Goal: Task Accomplishment & Management: Manage account settings

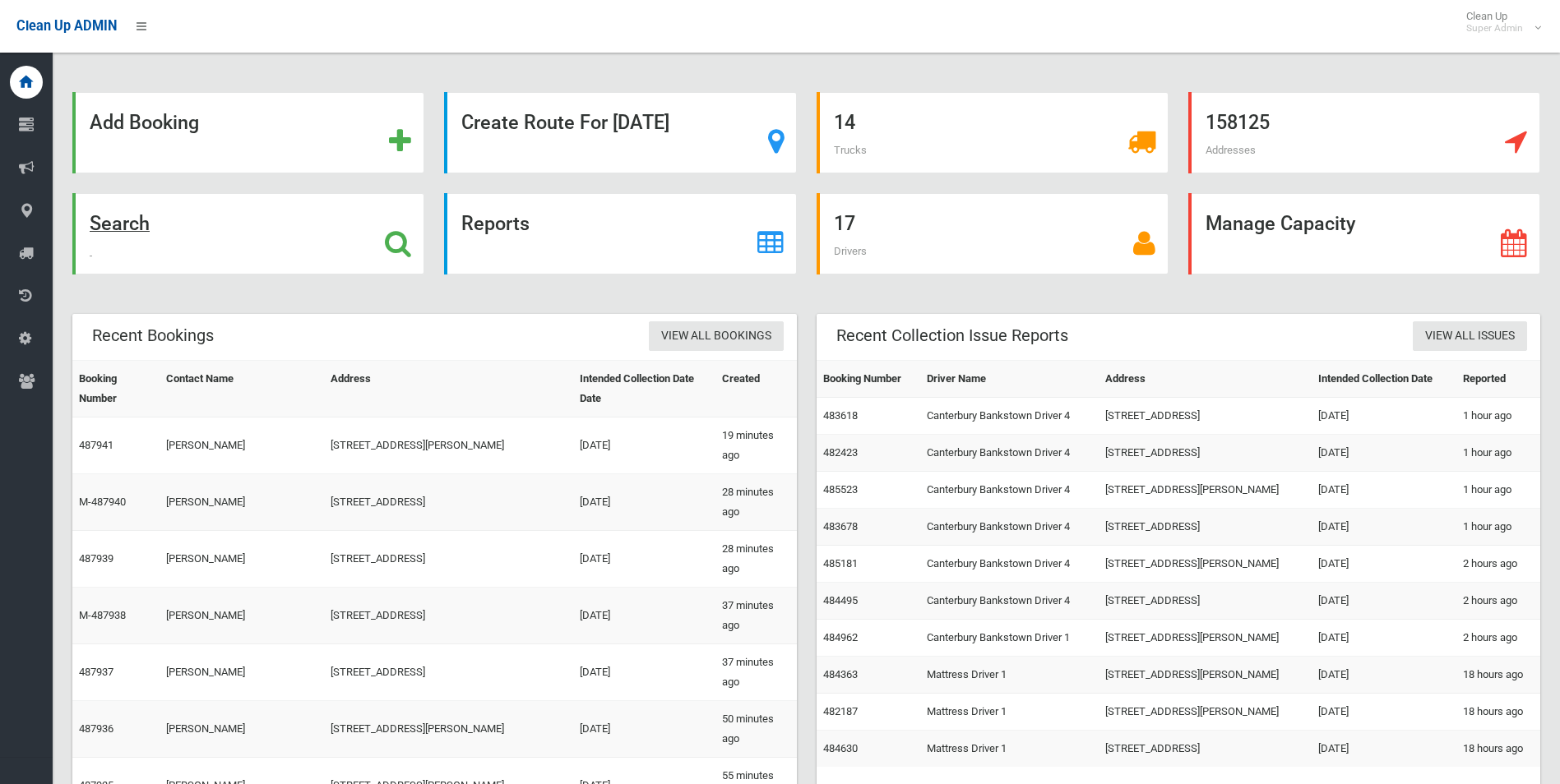
click at [120, 216] on strong "Search" at bounding box center [120, 223] width 60 height 23
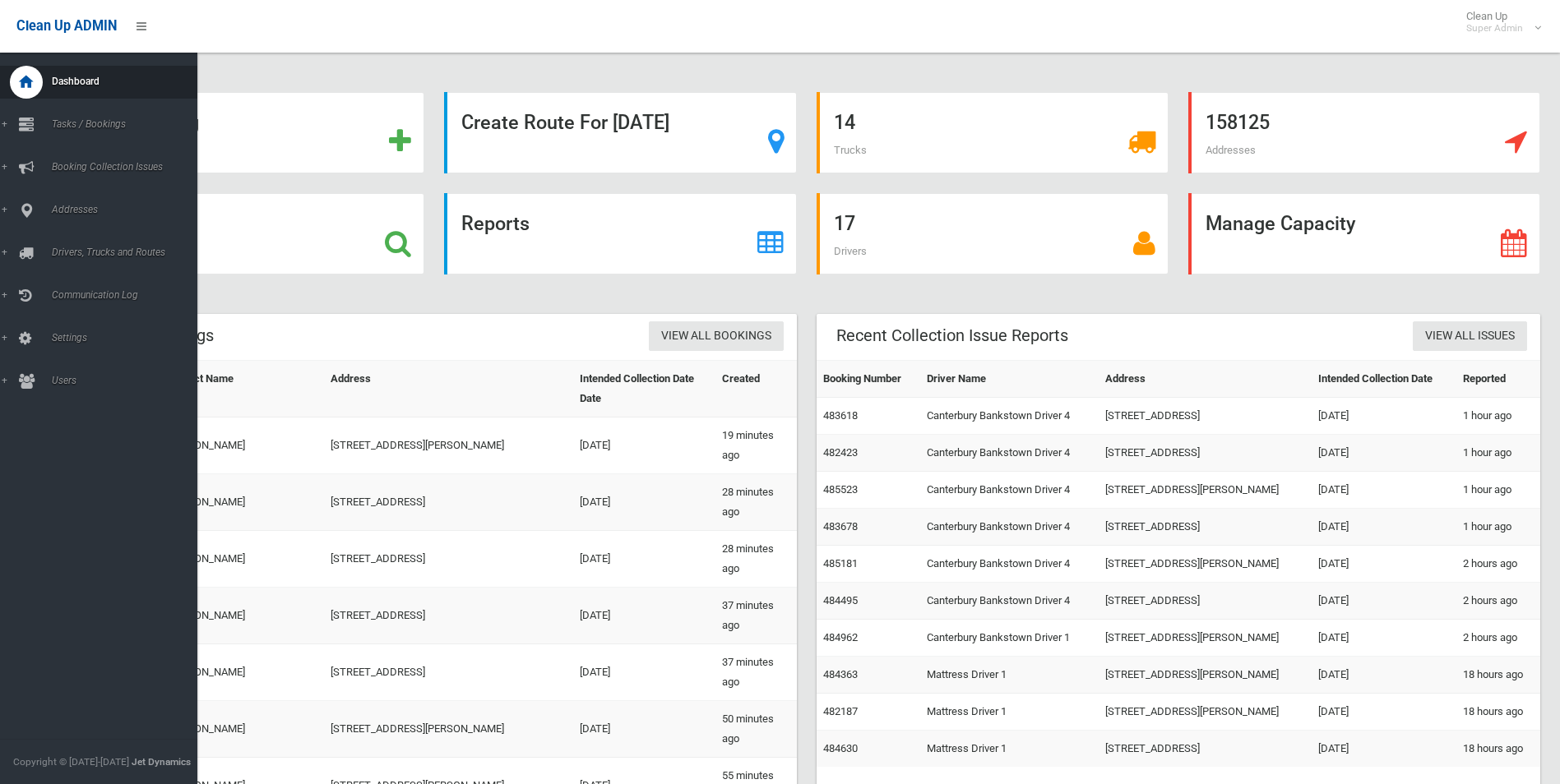
click at [72, 84] on span "Dashboard" at bounding box center [129, 82] width 163 height 11
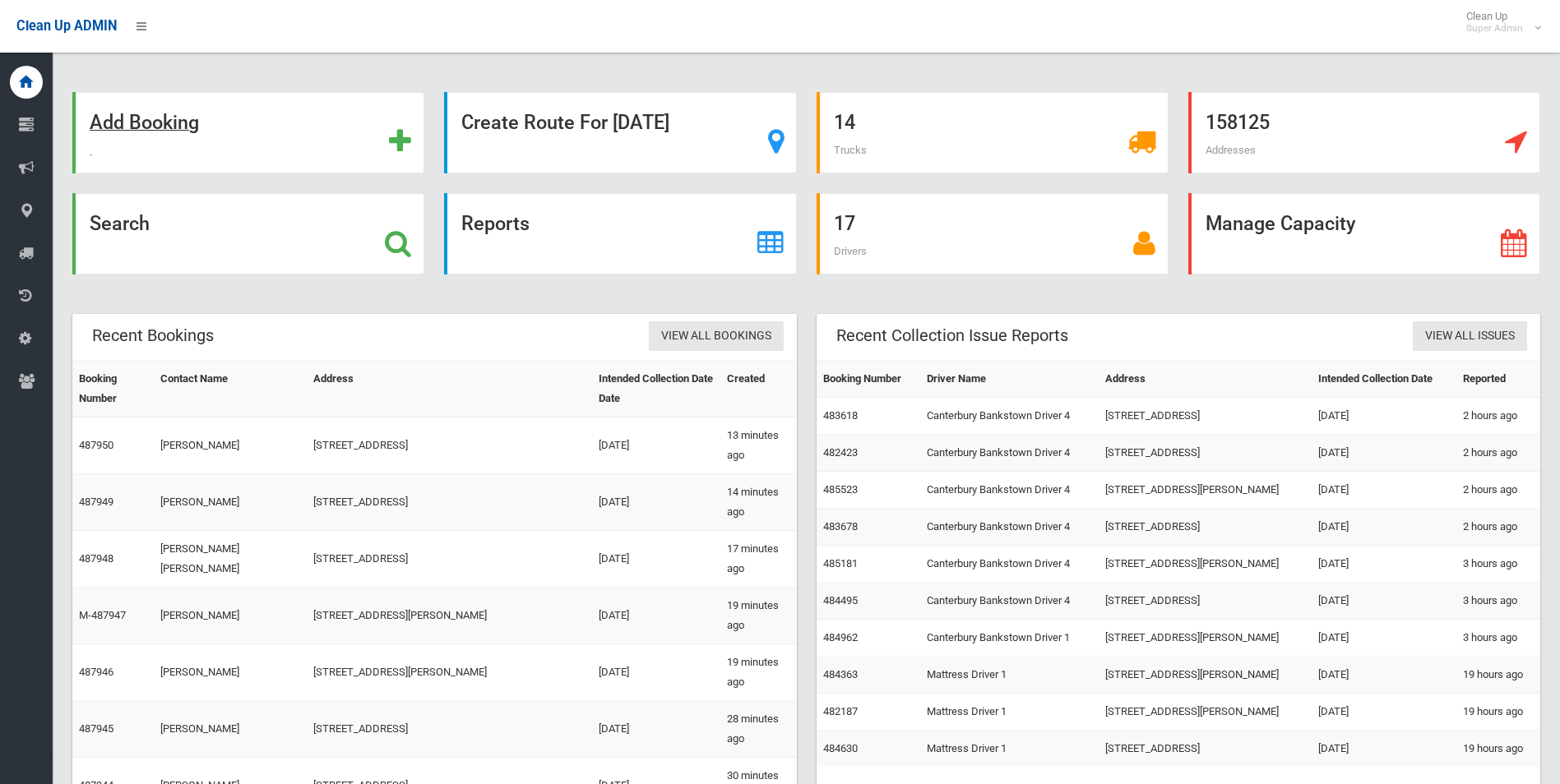
click at [157, 127] on strong "Add Booking" at bounding box center [145, 122] width 109 height 23
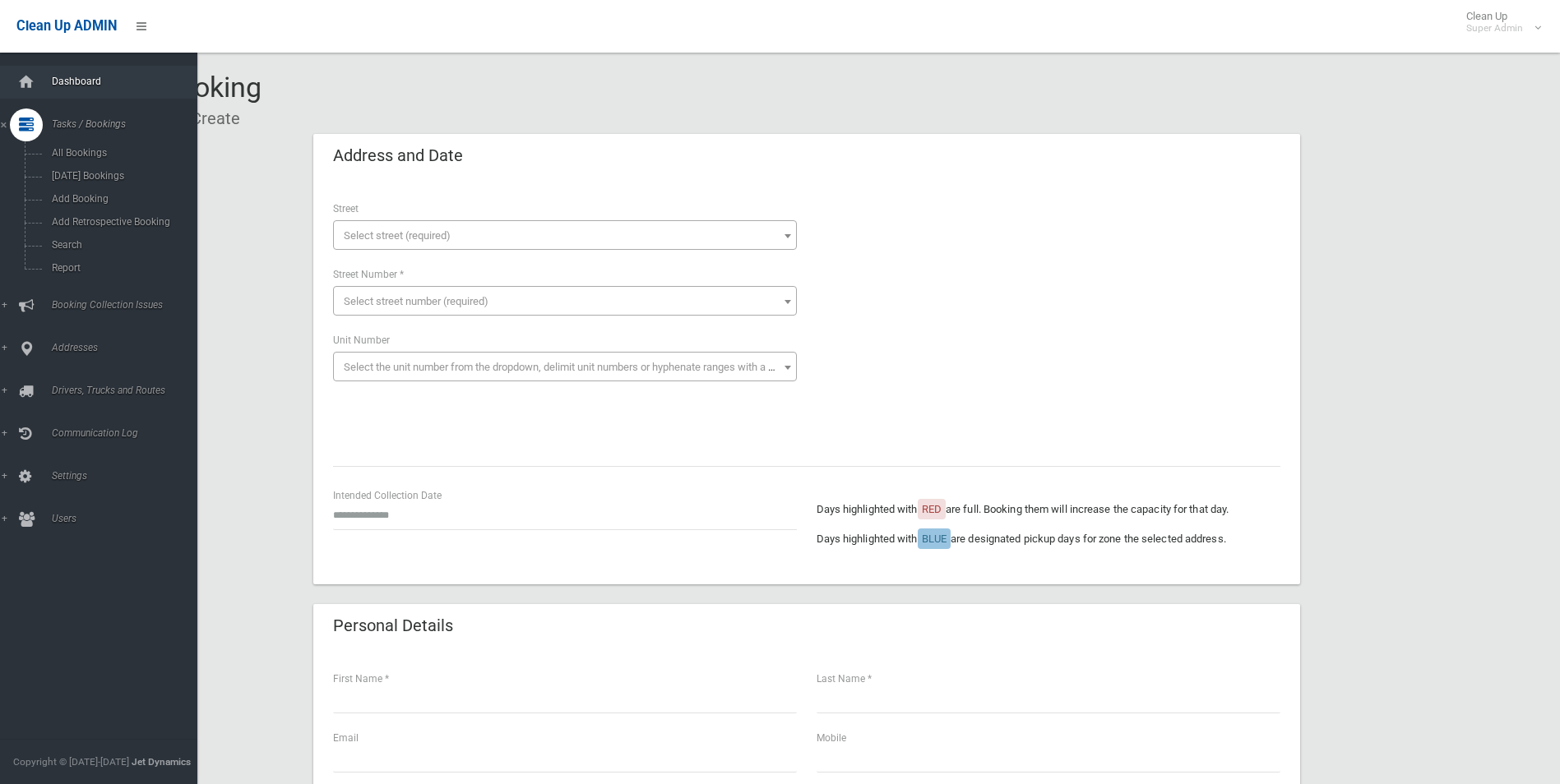
click at [69, 76] on span "Dashboard" at bounding box center [129, 82] width 163 height 11
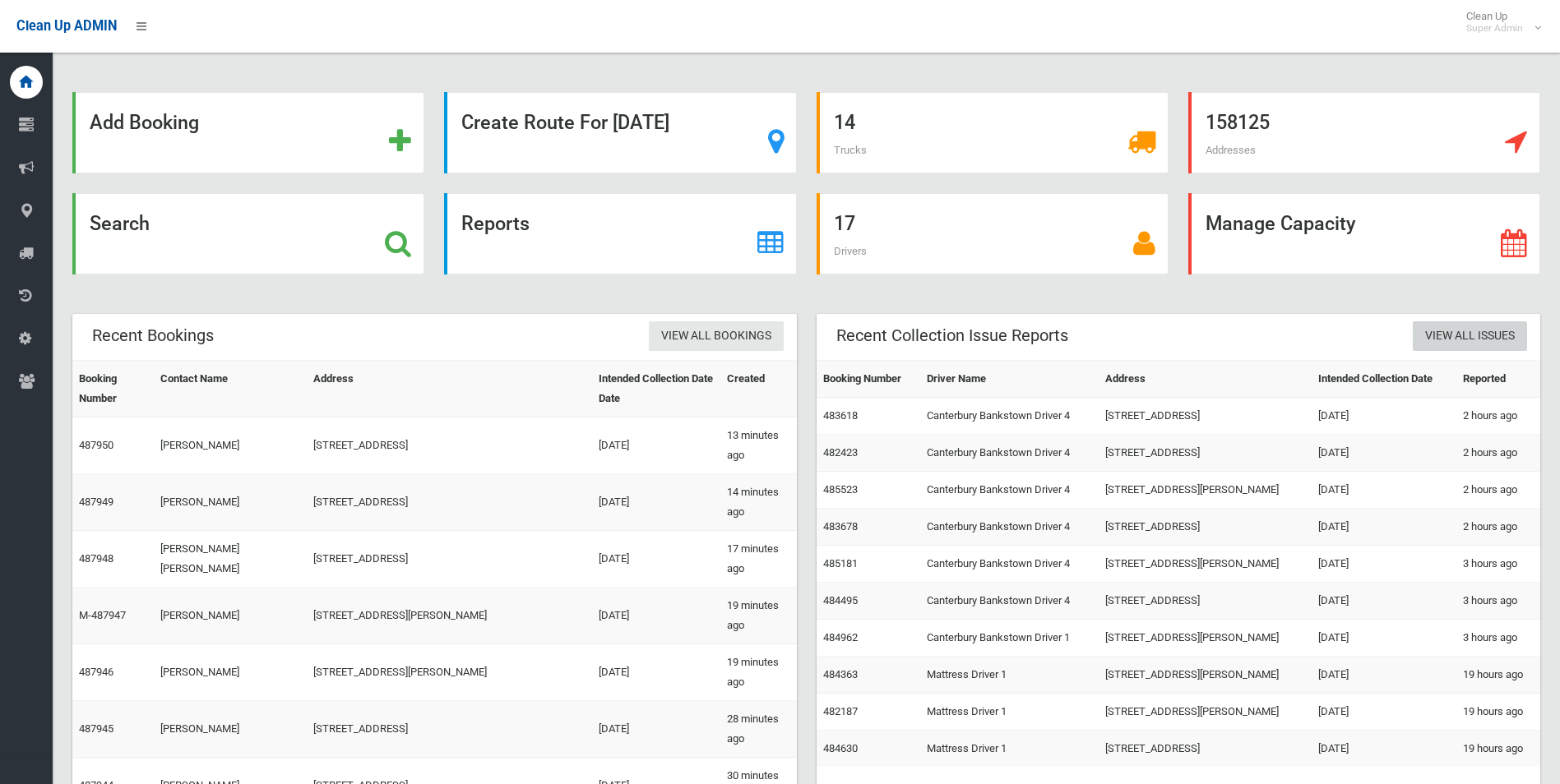
click at [1473, 337] on link "View All Issues" at bounding box center [1469, 336] width 114 height 31
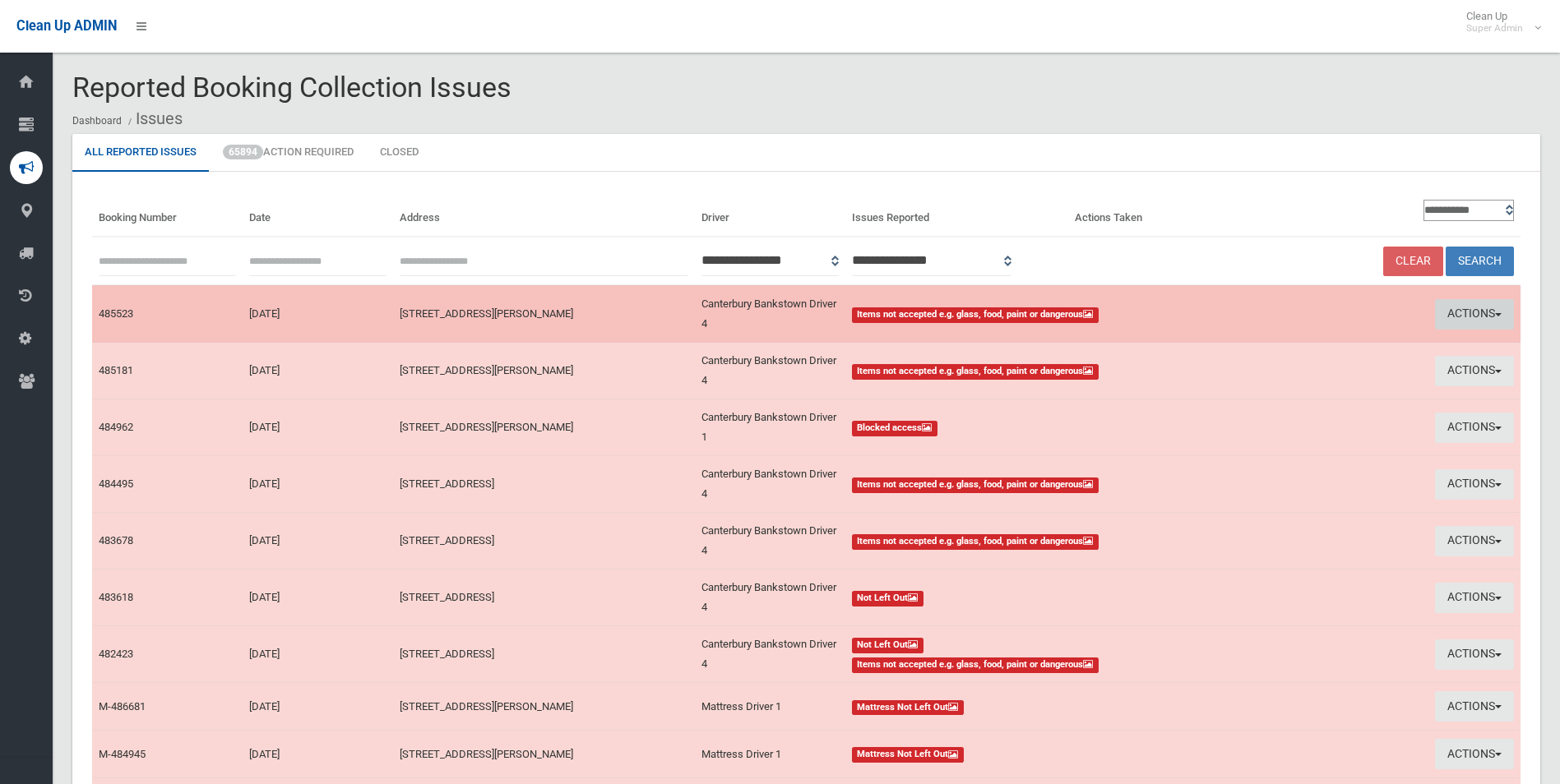
click at [1472, 305] on button "Actions" at bounding box center [1474, 314] width 79 height 31
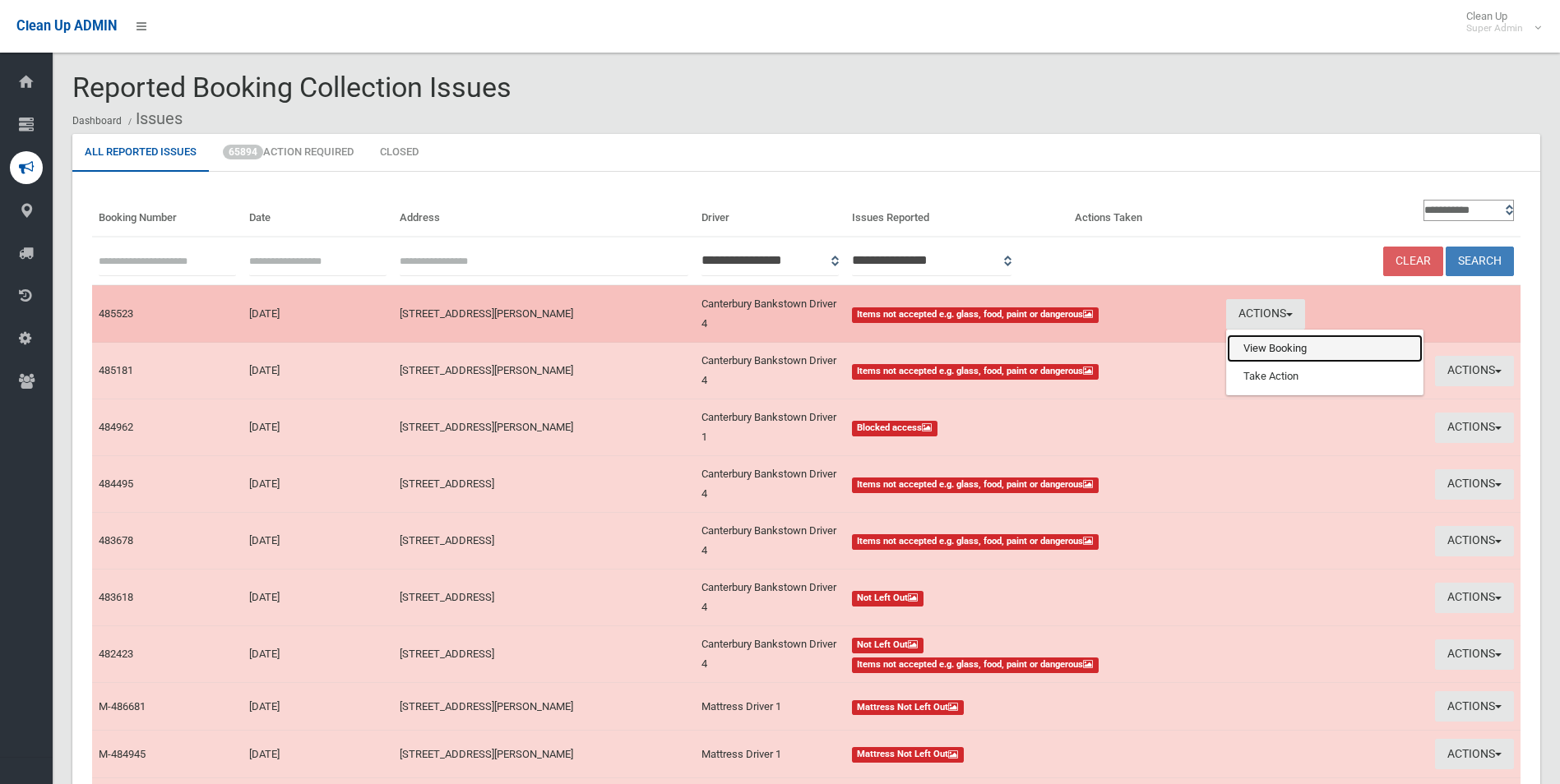
click at [1273, 348] on link "View Booking" at bounding box center [1325, 348] width 196 height 28
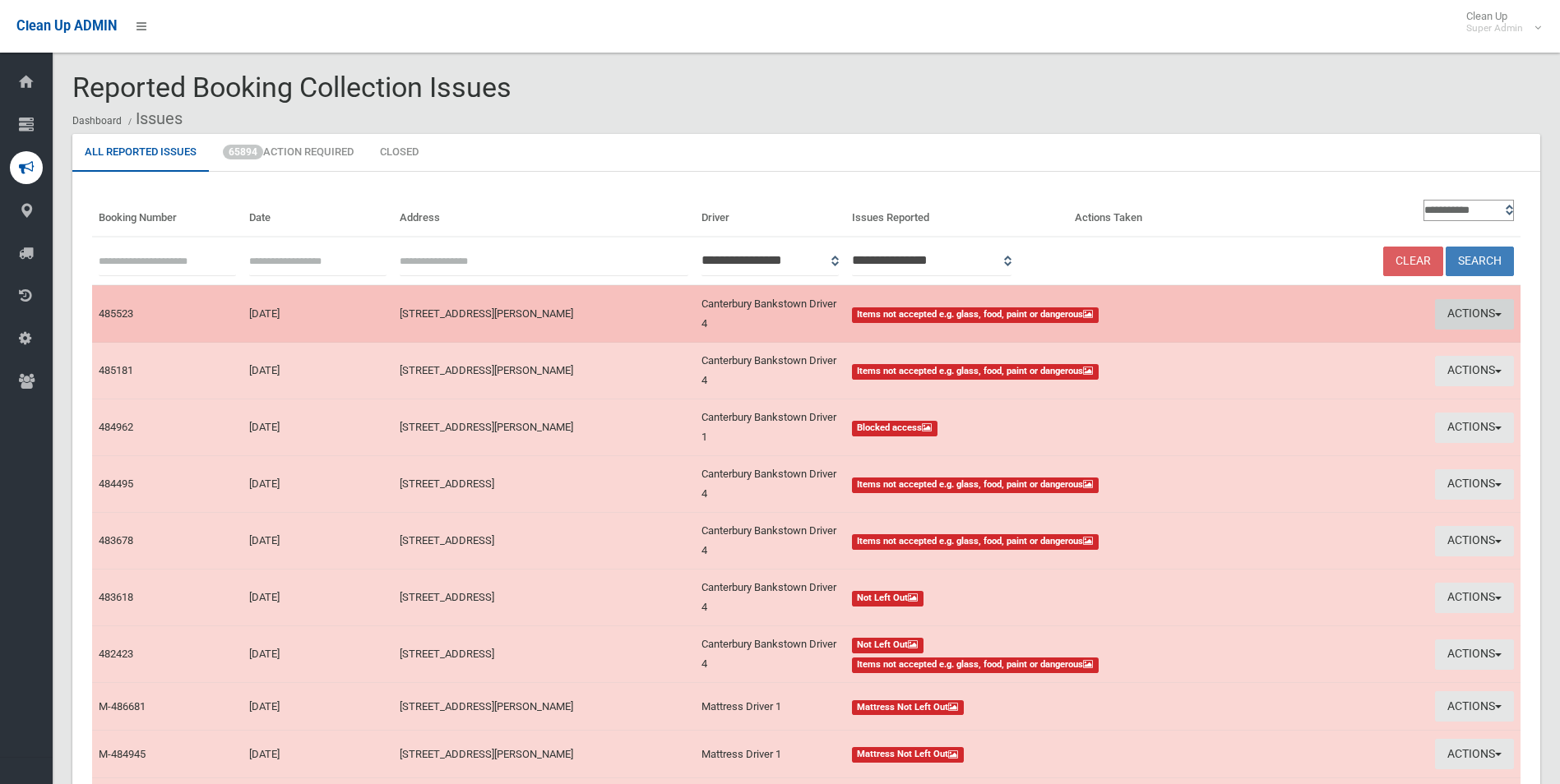
click at [1478, 309] on button "Actions" at bounding box center [1474, 314] width 79 height 31
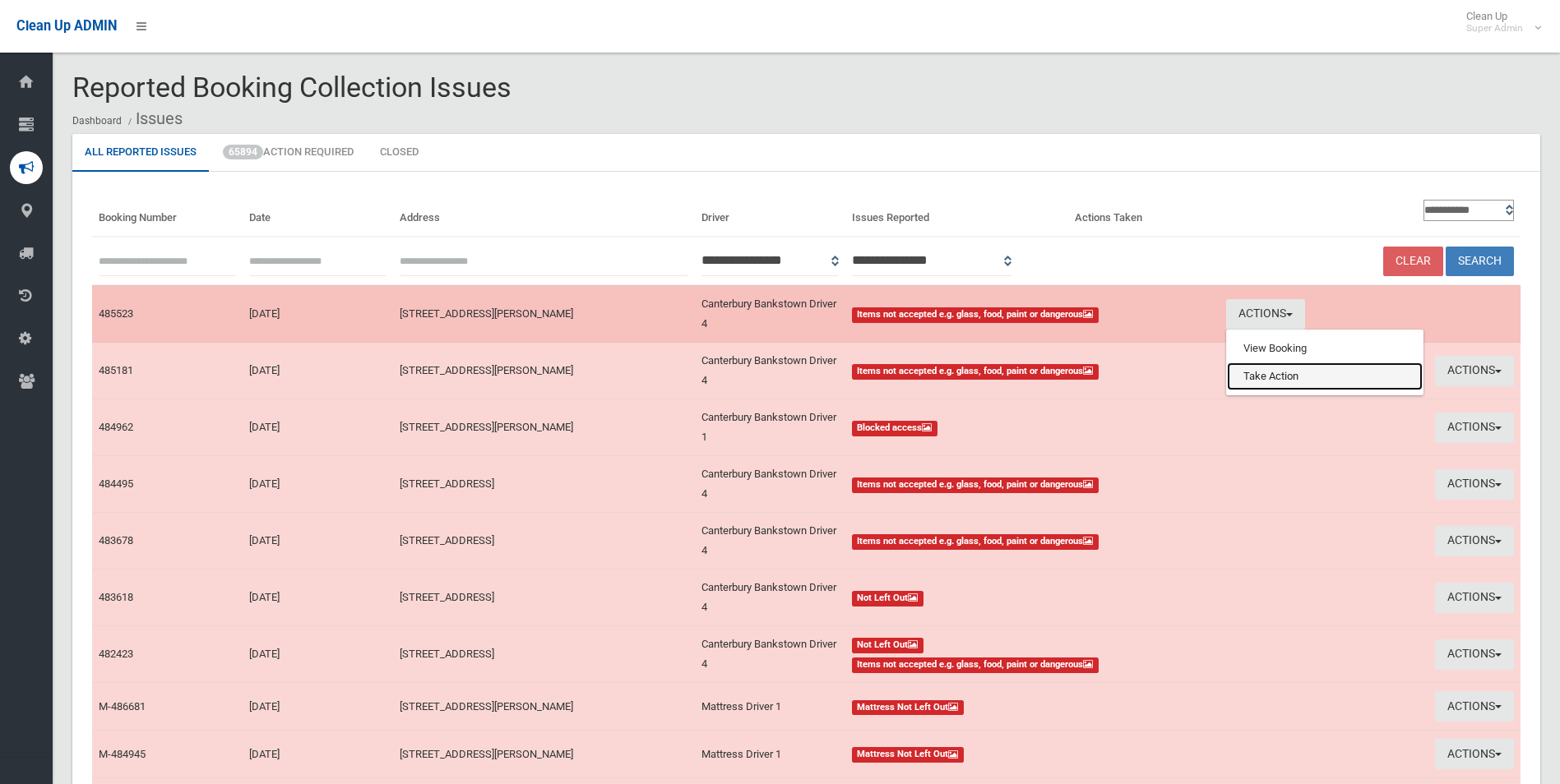
click at [1279, 373] on link "Take Action" at bounding box center [1325, 376] width 196 height 28
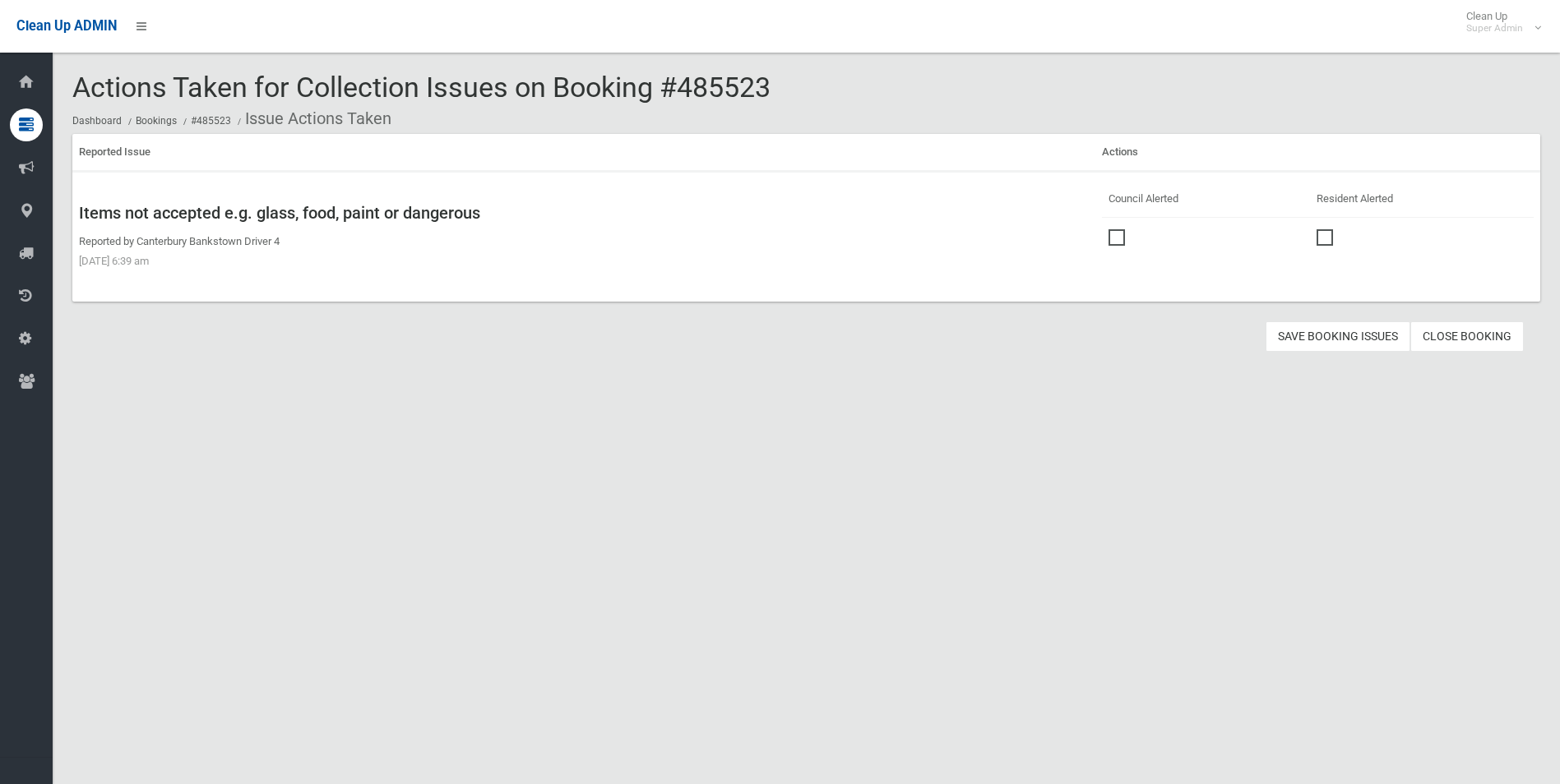
click at [1111, 230] on span at bounding box center [1121, 230] width 25 height 0
click at [1345, 335] on button "Save Booking Issues" at bounding box center [1338, 336] width 145 height 31
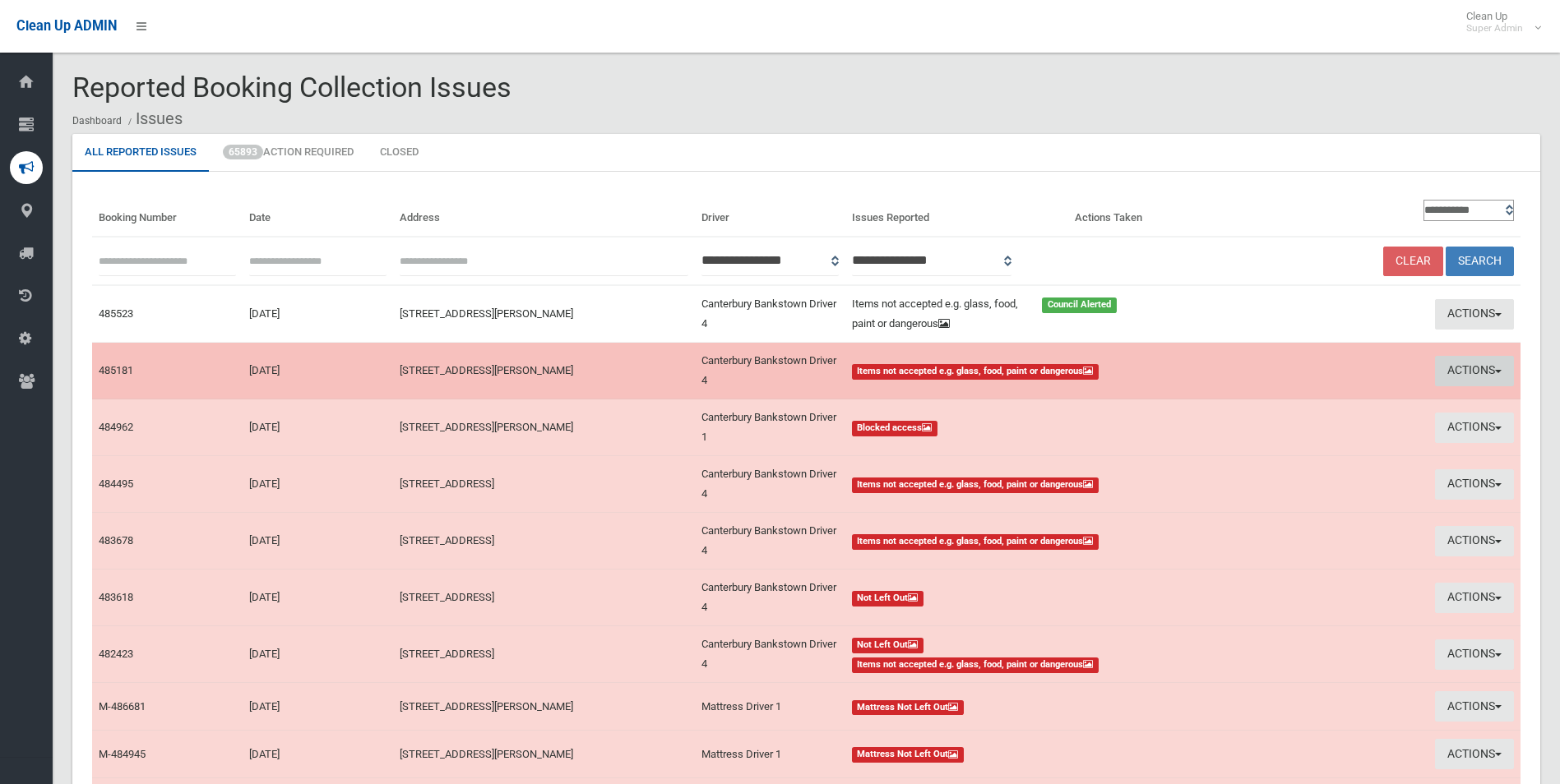
click at [1459, 369] on button "Actions" at bounding box center [1474, 371] width 79 height 31
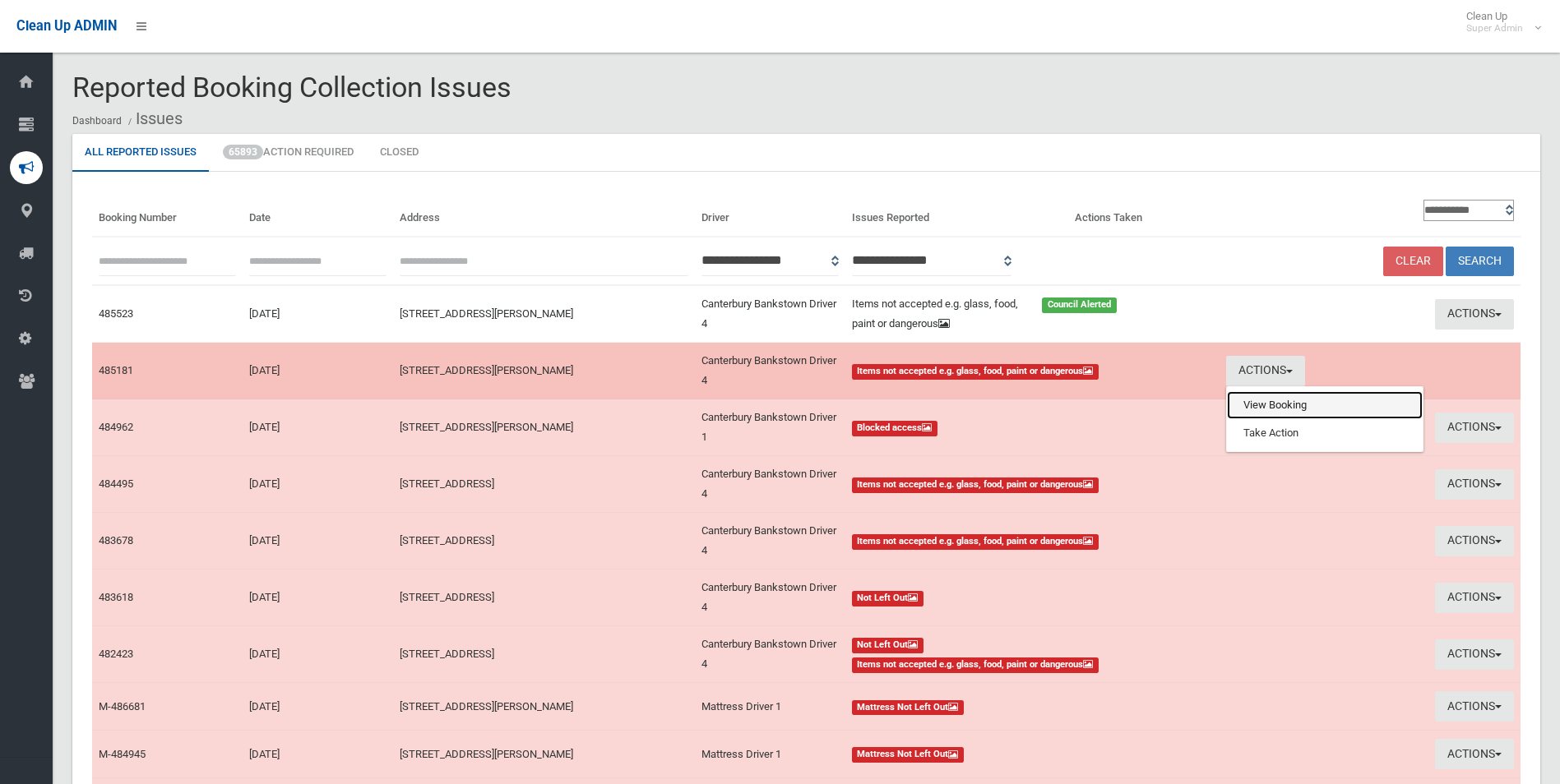
click at [1260, 410] on link "View Booking" at bounding box center [1325, 405] width 196 height 28
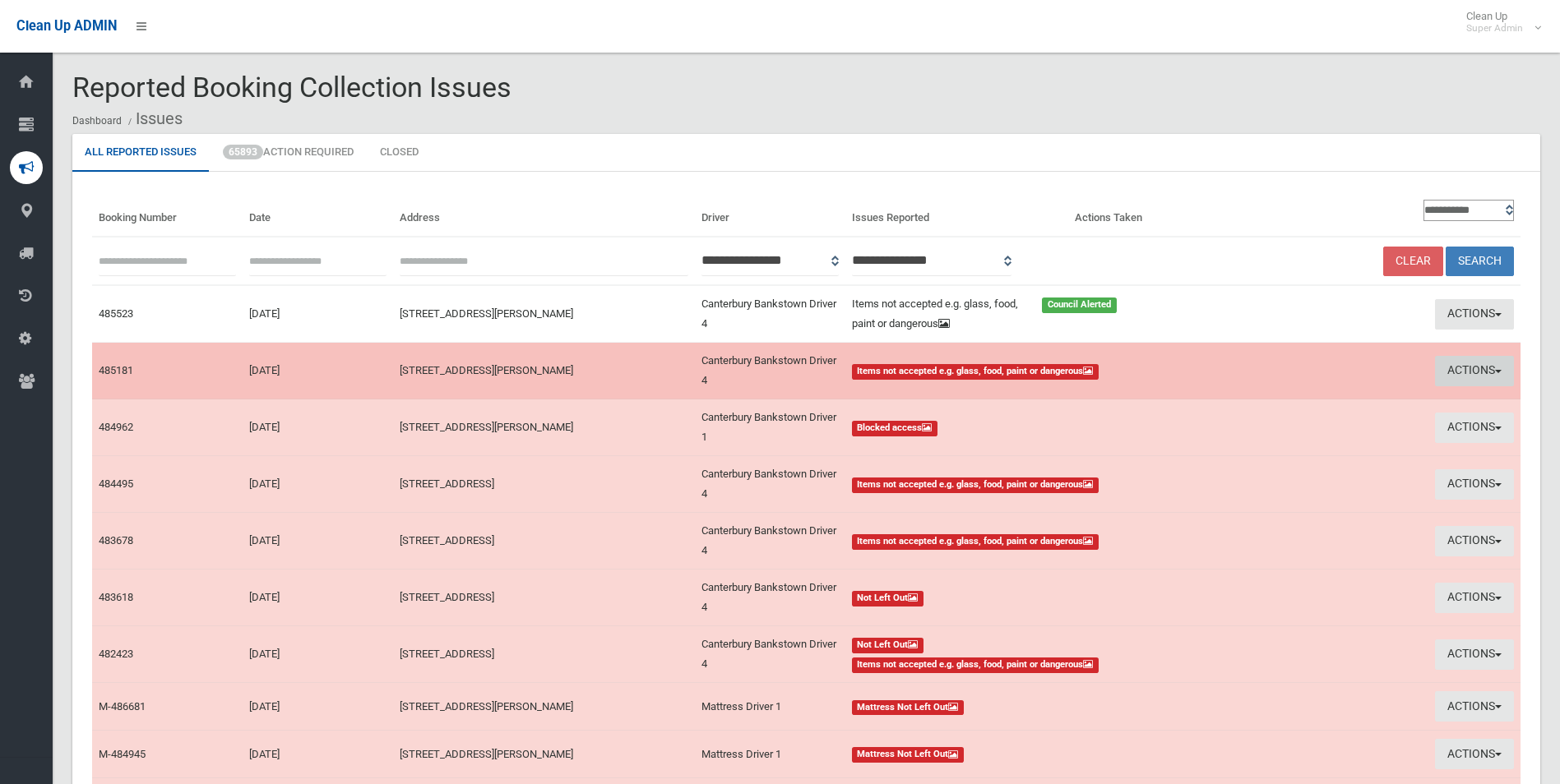
click at [1467, 372] on button "Actions" at bounding box center [1474, 371] width 79 height 31
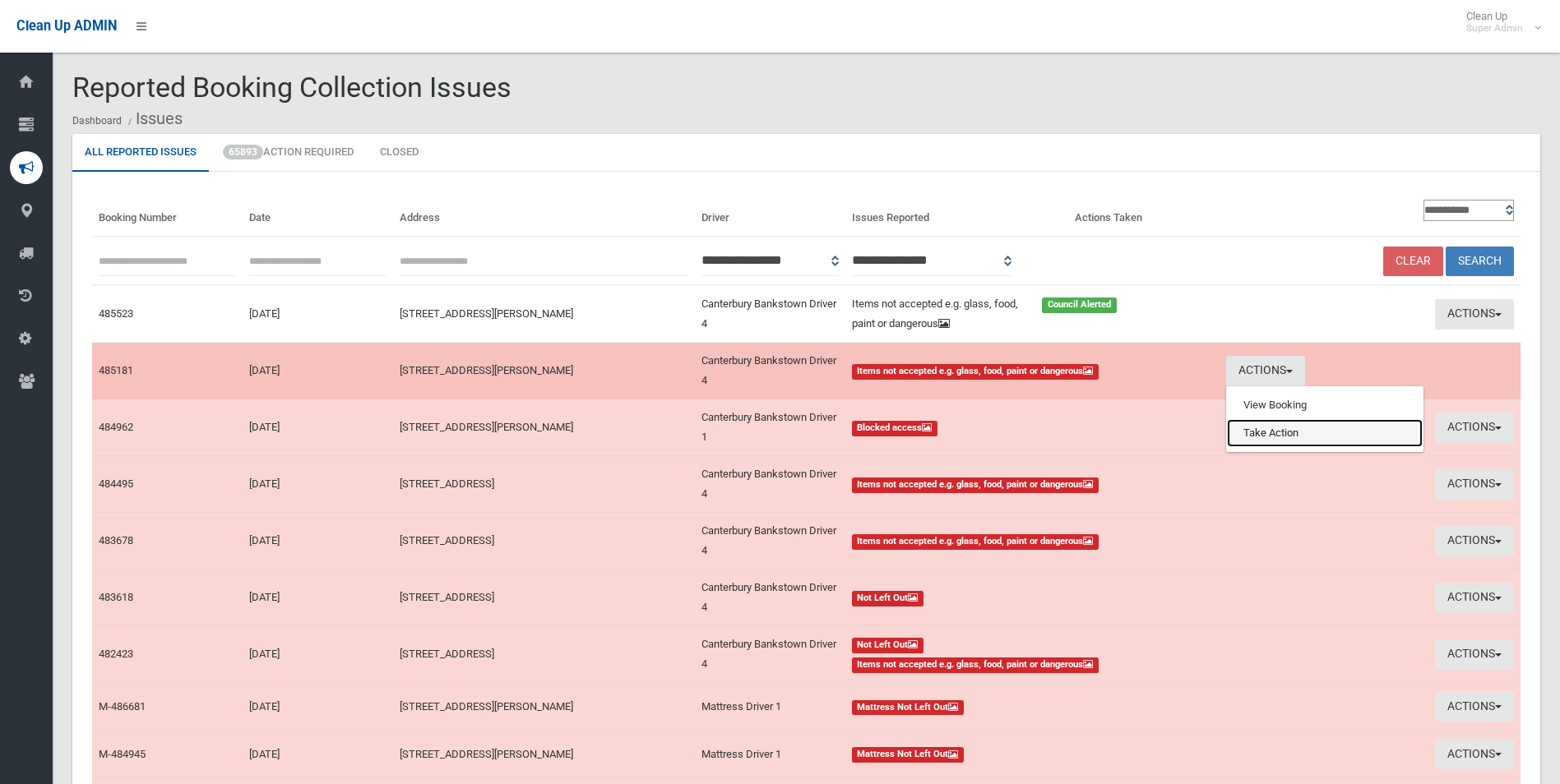
click at [1297, 436] on link "Take Action" at bounding box center [1325, 434] width 196 height 28
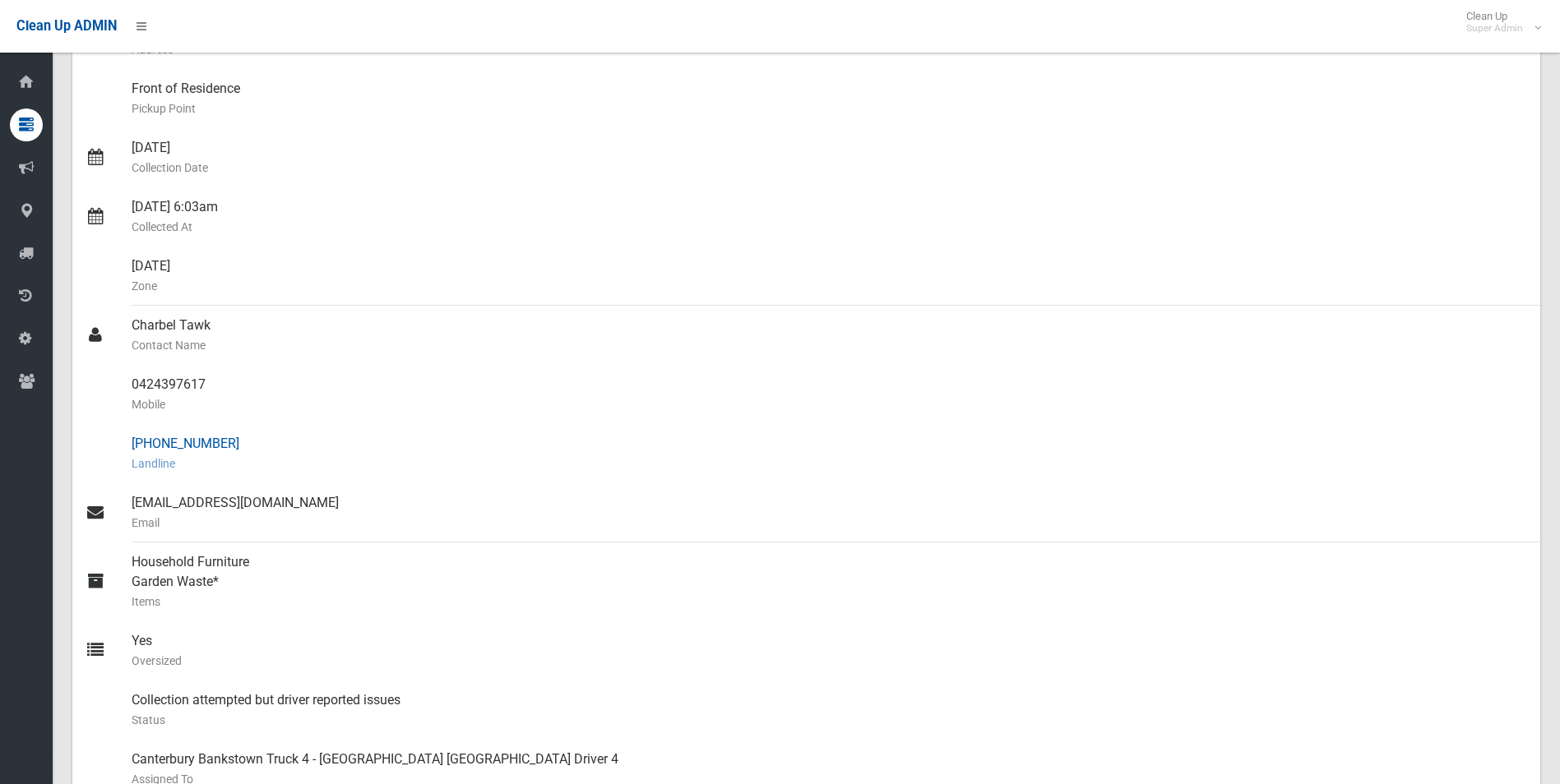
scroll to position [247, 0]
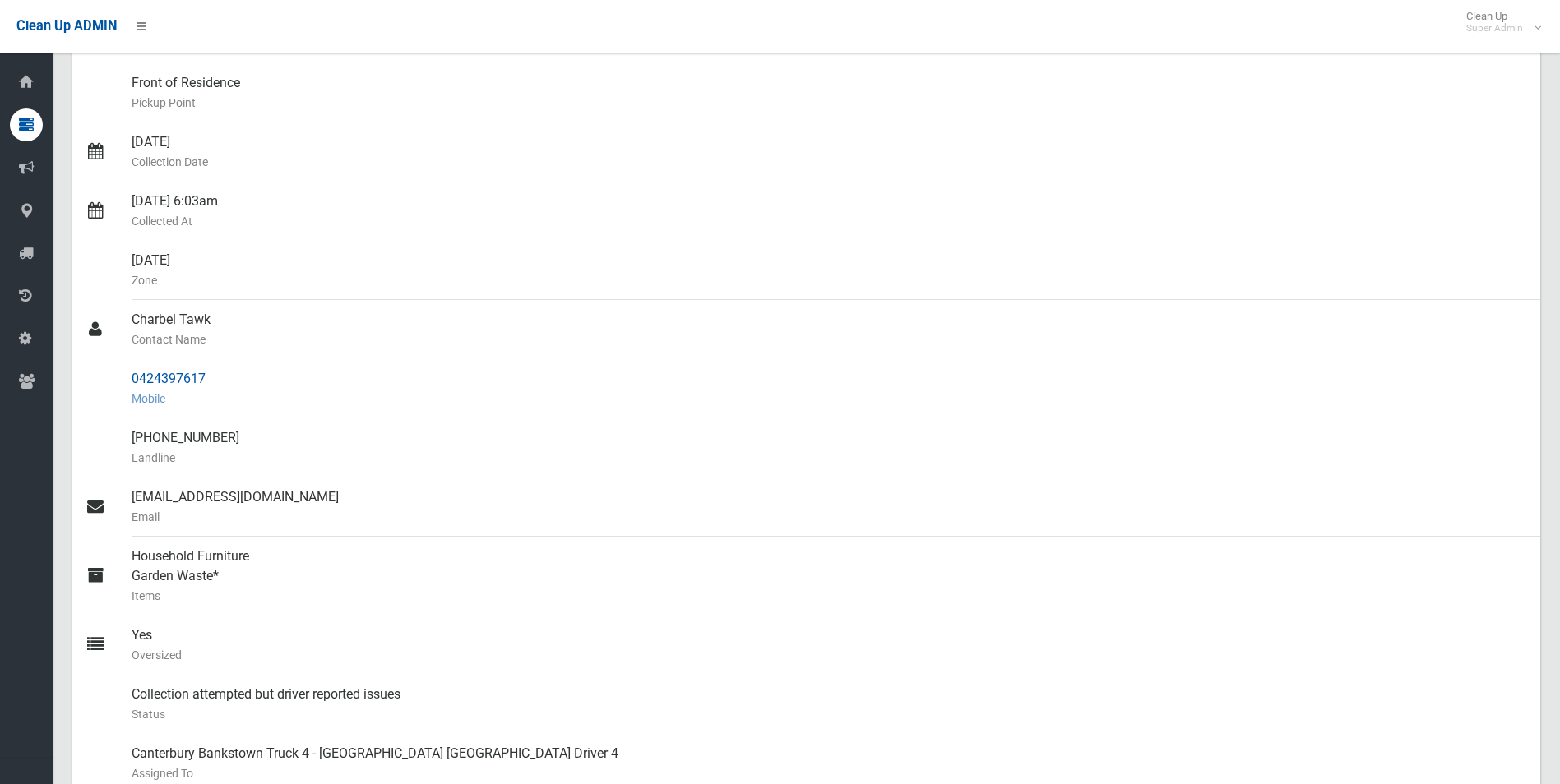
drag, startPoint x: 132, startPoint y: 377, endPoint x: 207, endPoint y: 379, distance: 75.0
click at [207, 379] on div "0424397617 Mobile" at bounding box center [830, 389] width 1396 height 59
drag, startPoint x: 207, startPoint y: 379, endPoint x: 182, endPoint y: 380, distance: 25.0
copy div "0424397617"
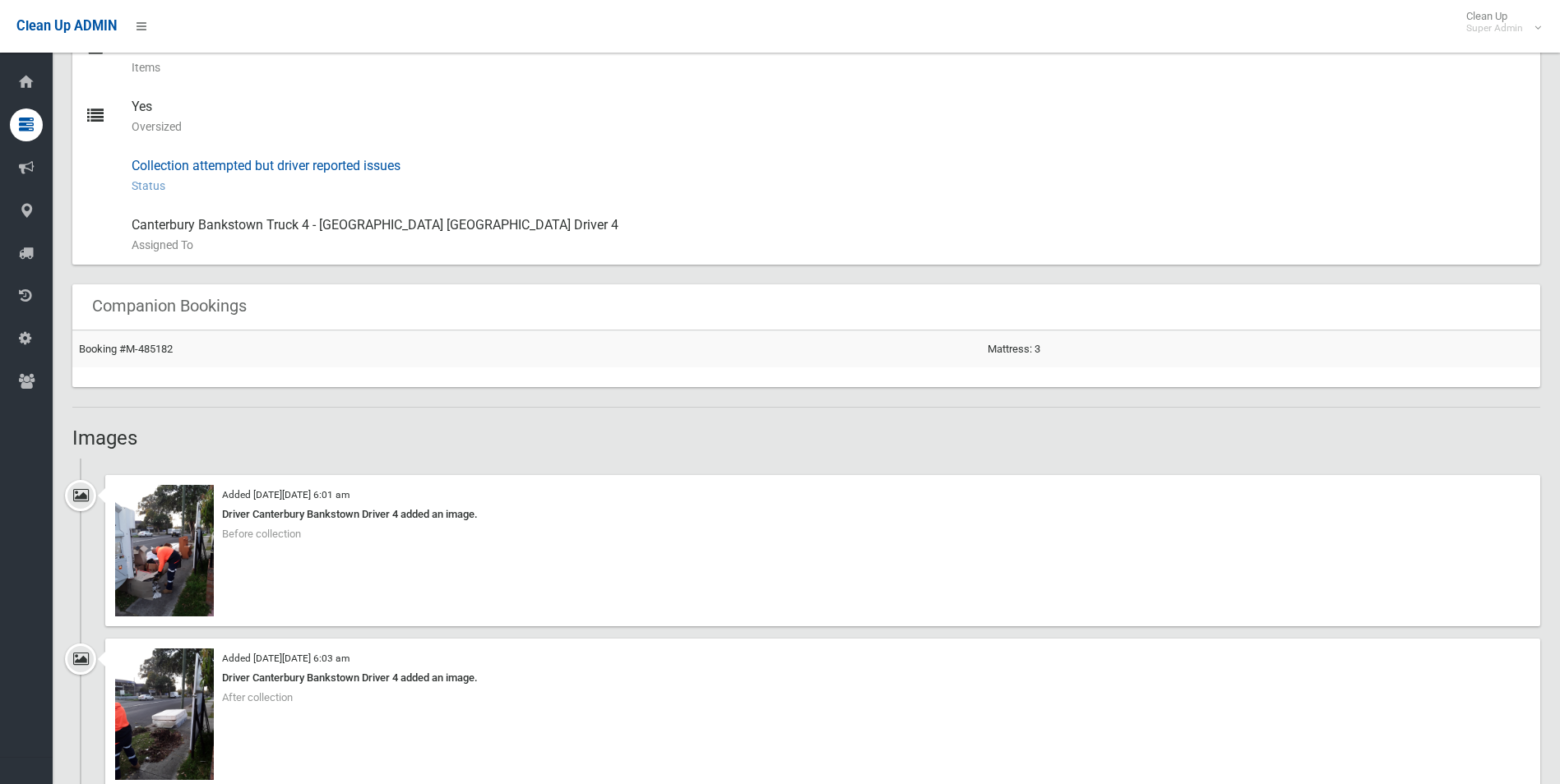
scroll to position [904, 0]
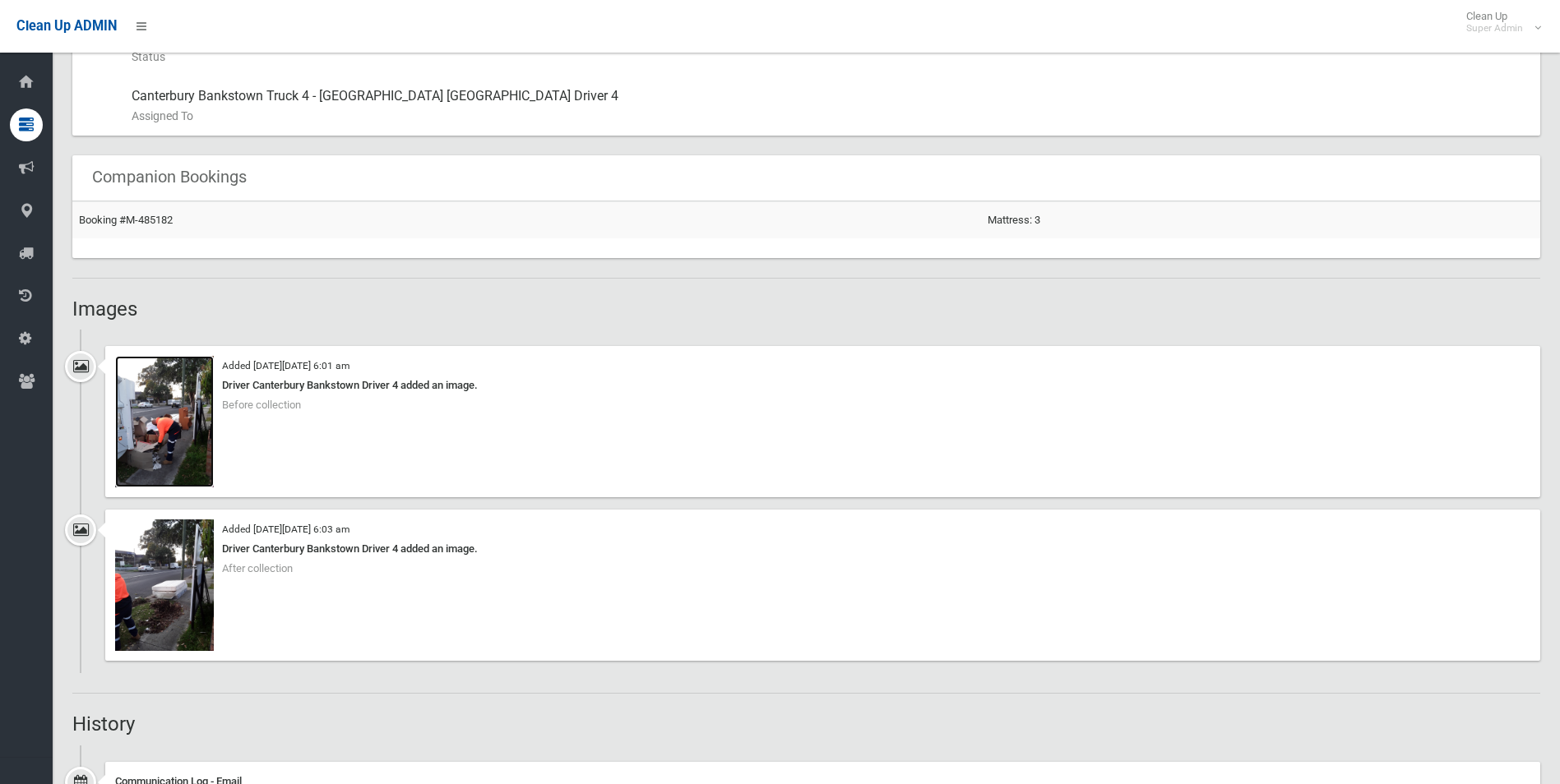
click at [179, 447] on img at bounding box center [164, 422] width 98 height 132
click at [172, 602] on img at bounding box center [164, 586] width 98 height 132
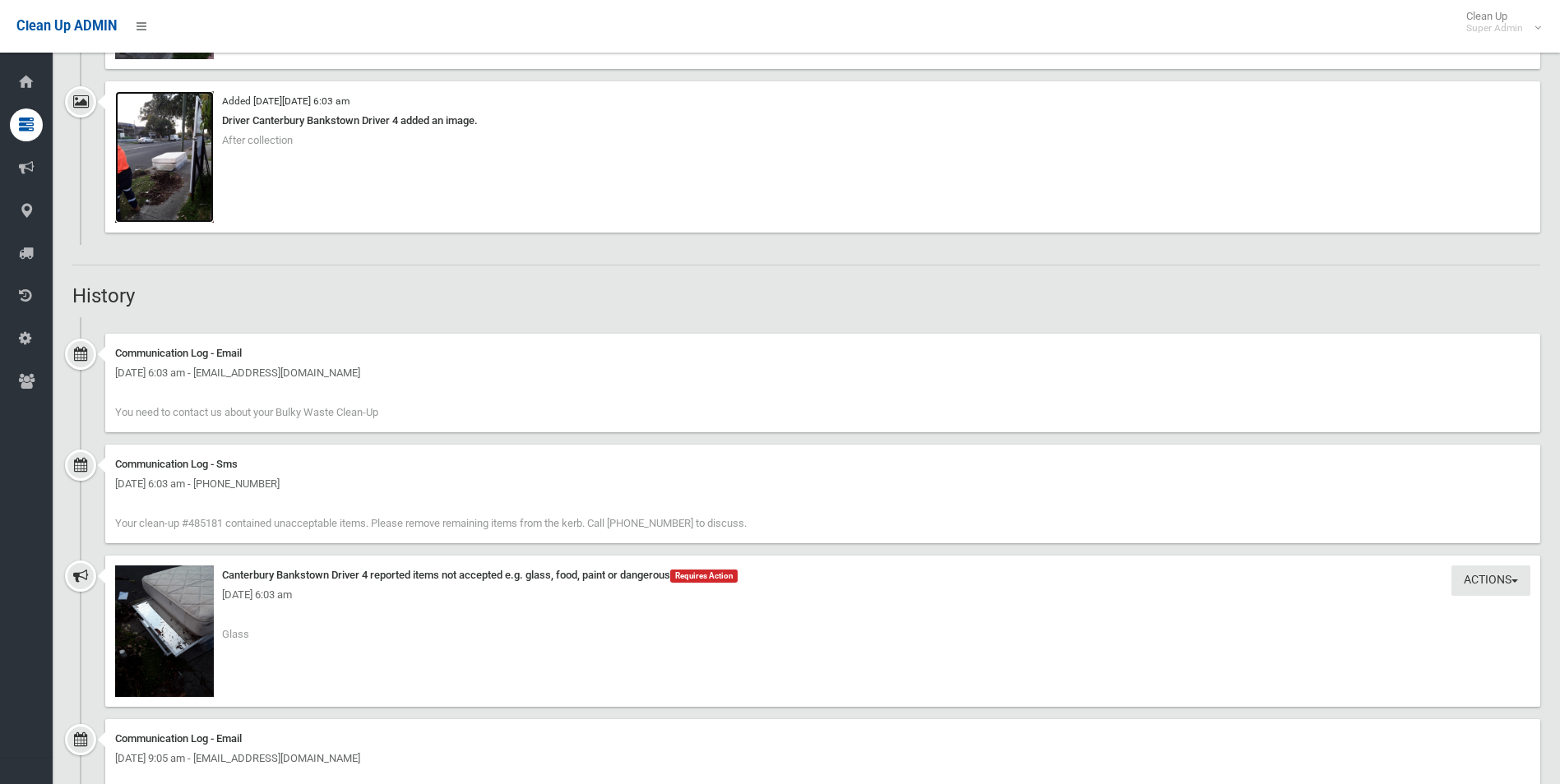
scroll to position [1331, 0]
click at [187, 656] on img at bounding box center [164, 634] width 98 height 132
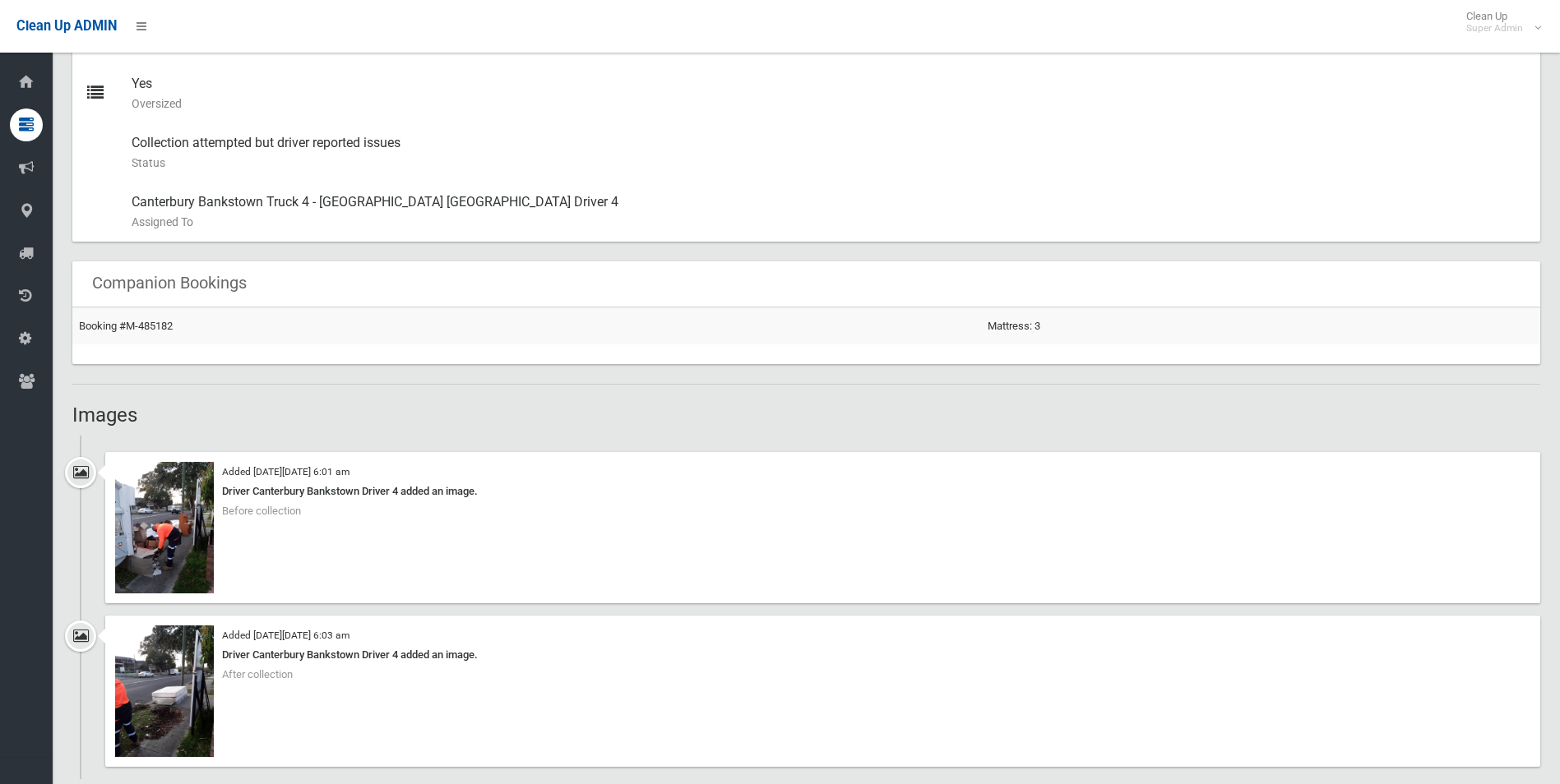
scroll to position [755, 0]
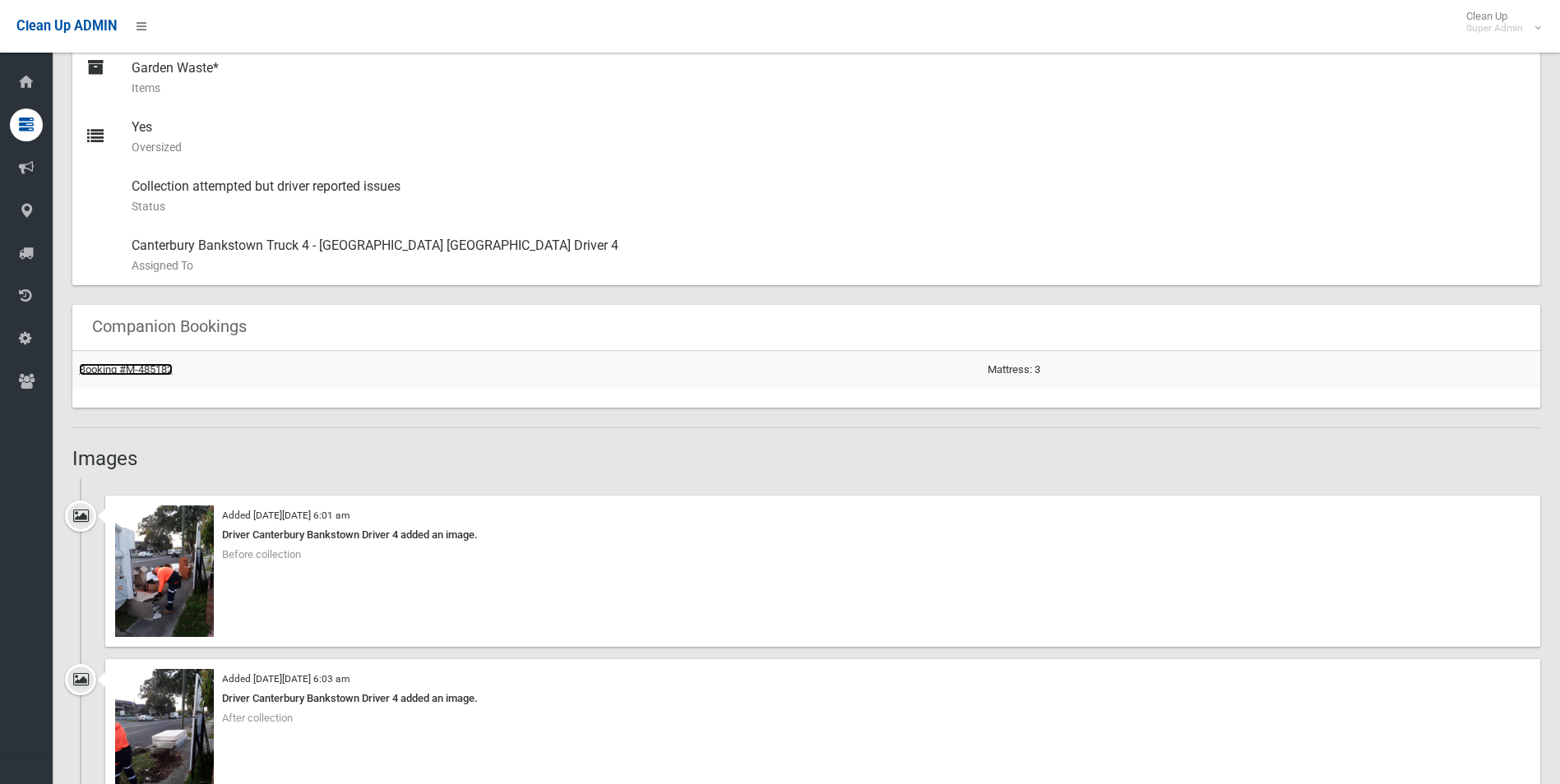
click at [158, 373] on link "Booking #M-485182" at bounding box center [125, 369] width 94 height 12
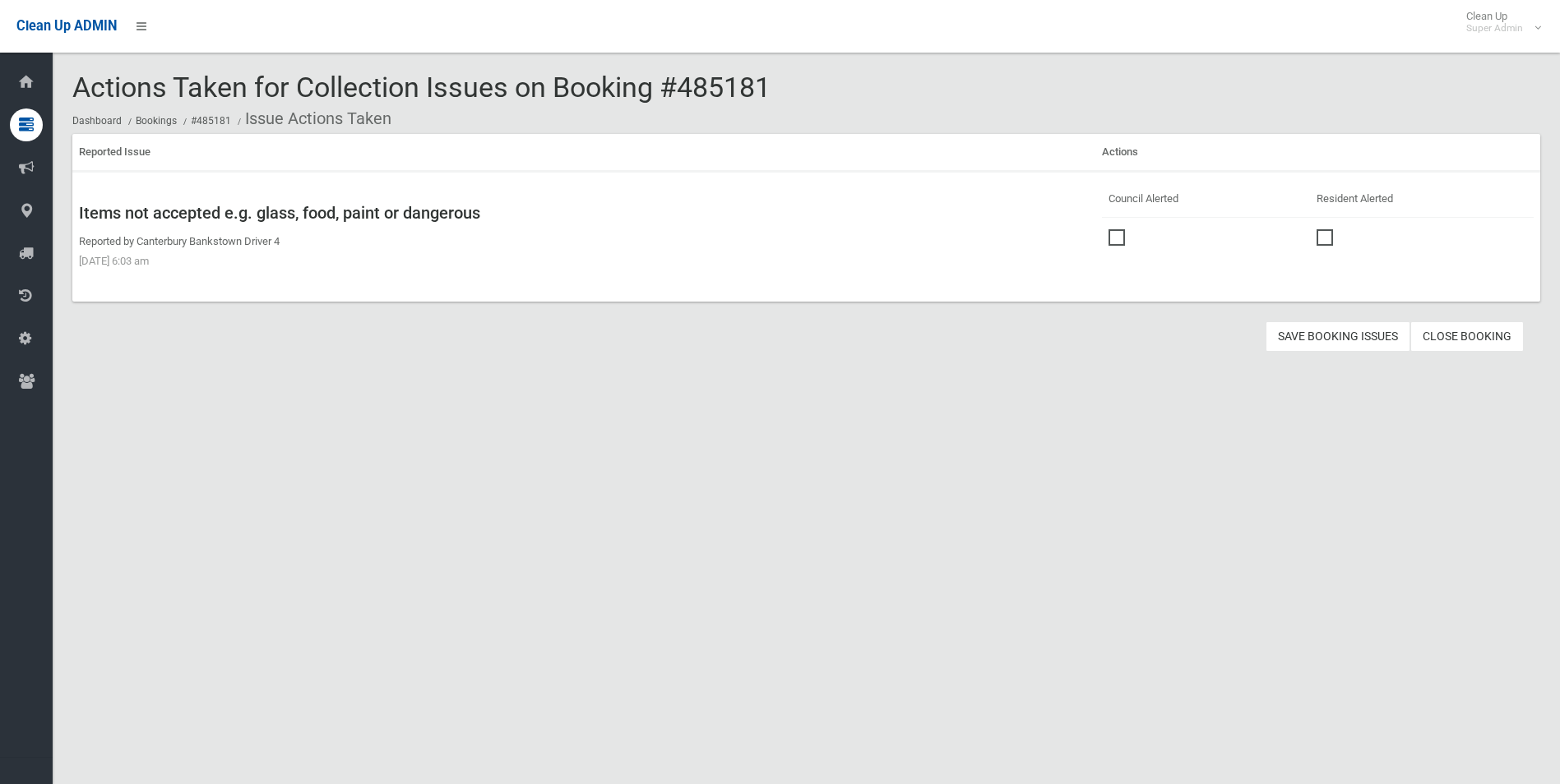
click at [1110, 230] on span at bounding box center [1121, 230] width 25 height 0
click at [1339, 330] on button "Save Booking Issues" at bounding box center [1338, 336] width 145 height 31
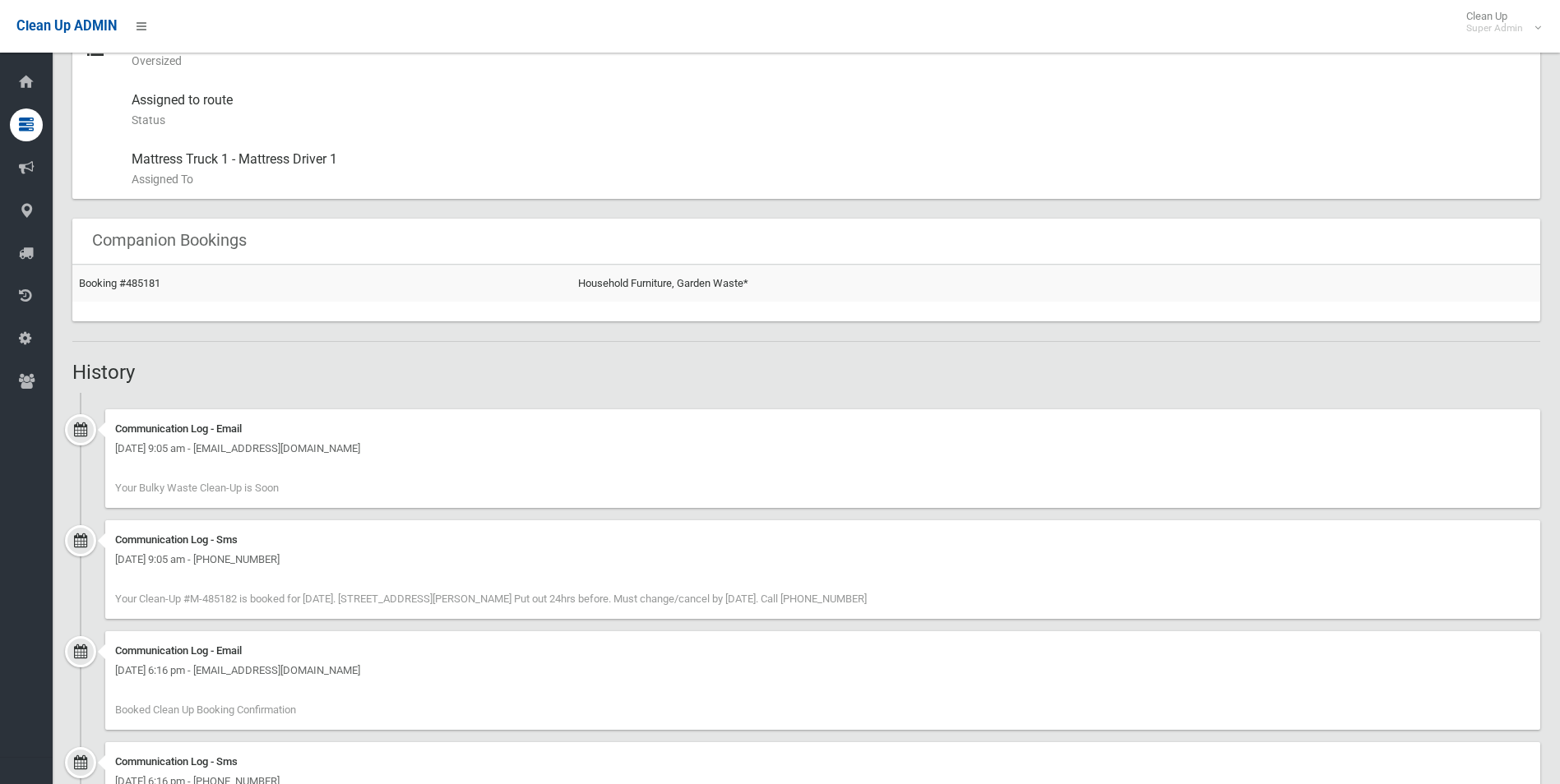
scroll to position [904, 0]
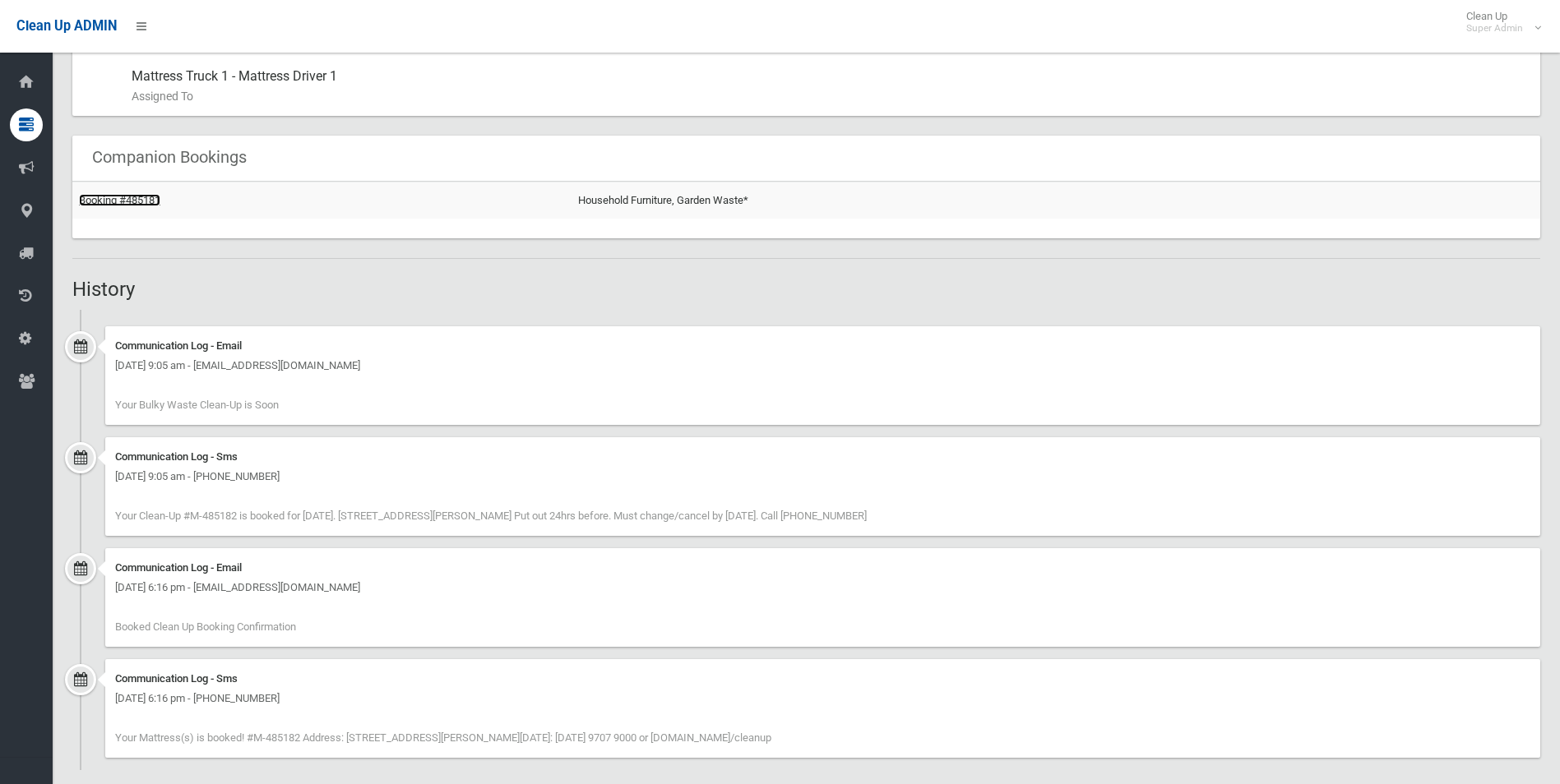
click at [128, 206] on link "Booking #485181" at bounding box center [120, 199] width 82 height 12
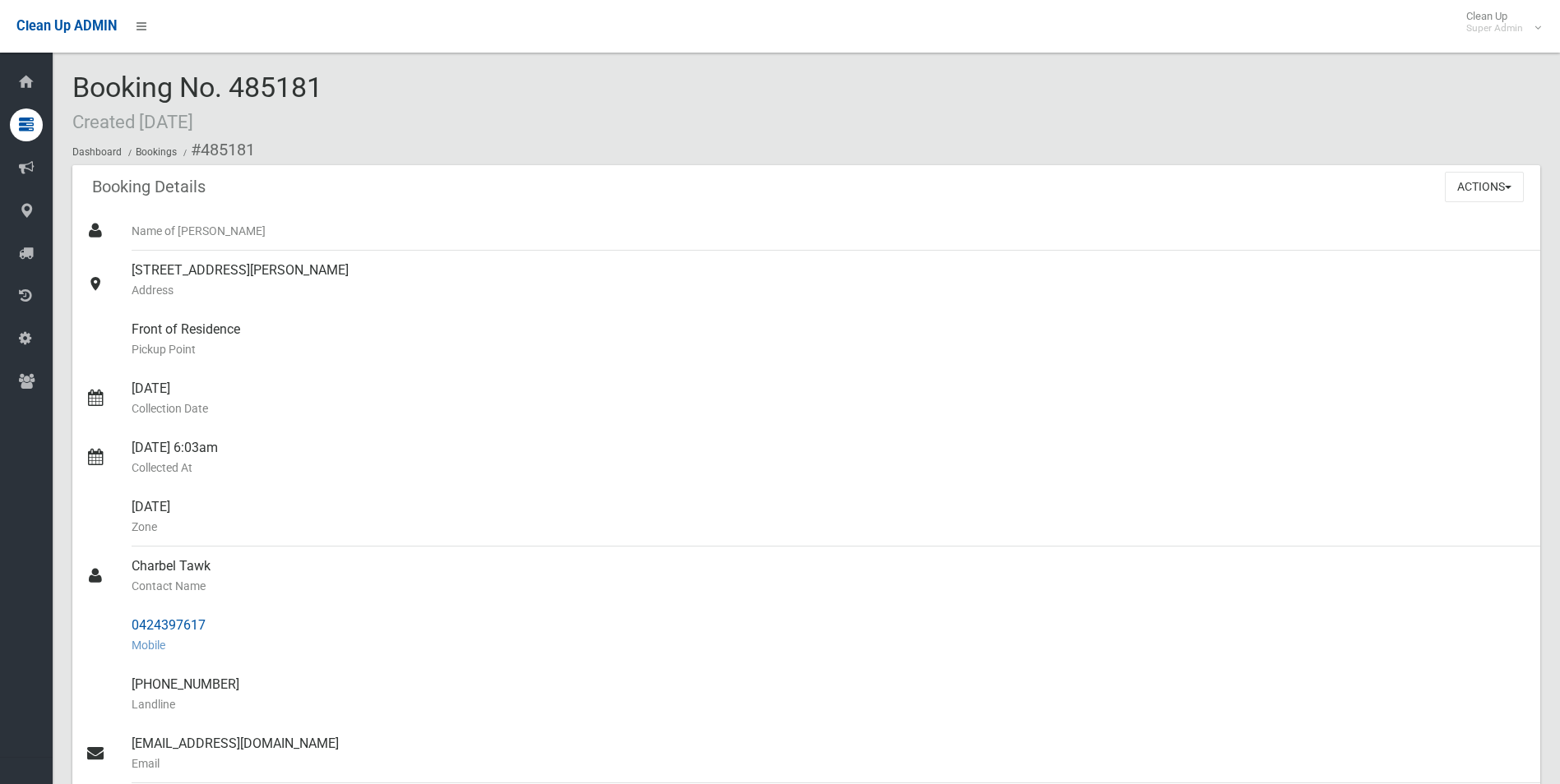
drag, startPoint x: 200, startPoint y: 149, endPoint x: 218, endPoint y: 623, distance: 474.3
copy section "485181 Booking Details Actions View Booking Edit Booking Clone Booking Add Book…"
click at [1477, 186] on button "Actions" at bounding box center [1484, 186] width 79 height 31
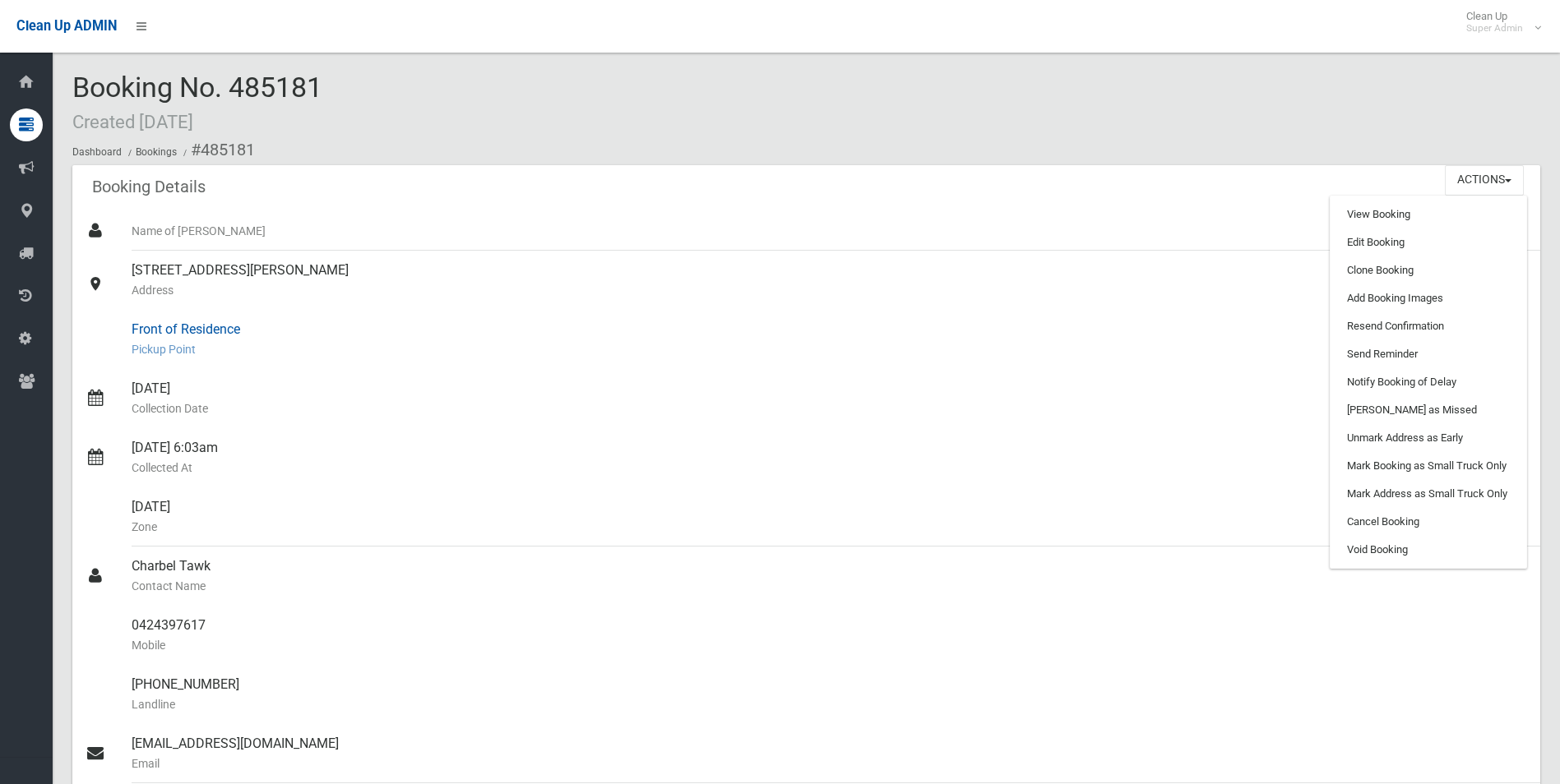
click at [1179, 316] on div "Front of Residence Pickup Point" at bounding box center [830, 340] width 1396 height 59
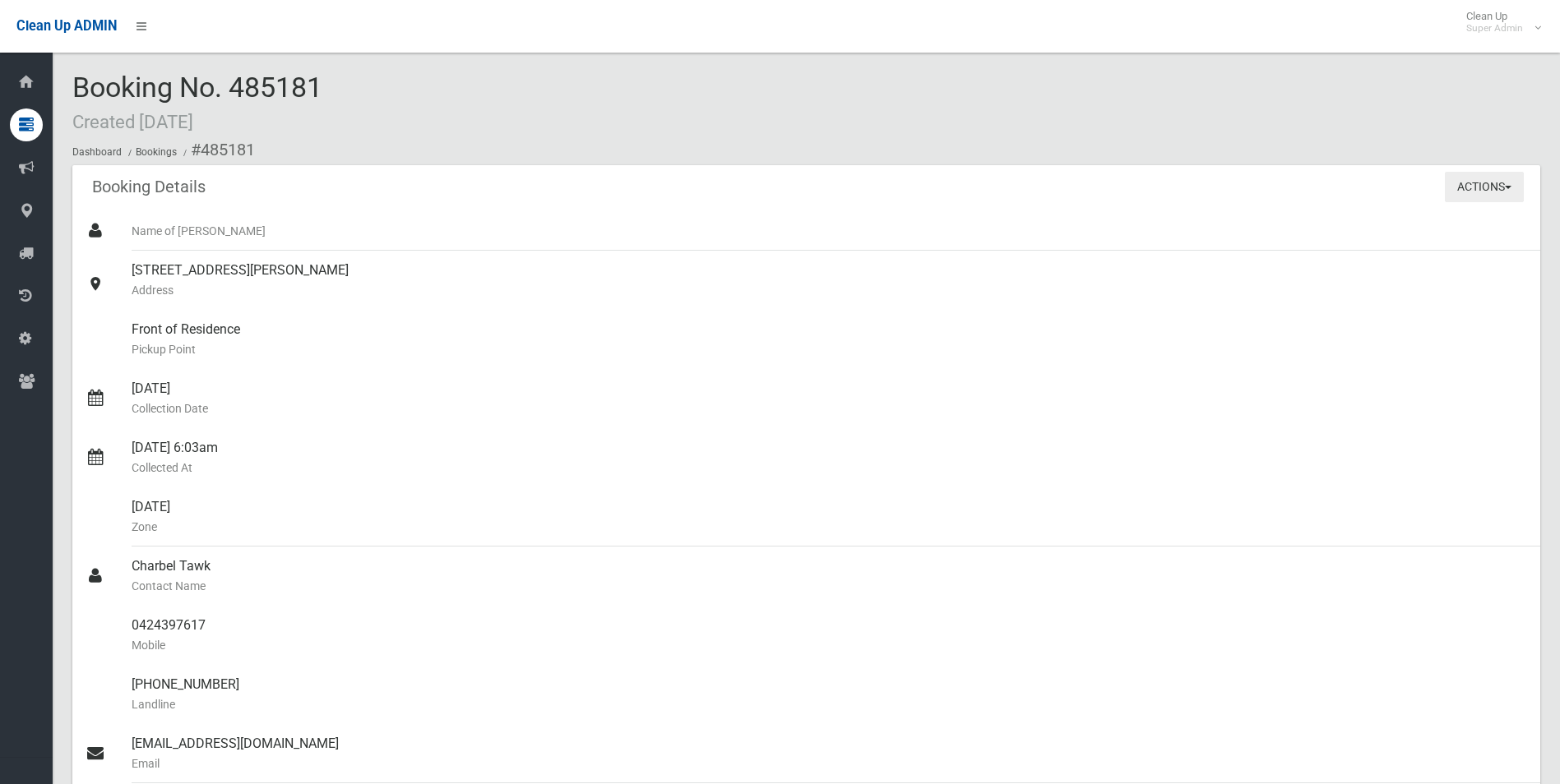
drag, startPoint x: 1479, startPoint y: 181, endPoint x: 1427, endPoint y: 223, distance: 66.8
click at [1478, 182] on button "Actions" at bounding box center [1484, 186] width 79 height 31
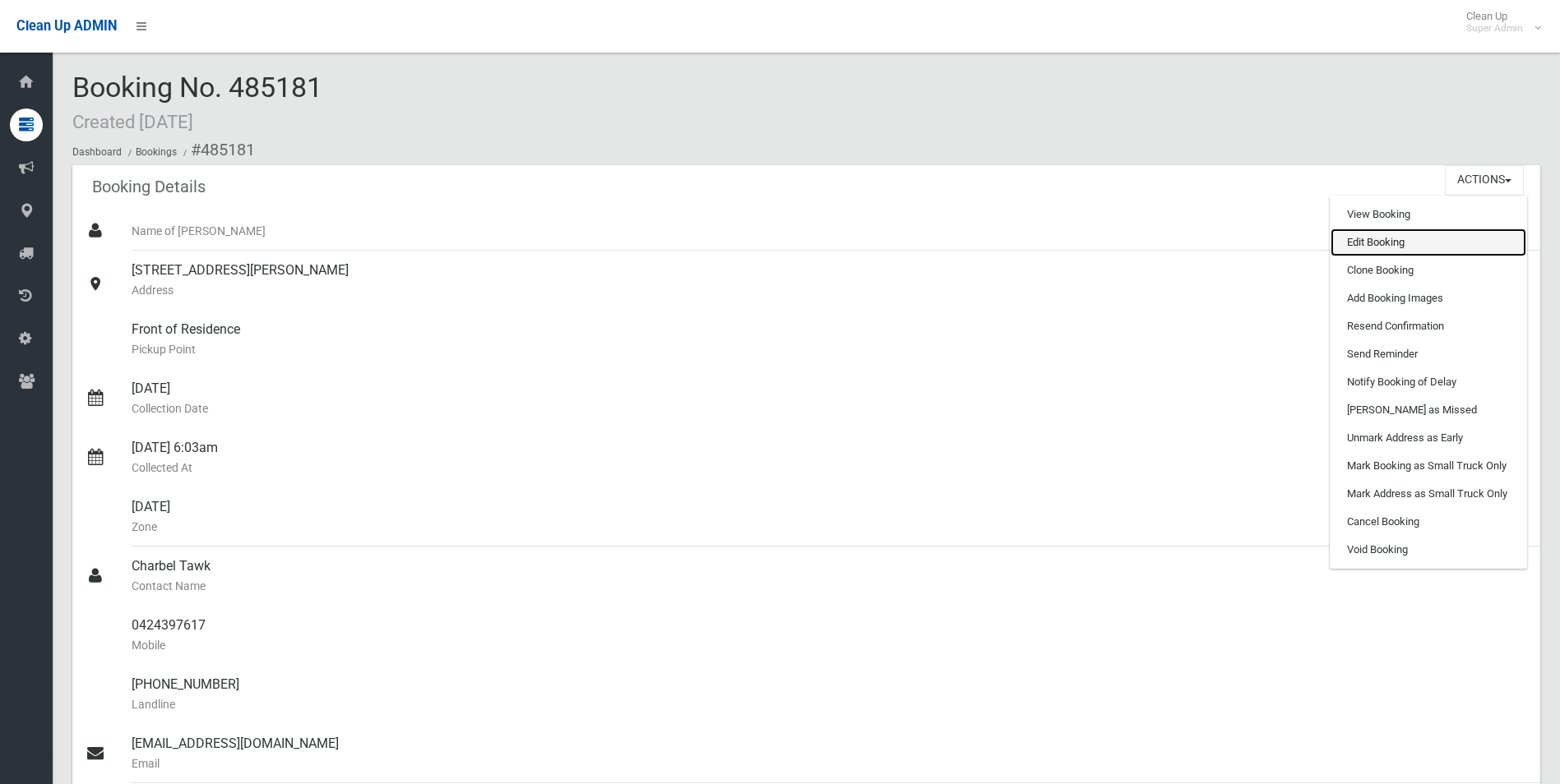
click at [1372, 245] on link "Edit Booking" at bounding box center [1428, 243] width 196 height 28
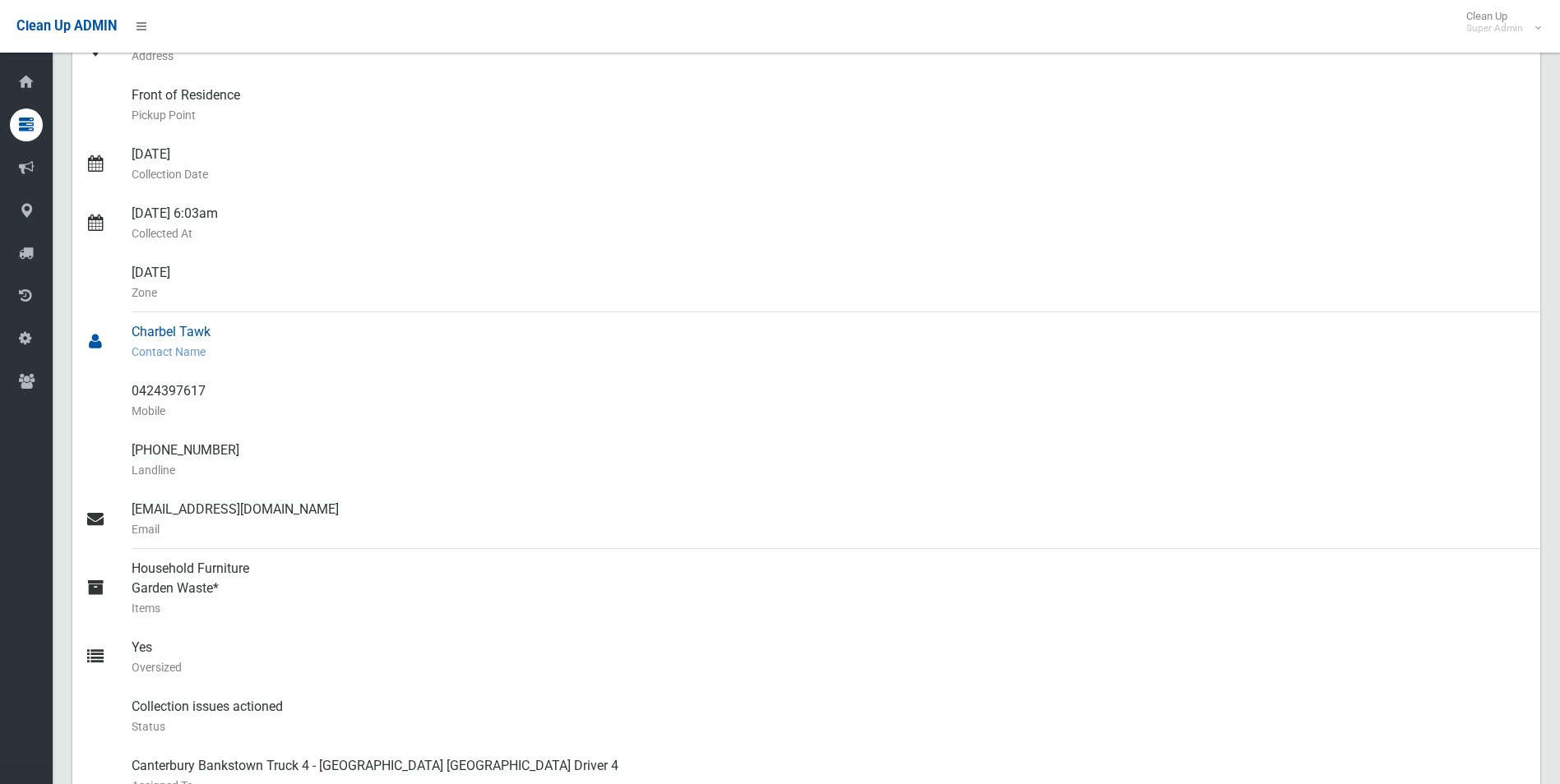
scroll to position [416, 0]
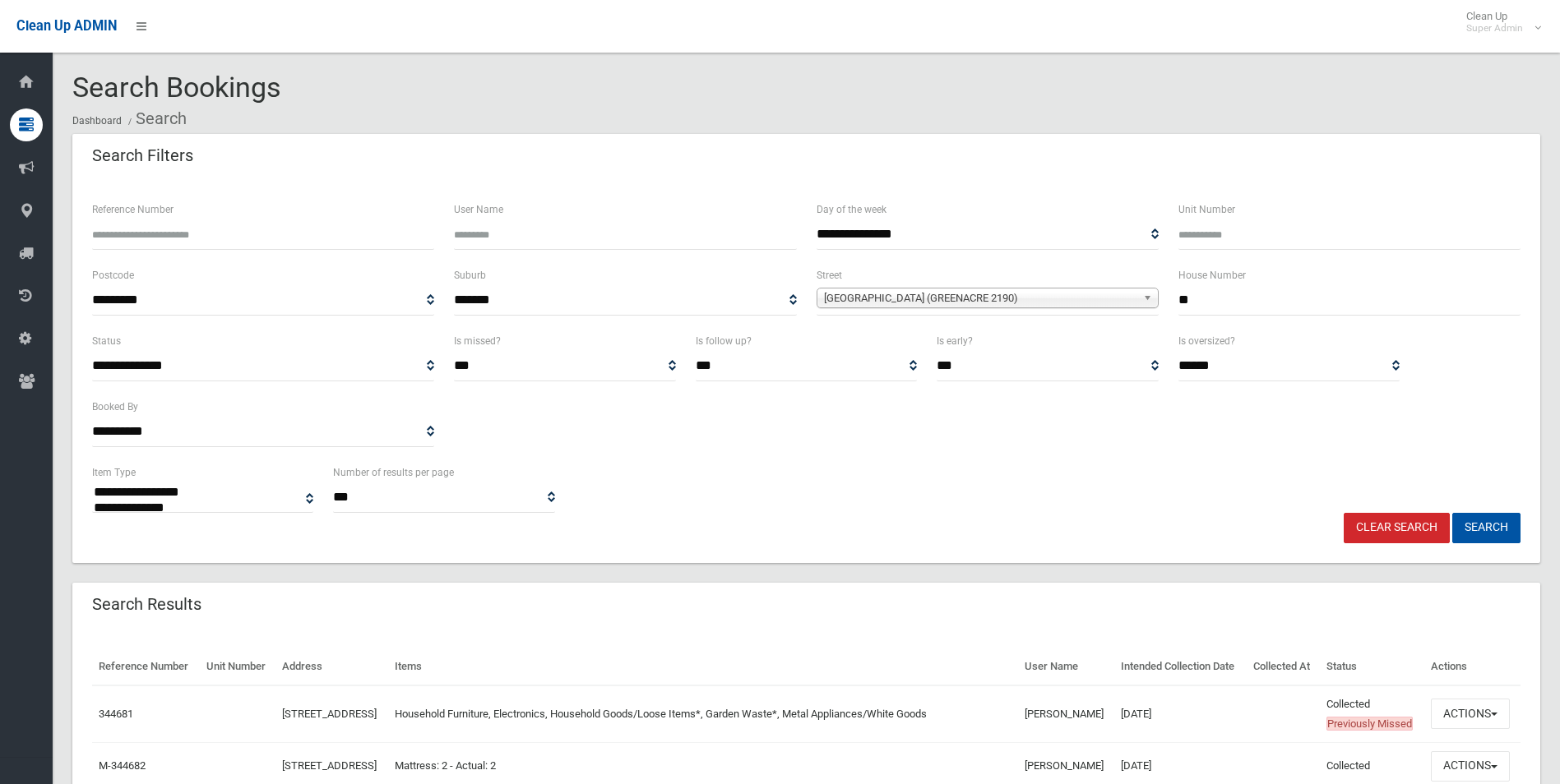
select select
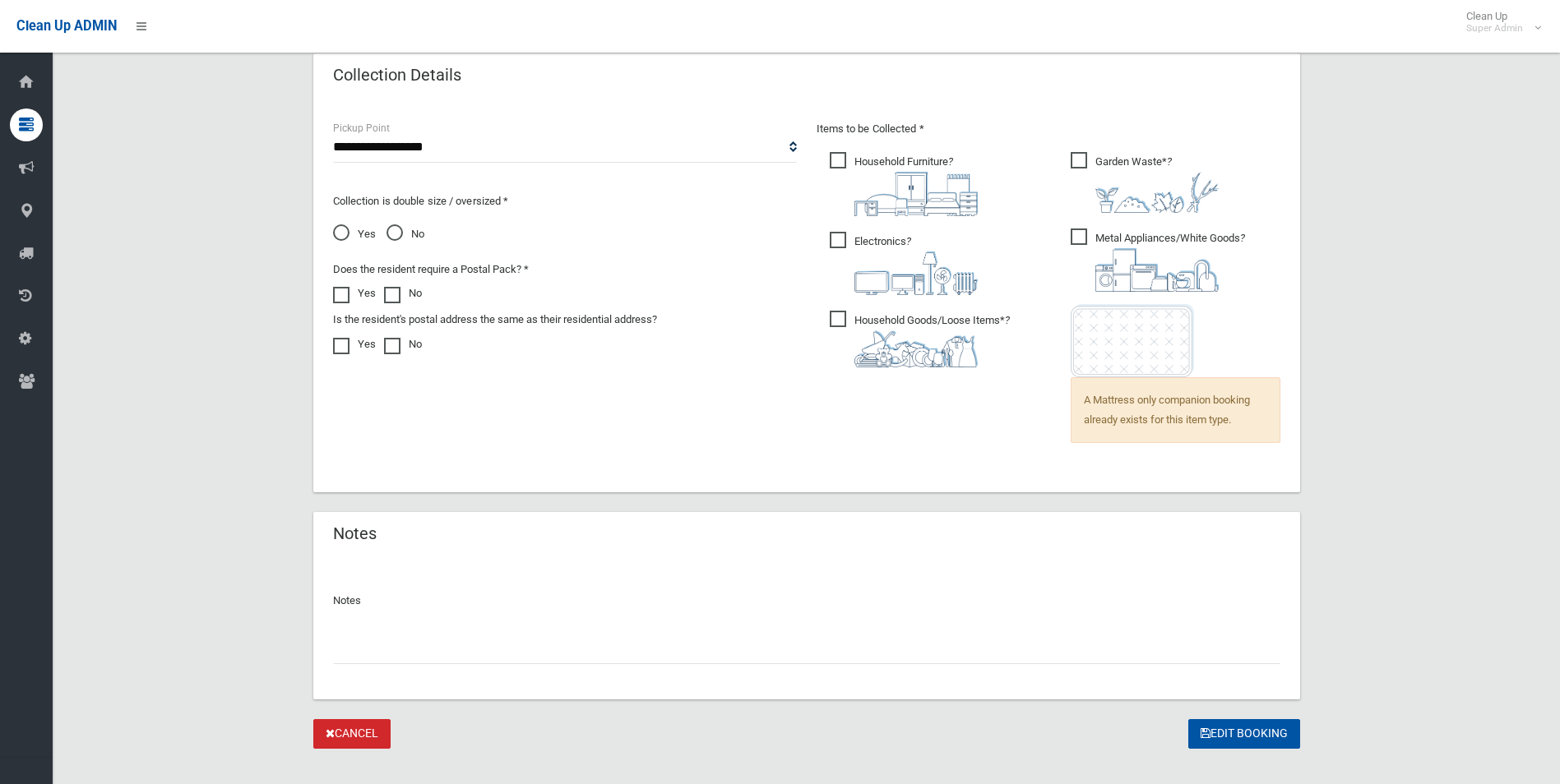
scroll to position [1108, 0]
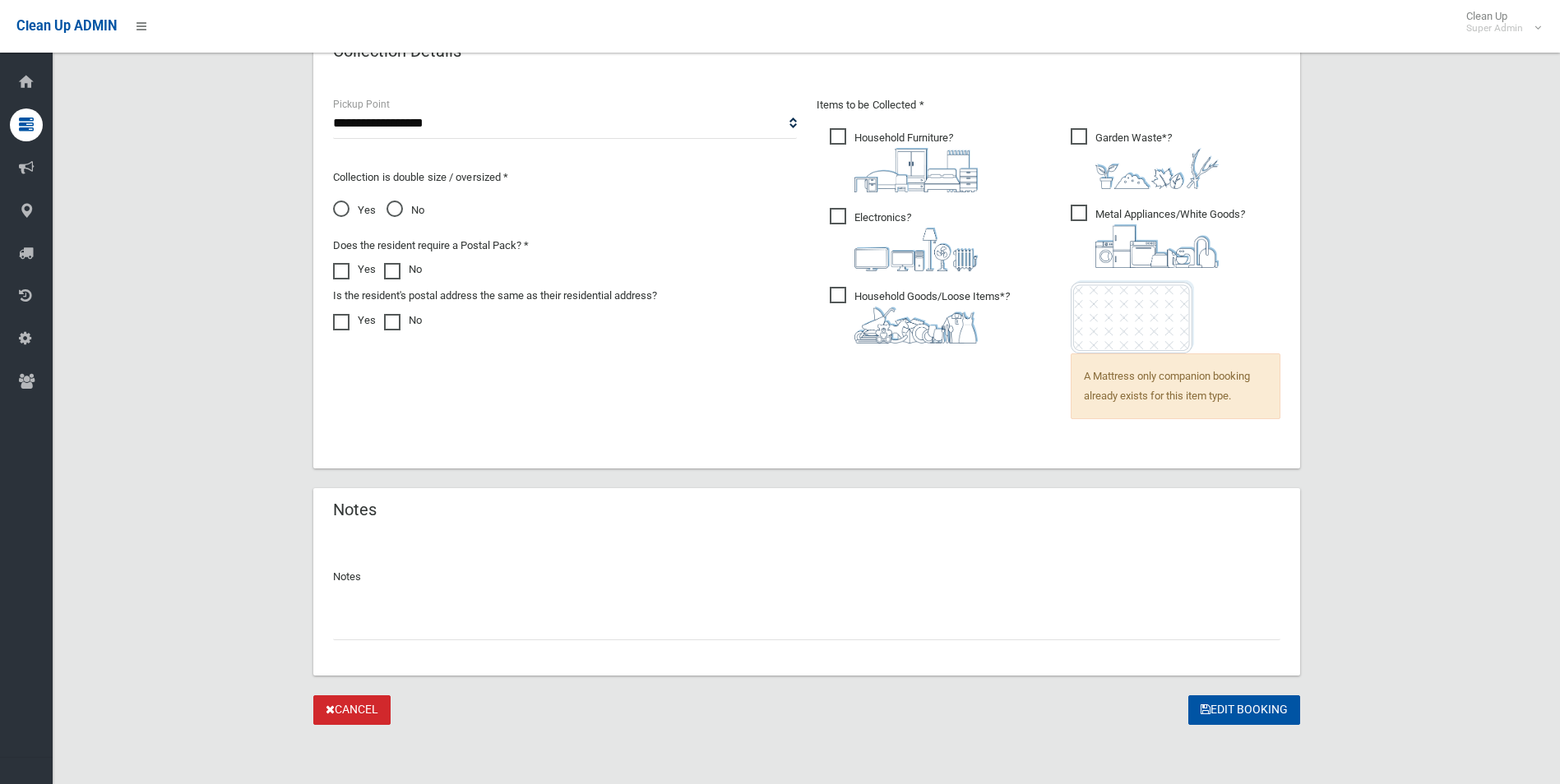
click at [392, 627] on input "text" at bounding box center [806, 625] width 947 height 31
paste input "********"
type input "**********"
click at [1211, 701] on button "Edit Booking" at bounding box center [1244, 711] width 112 height 31
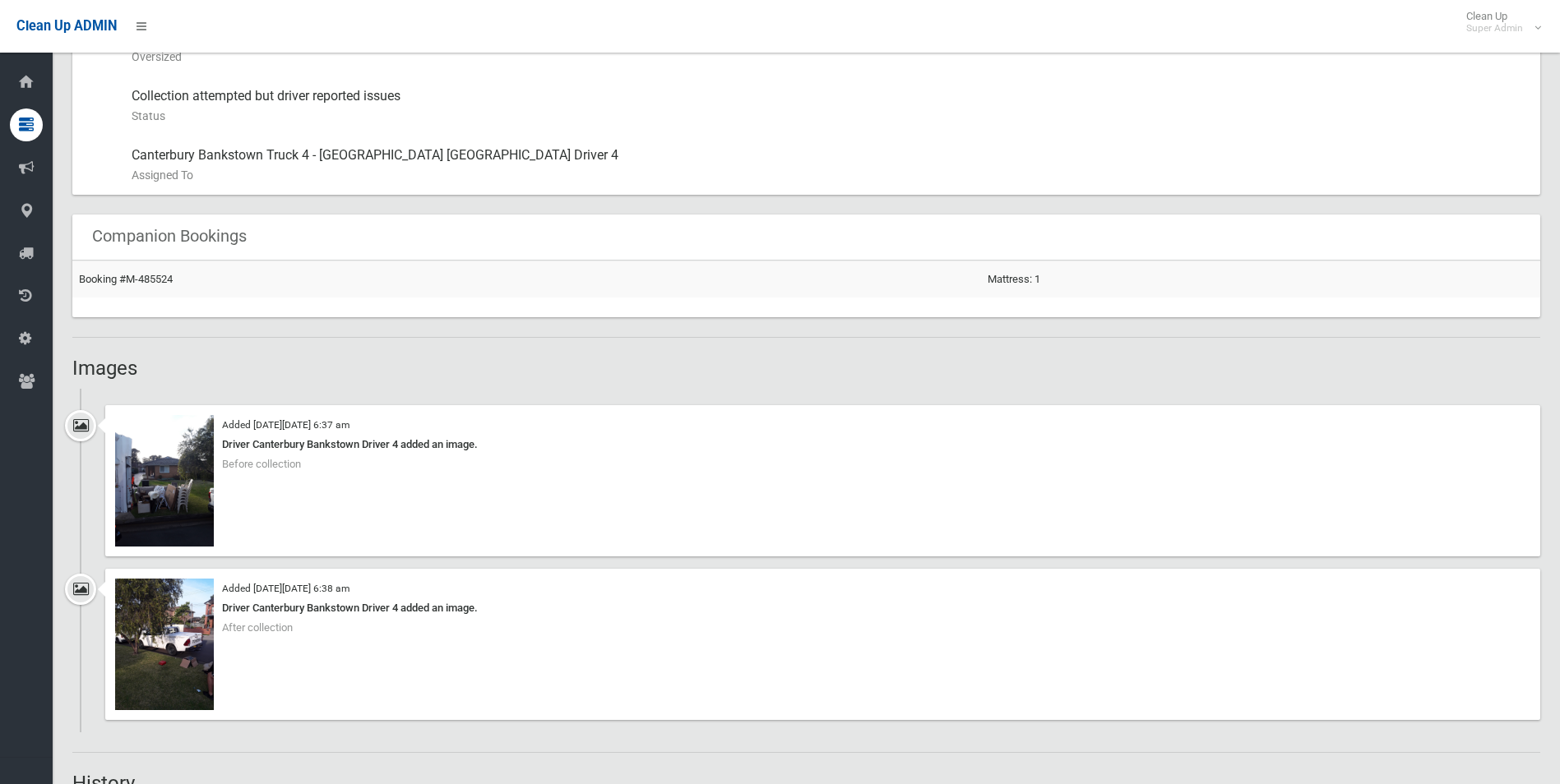
scroll to position [987, 0]
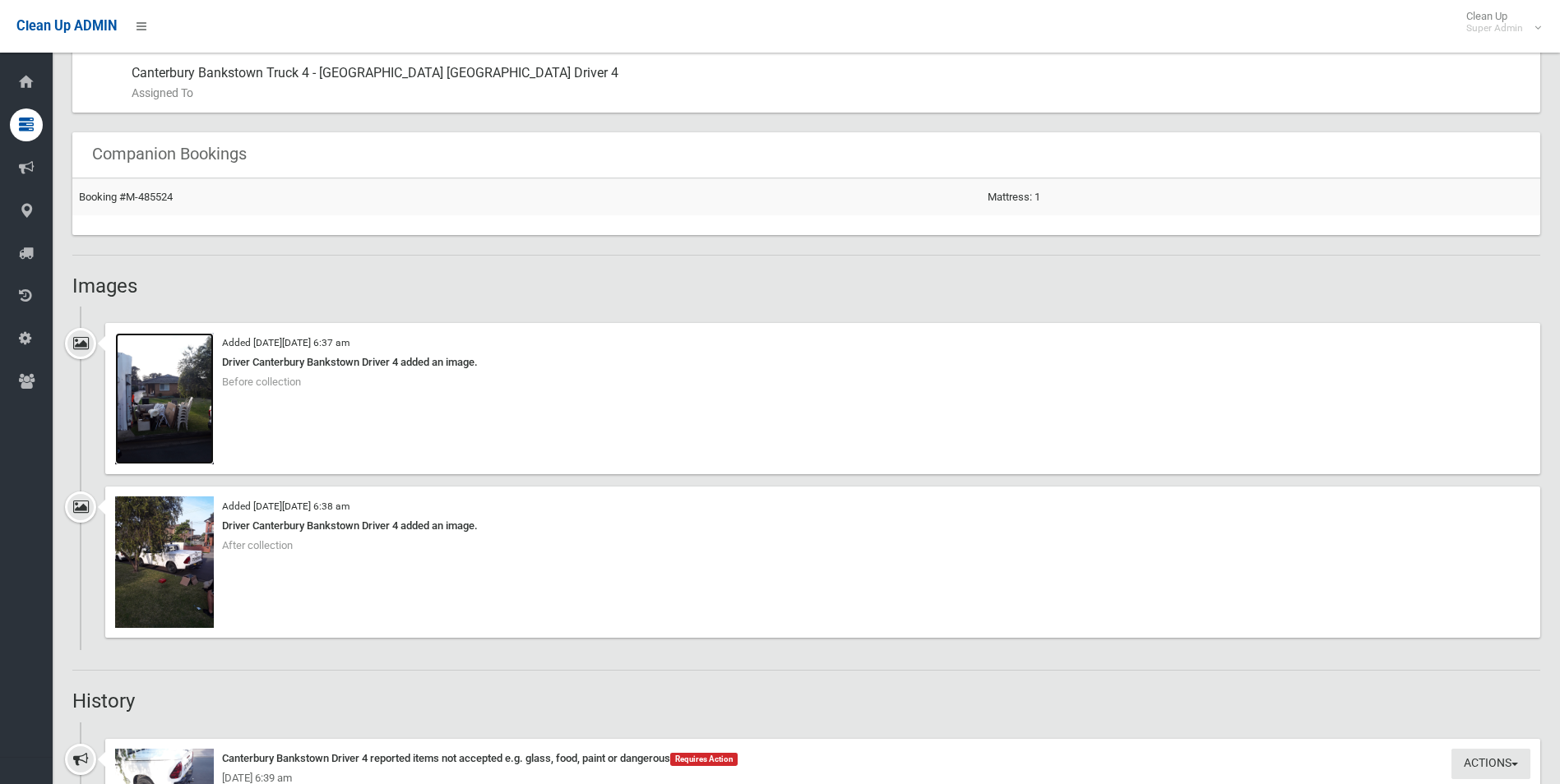
click at [184, 424] on img at bounding box center [164, 398] width 98 height 132
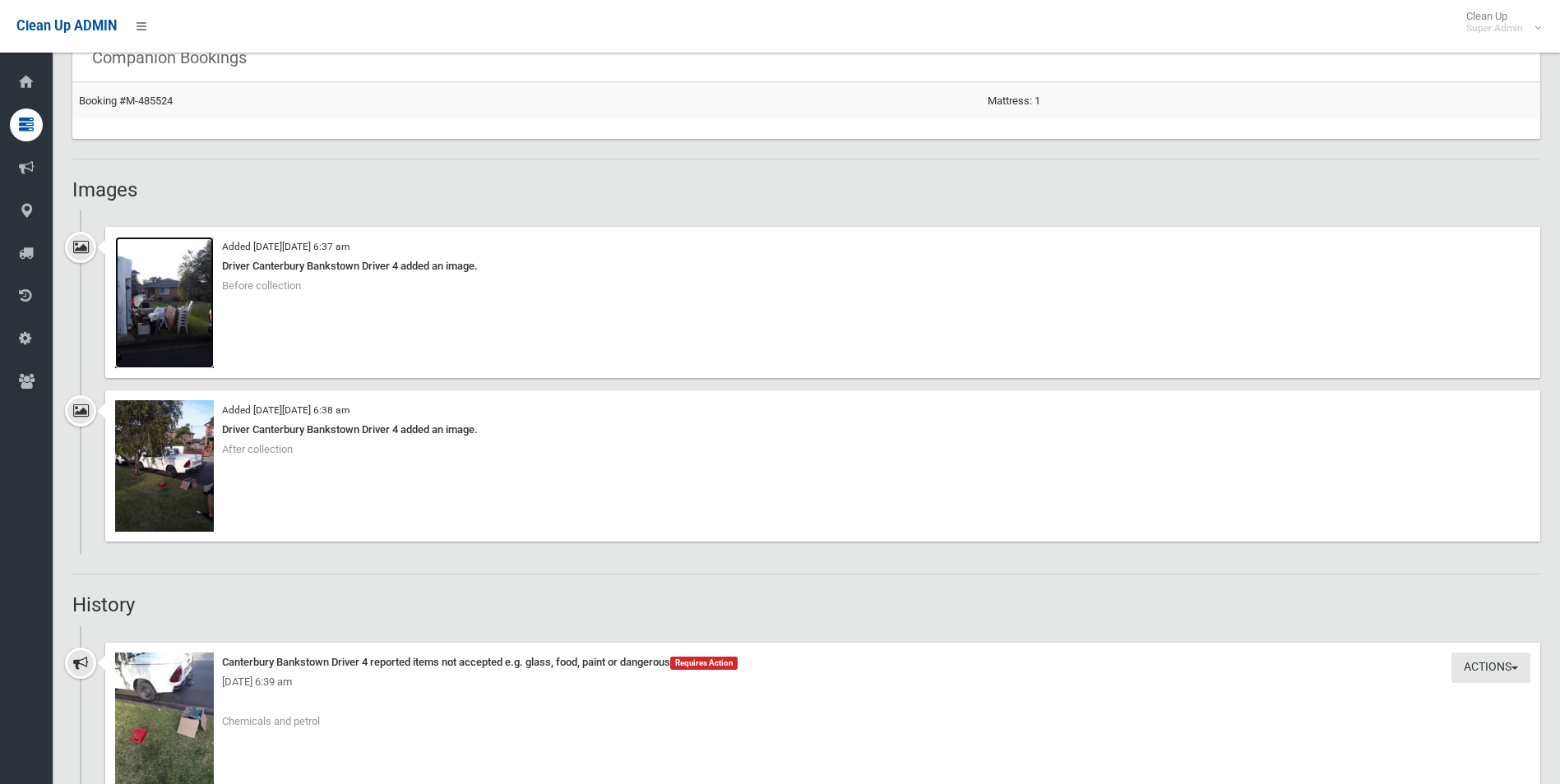
scroll to position [1233, 0]
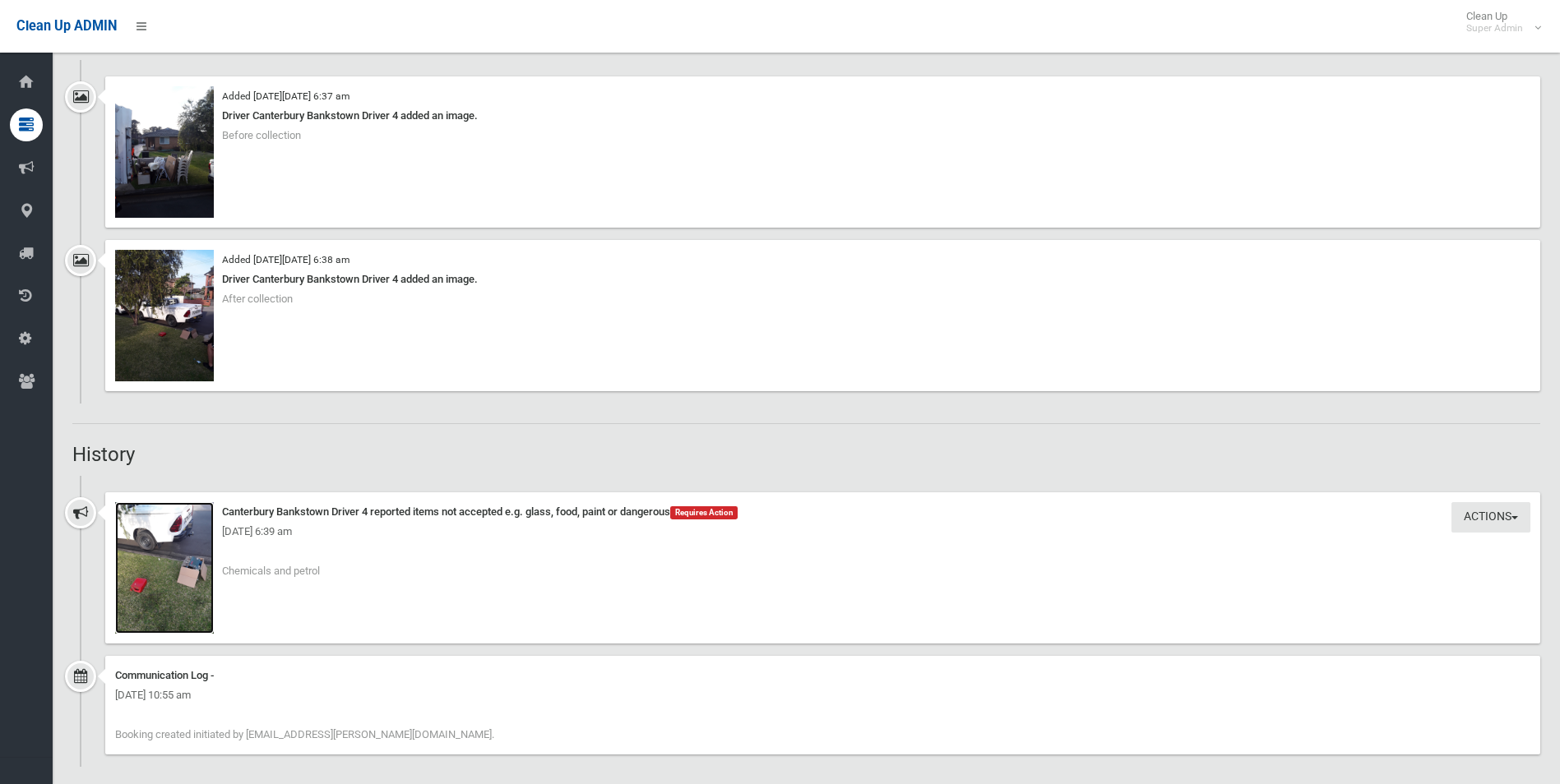
click at [181, 588] on img at bounding box center [164, 568] width 98 height 132
click at [189, 178] on img at bounding box center [164, 152] width 98 height 132
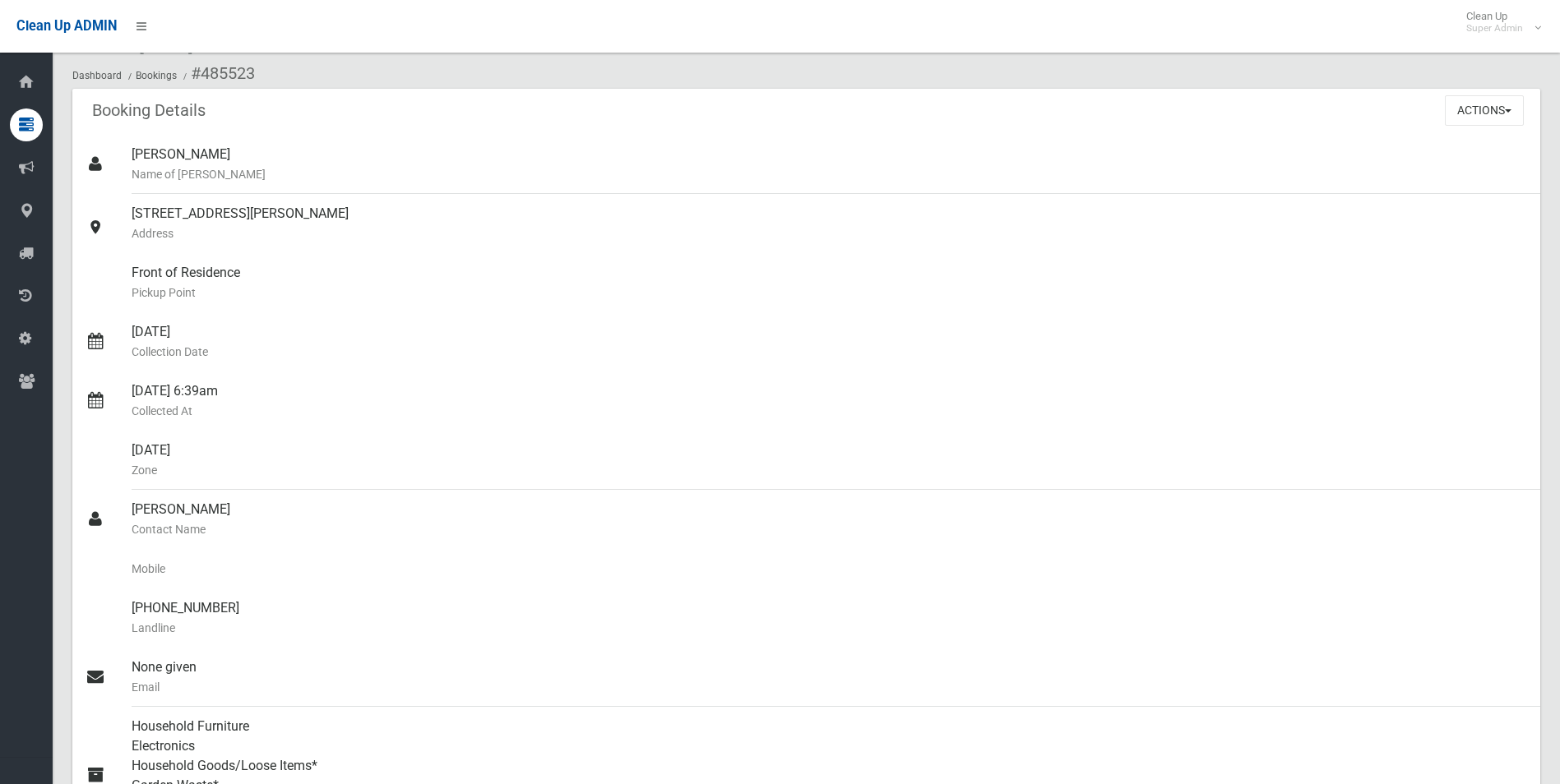
scroll to position [0, 0]
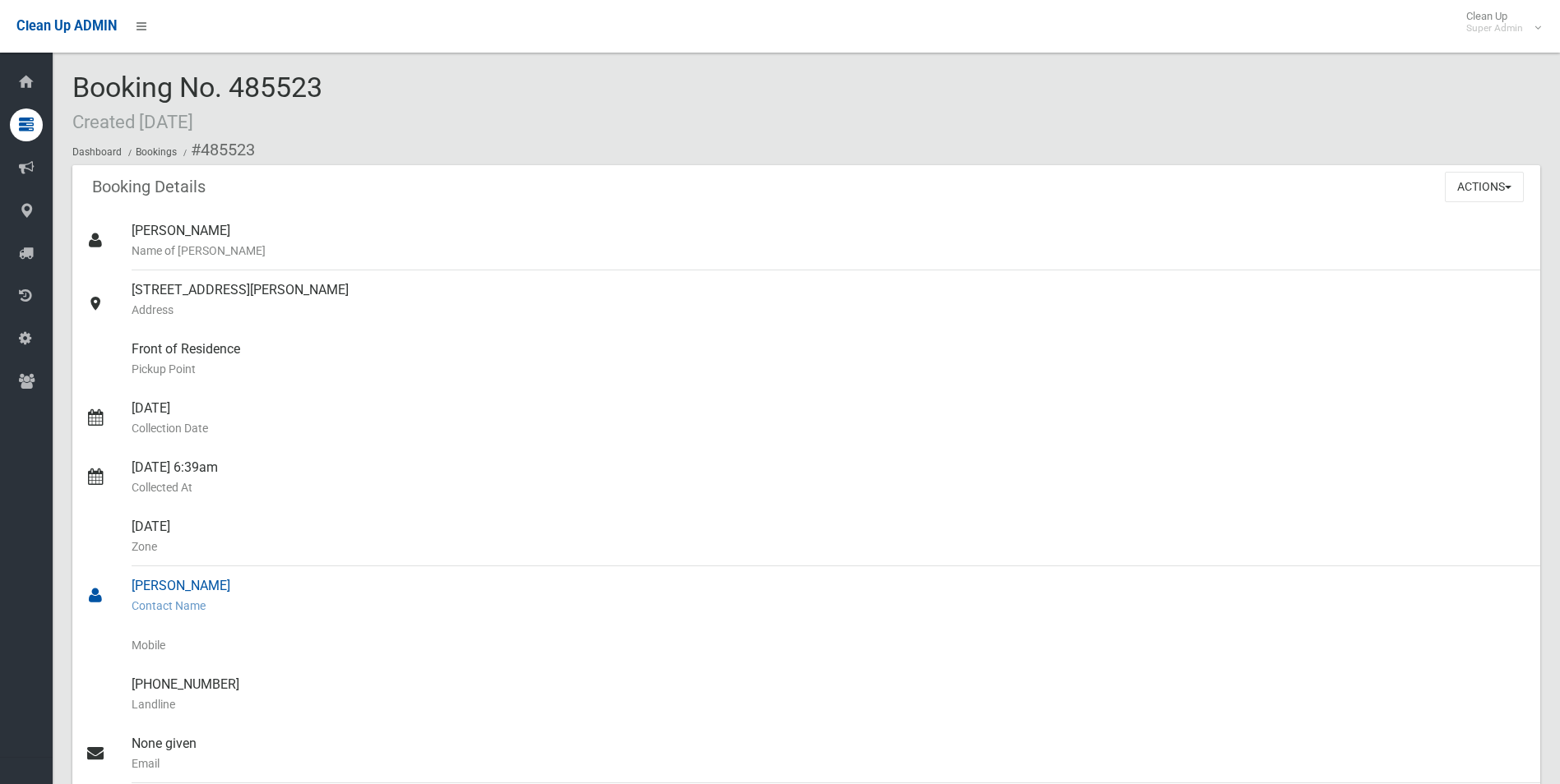
click at [135, 582] on link "Gale Lenoard Contact Name" at bounding box center [806, 596] width 1468 height 59
drag, startPoint x: 158, startPoint y: 685, endPoint x: 232, endPoint y: 685, distance: 74.0
click at [232, 685] on div "(02) 9792 4327 Landline" at bounding box center [830, 695] width 1396 height 59
drag, startPoint x: 232, startPoint y: 685, endPoint x: 203, endPoint y: 682, distance: 29.2
copy div "9792 4327"
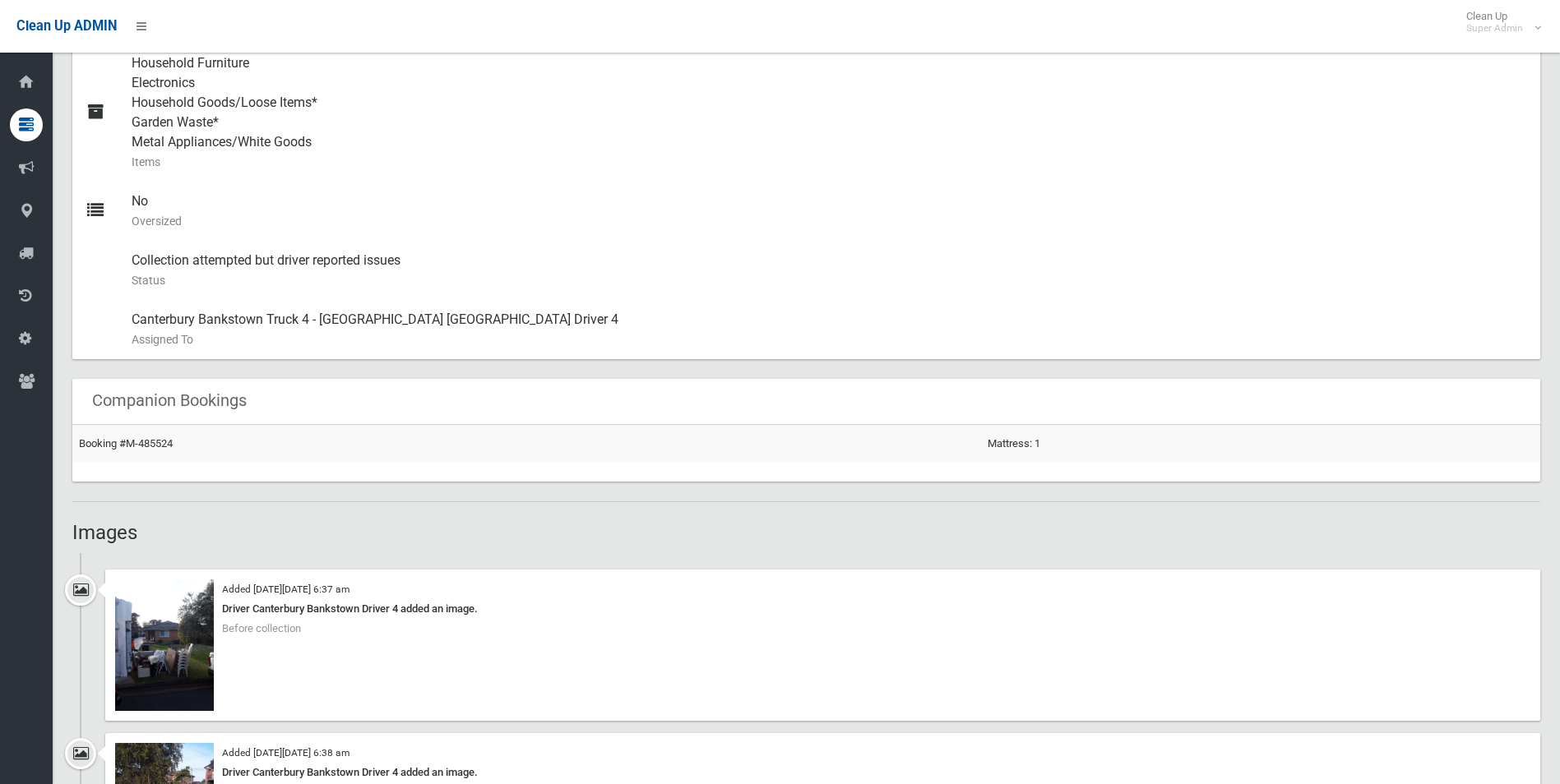
scroll to position [987, 0]
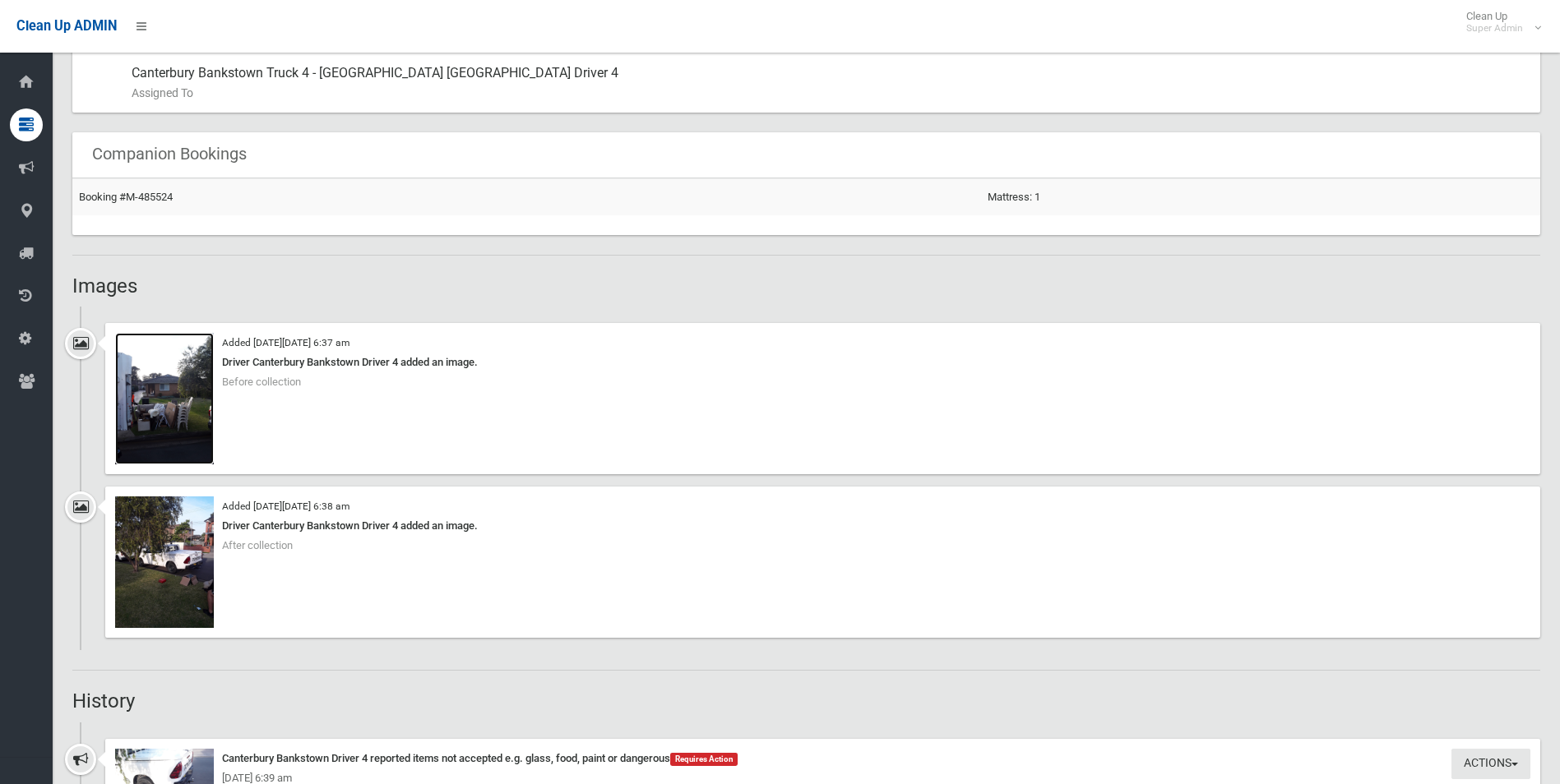
click at [181, 424] on img at bounding box center [164, 398] width 98 height 132
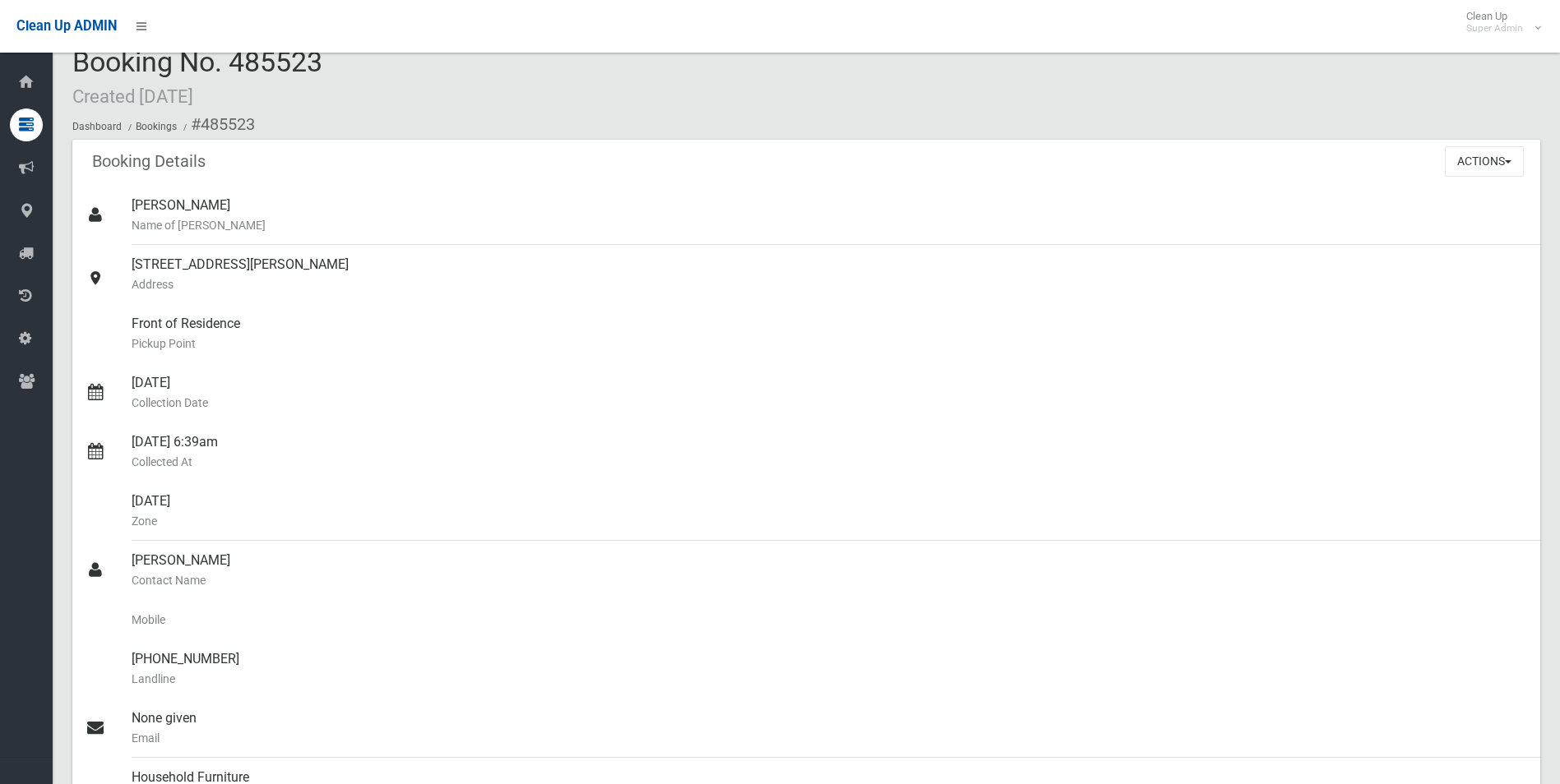
scroll to position [0, 0]
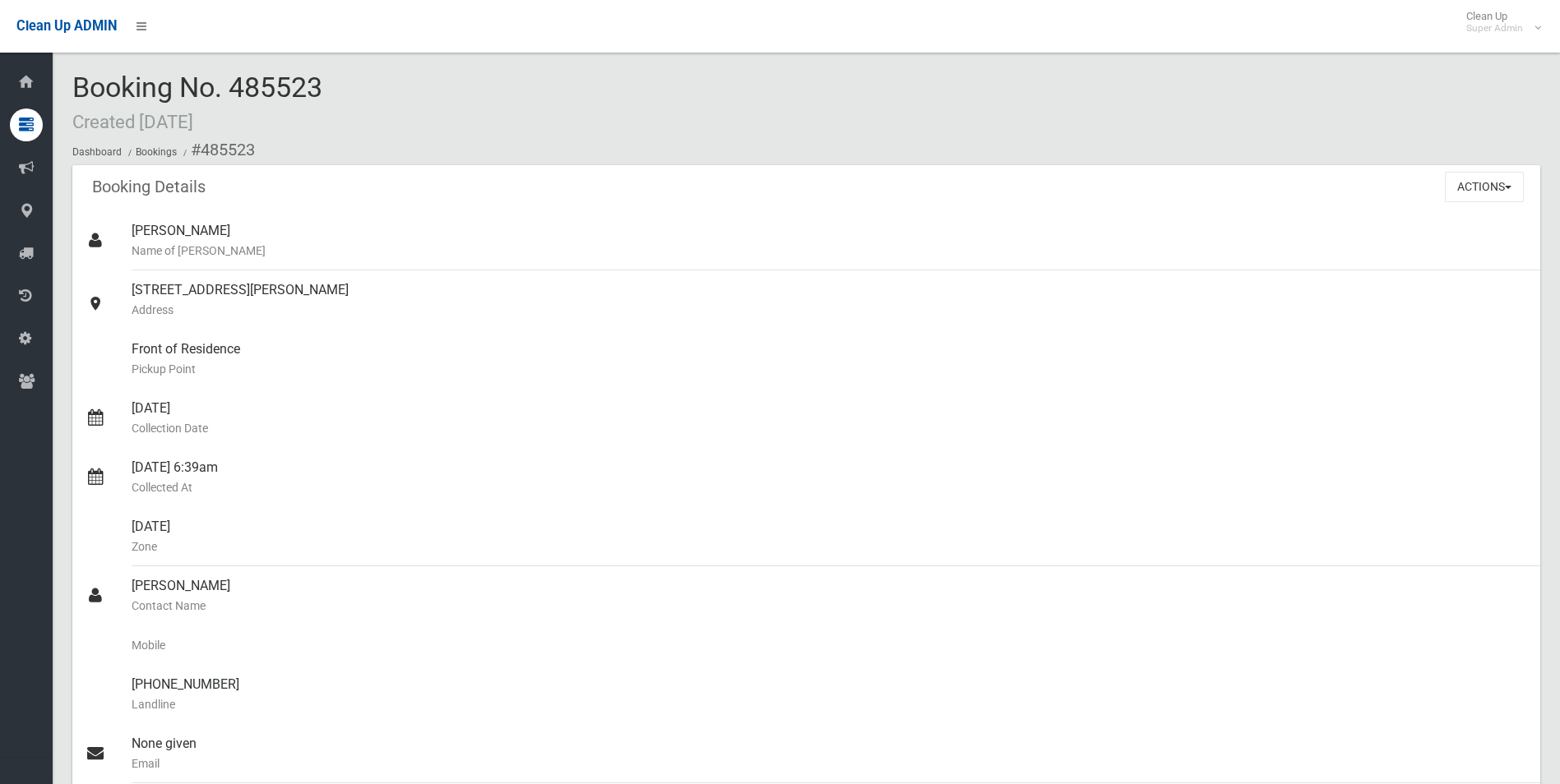
click at [205, 144] on li "#485523" at bounding box center [217, 150] width 76 height 31
drag, startPoint x: 202, startPoint y: 147, endPoint x: 229, endPoint y: 665, distance: 518.7
copy section "485523 Booking Details Actions View Booking Edit Booking Clone Booking Add Book…"
click at [726, 347] on div "Front of Residence Pickup Point" at bounding box center [830, 360] width 1396 height 59
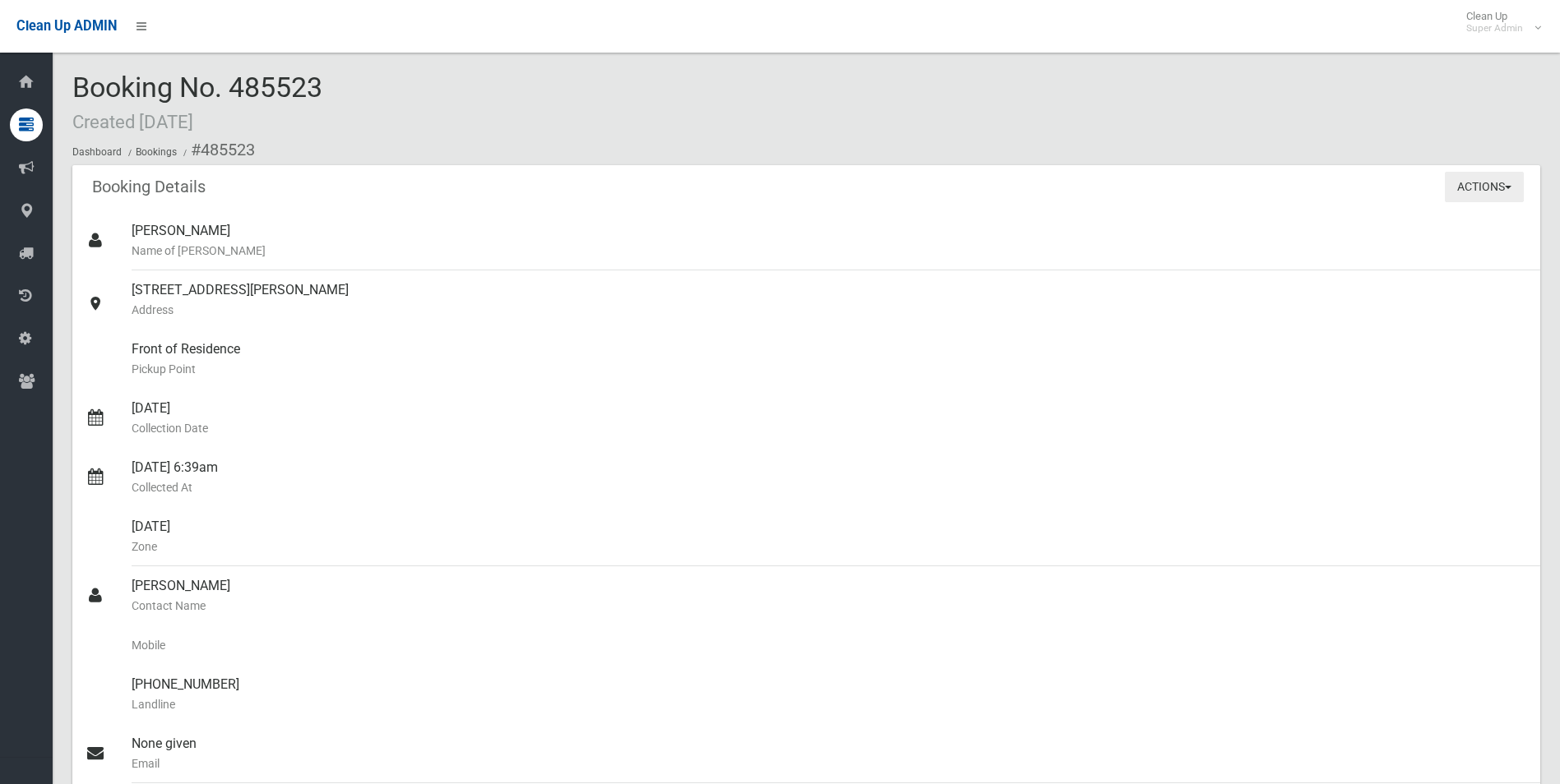
click at [1478, 182] on button "Actions" at bounding box center [1484, 186] width 79 height 31
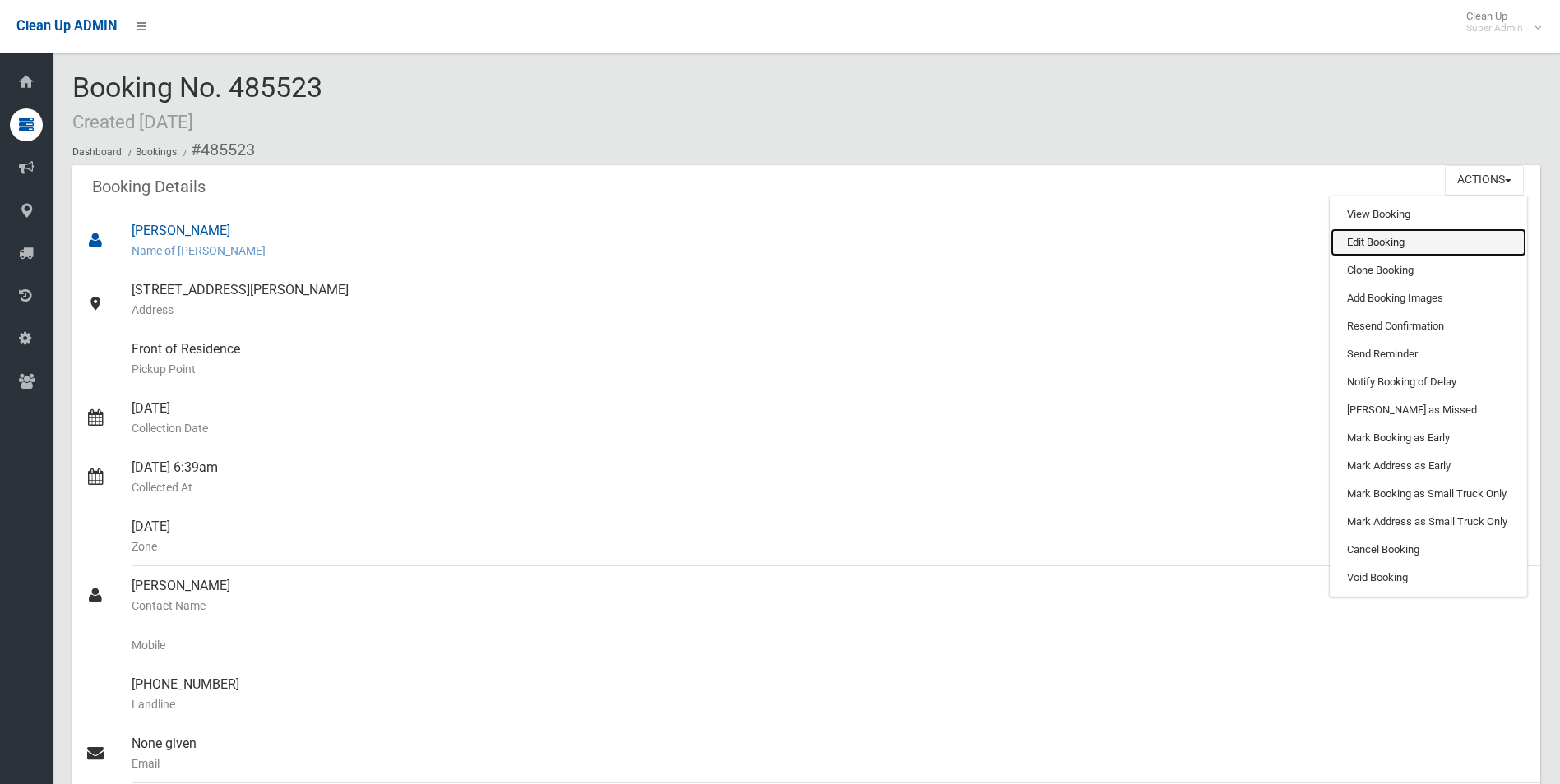
drag, startPoint x: 1363, startPoint y: 238, endPoint x: 1371, endPoint y: 232, distance: 10.0
click at [1363, 238] on link "Edit Booking" at bounding box center [1428, 243] width 196 height 28
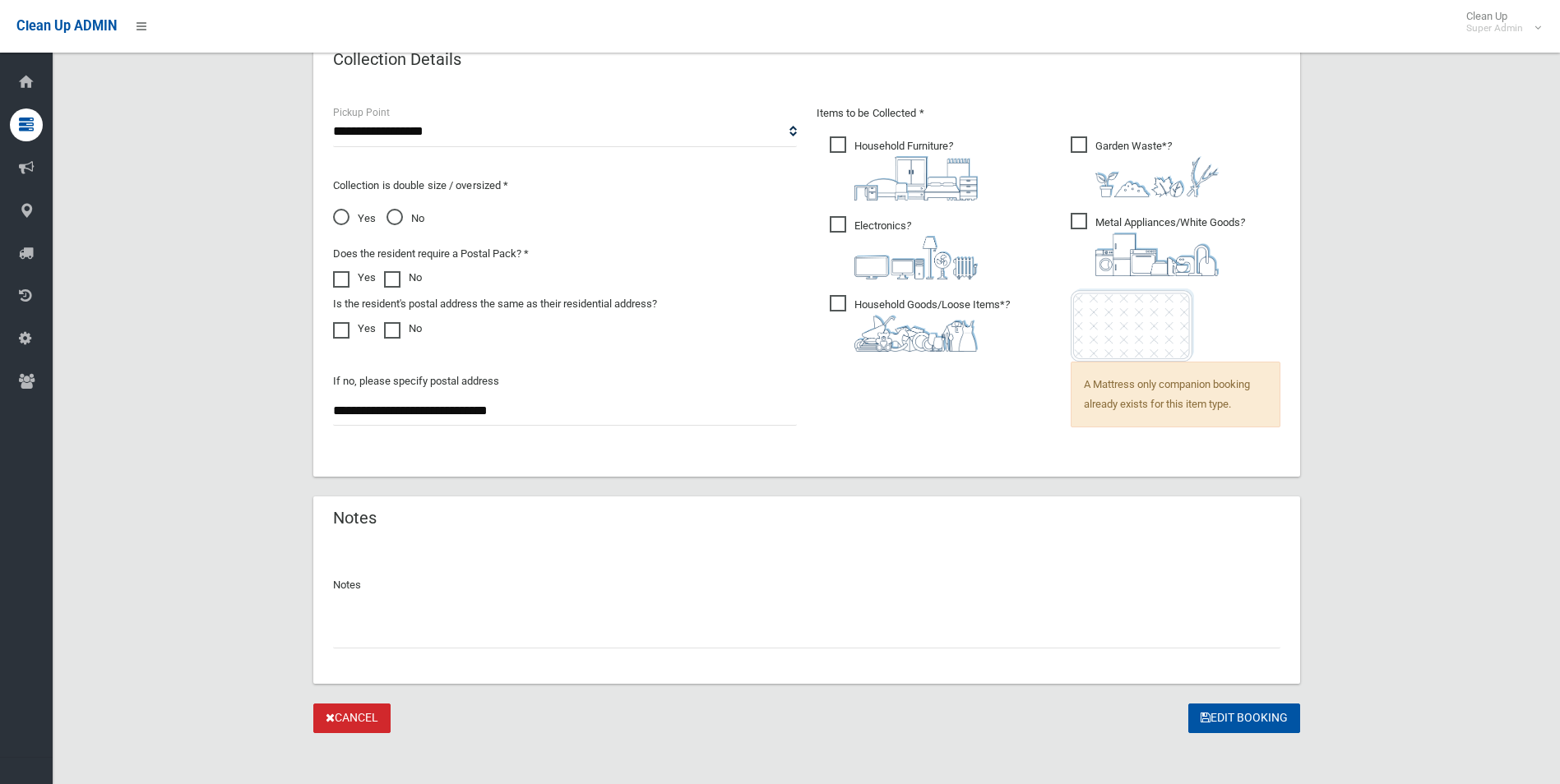
scroll to position [1108, 0]
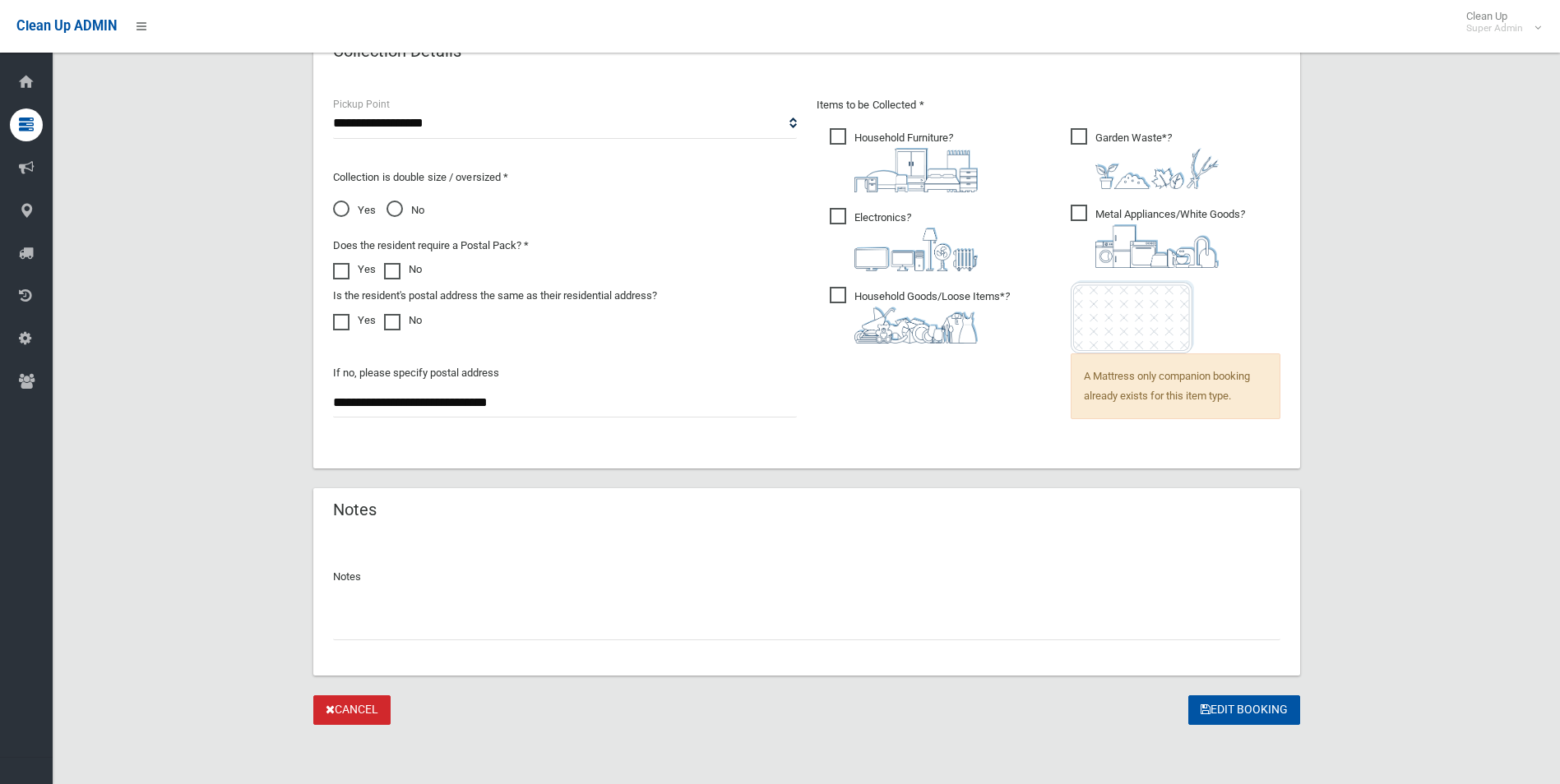
click at [374, 633] on input "text" at bounding box center [806, 625] width 947 height 31
paste input "********"
type input "**********"
click at [1253, 703] on button "Edit Booking" at bounding box center [1244, 711] width 112 height 31
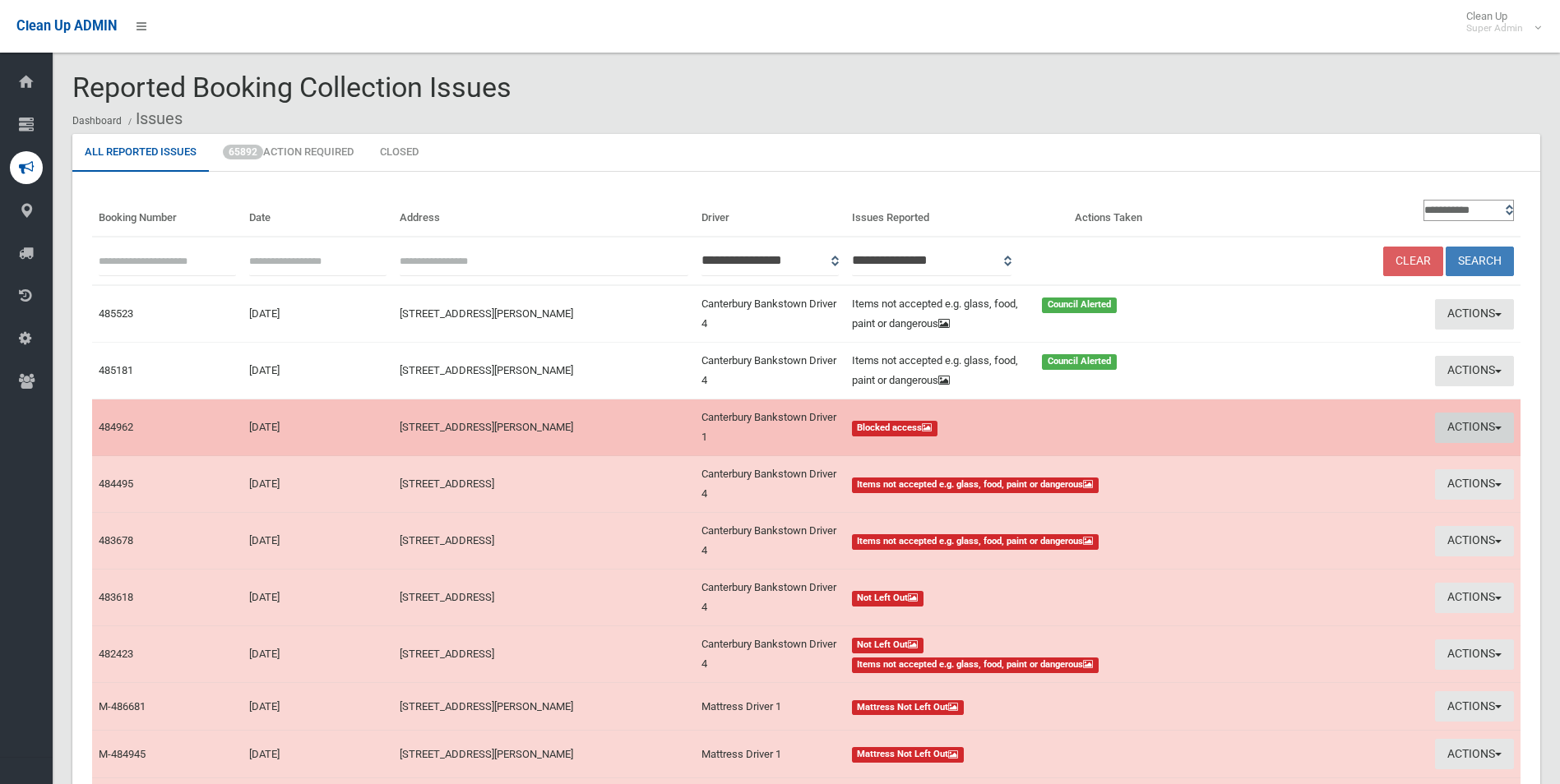
drag, startPoint x: 1470, startPoint y: 416, endPoint x: 1460, endPoint y: 424, distance: 12.8
click at [1470, 416] on button "Actions" at bounding box center [1474, 427] width 79 height 31
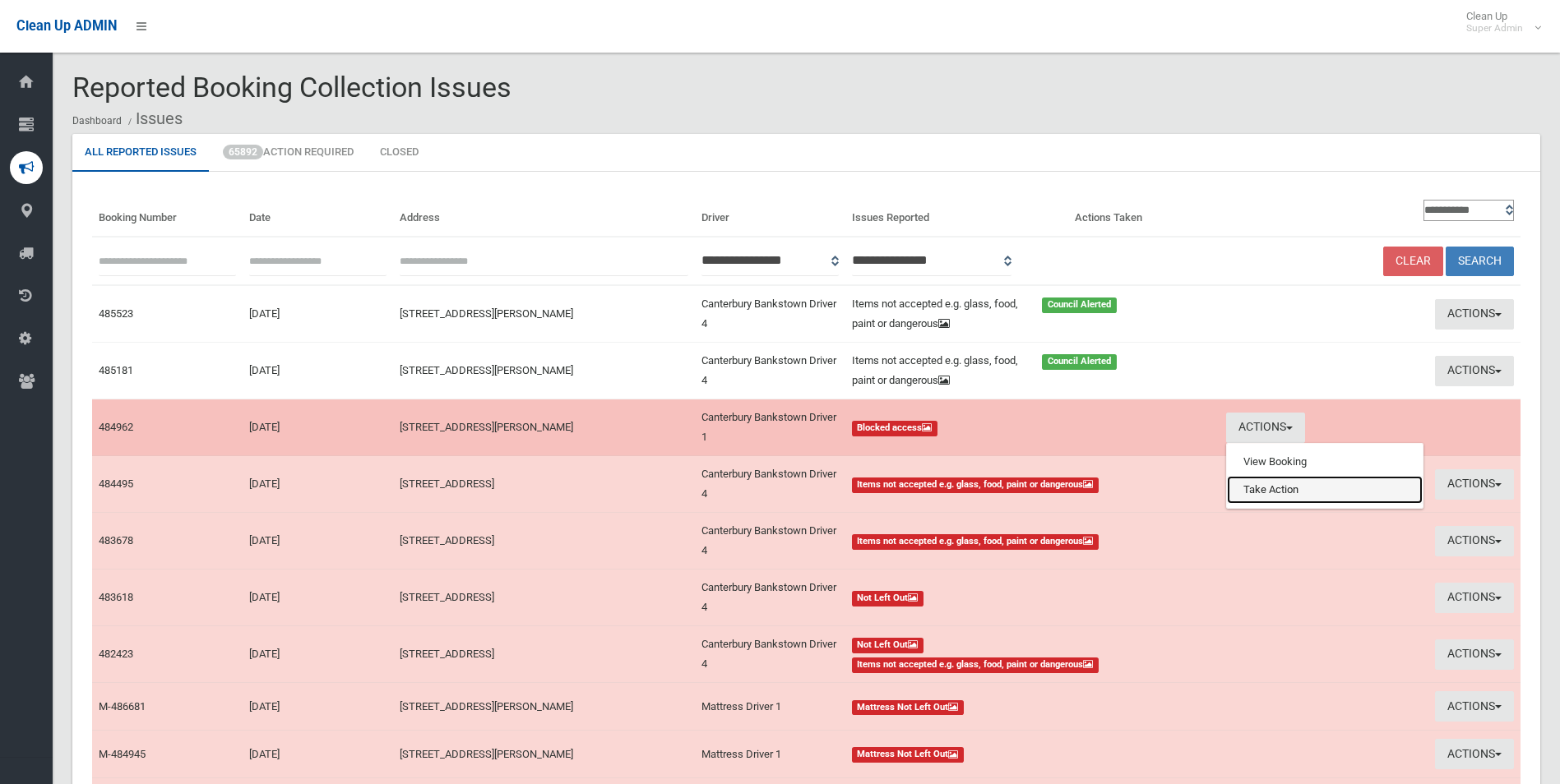
click at [1268, 496] on link "Take Action" at bounding box center [1325, 490] width 196 height 28
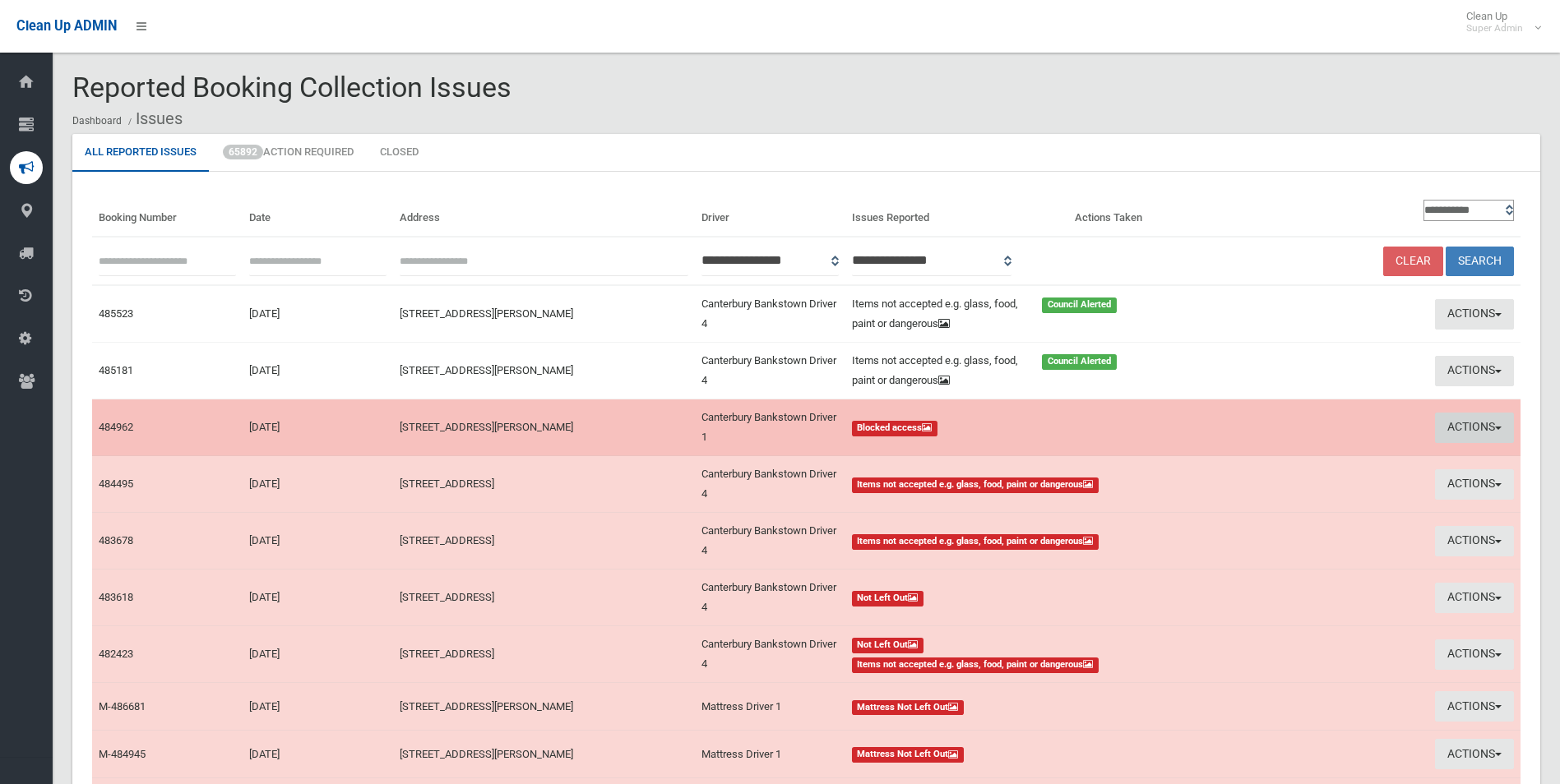
drag, startPoint x: 1466, startPoint y: 430, endPoint x: 1404, endPoint y: 448, distance: 64.6
click at [1466, 429] on button "Actions" at bounding box center [1474, 427] width 79 height 31
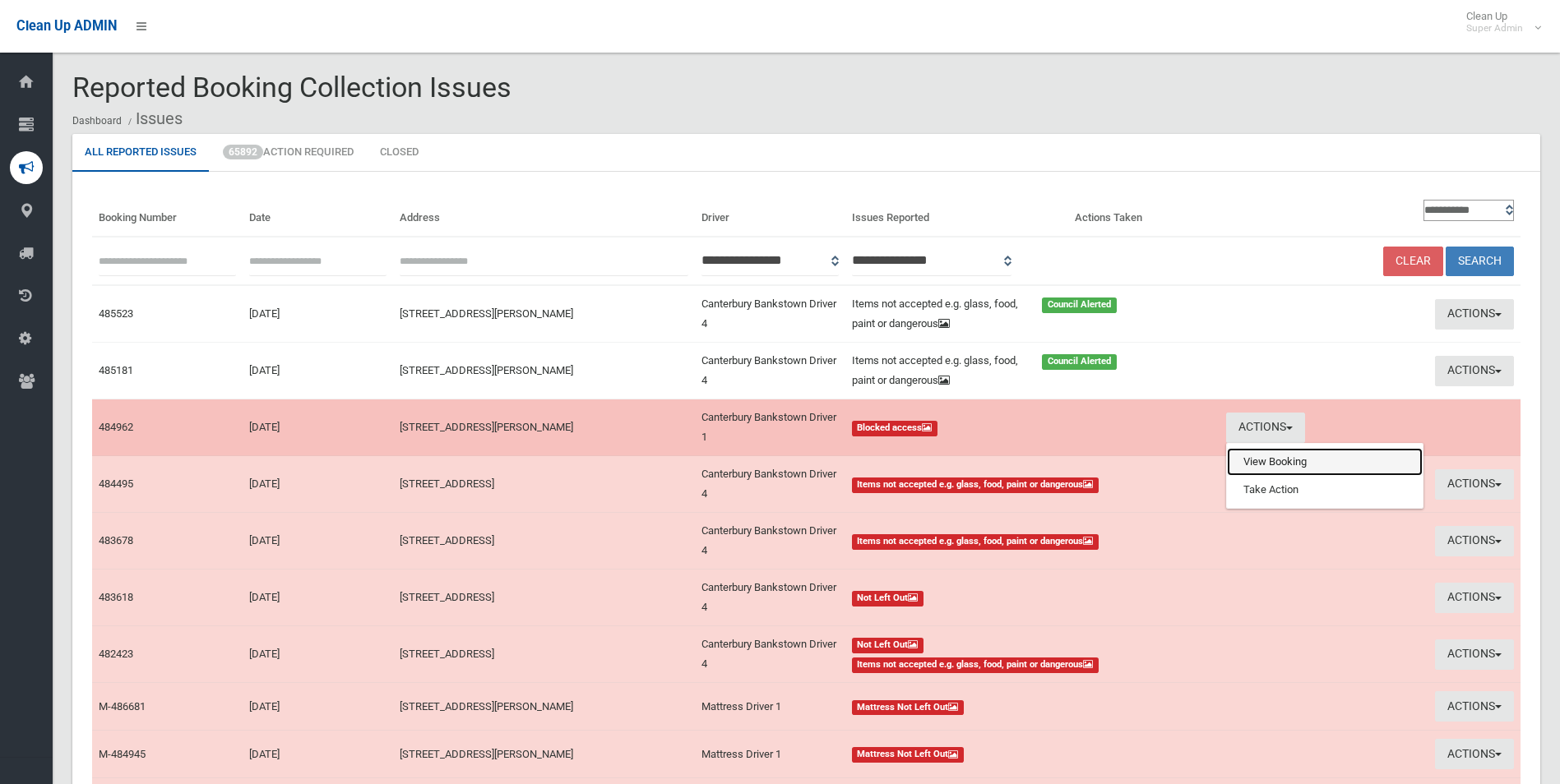
click at [1272, 464] on link "View Booking" at bounding box center [1325, 462] width 196 height 28
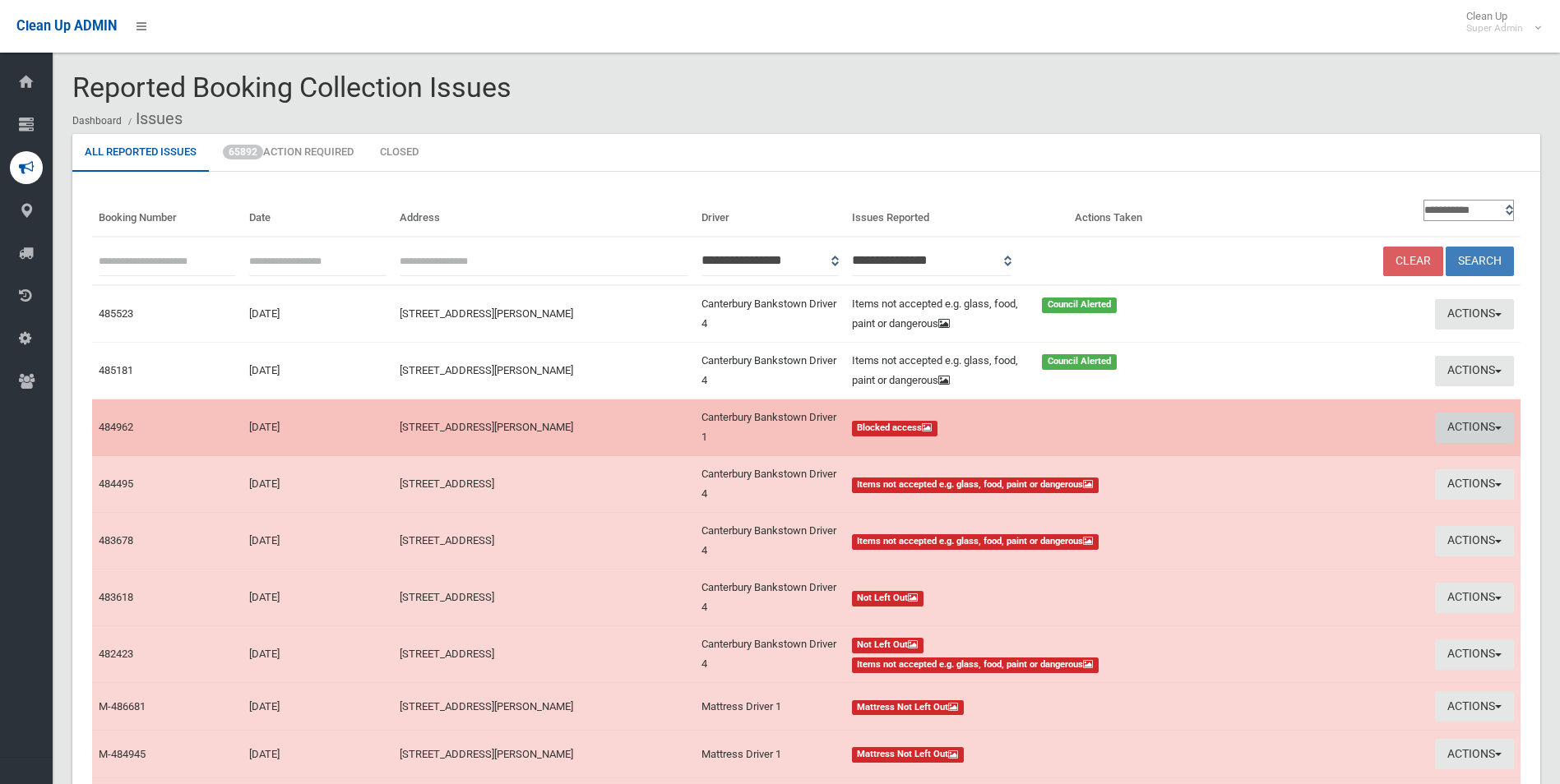
click at [1449, 425] on button "Actions" at bounding box center [1474, 427] width 79 height 31
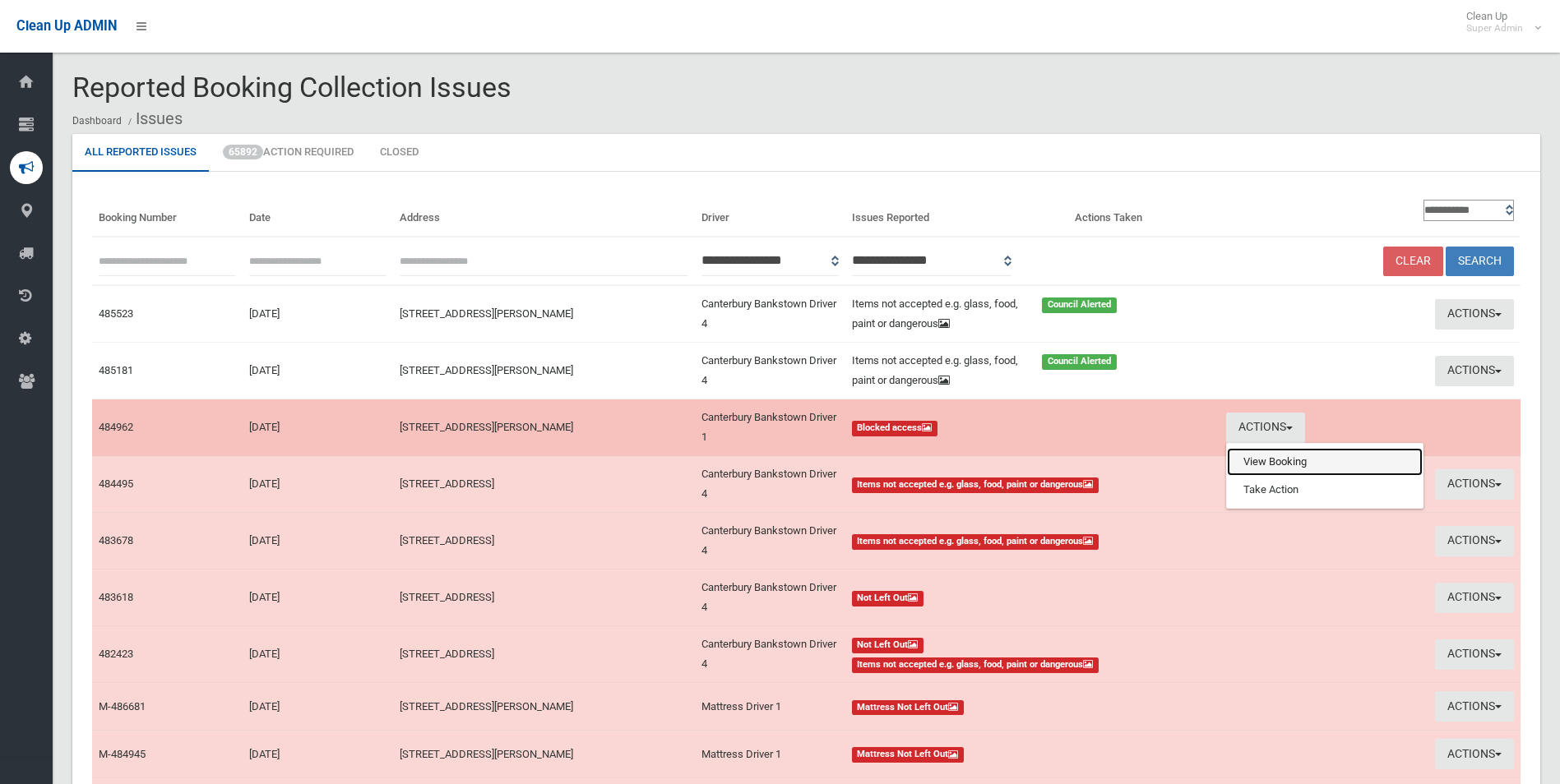
click at [1254, 463] on link "View Booking" at bounding box center [1325, 462] width 196 height 28
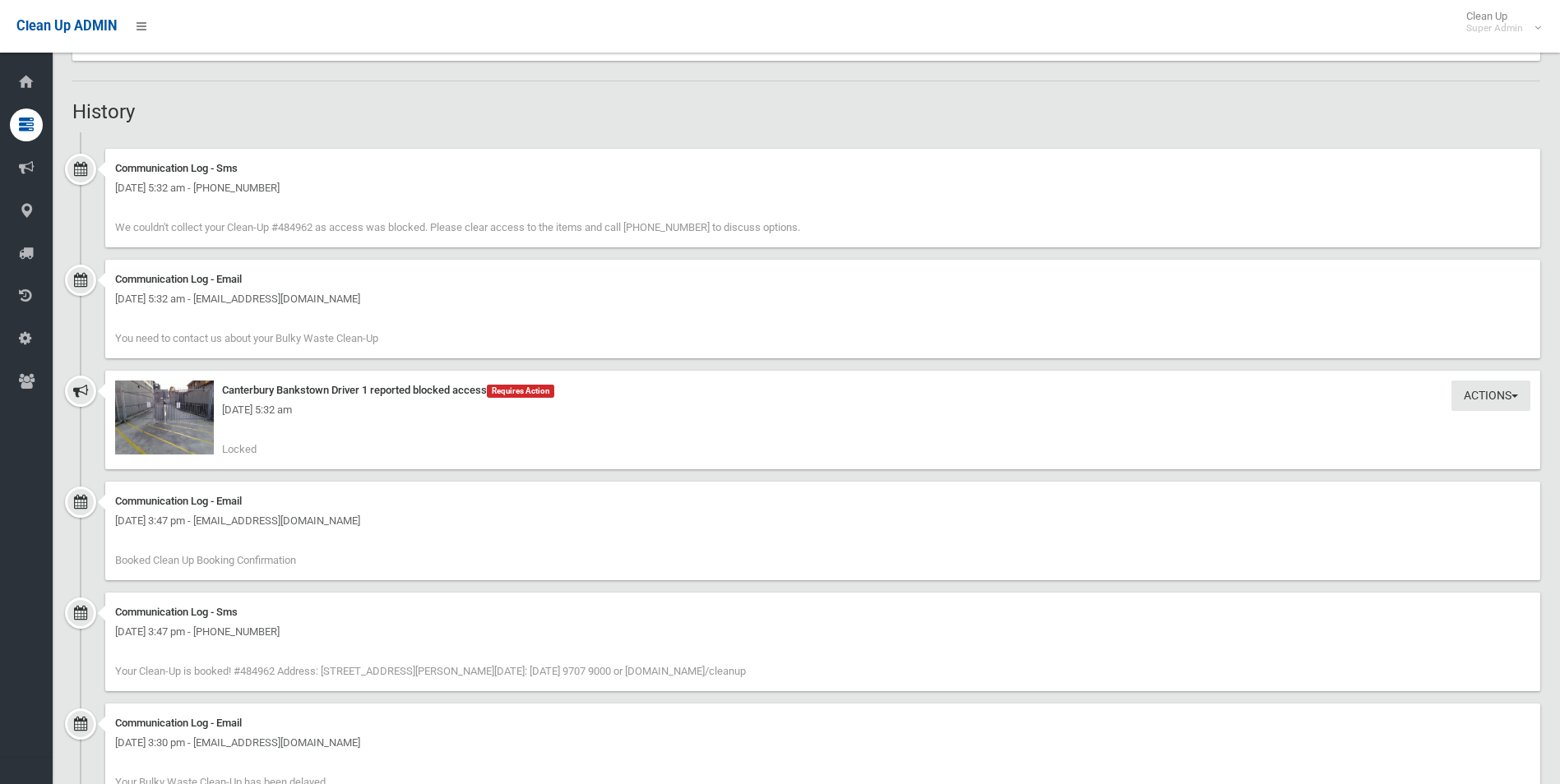
scroll to position [1069, 0]
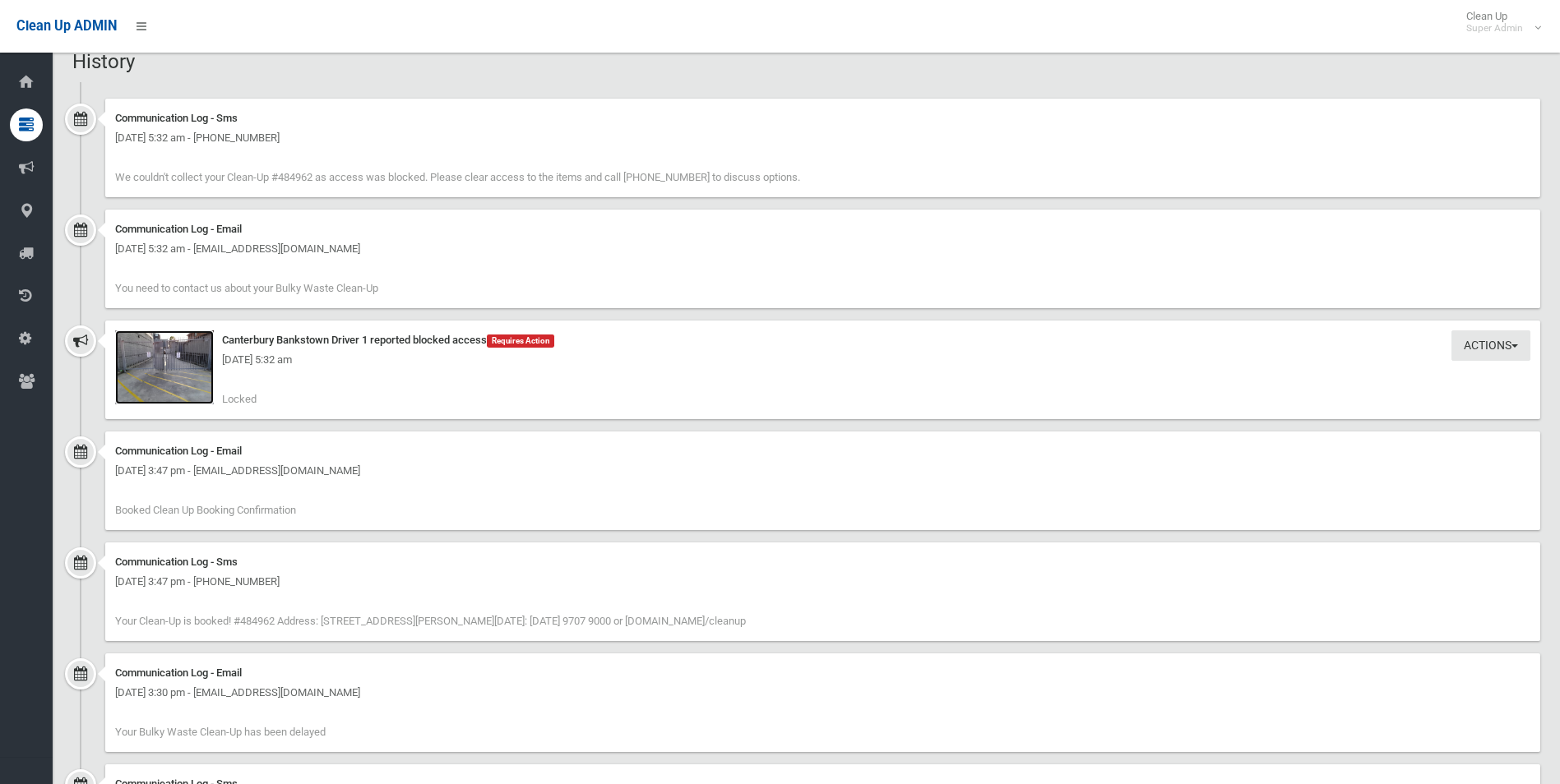
click at [158, 385] on img at bounding box center [164, 368] width 98 height 74
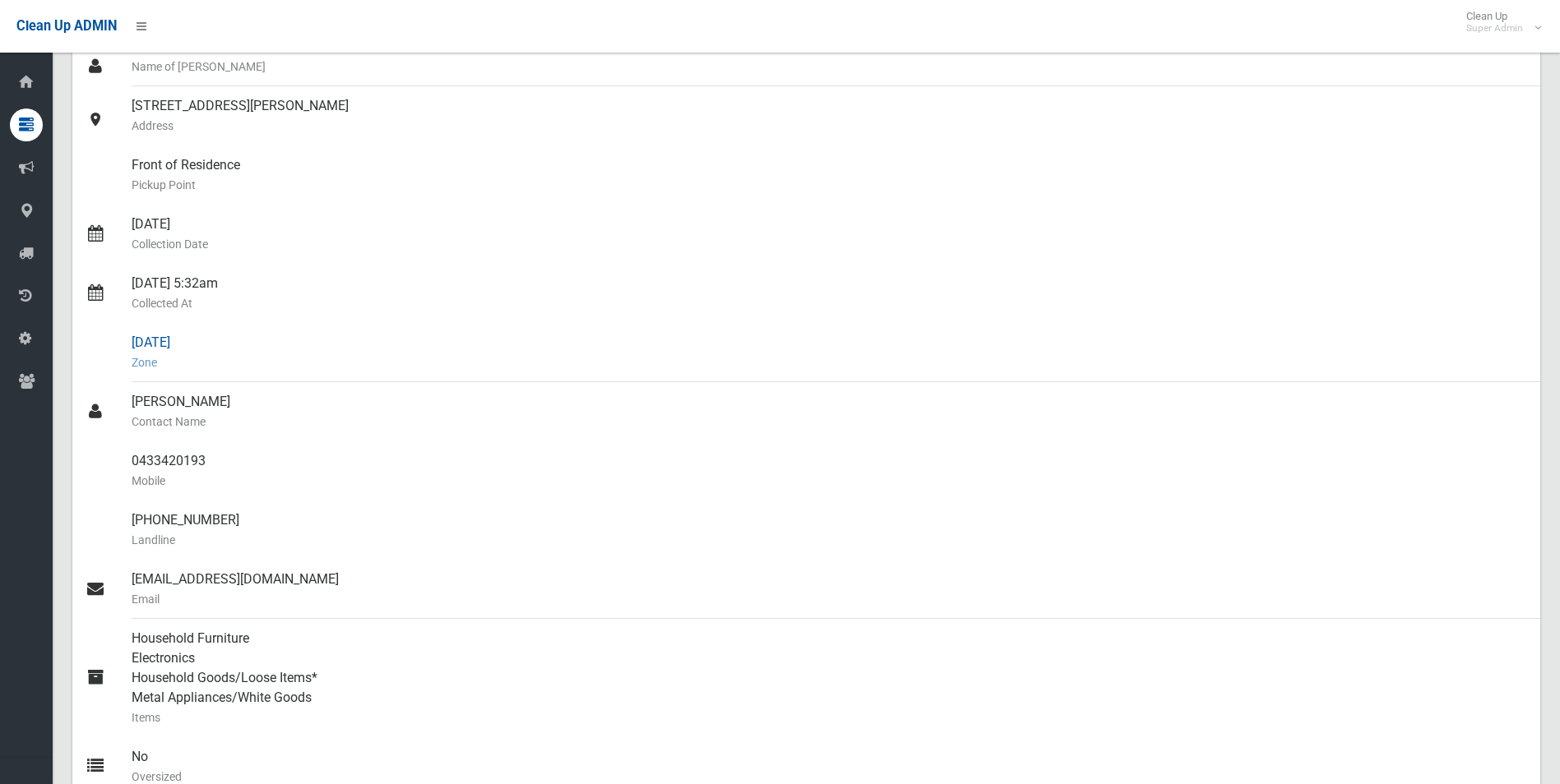
scroll to position [0, 0]
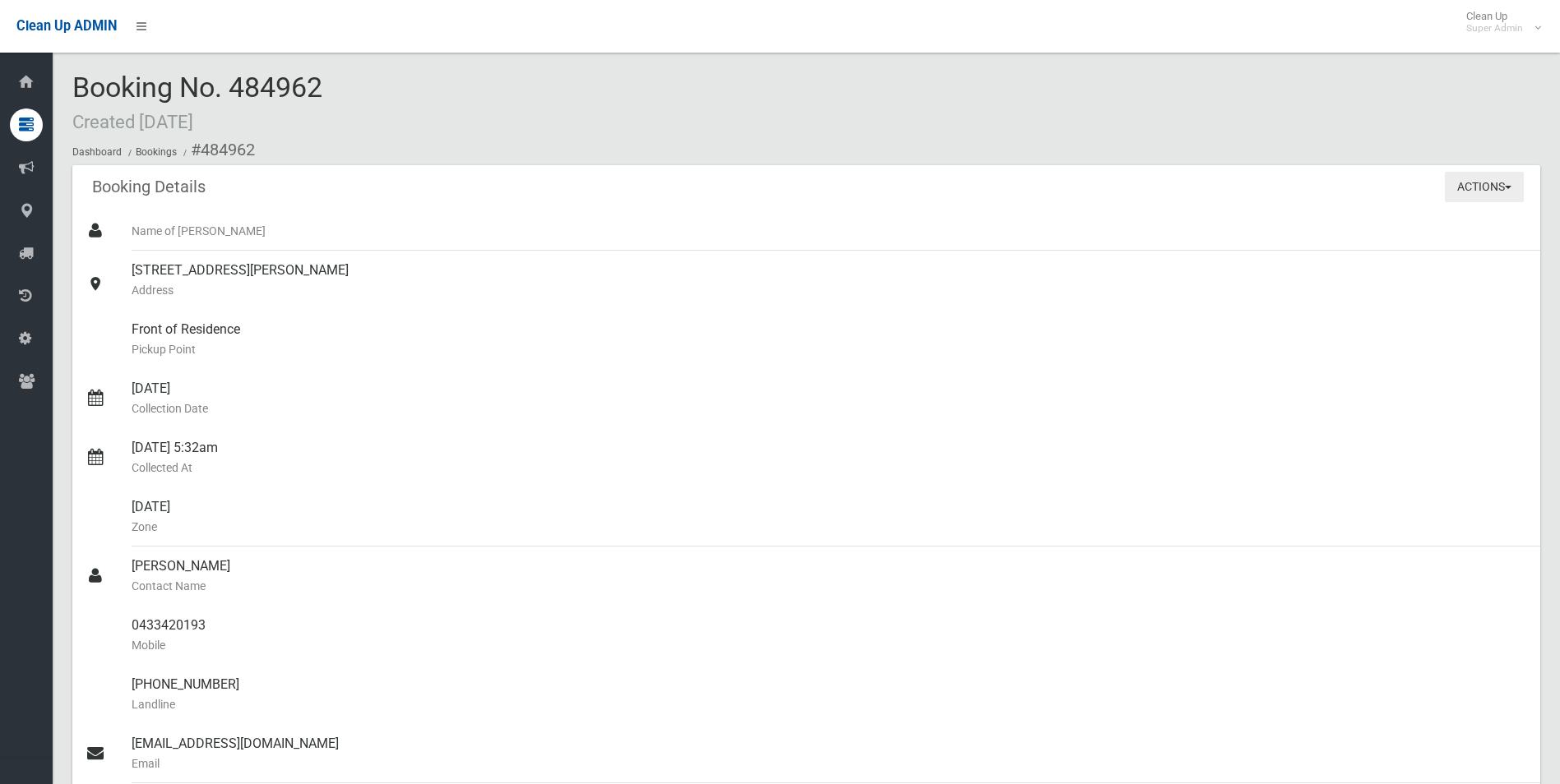
click at [1472, 186] on button "Actions" at bounding box center [1484, 186] width 79 height 31
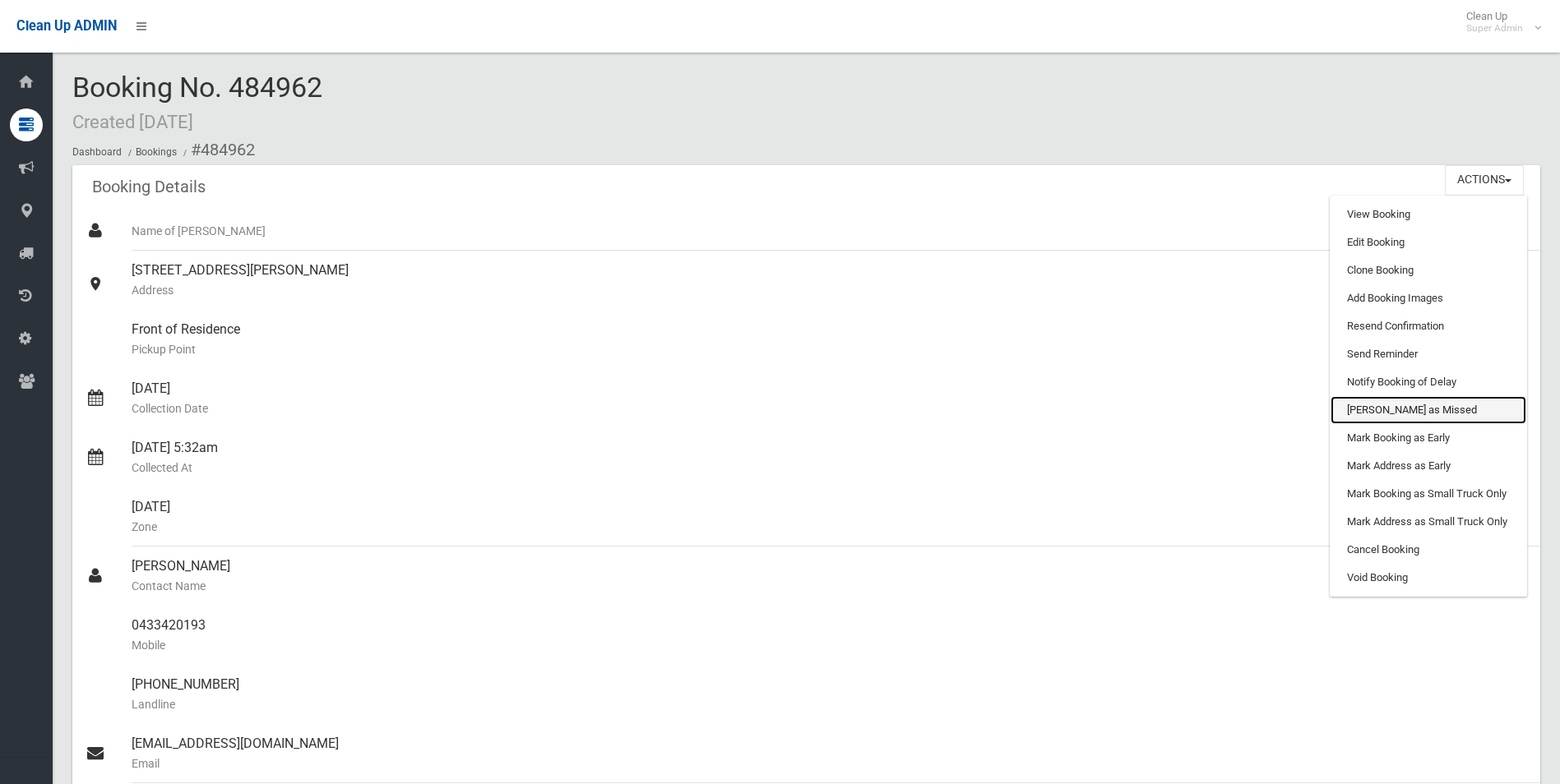
click at [1390, 412] on link "[PERSON_NAME] as Missed" at bounding box center [1428, 411] width 196 height 28
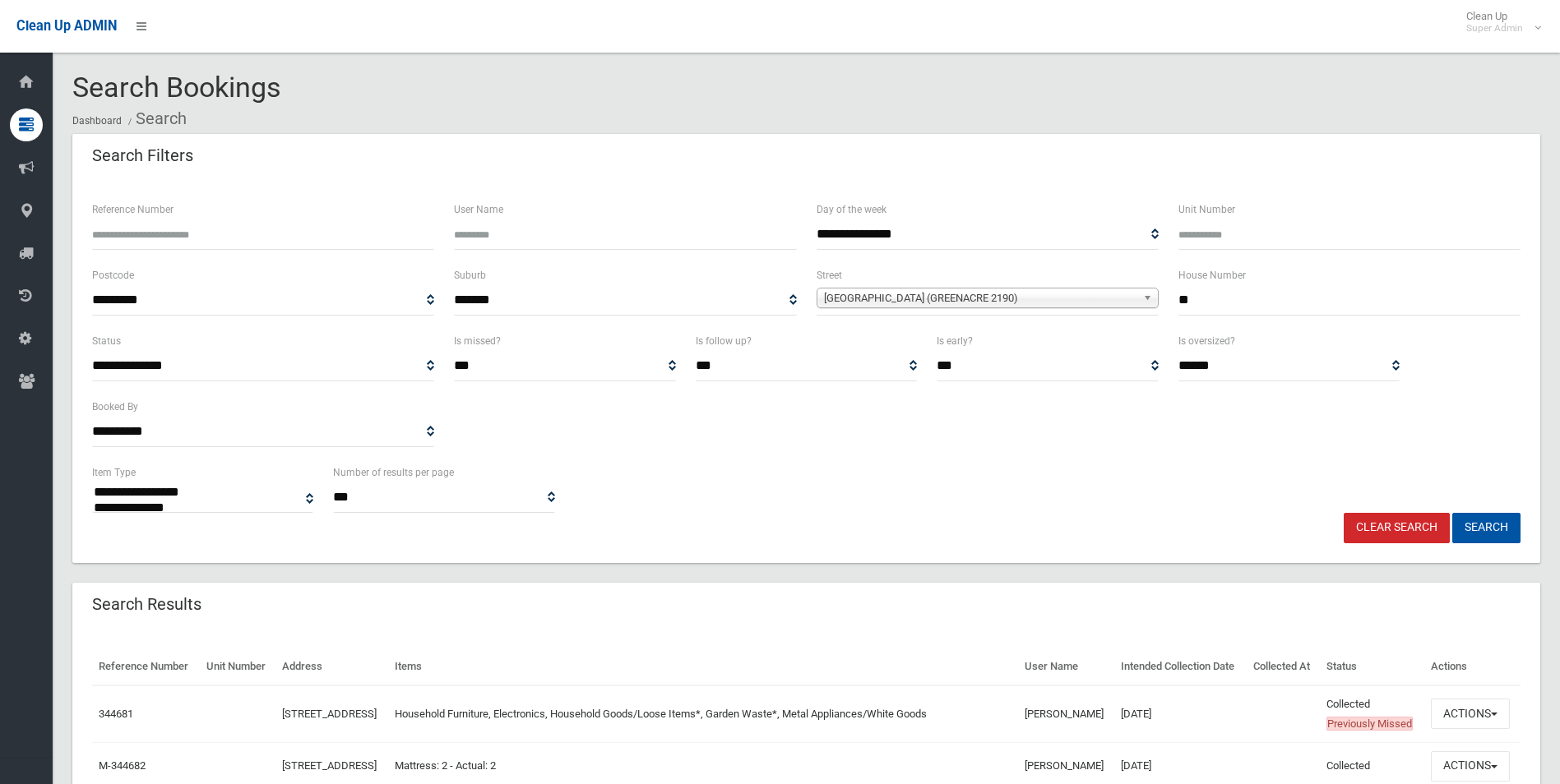
select select
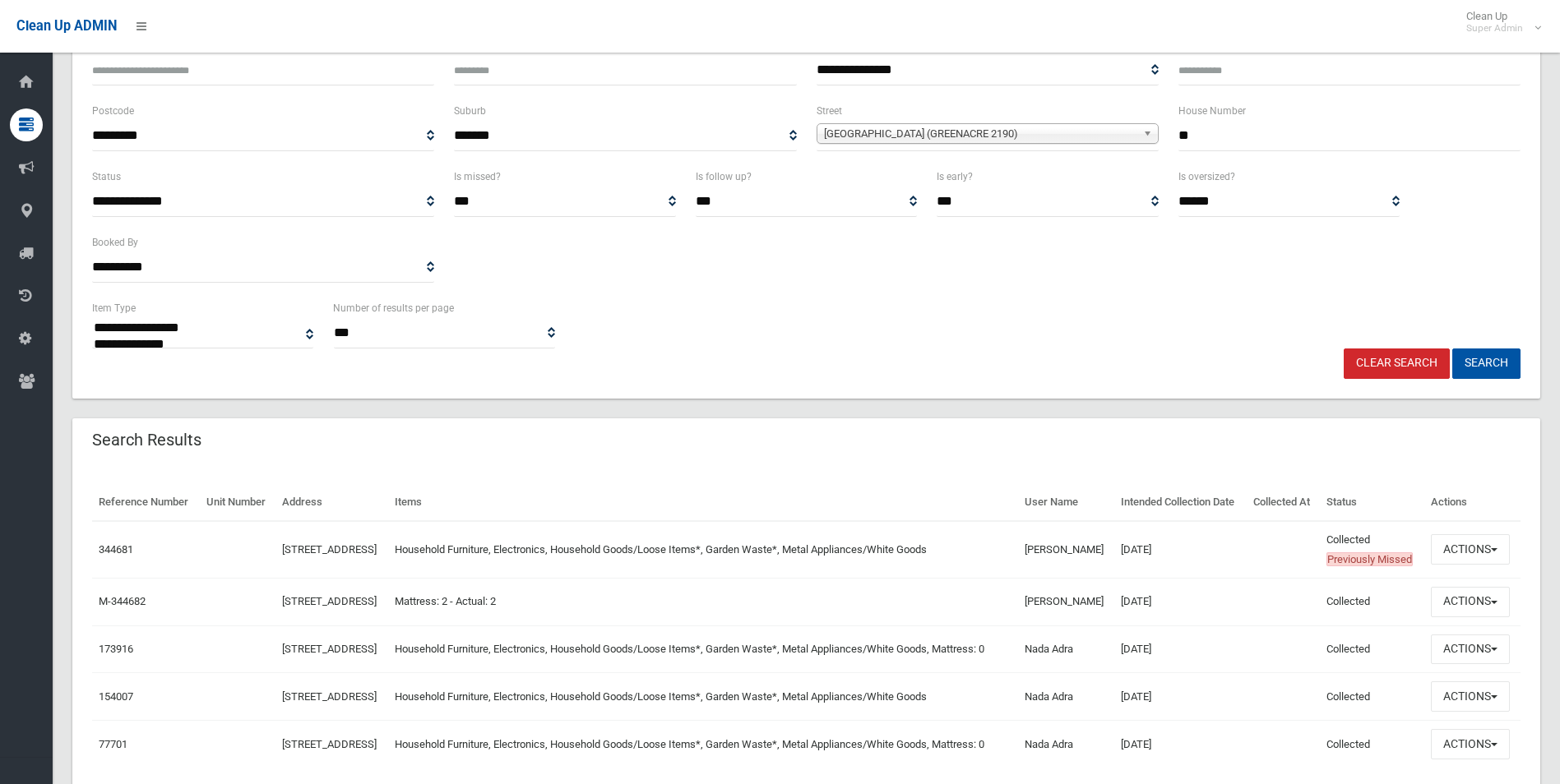
click at [899, 128] on span "Chaseling Street (GREENACRE 2190)" at bounding box center [980, 133] width 312 height 19
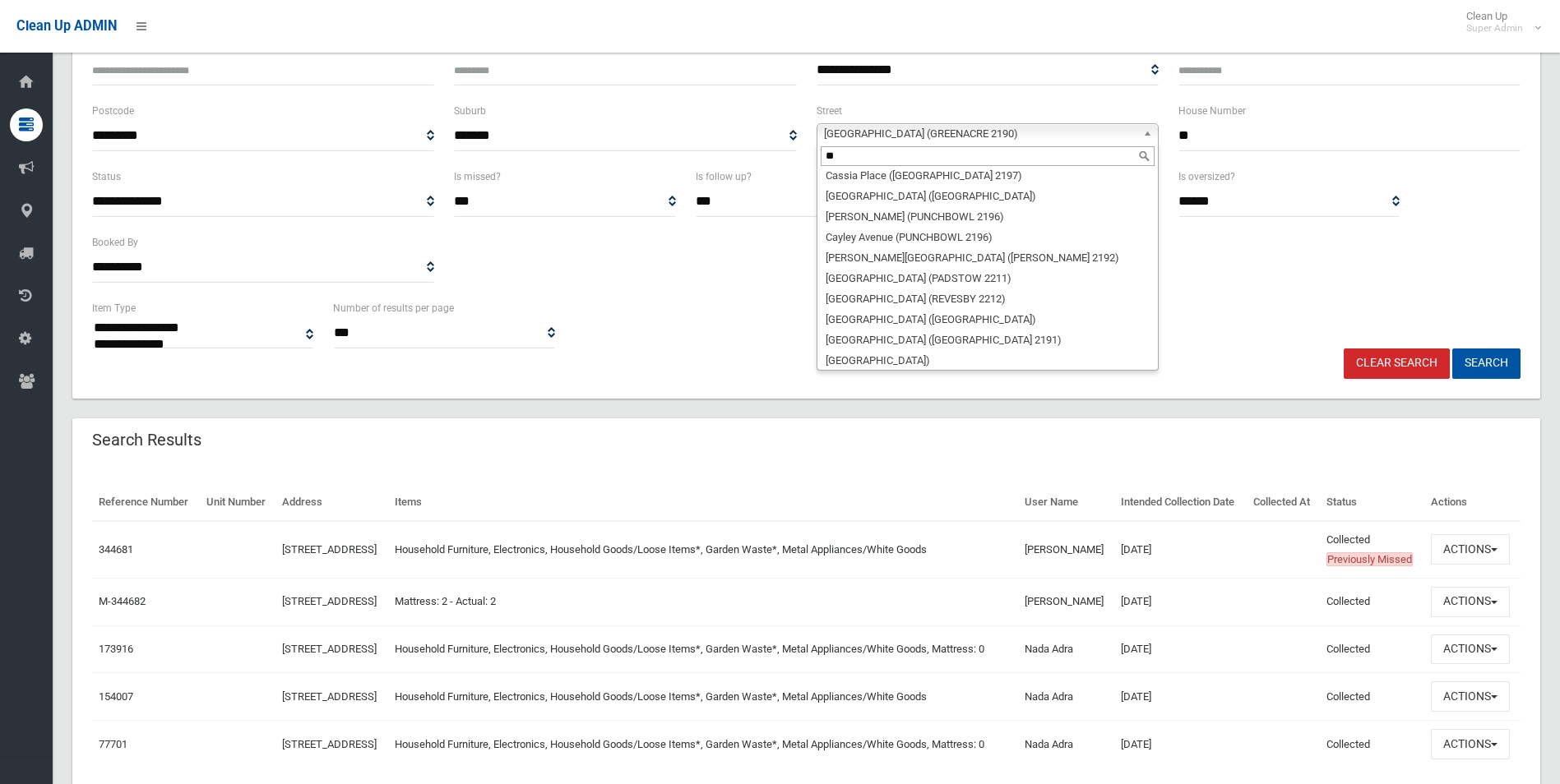
scroll to position [0, 0]
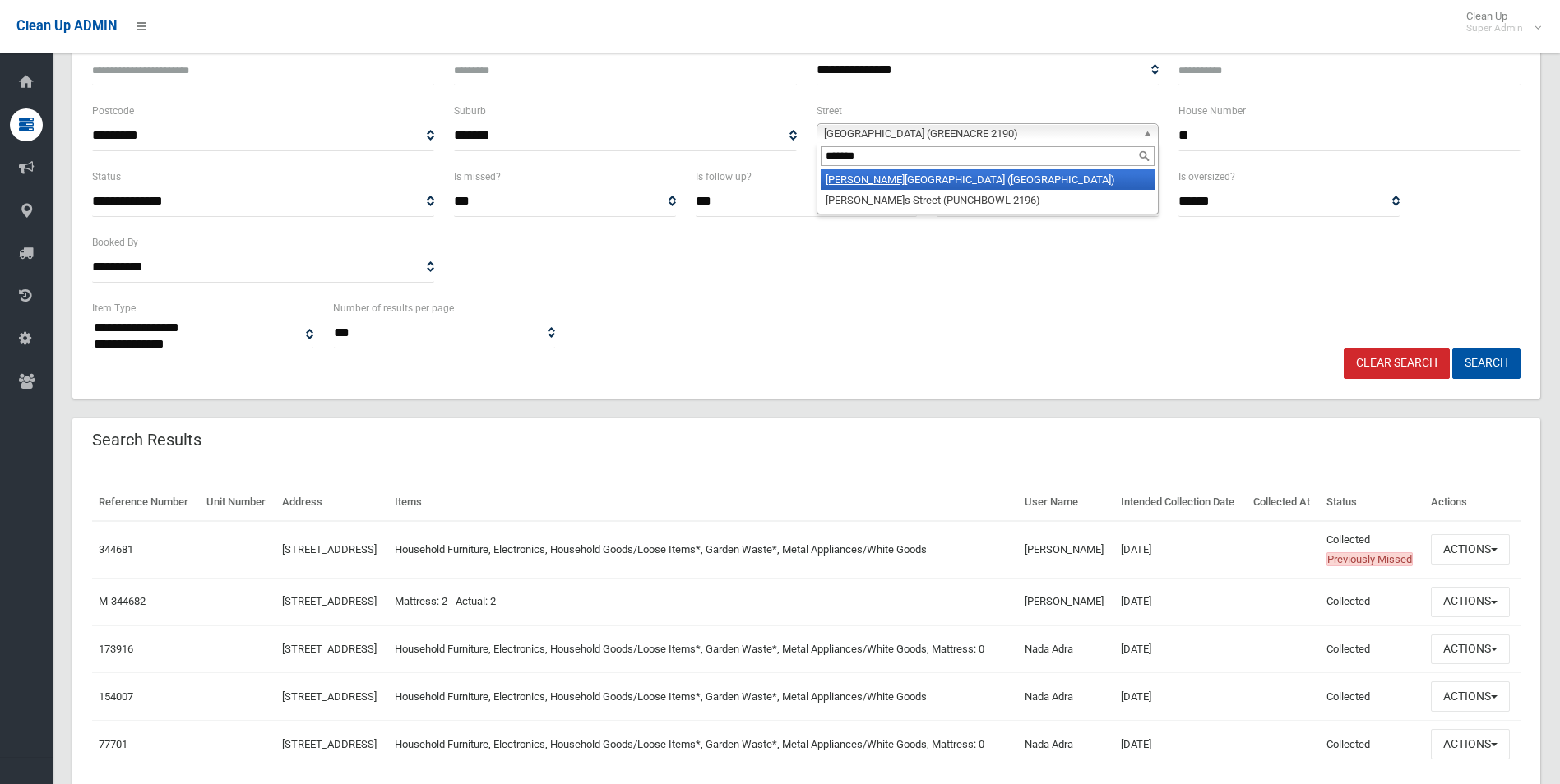
type input "*******"
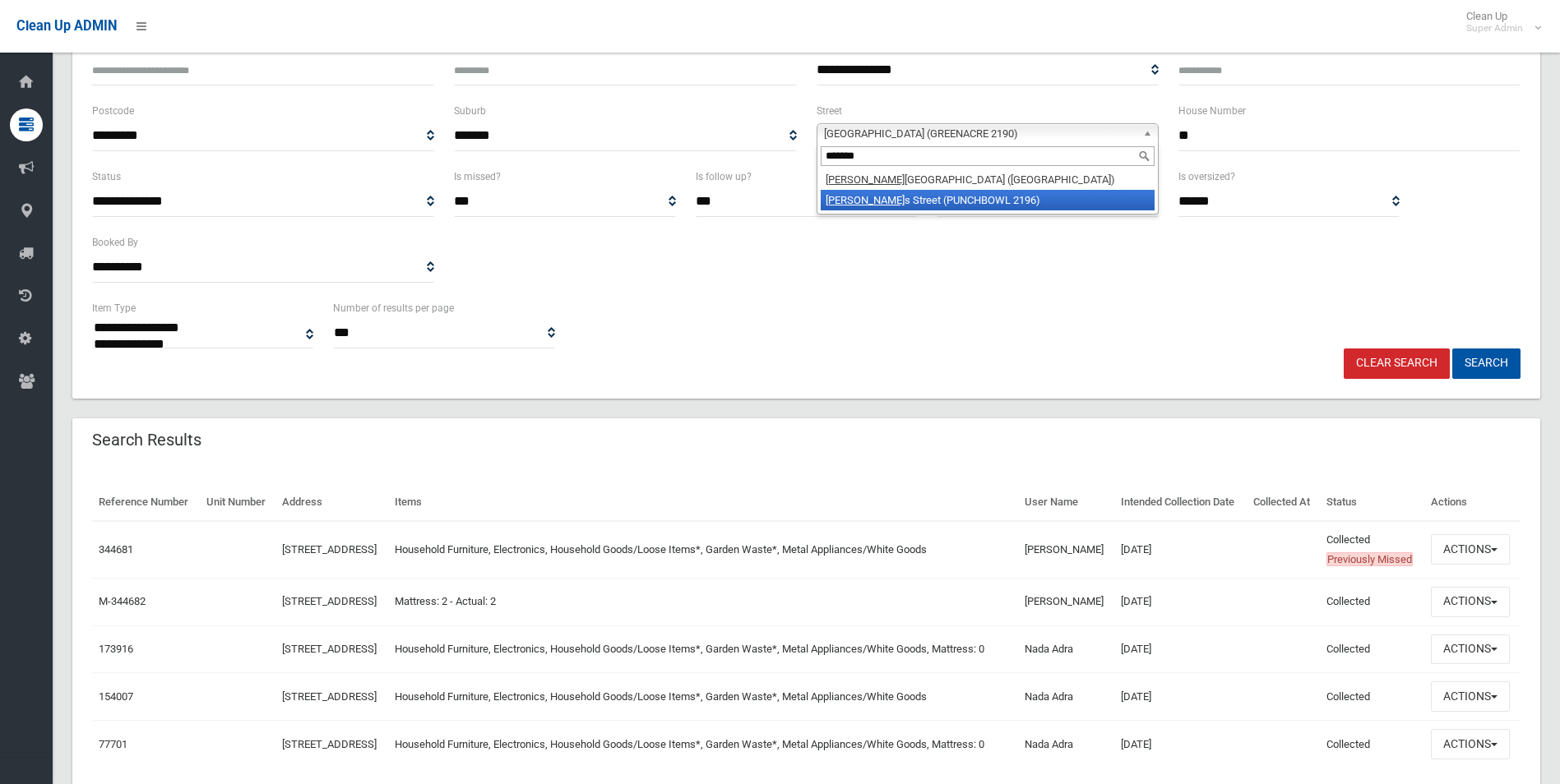
click at [920, 193] on li "Matthew s Street (PUNCHBOWL 2196)" at bounding box center [987, 200] width 334 height 20
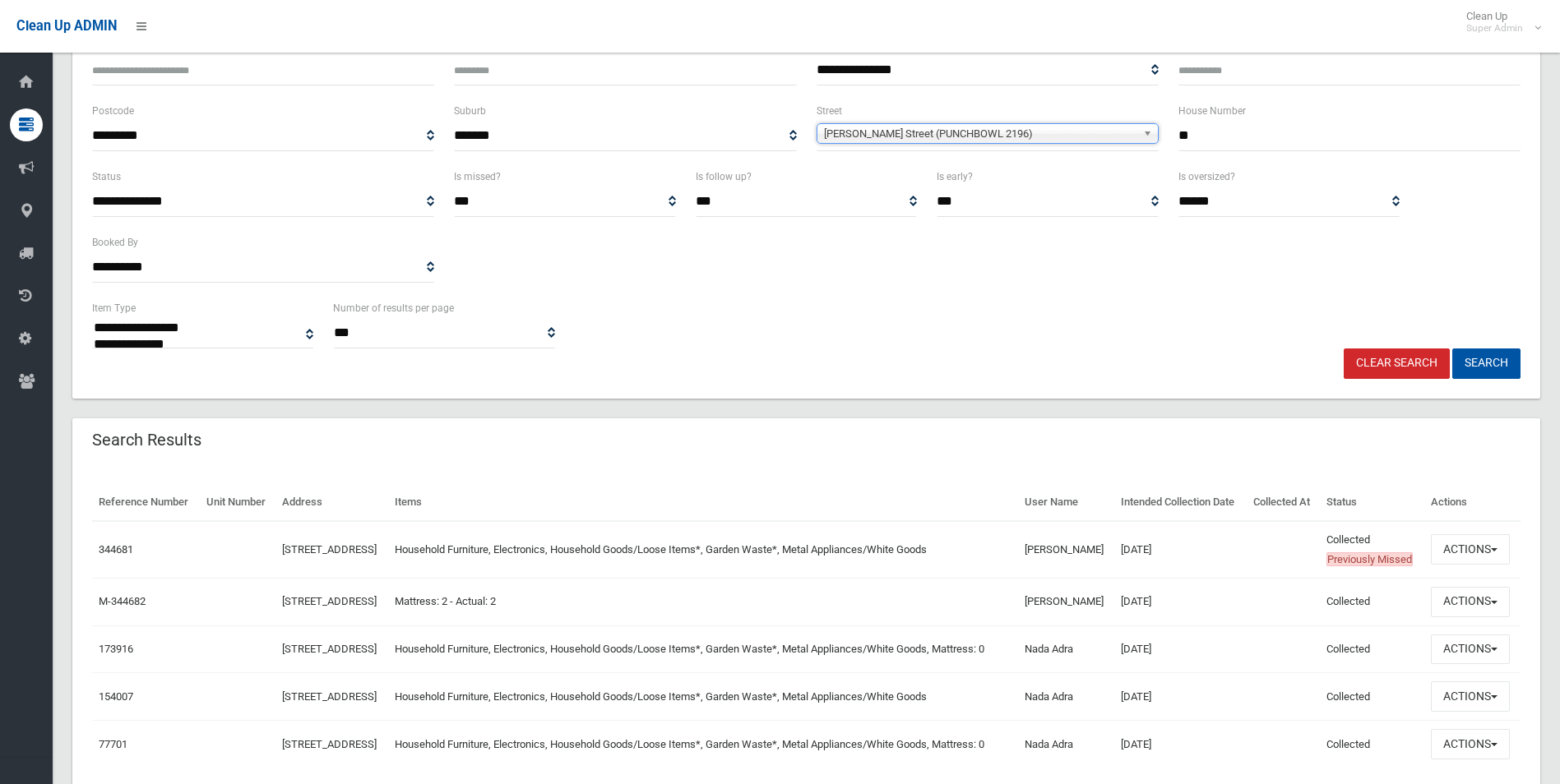
click at [1249, 133] on input "**" at bounding box center [1349, 135] width 342 height 31
type input "*"
click at [1452, 348] on button "Search" at bounding box center [1487, 363] width 69 height 31
type input "**"
click at [1452, 348] on button "Search" at bounding box center [1487, 363] width 69 height 31
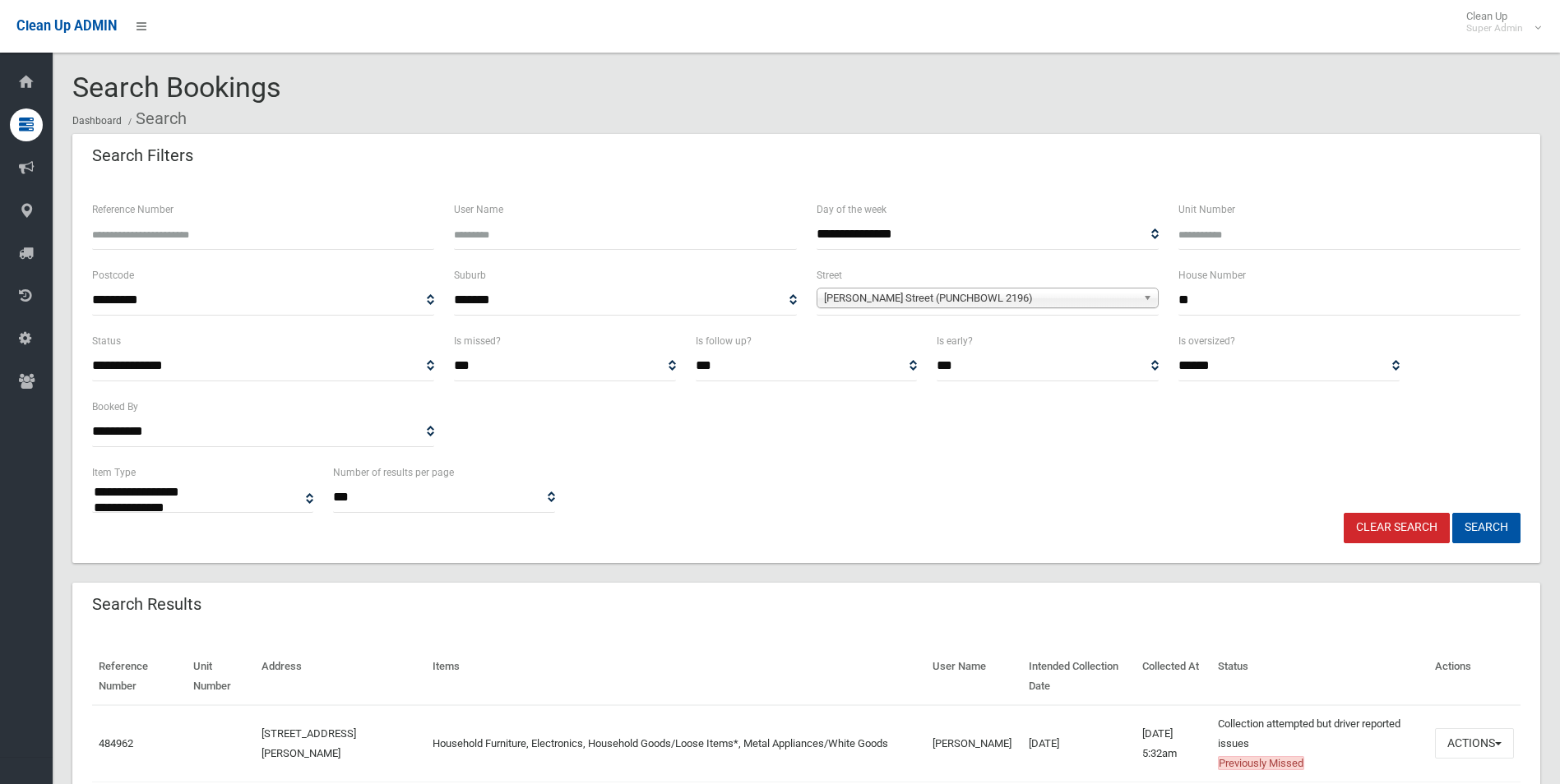
select select
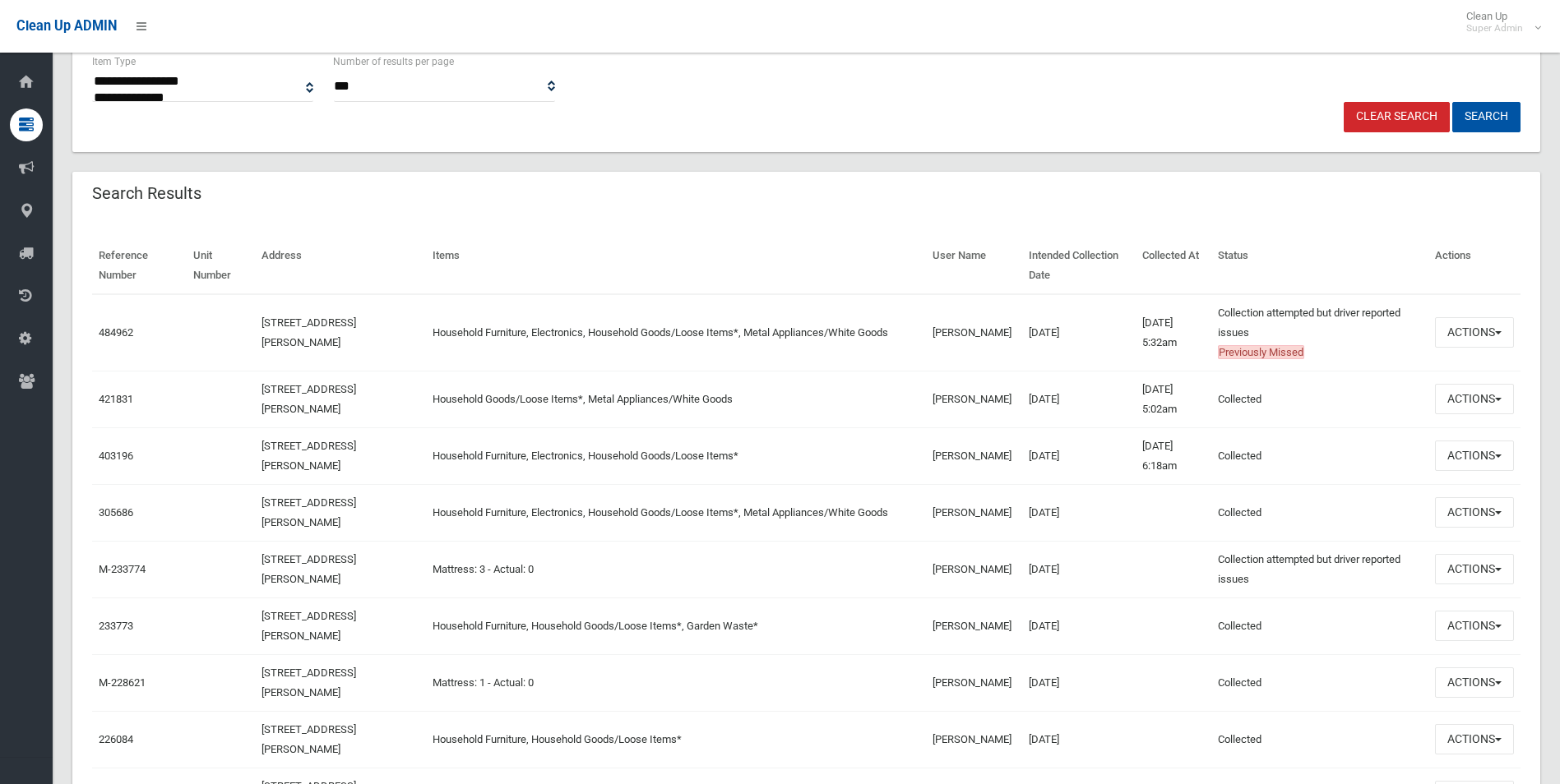
scroll to position [493, 0]
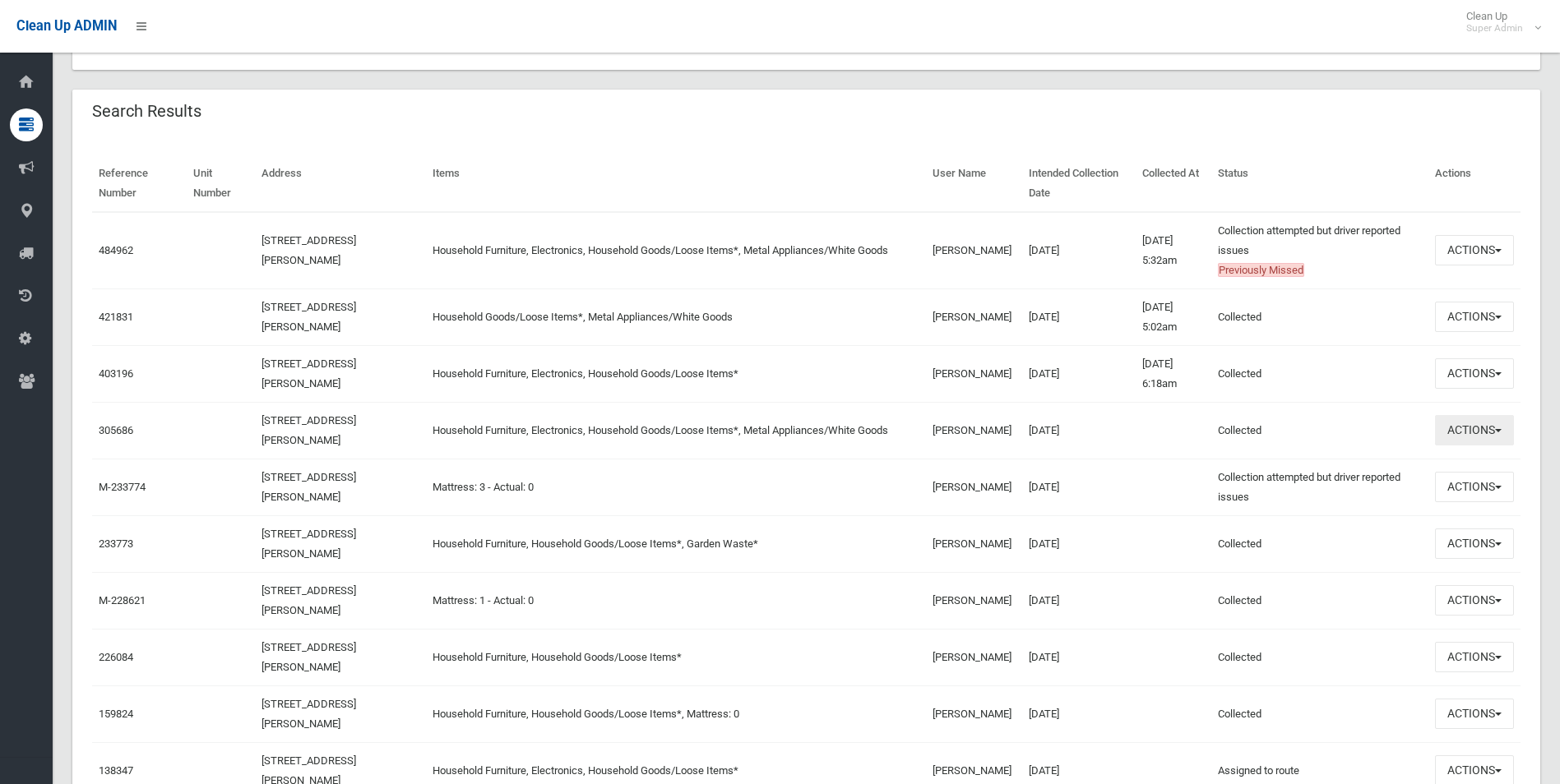
click at [1464, 426] on button "Actions" at bounding box center [1474, 430] width 79 height 31
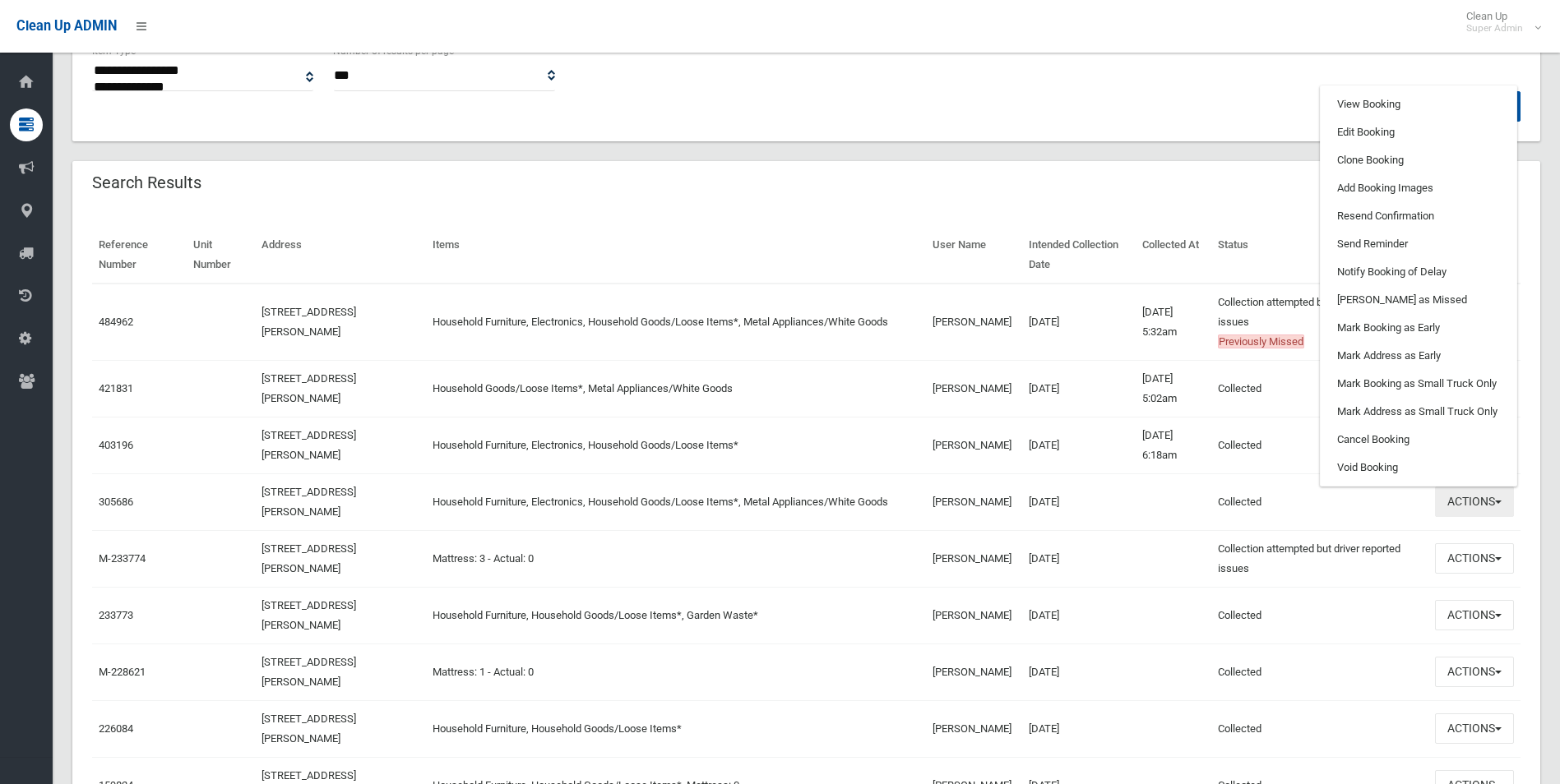
scroll to position [329, 0]
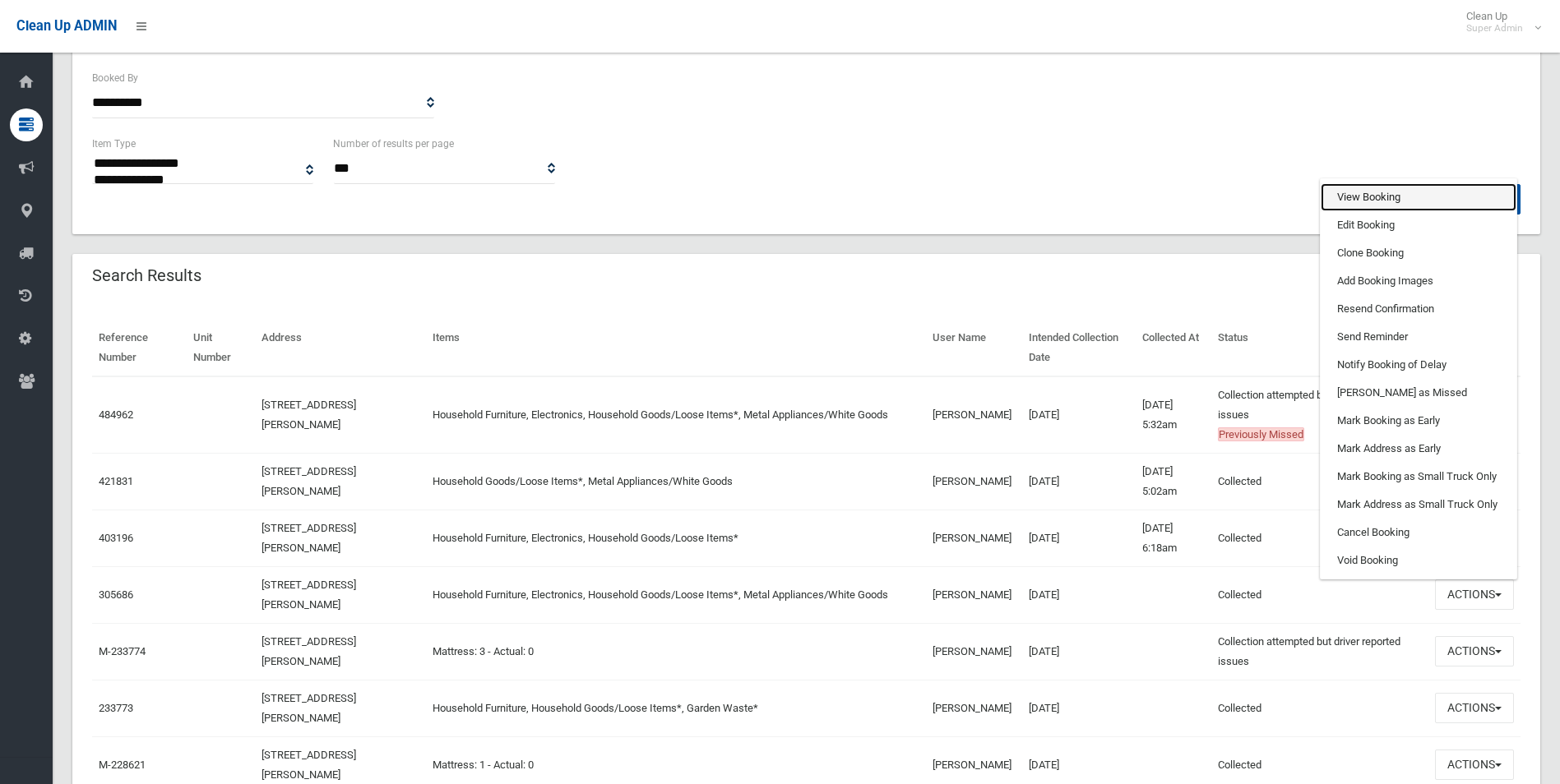
click at [1360, 195] on link "View Booking" at bounding box center [1418, 197] width 196 height 28
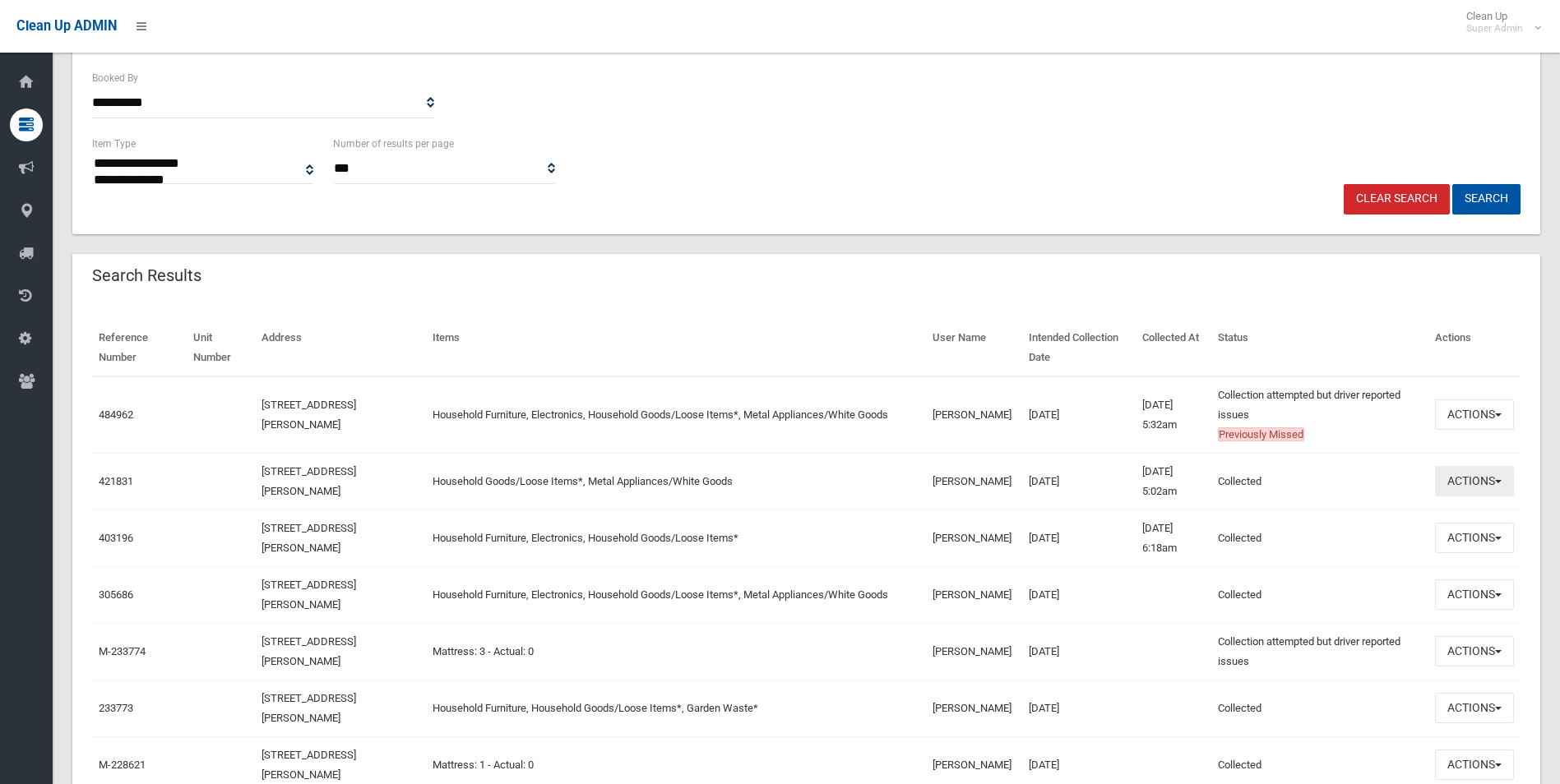
click at [1472, 473] on button "Actions" at bounding box center [1474, 481] width 79 height 31
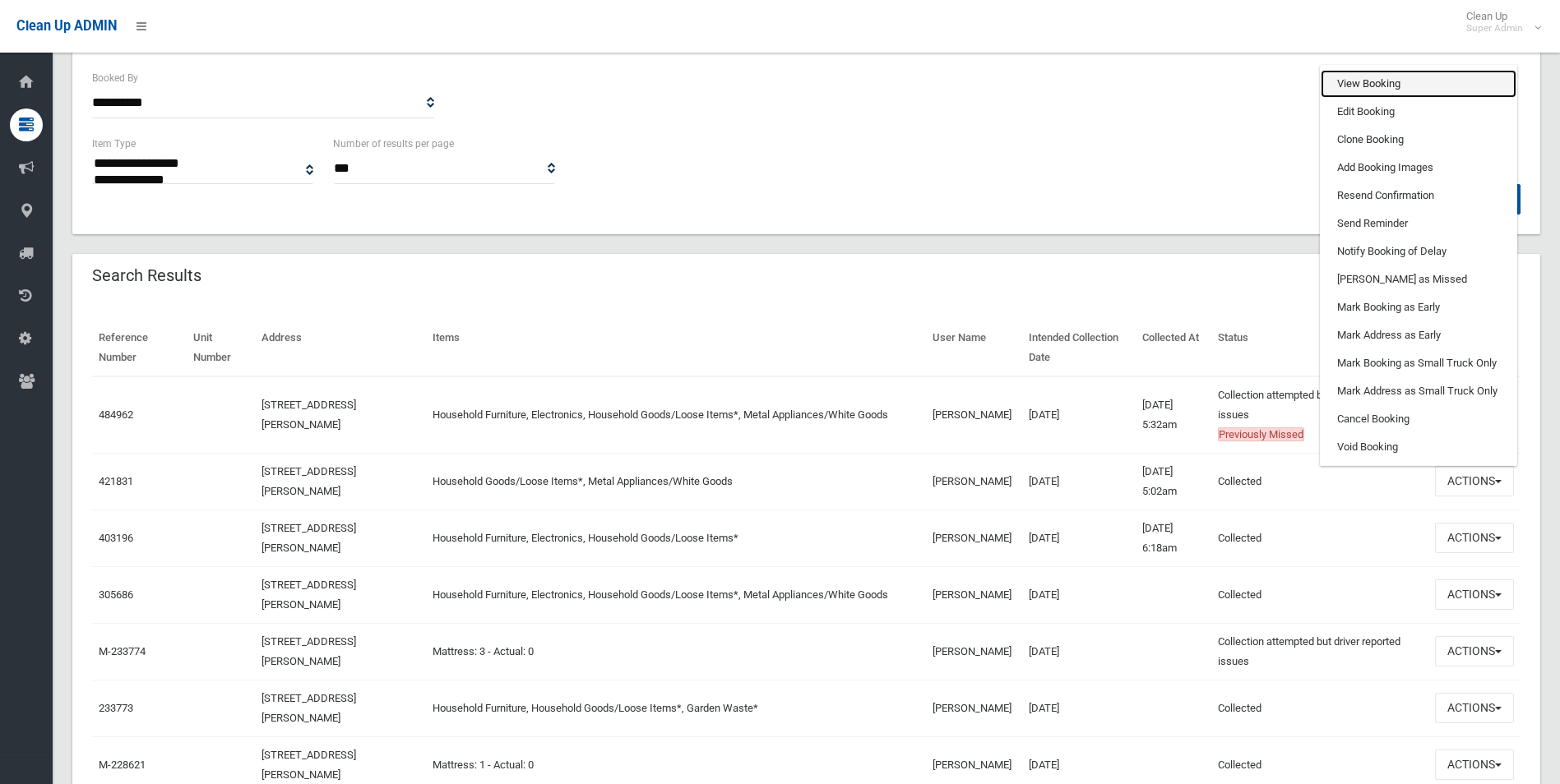
click at [1355, 80] on link "View Booking" at bounding box center [1418, 83] width 196 height 28
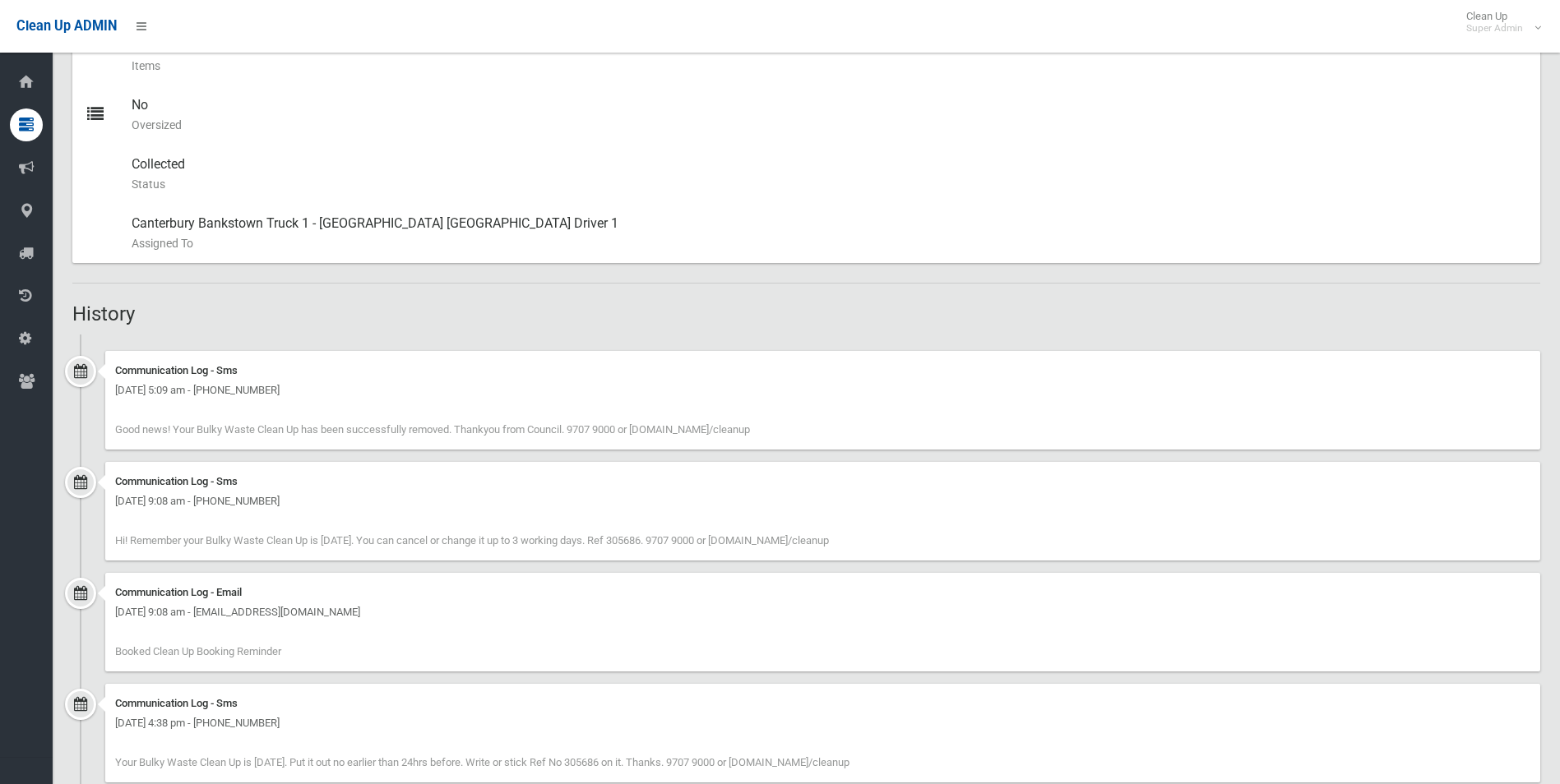
scroll to position [557, 0]
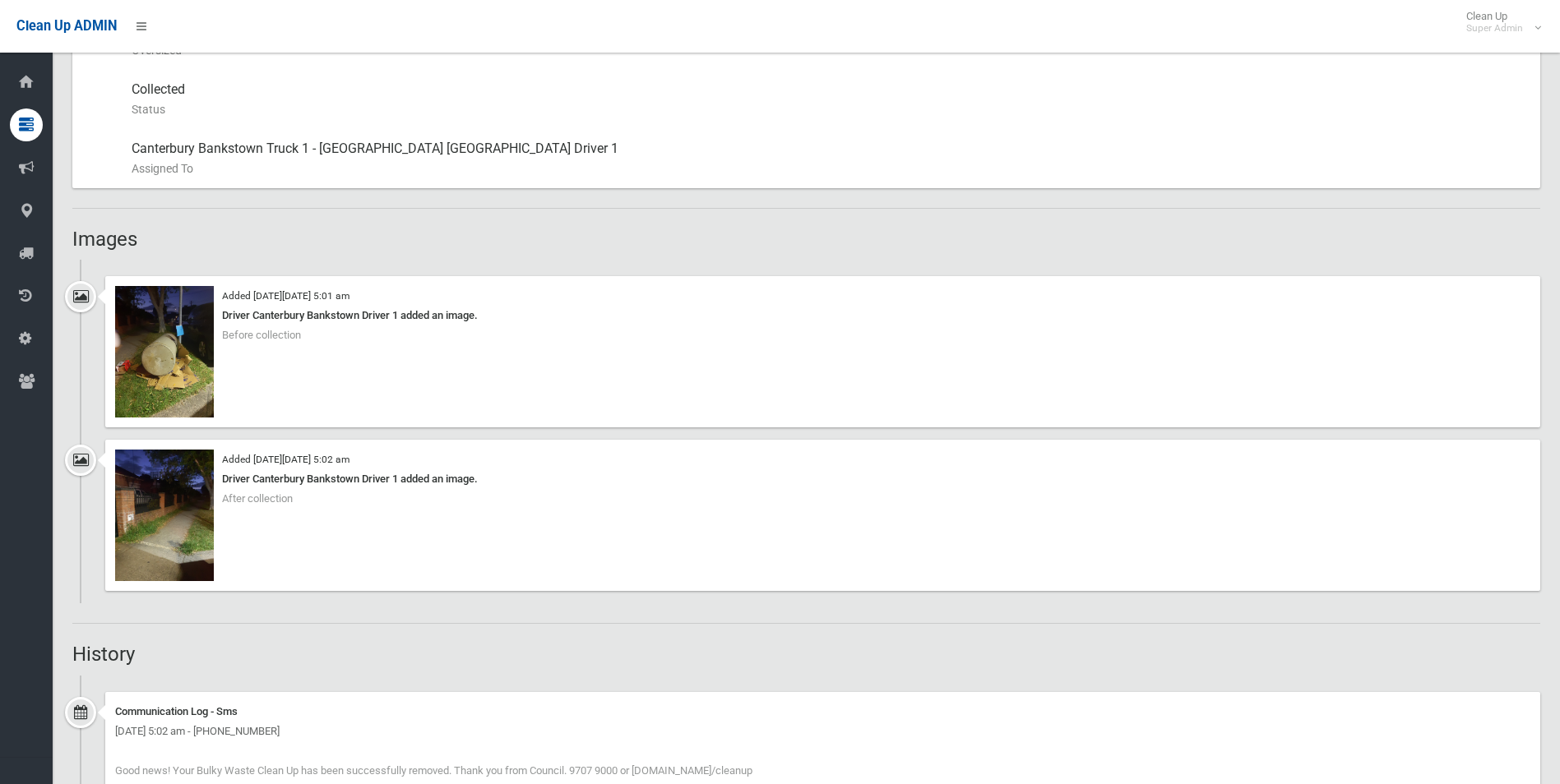
scroll to position [822, 0]
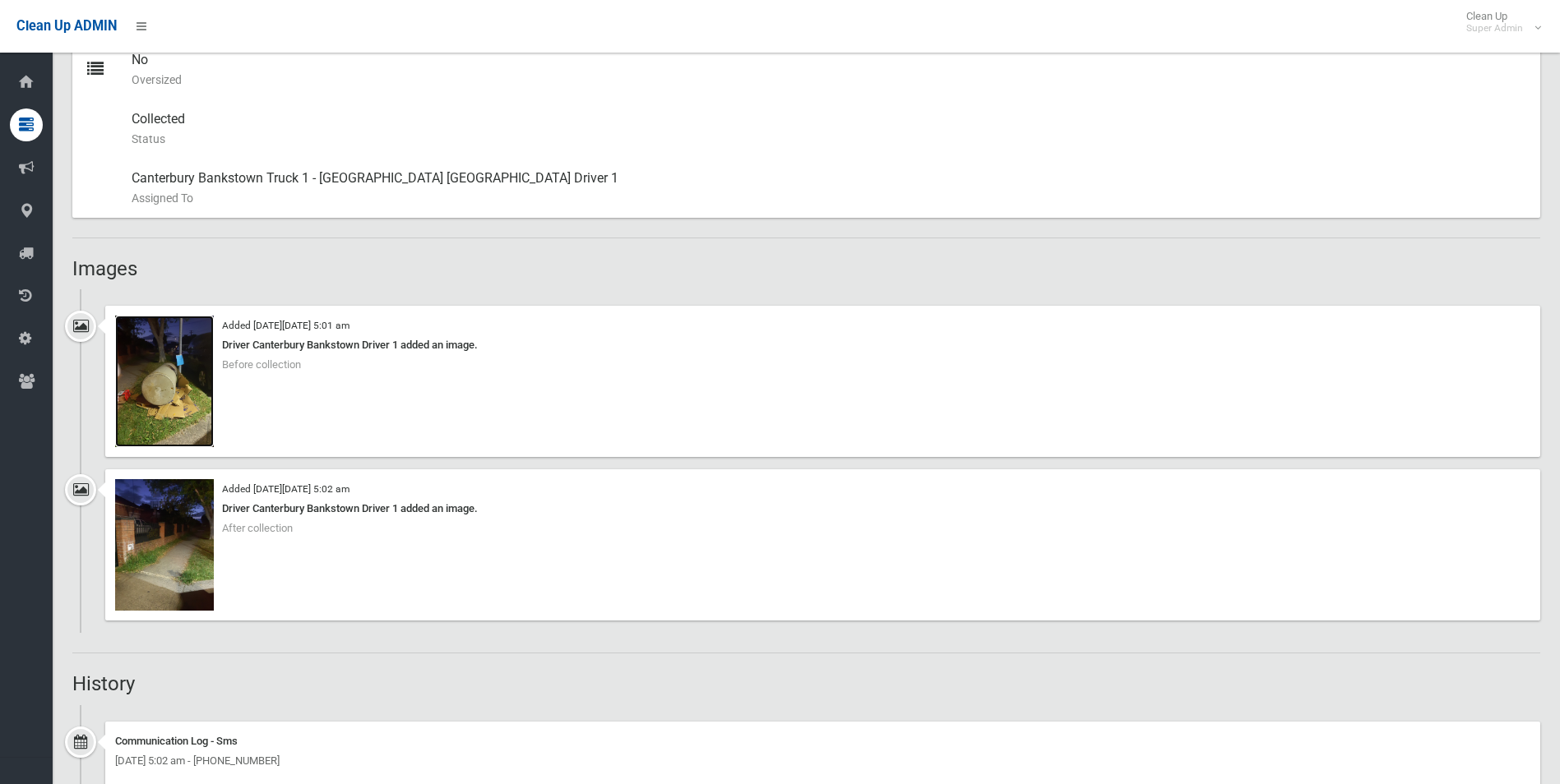
click at [195, 414] on img at bounding box center [164, 382] width 98 height 132
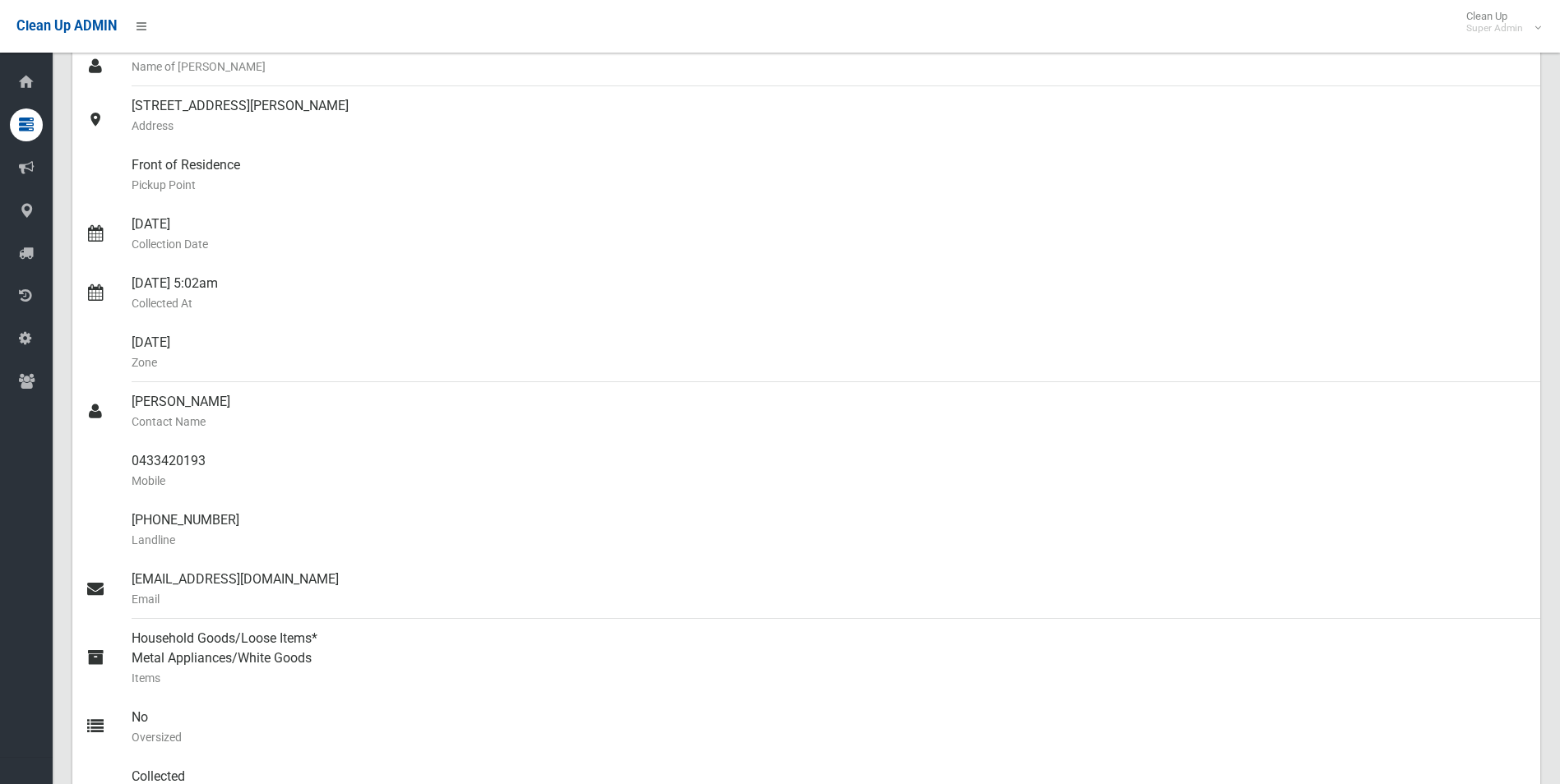
scroll to position [0, 0]
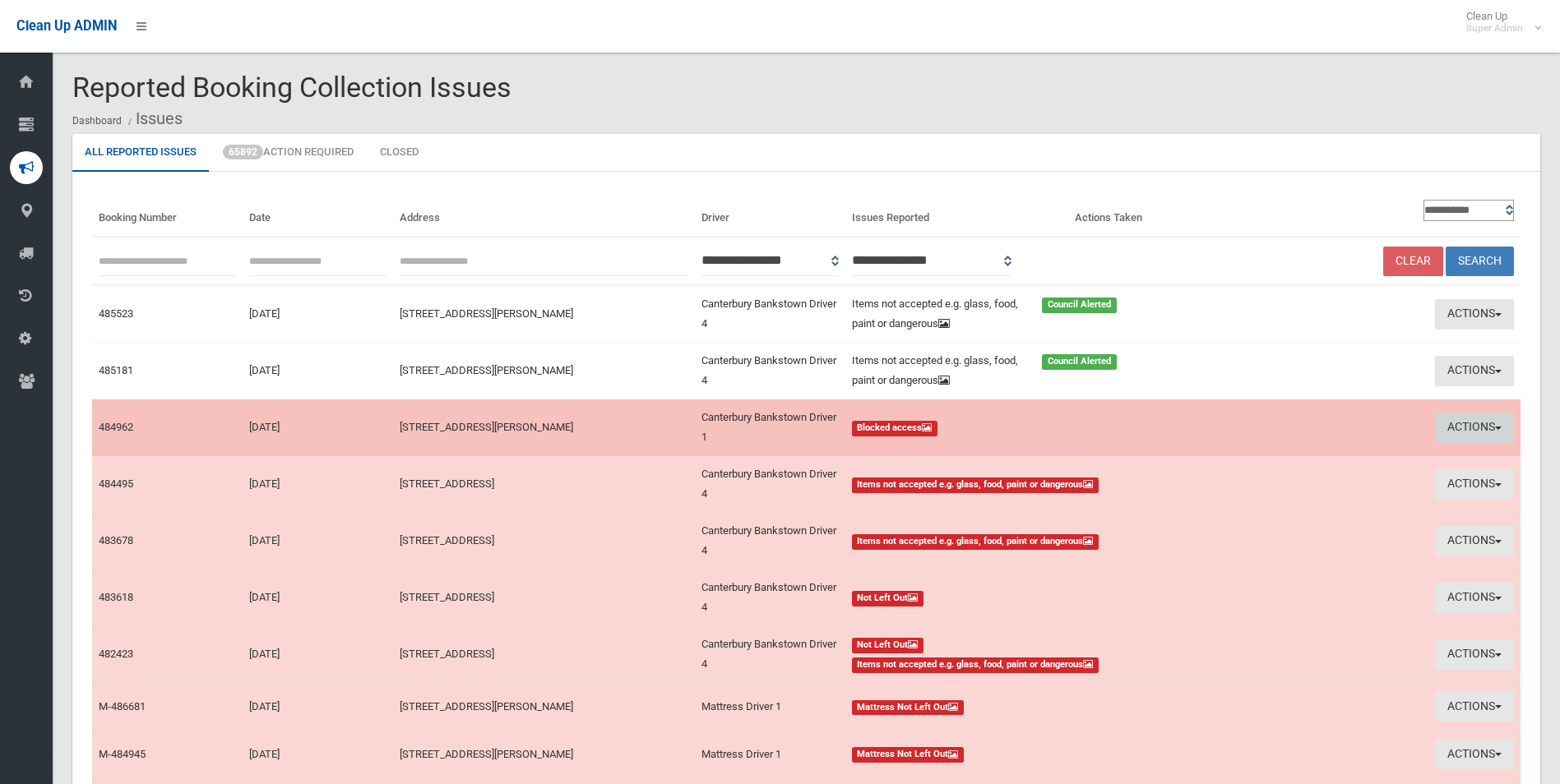
click at [1441, 430] on button "Actions" at bounding box center [1474, 427] width 79 height 31
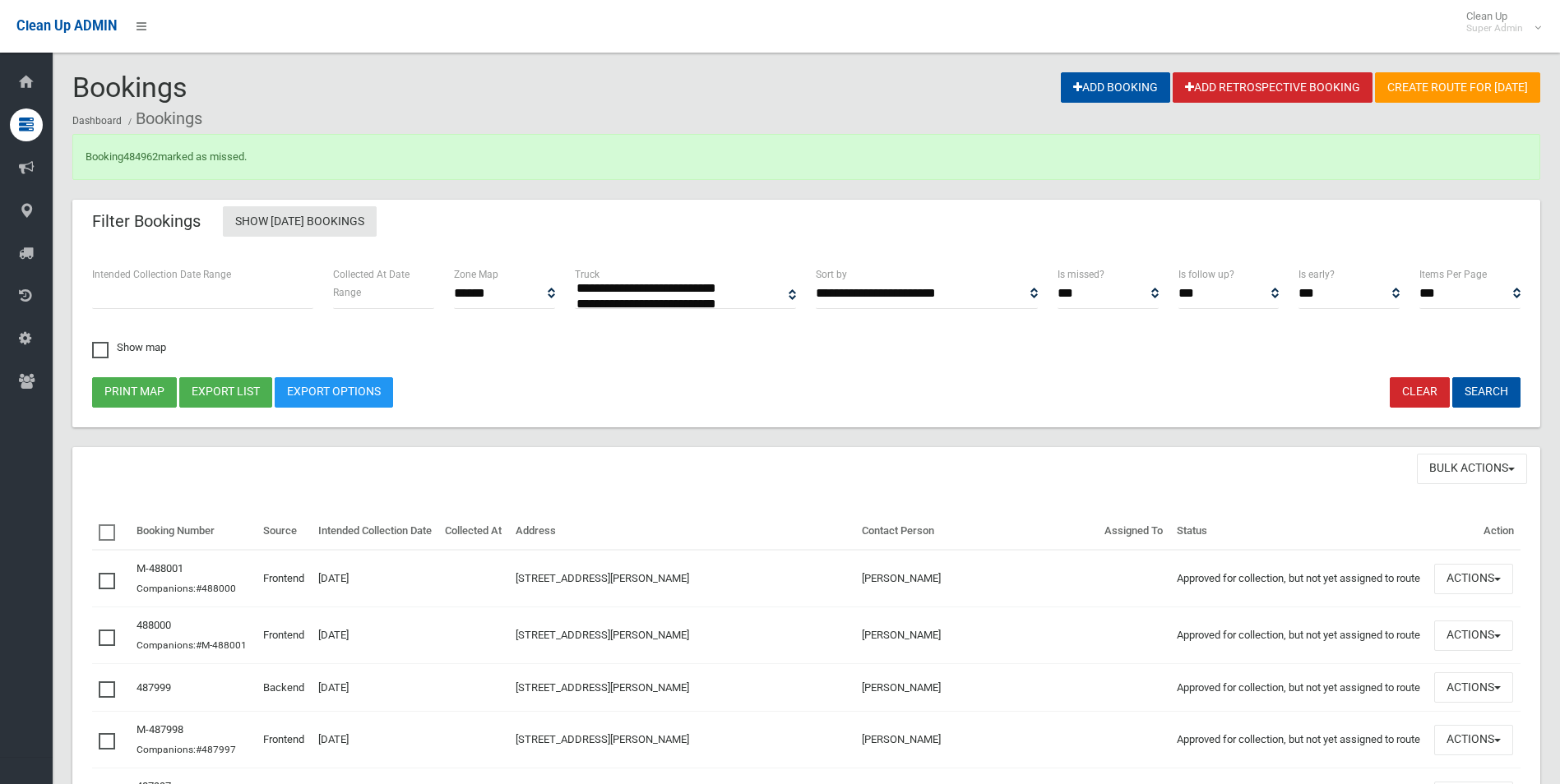
select select
click at [150, 157] on link "484962" at bounding box center [140, 156] width 34 height 12
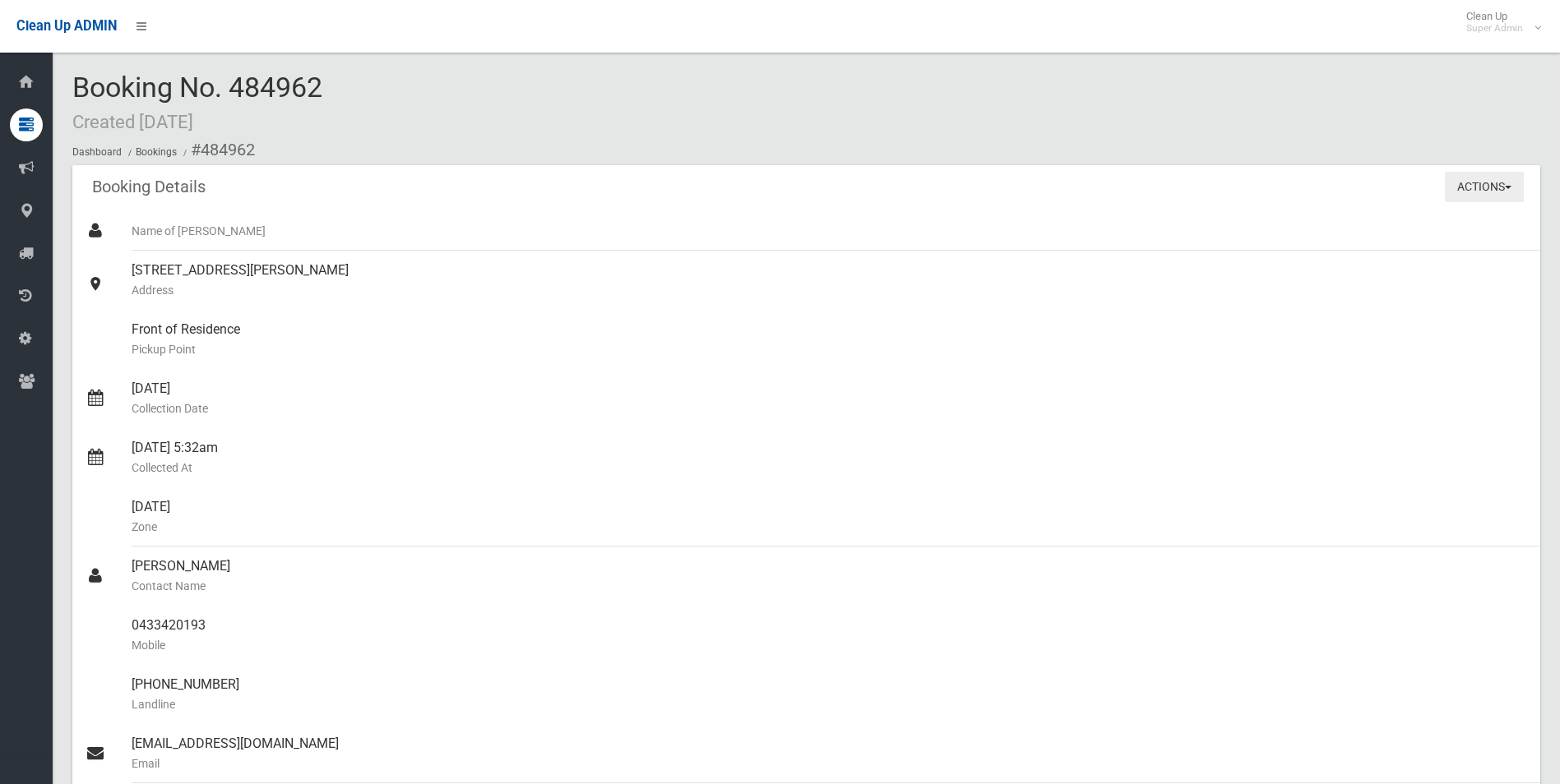
click at [1484, 193] on button "Actions" at bounding box center [1484, 186] width 79 height 31
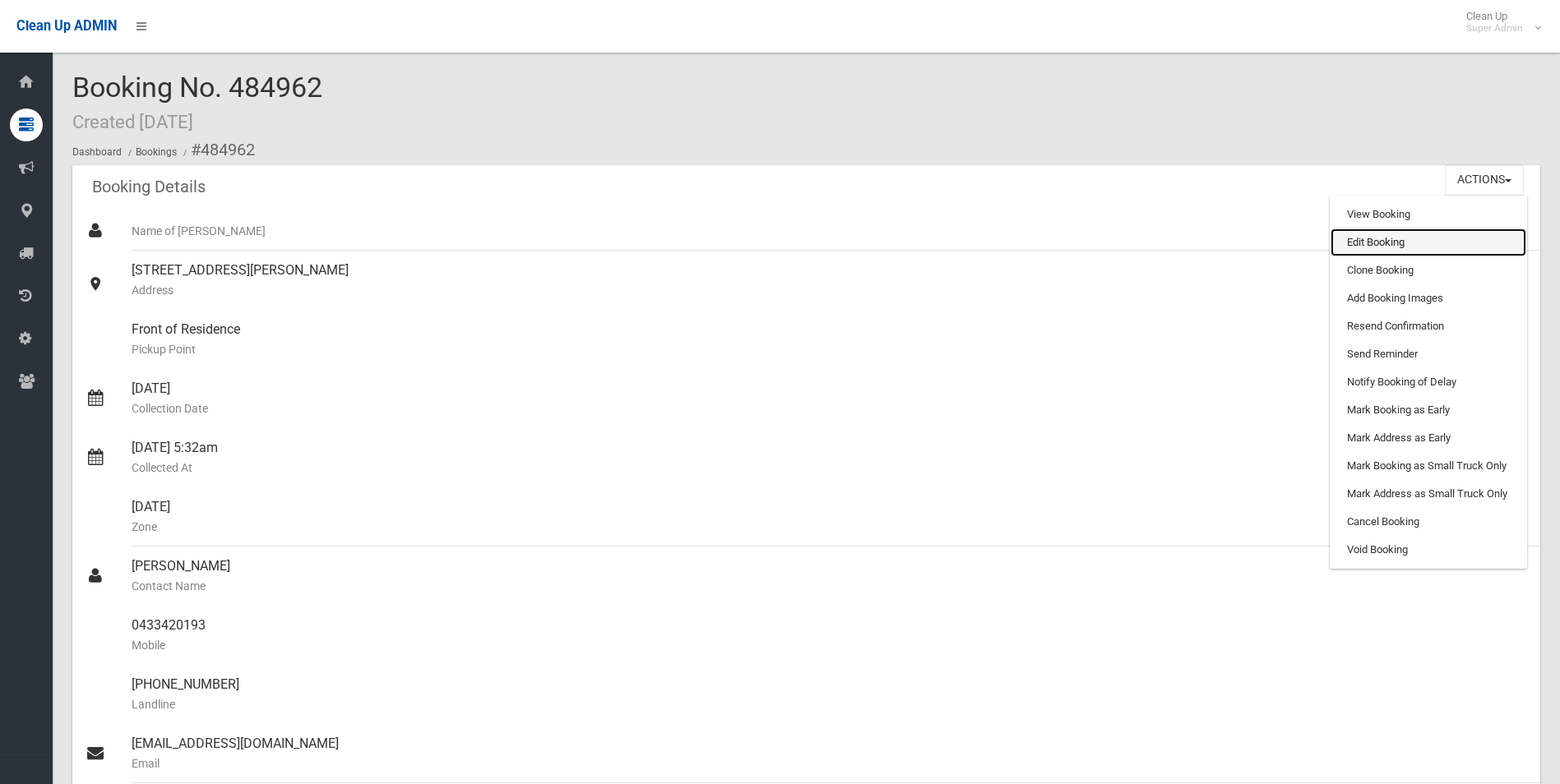
click at [1383, 240] on link "Edit Booking" at bounding box center [1428, 243] width 196 height 28
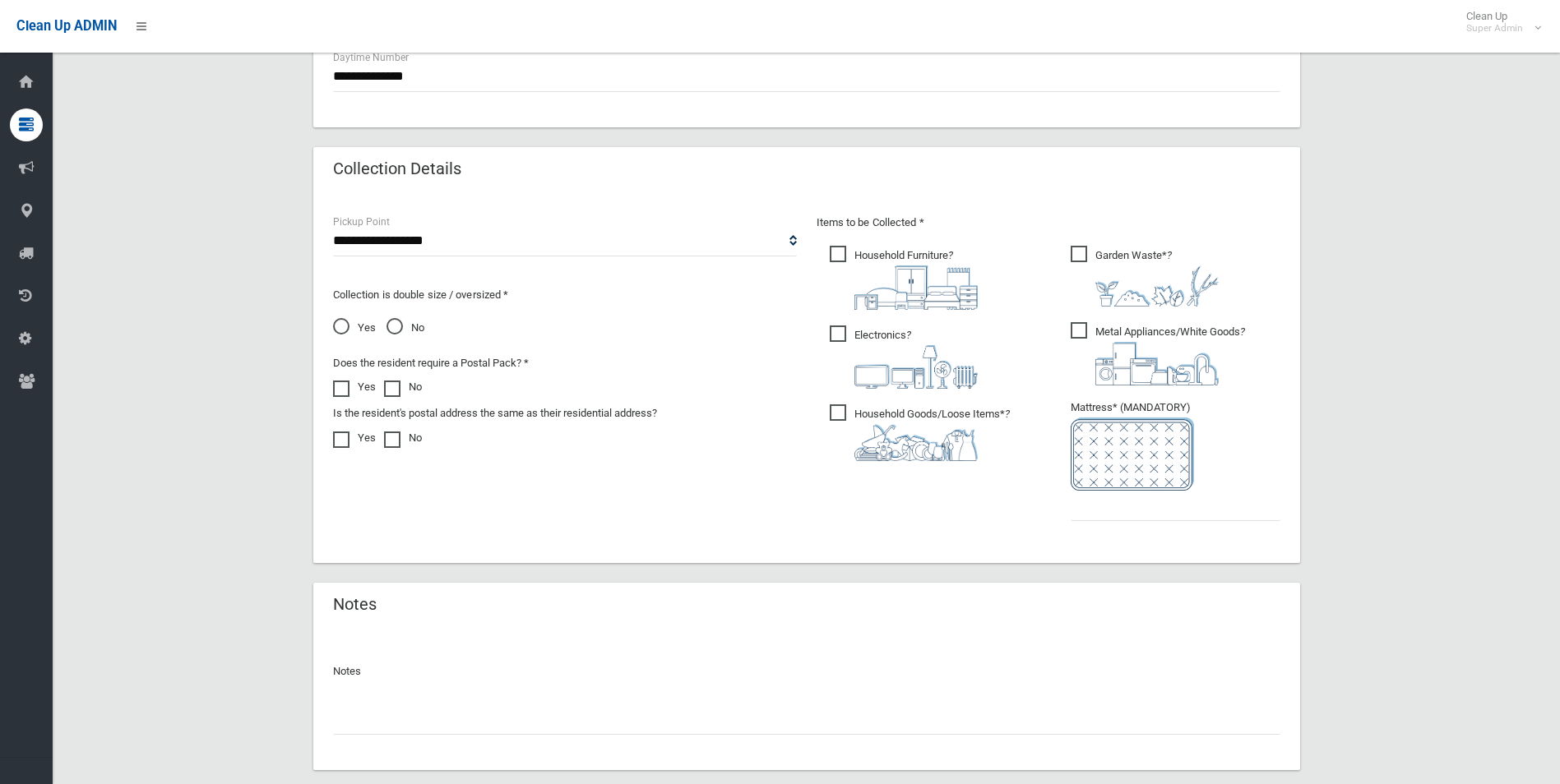
scroll to position [835, 0]
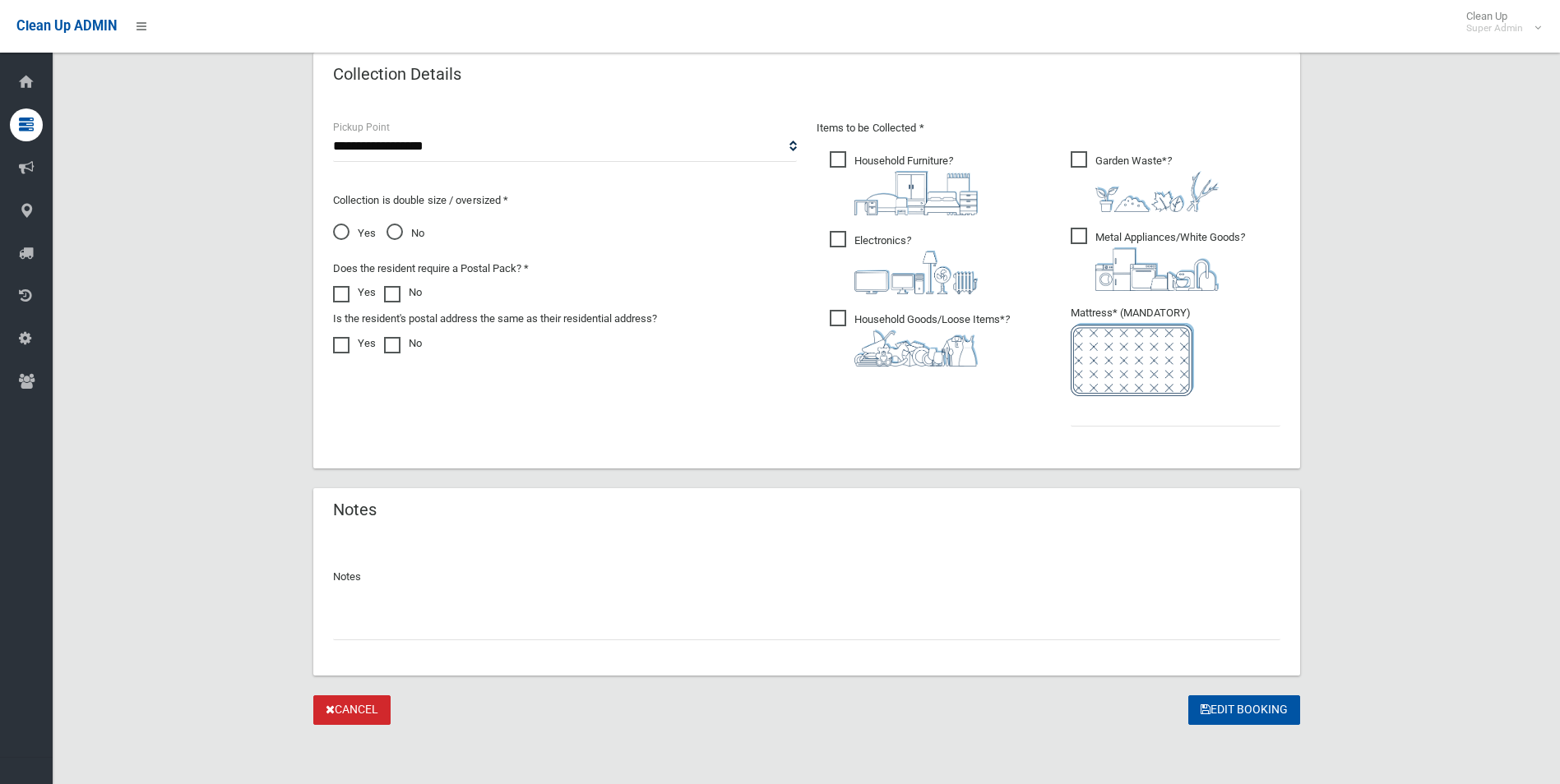
drag, startPoint x: 461, startPoint y: 624, endPoint x: 470, endPoint y: 618, distance: 10.8
click at [461, 624] on input "text" at bounding box center [806, 625] width 947 height 31
click at [627, 624] on input "**********" at bounding box center [806, 625] width 947 height 31
click at [749, 629] on input "**********" at bounding box center [806, 625] width 947 height 31
type input "**********"
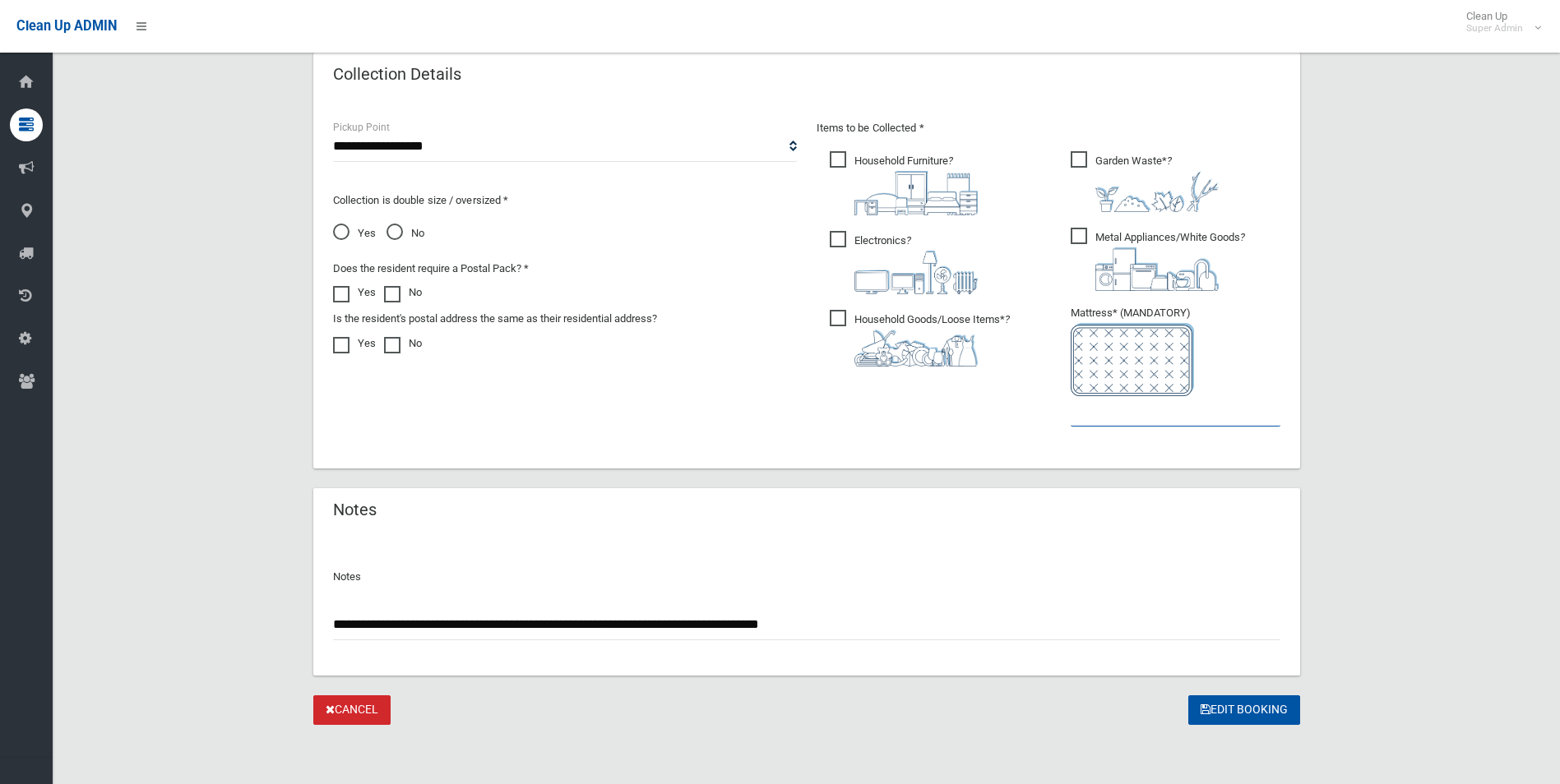
click at [1076, 420] on input "text" at bounding box center [1175, 411] width 209 height 31
type input "*"
click at [1237, 705] on button "Edit Booking" at bounding box center [1244, 711] width 112 height 31
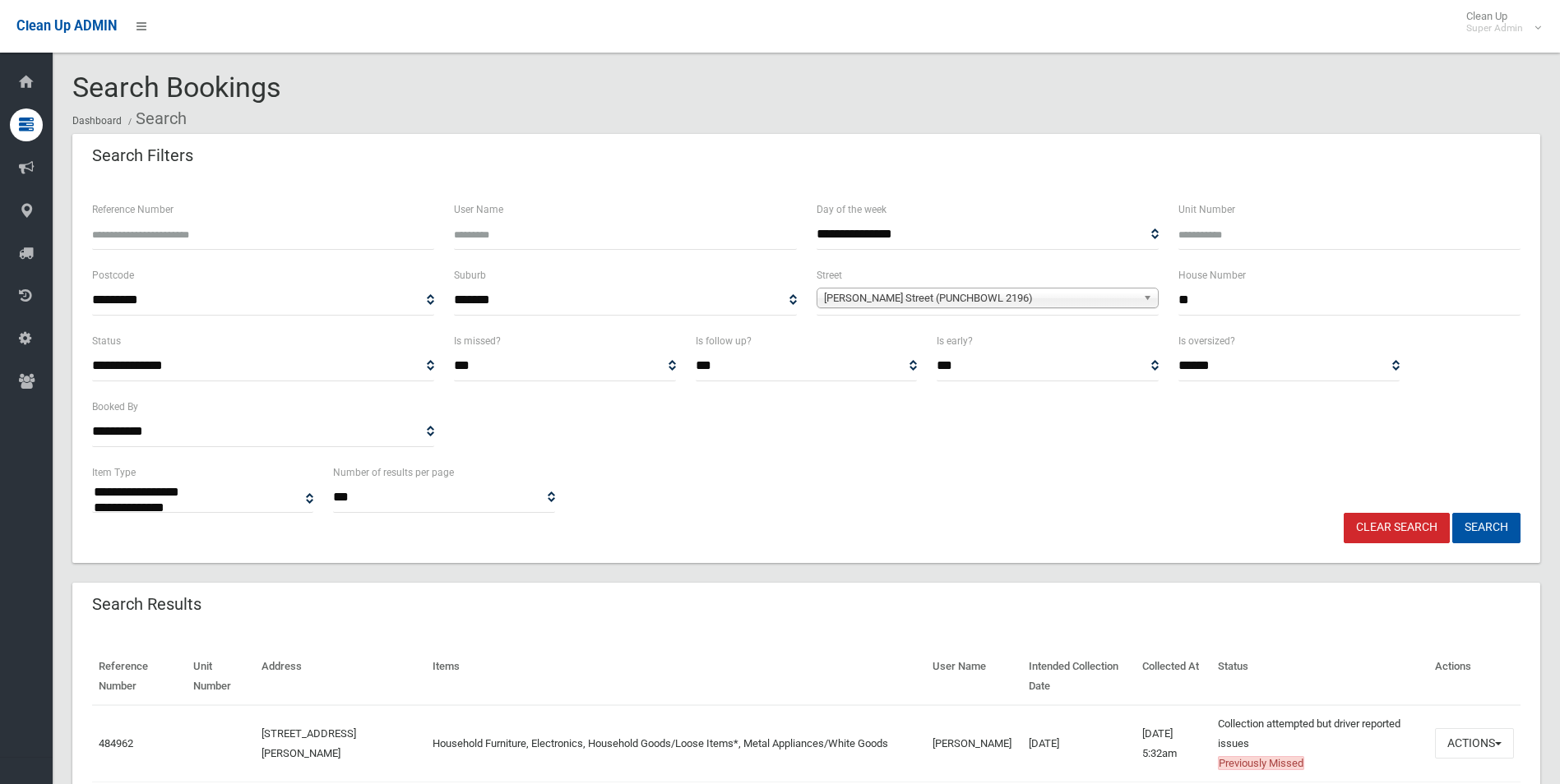
select select
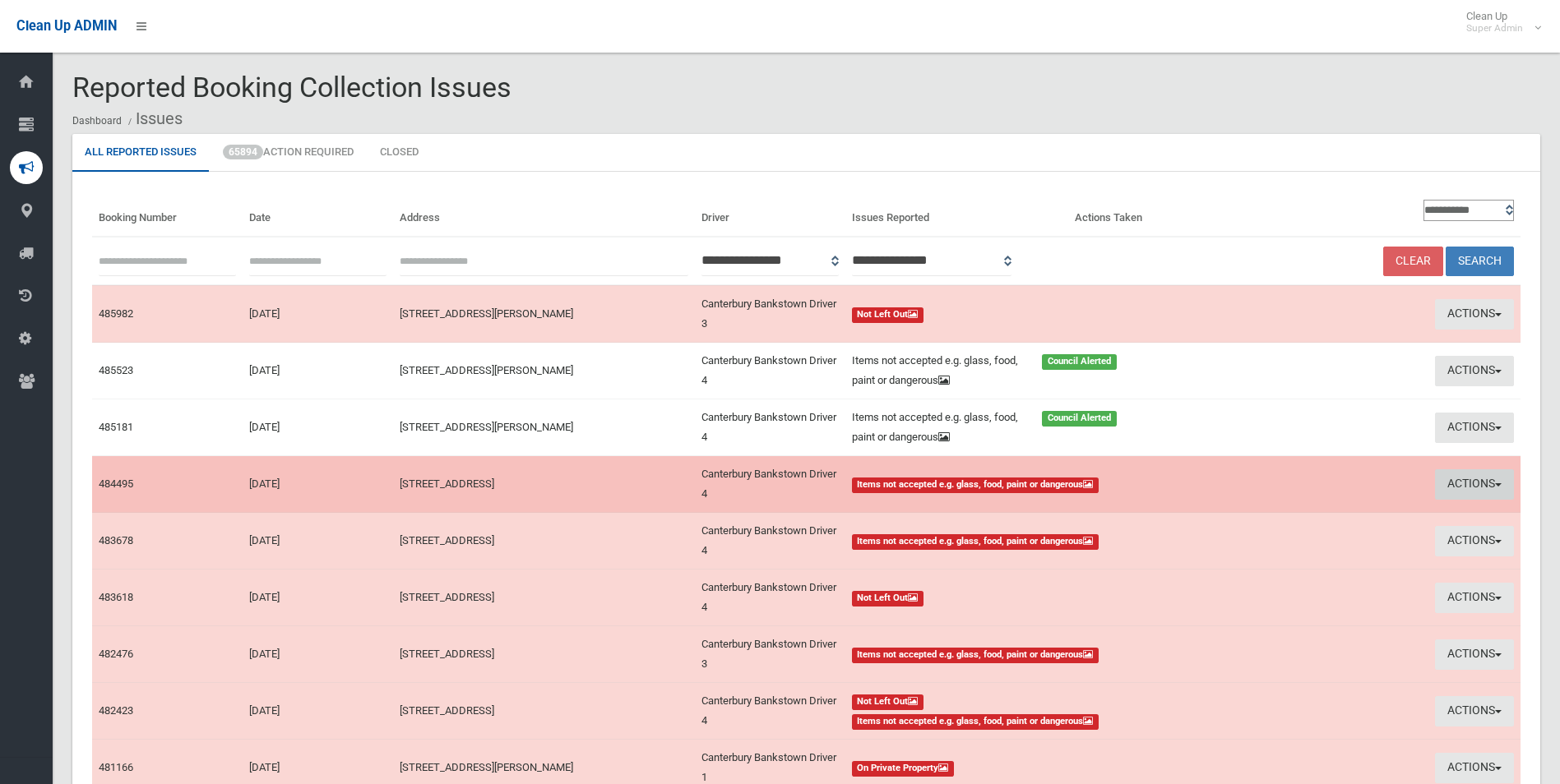
click at [1473, 486] on button "Actions" at bounding box center [1474, 485] width 79 height 31
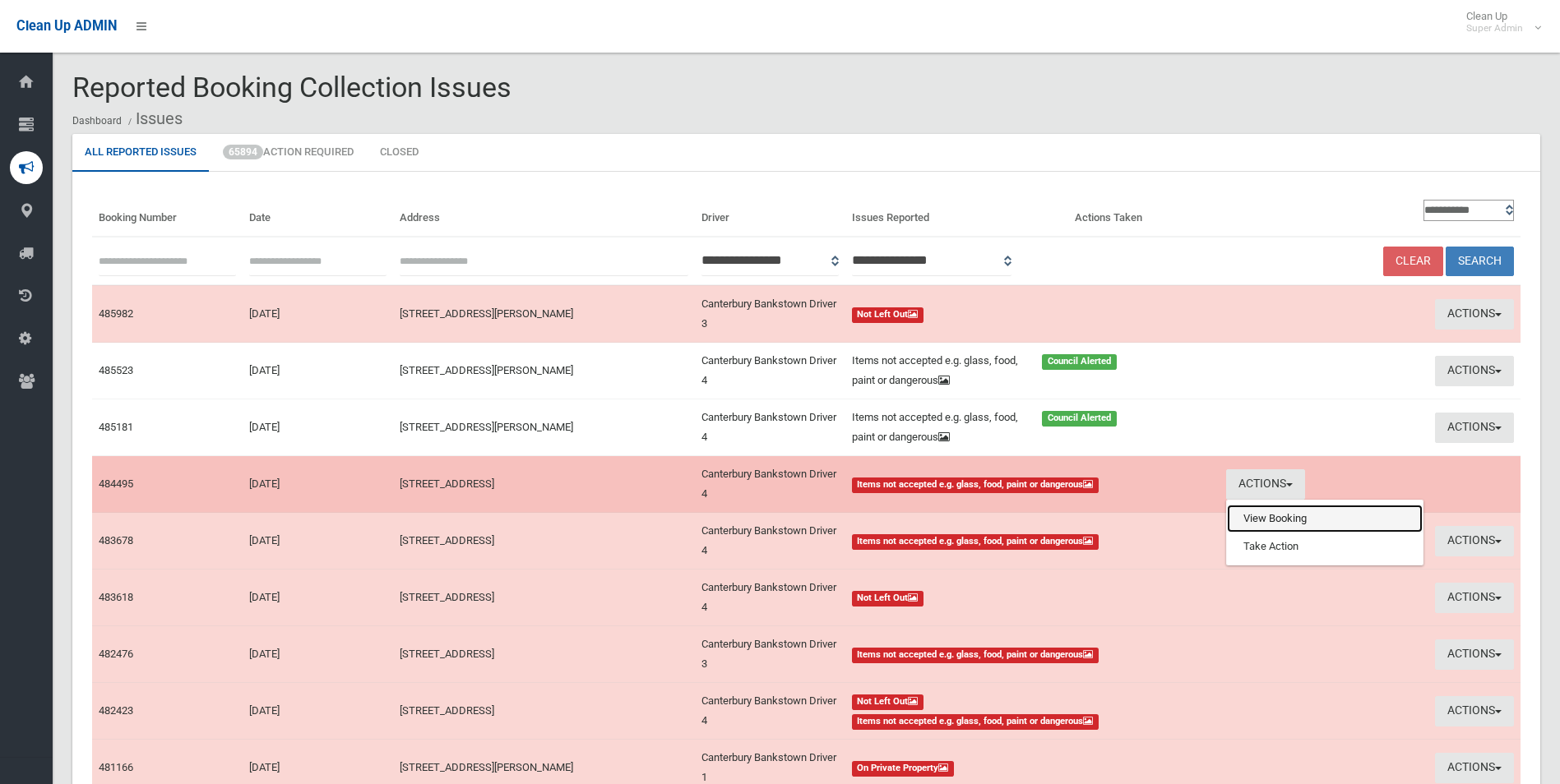
click at [1257, 521] on link "View Booking" at bounding box center [1325, 519] width 196 height 28
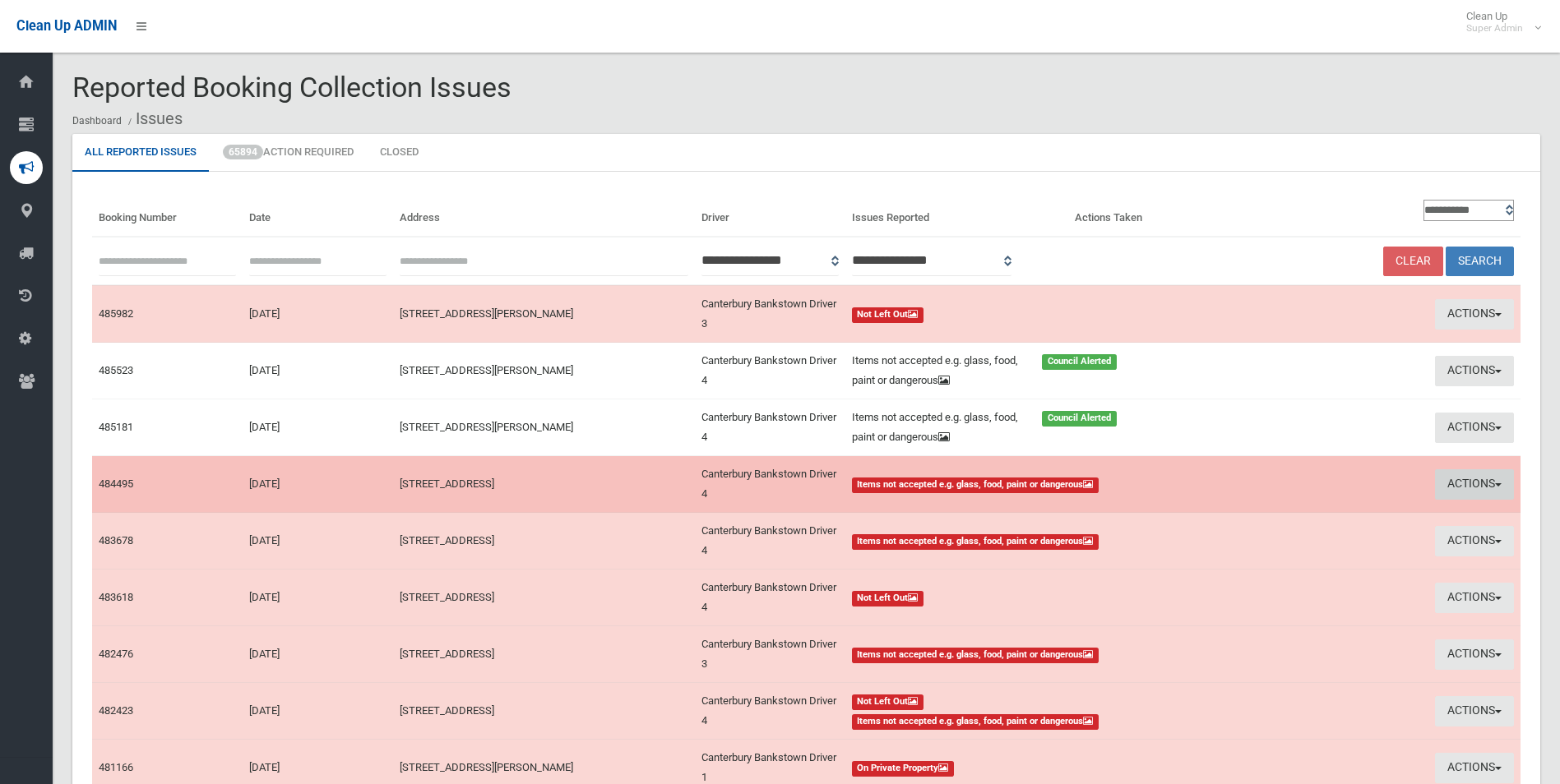
click at [1478, 476] on button "Actions" at bounding box center [1474, 485] width 79 height 31
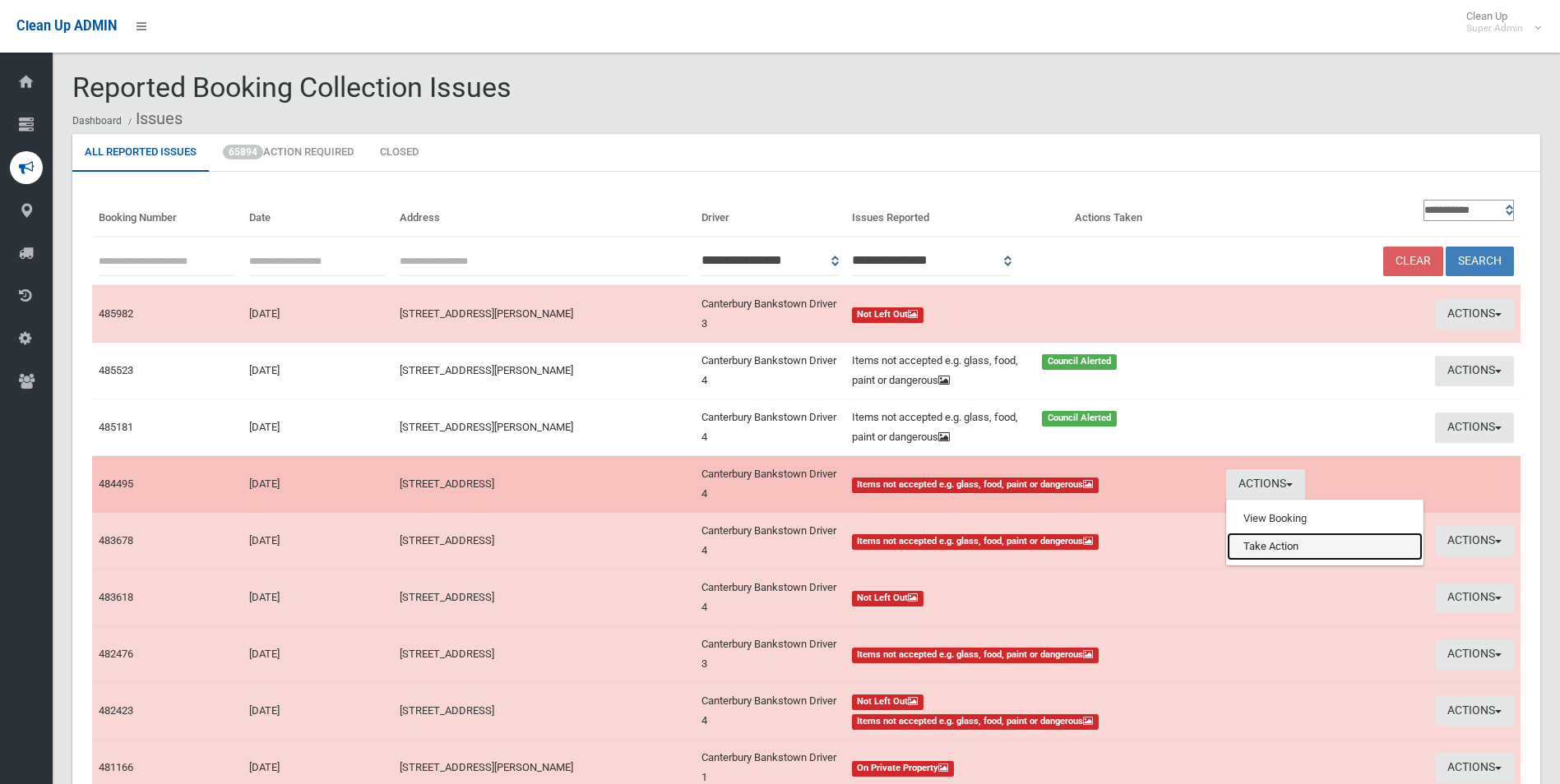
click at [1293, 545] on link "Take Action" at bounding box center [1325, 547] width 196 height 28
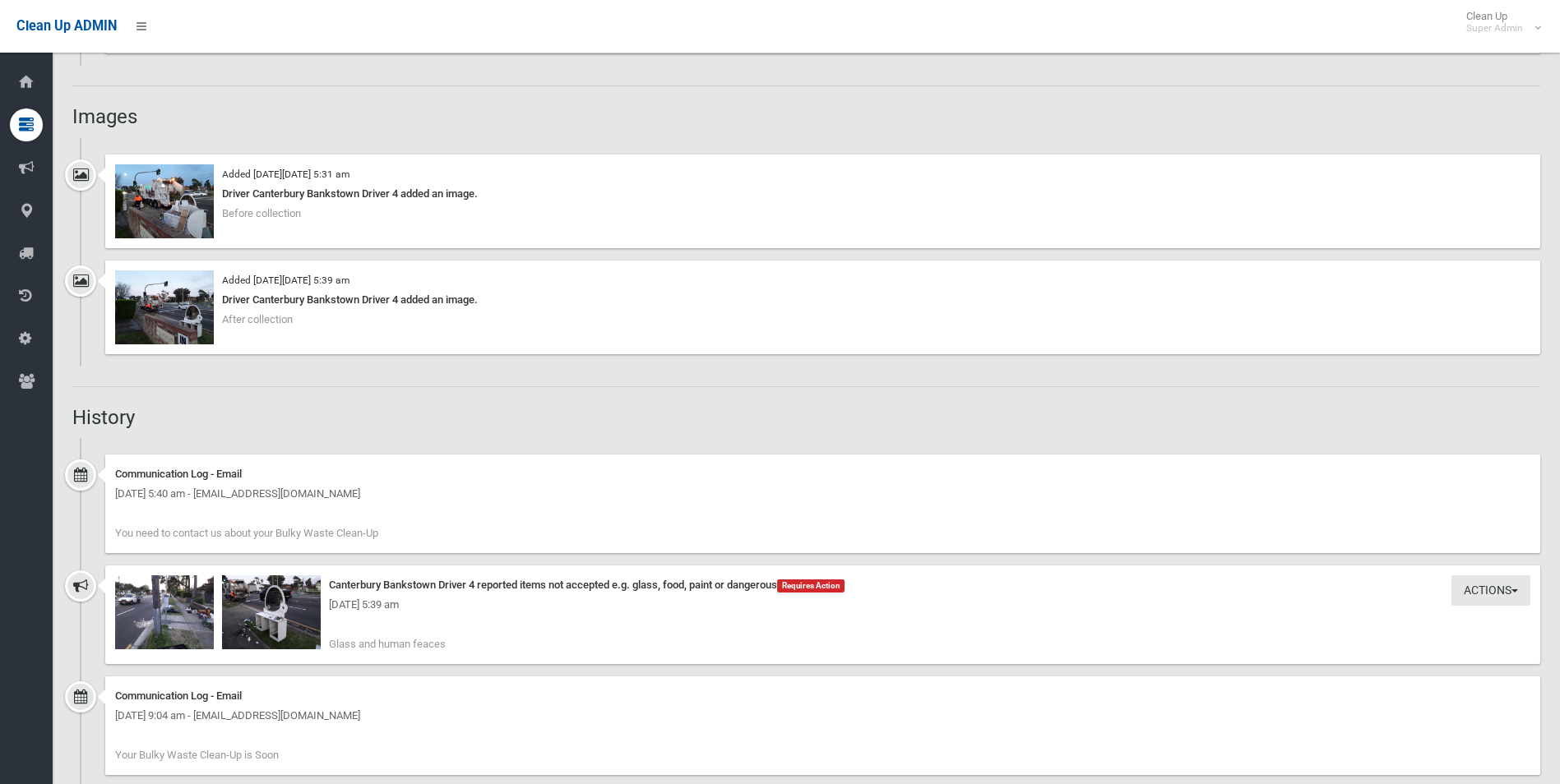
scroll to position [1397, 0]
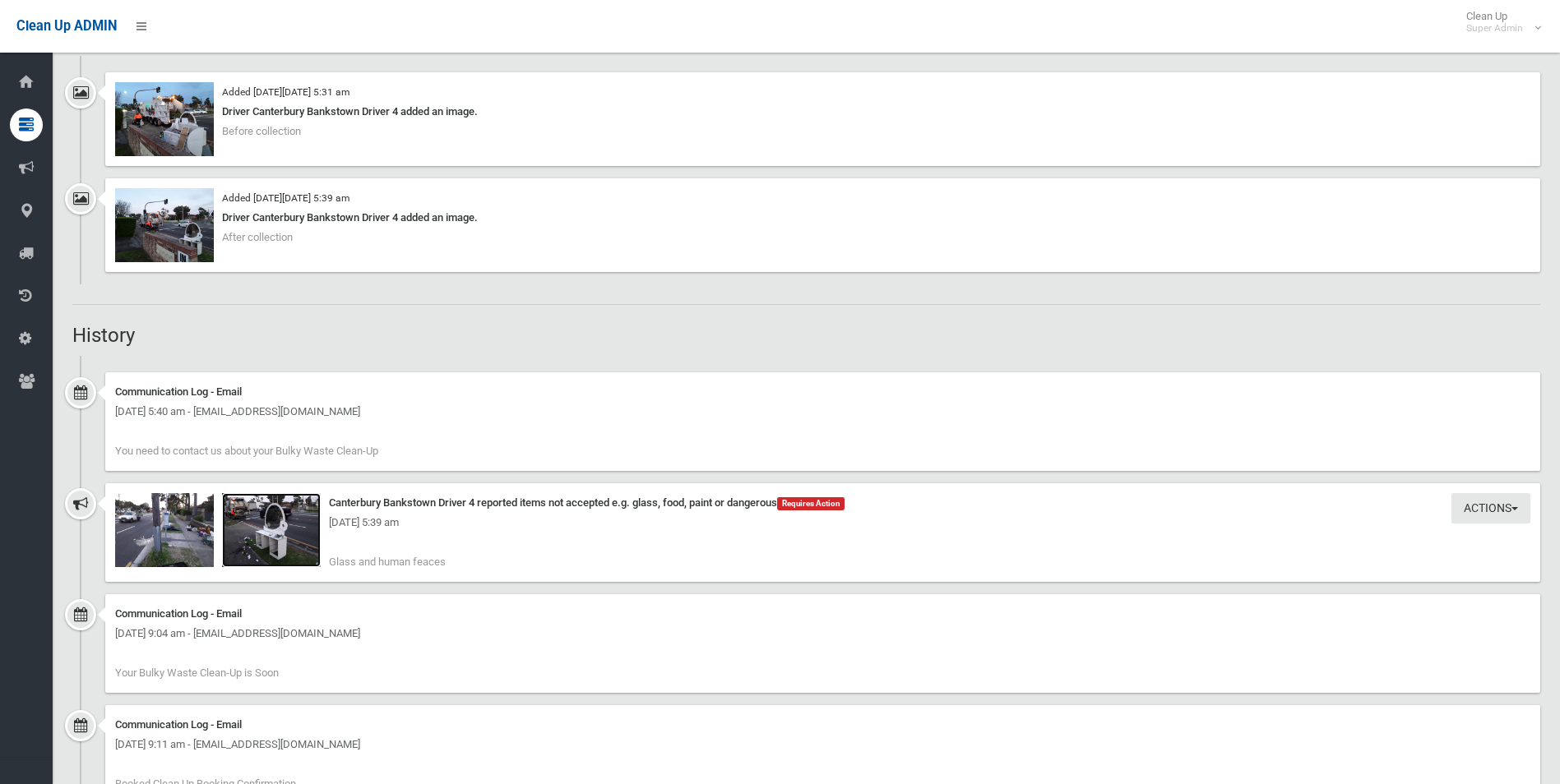
click at [289, 550] on img at bounding box center [272, 530] width 98 height 74
click at [194, 230] on img at bounding box center [164, 225] width 98 height 74
click at [182, 128] on img at bounding box center [164, 120] width 98 height 74
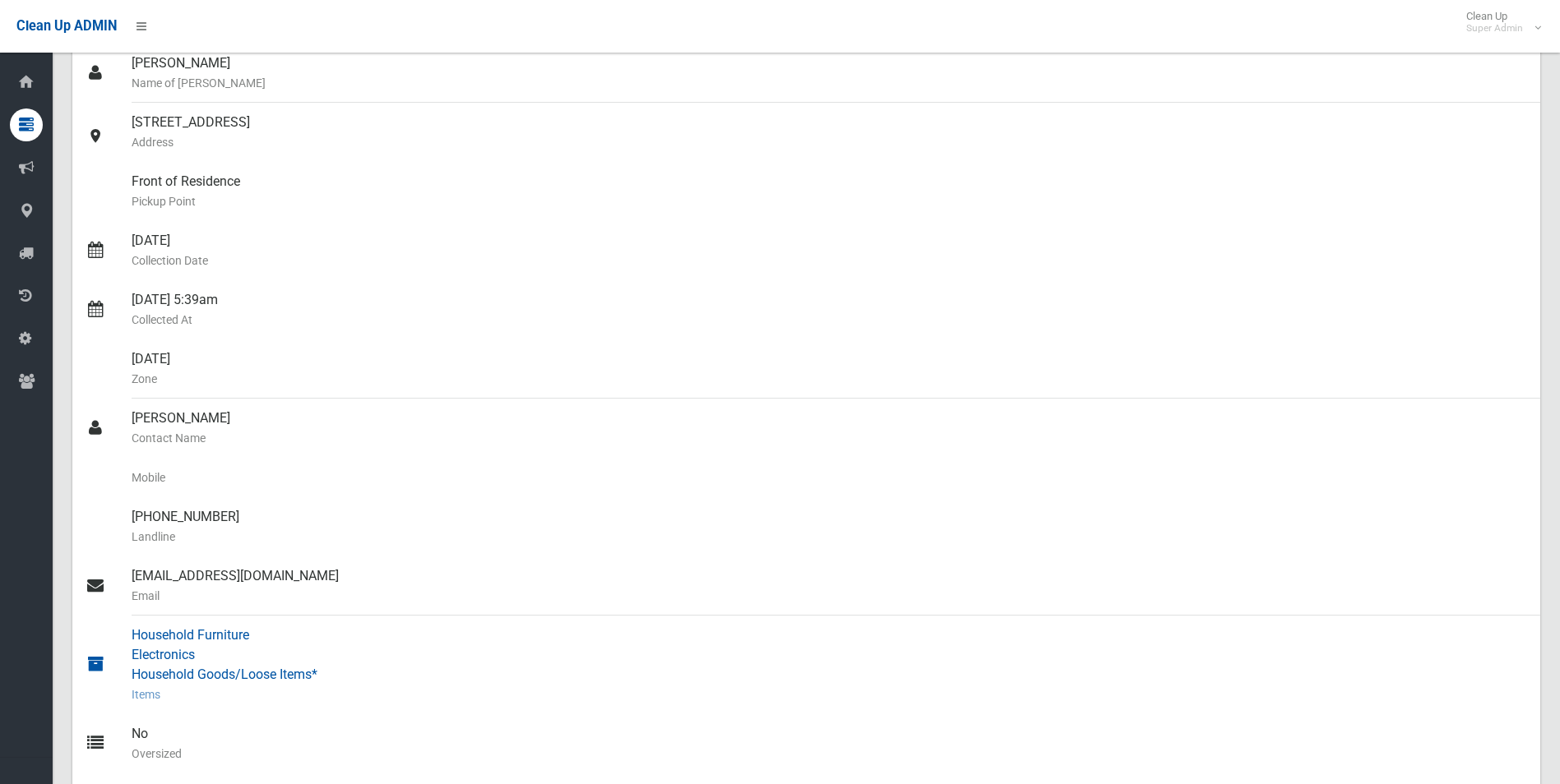
scroll to position [164, 0]
drag, startPoint x: 159, startPoint y: 515, endPoint x: 222, endPoint y: 515, distance: 63.0
click at [222, 515] on div "(02) 9790 0377 Landline" at bounding box center [830, 530] width 1396 height 59
drag, startPoint x: 222, startPoint y: 515, endPoint x: 199, endPoint y: 520, distance: 23.5
copy div "9790 0377"
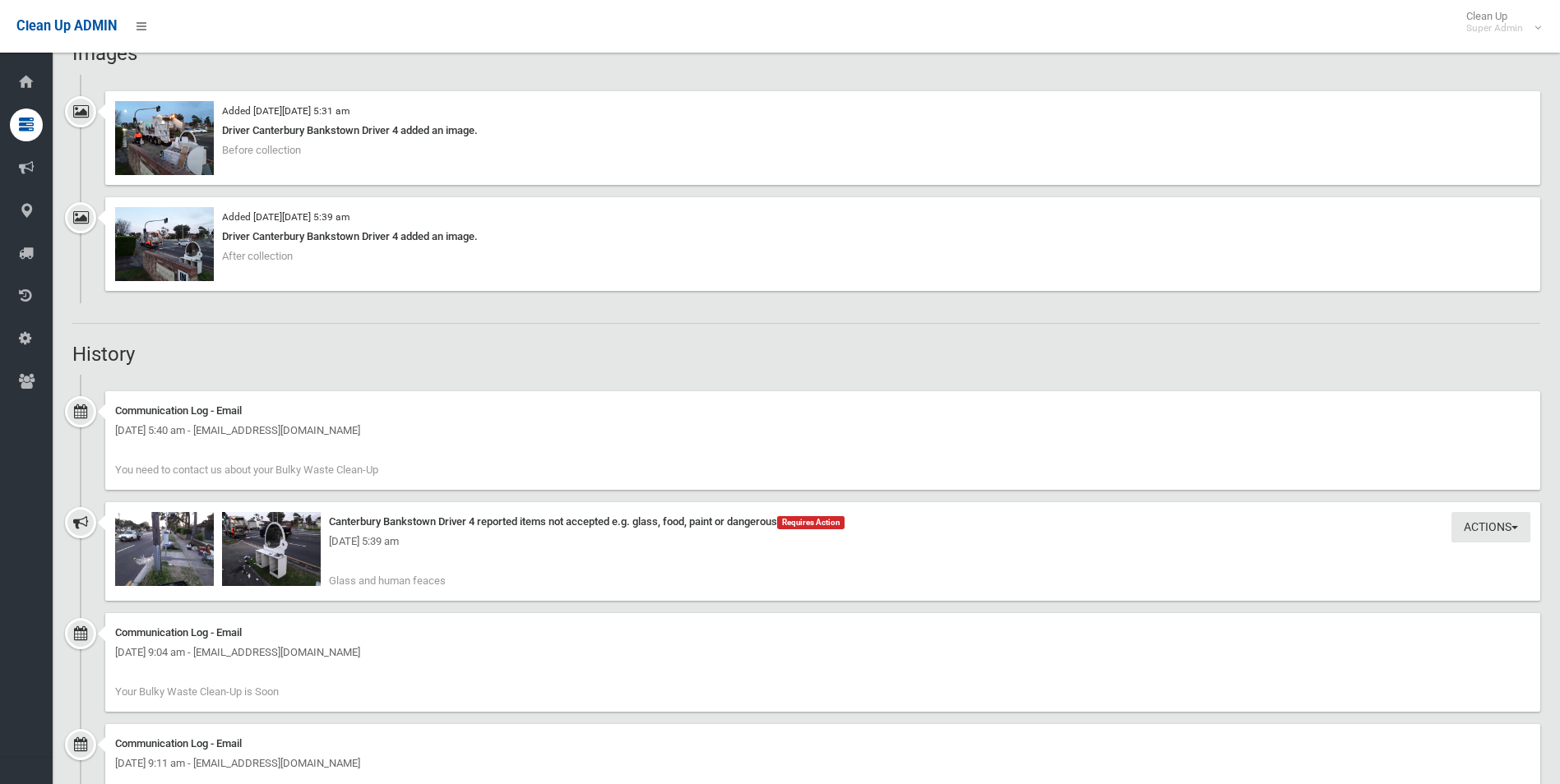
scroll to position [1397, 0]
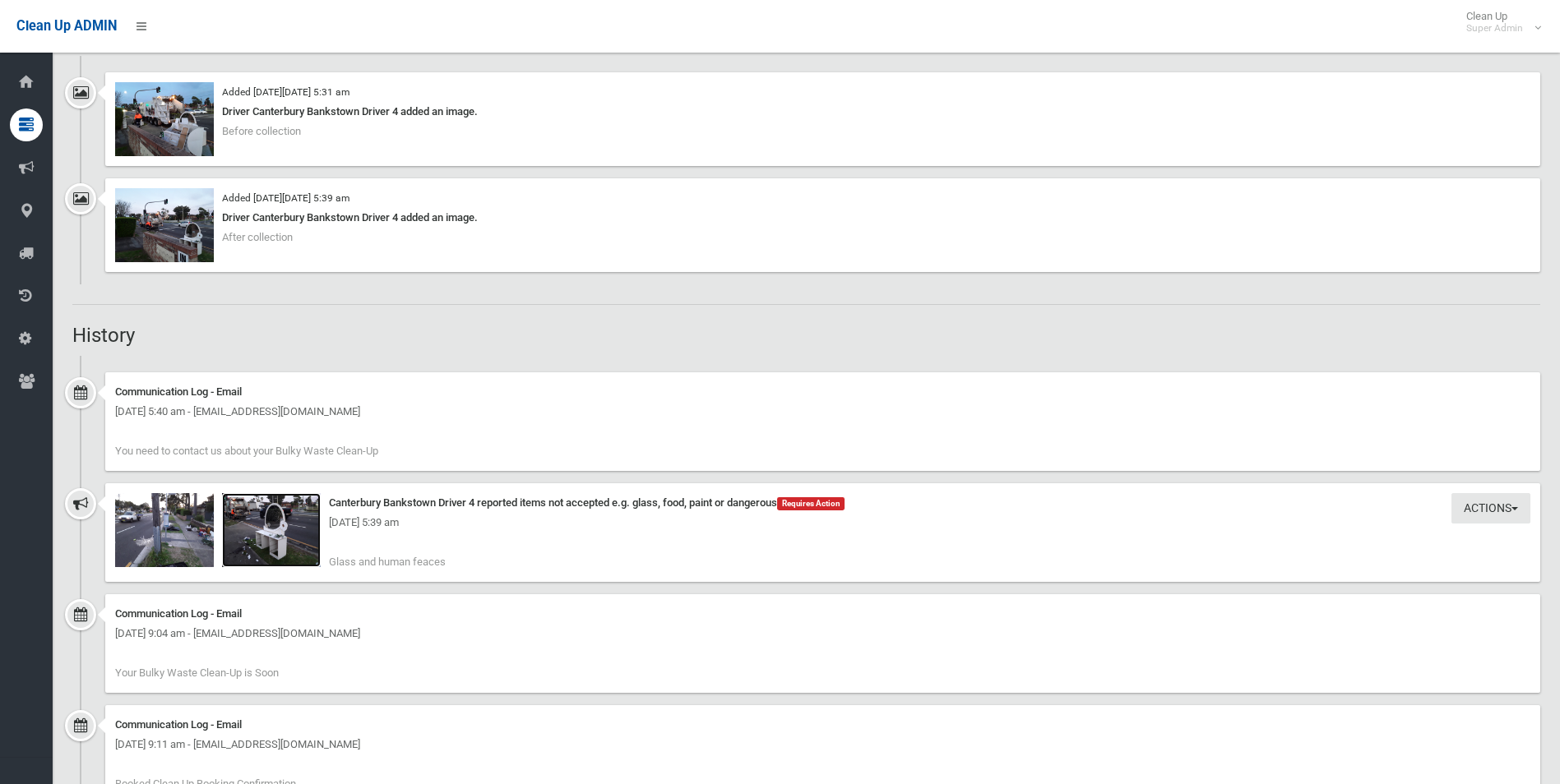
click at [286, 545] on img at bounding box center [272, 530] width 98 height 74
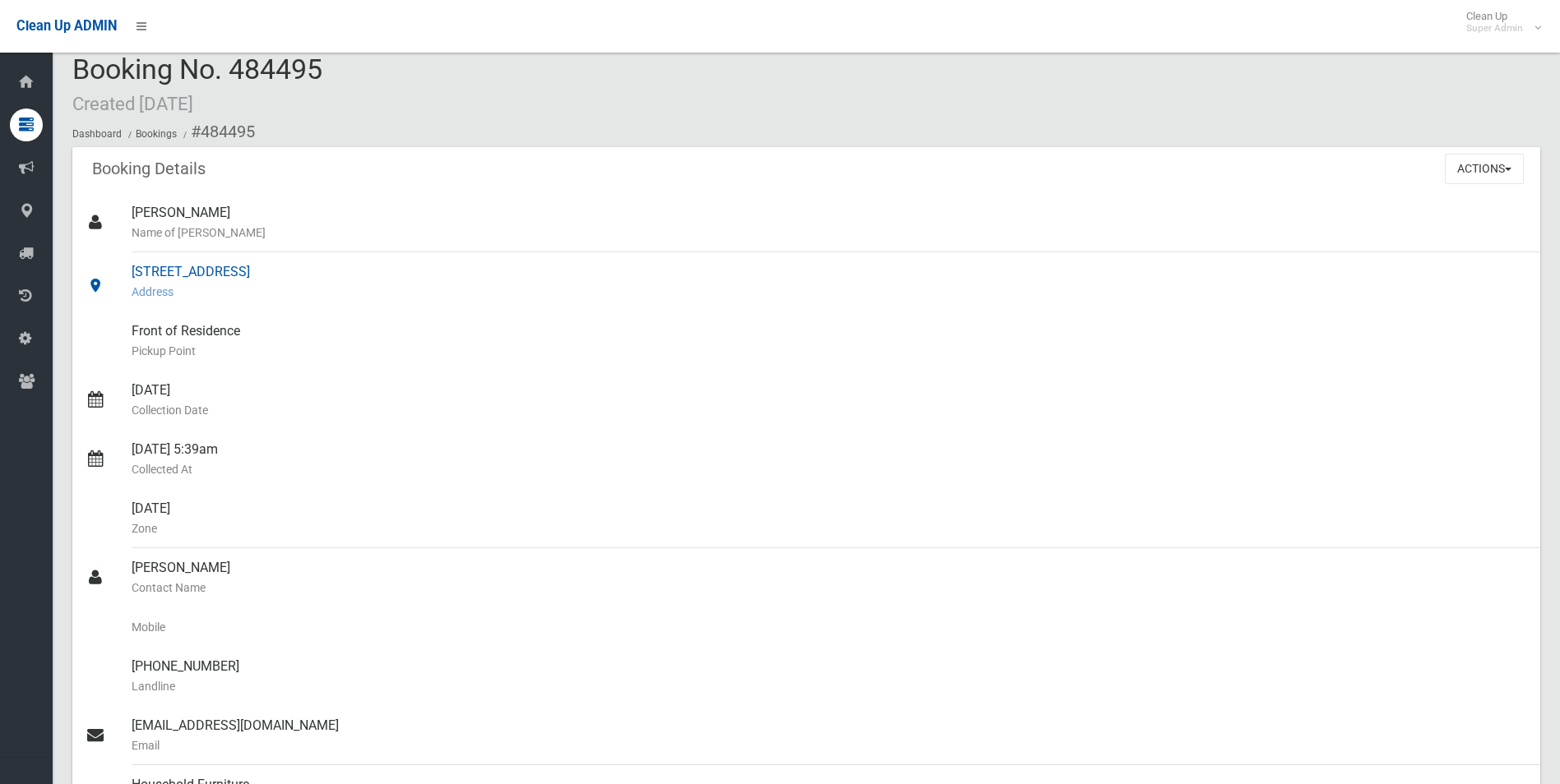
scroll to position [0, 0]
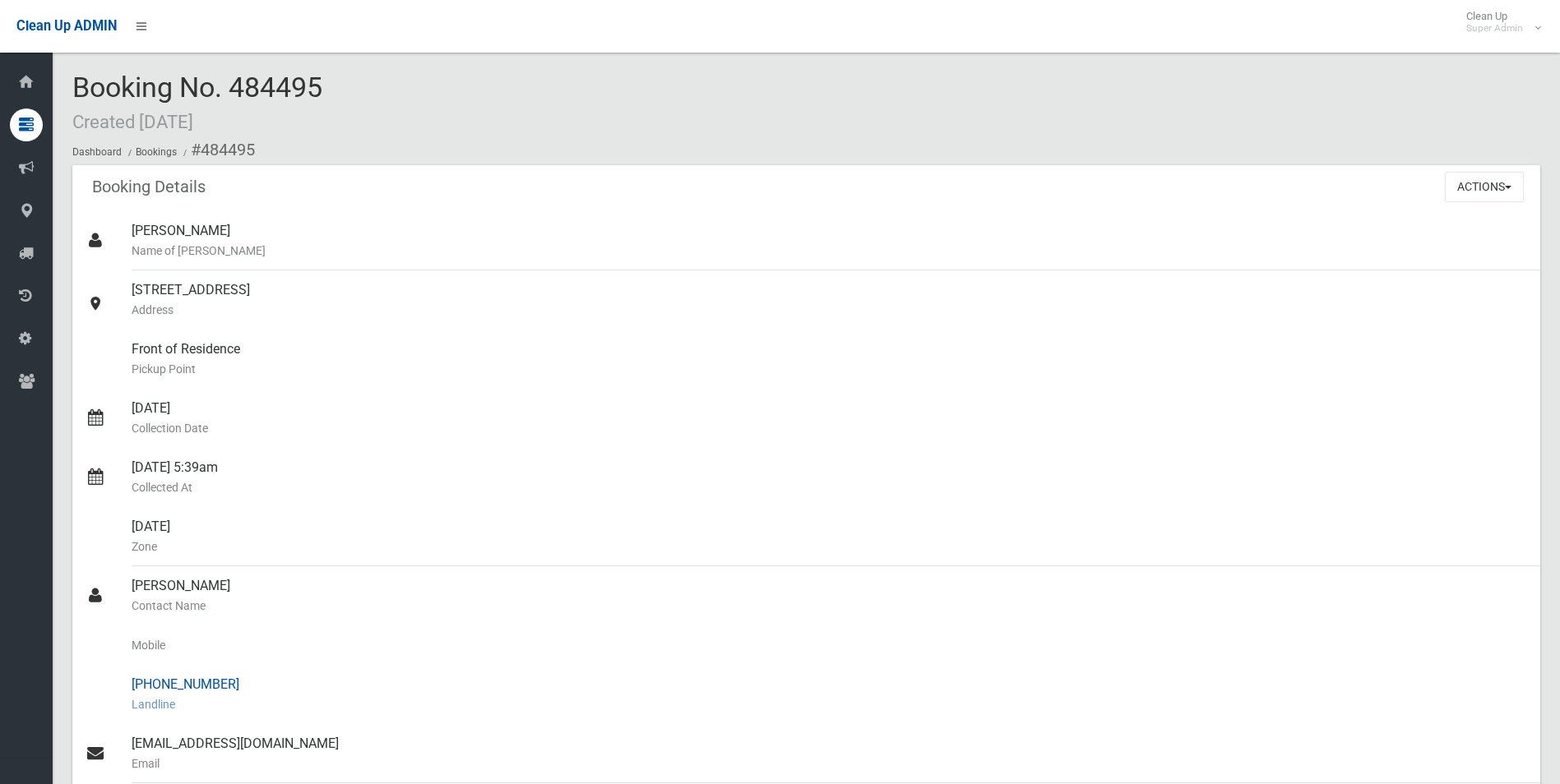
drag, startPoint x: 200, startPoint y: 145, endPoint x: 237, endPoint y: 674, distance: 530.3
copy section "484495 Booking Details Actions View Booking Edit Booking Clone Booking Add Book…"
click at [486, 220] on div "Natalie Jackson Name of Booker" at bounding box center [830, 241] width 1396 height 59
click at [1468, 179] on button "Actions" at bounding box center [1484, 186] width 79 height 31
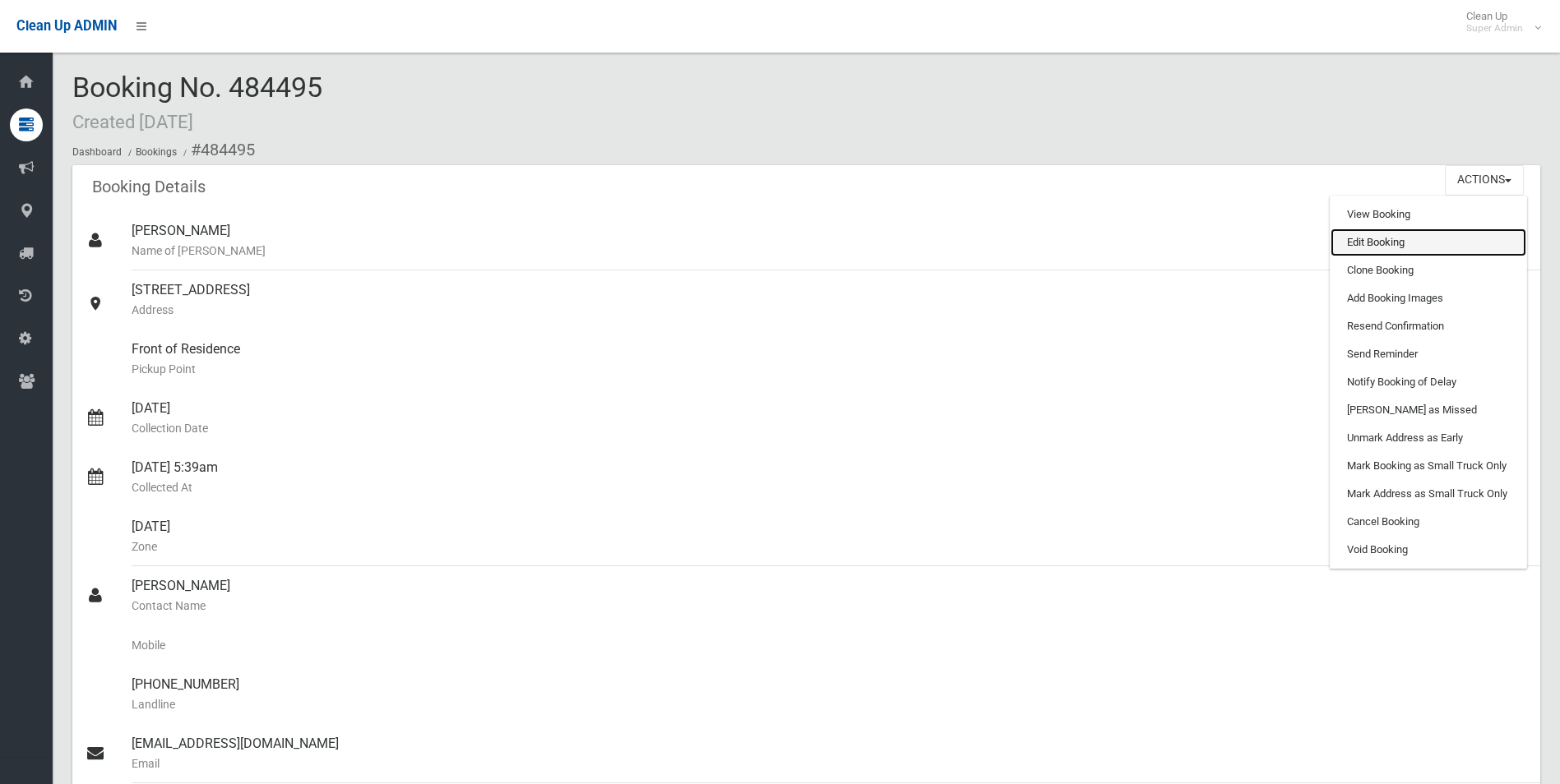
click at [1369, 239] on link "Edit Booking" at bounding box center [1428, 243] width 196 height 28
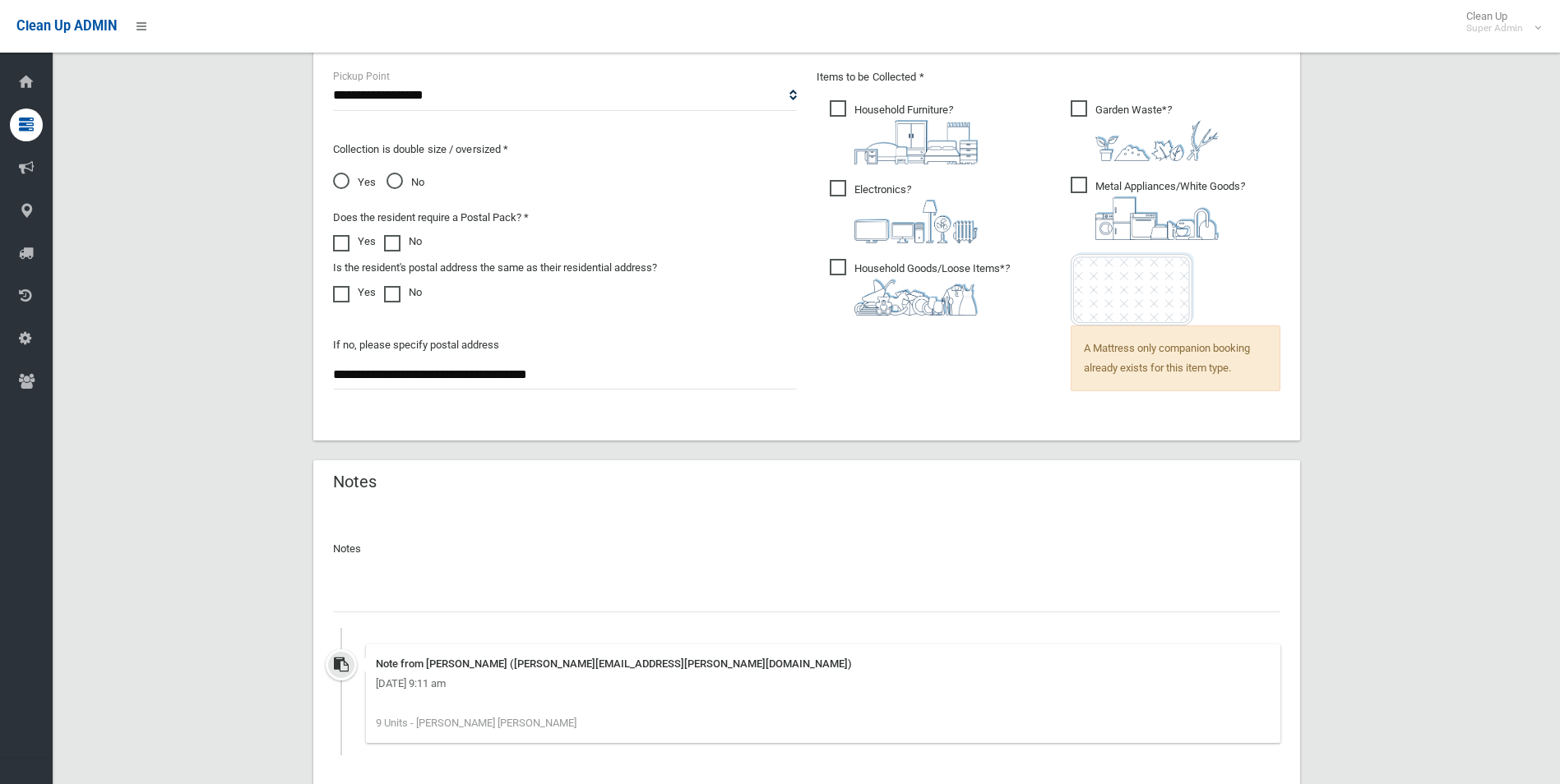
scroll to position [1251, 0]
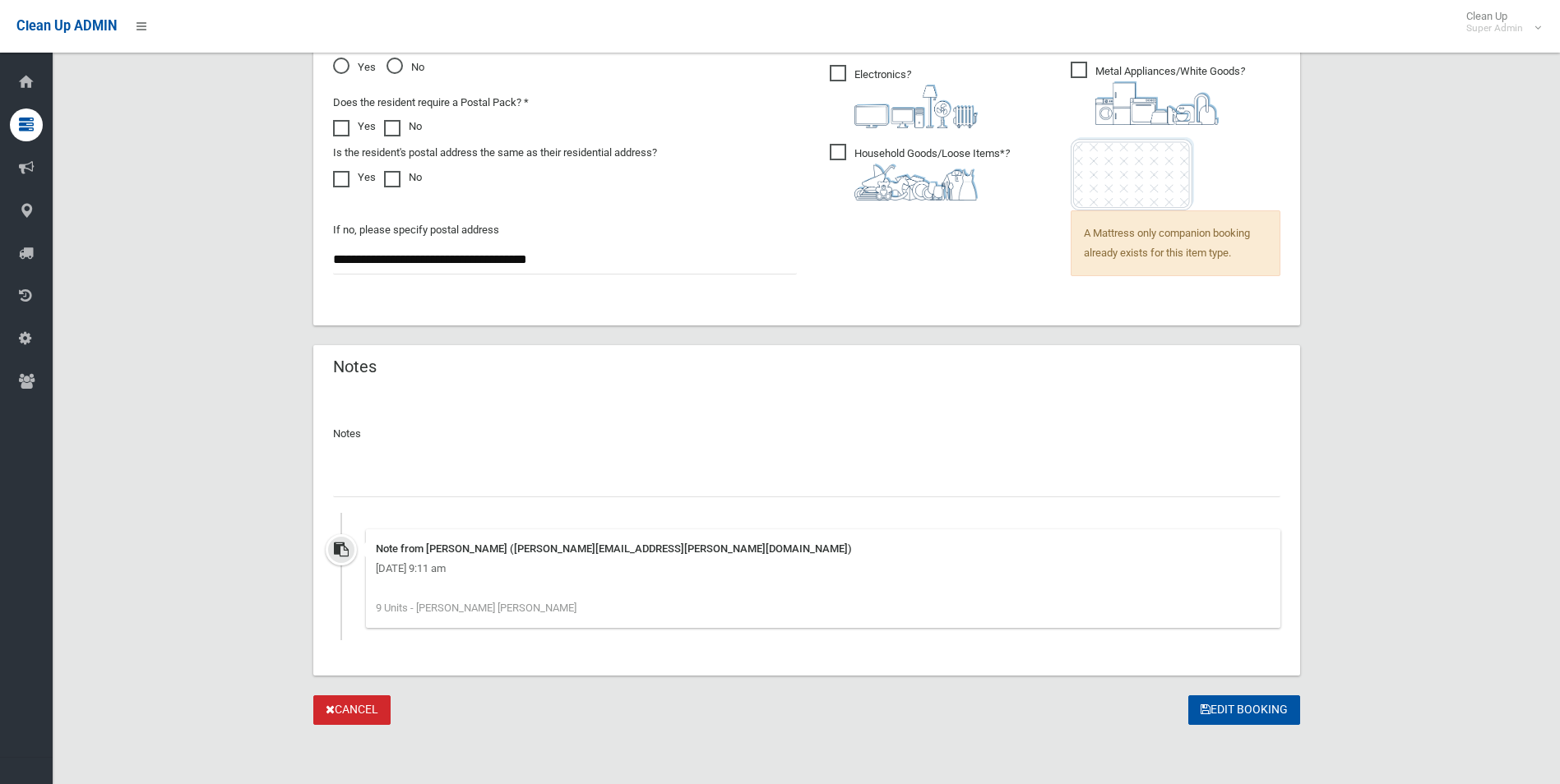
click at [420, 485] on input "text" at bounding box center [806, 482] width 947 height 31
paste input "********"
type input "**********"
click at [1258, 714] on button "Edit Booking" at bounding box center [1244, 711] width 112 height 31
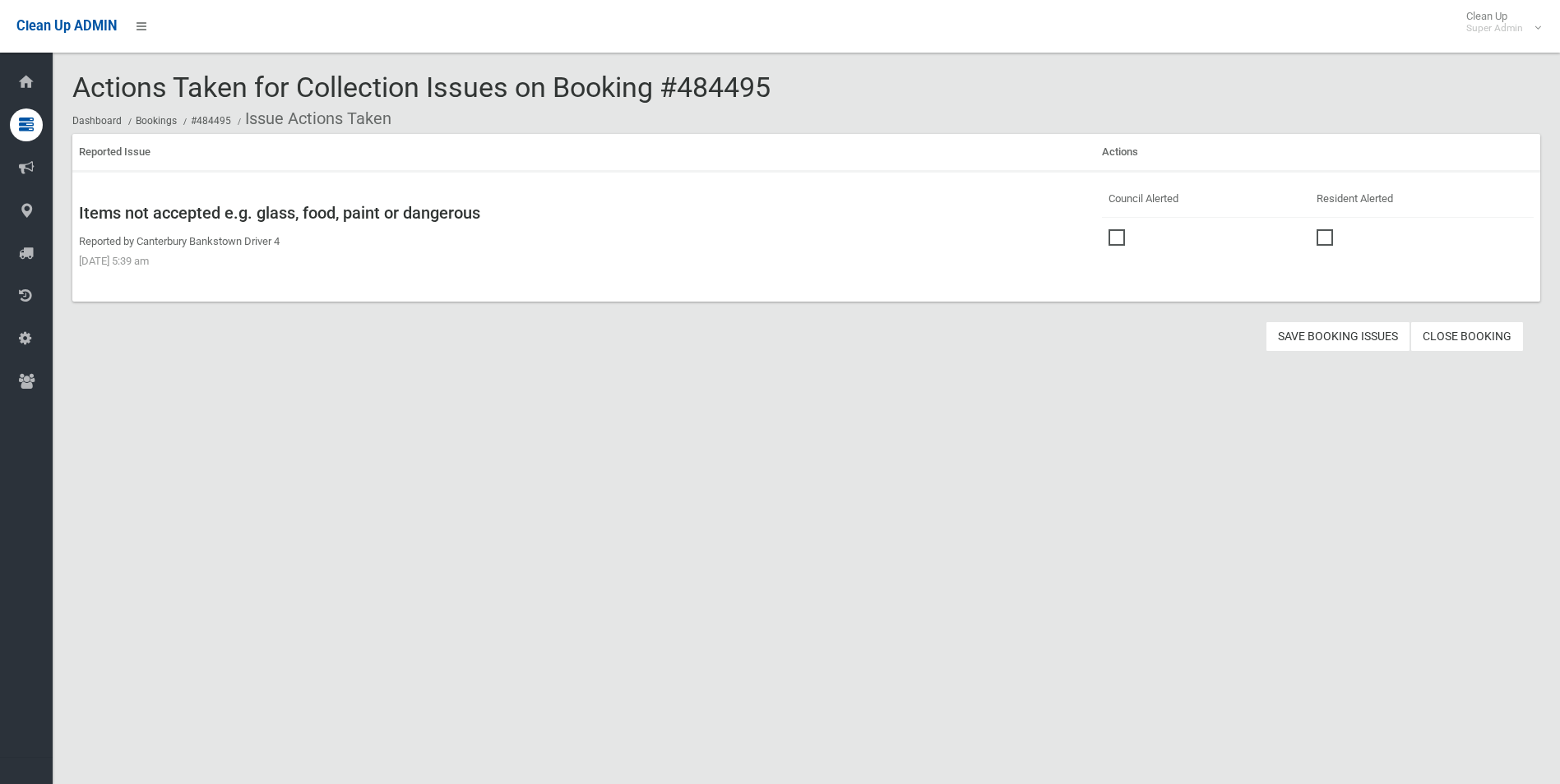
drag, startPoint x: 1104, startPoint y: 242, endPoint x: 1228, endPoint y: 272, distance: 127.6
click at [1111, 230] on span at bounding box center [1121, 230] width 25 height 0
click at [1311, 335] on button "Save Booking Issues" at bounding box center [1338, 336] width 145 height 31
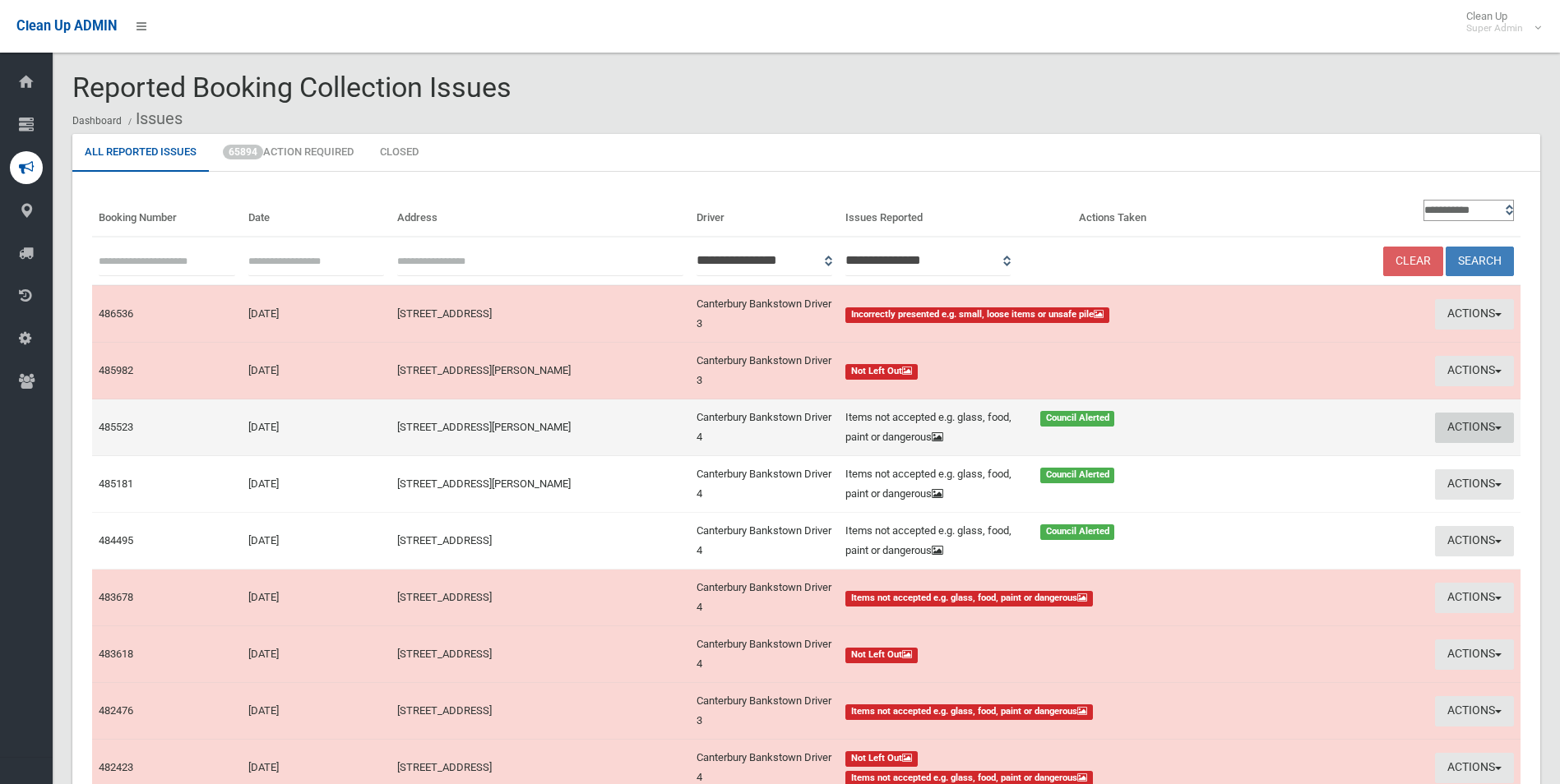
click at [1466, 426] on button "Actions" at bounding box center [1474, 427] width 79 height 31
click at [1310, 493] on link "Edit Actions Taken" at bounding box center [1326, 490] width 196 height 28
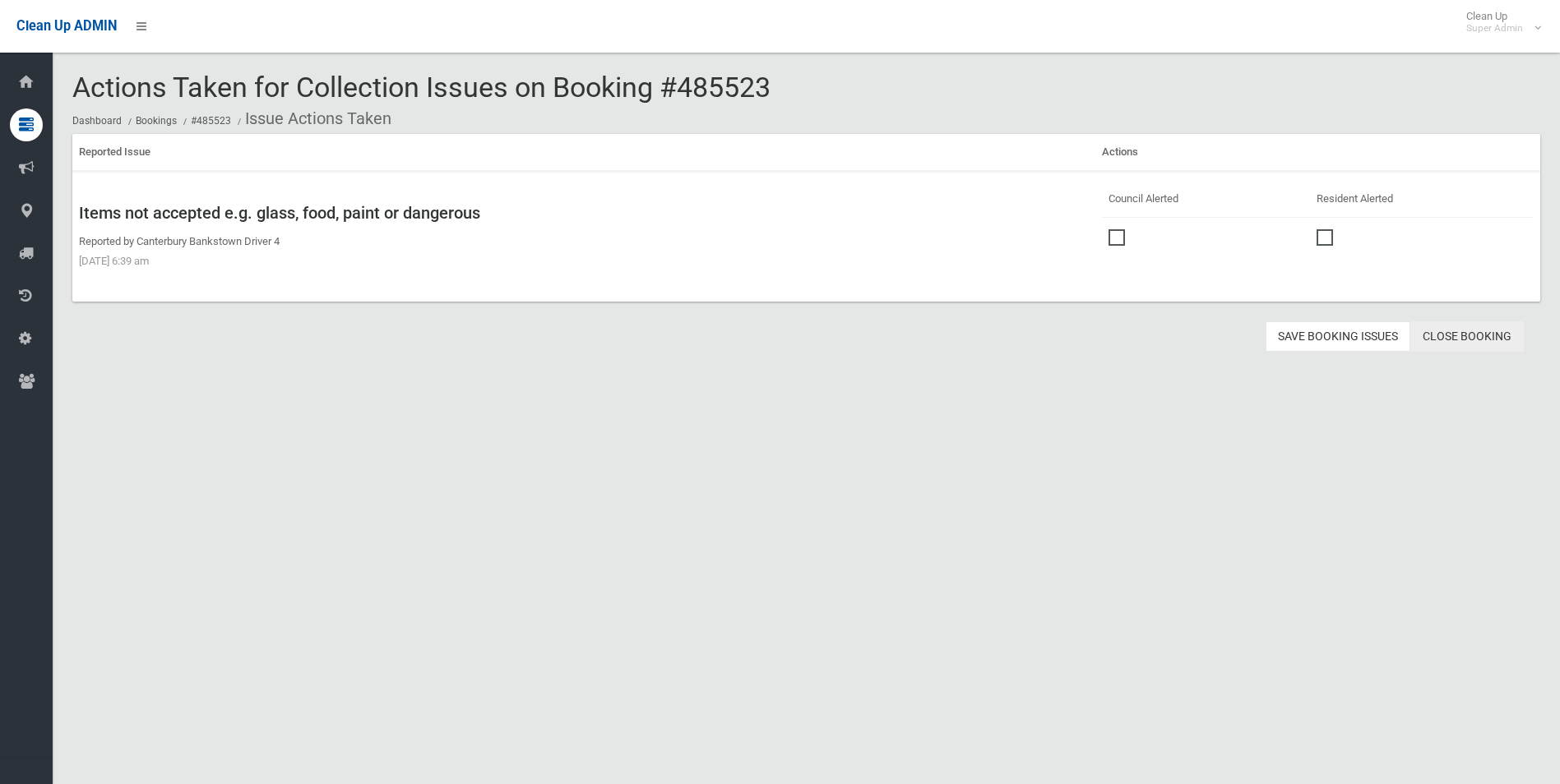
click at [1470, 333] on link "Close Booking" at bounding box center [1467, 336] width 113 height 31
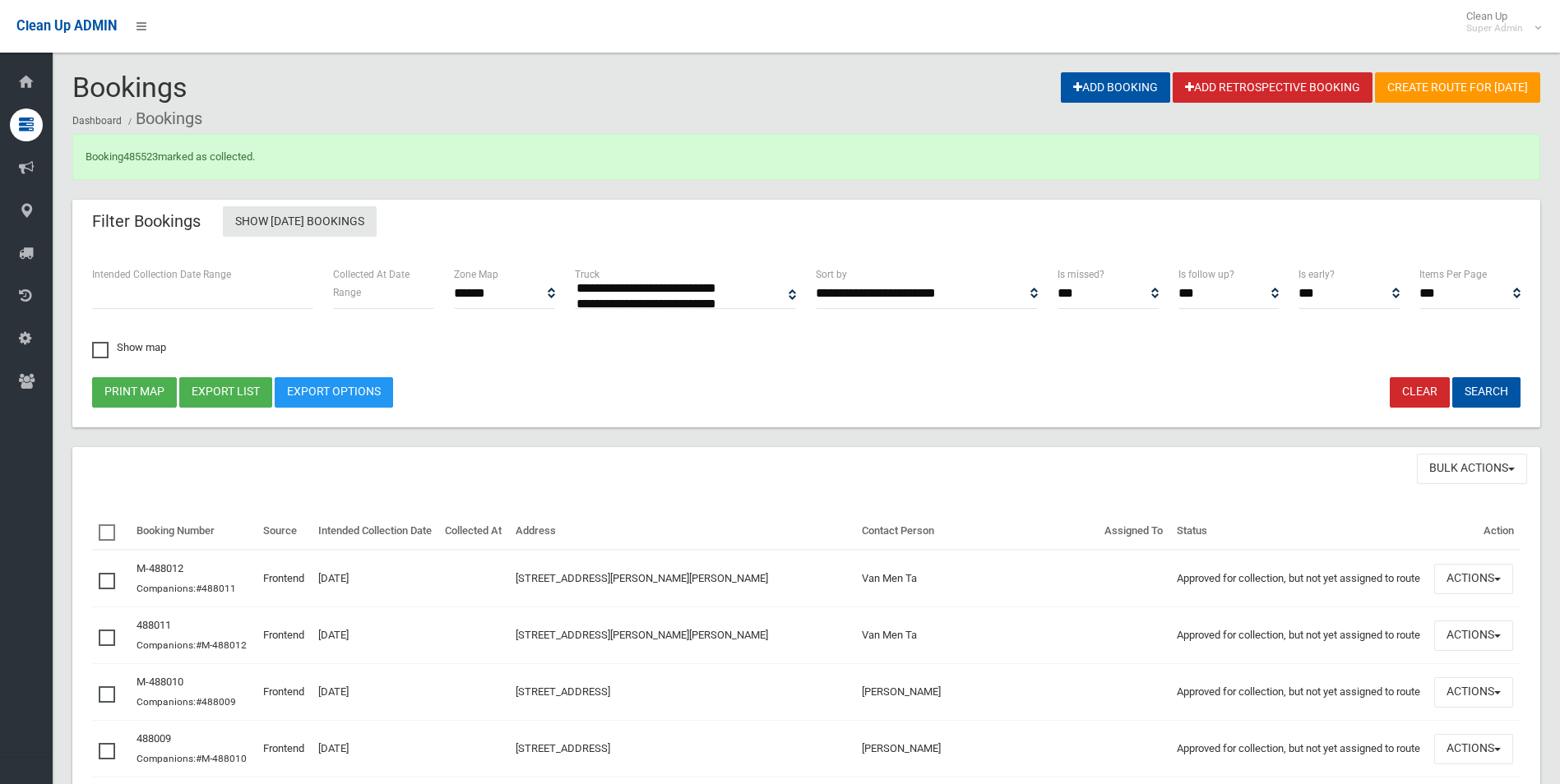
select select
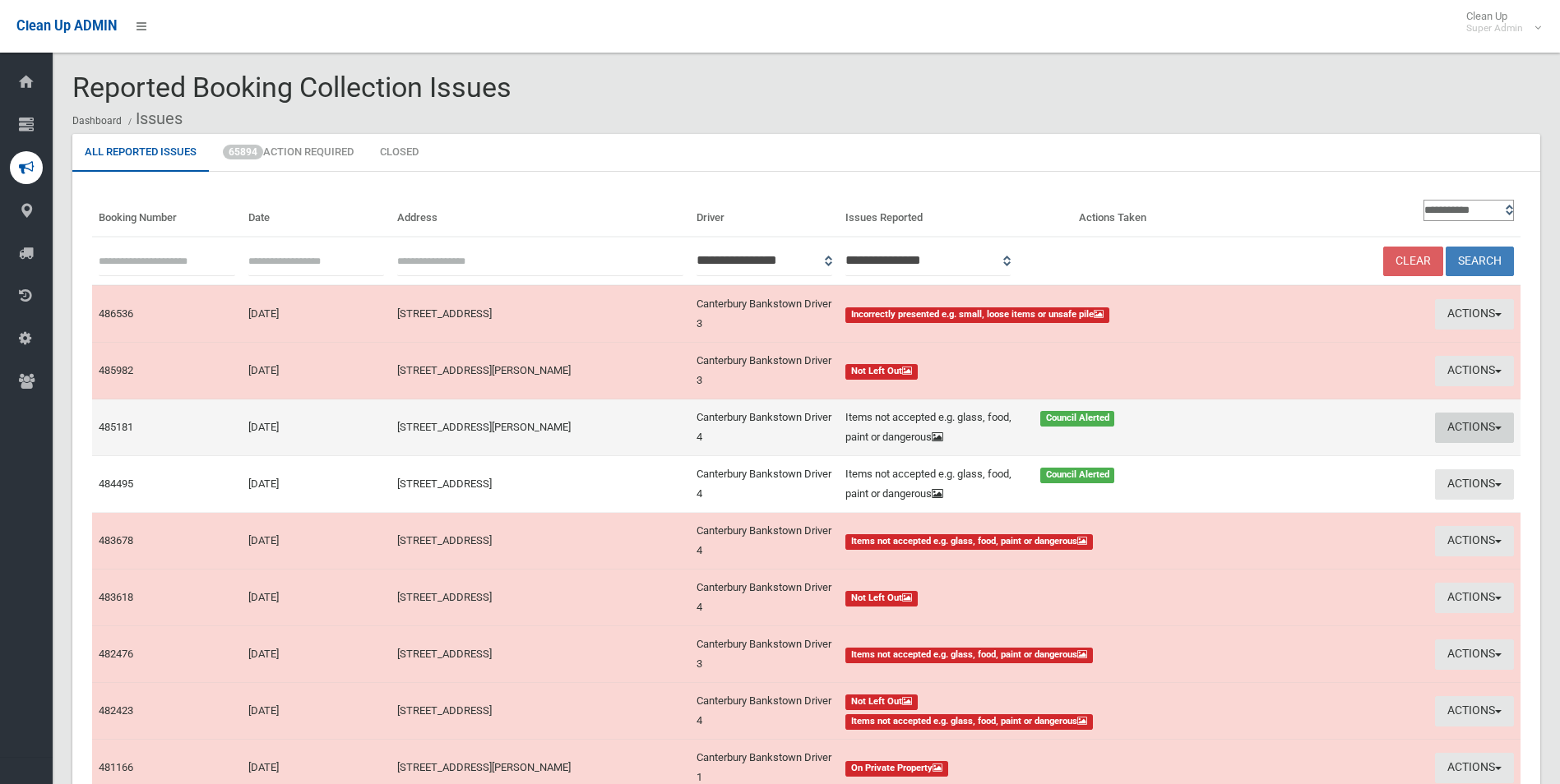
click at [1463, 427] on button "Actions" at bounding box center [1474, 427] width 79 height 31
click at [1293, 489] on link "Edit Actions Taken" at bounding box center [1326, 490] width 196 height 28
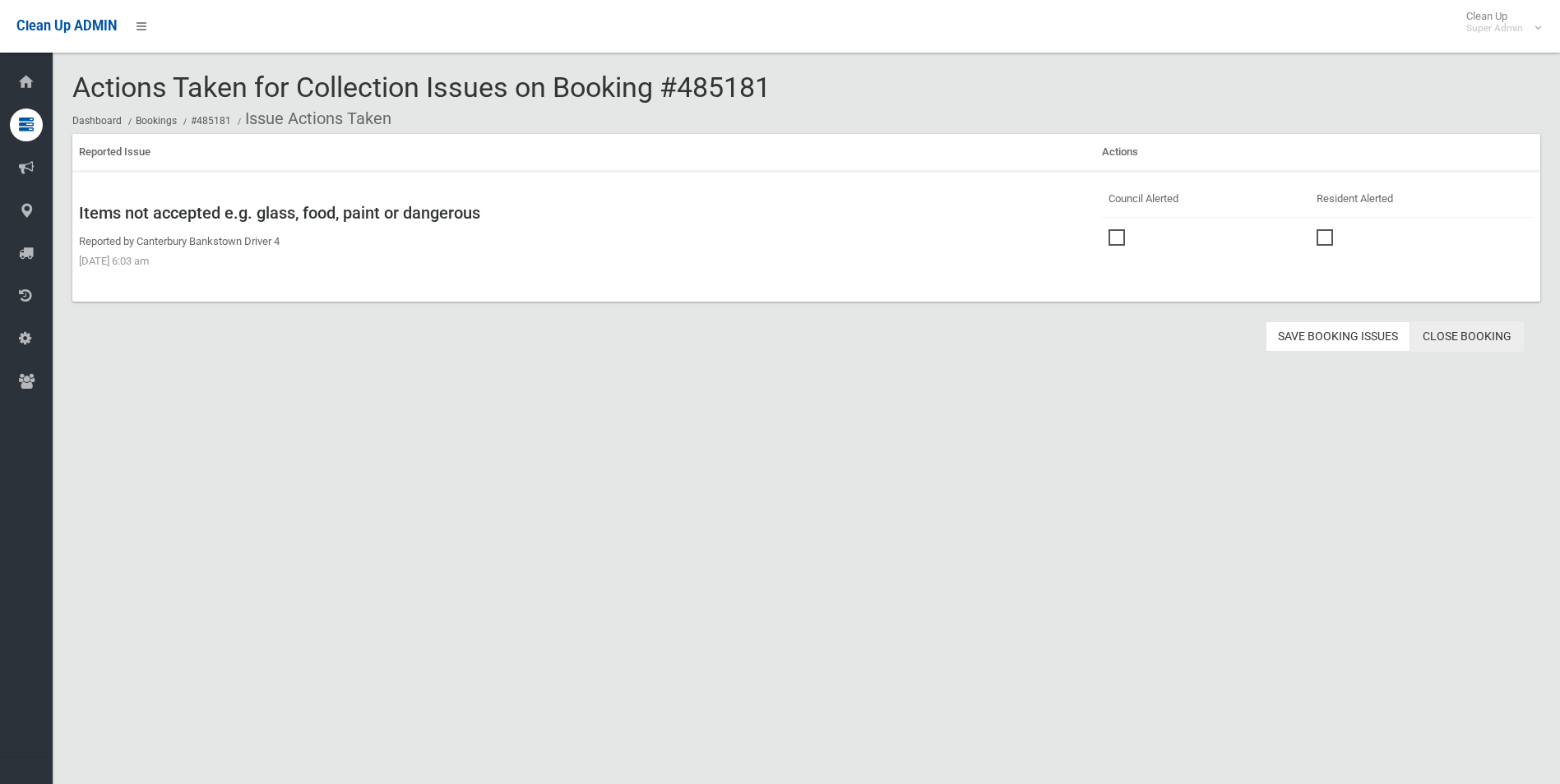
click at [1482, 340] on link "Close Booking" at bounding box center [1467, 336] width 113 height 31
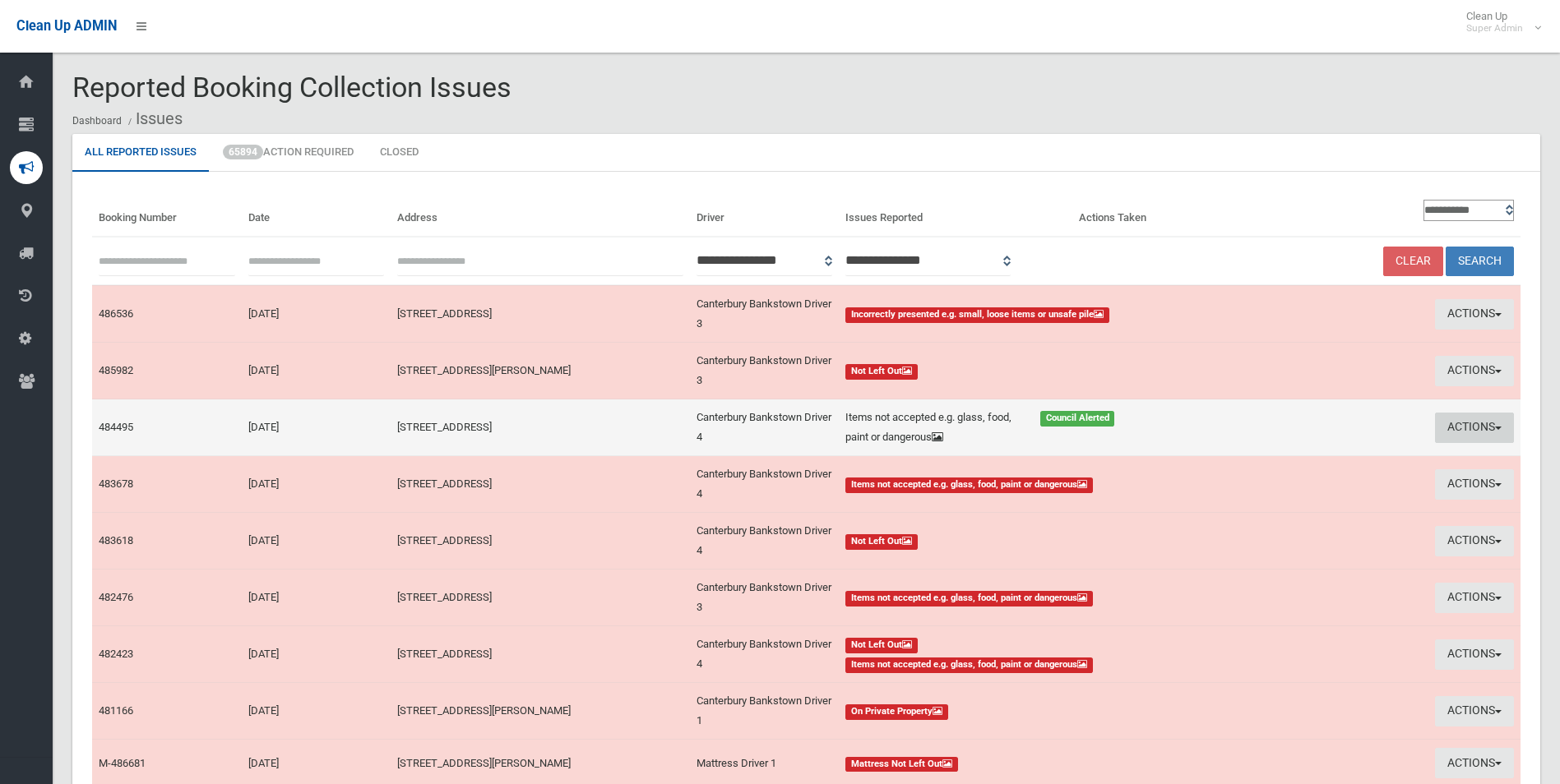
click at [1458, 427] on button "Actions" at bounding box center [1474, 427] width 79 height 31
click at [1267, 487] on link "Edit Actions Taken" at bounding box center [1326, 490] width 196 height 28
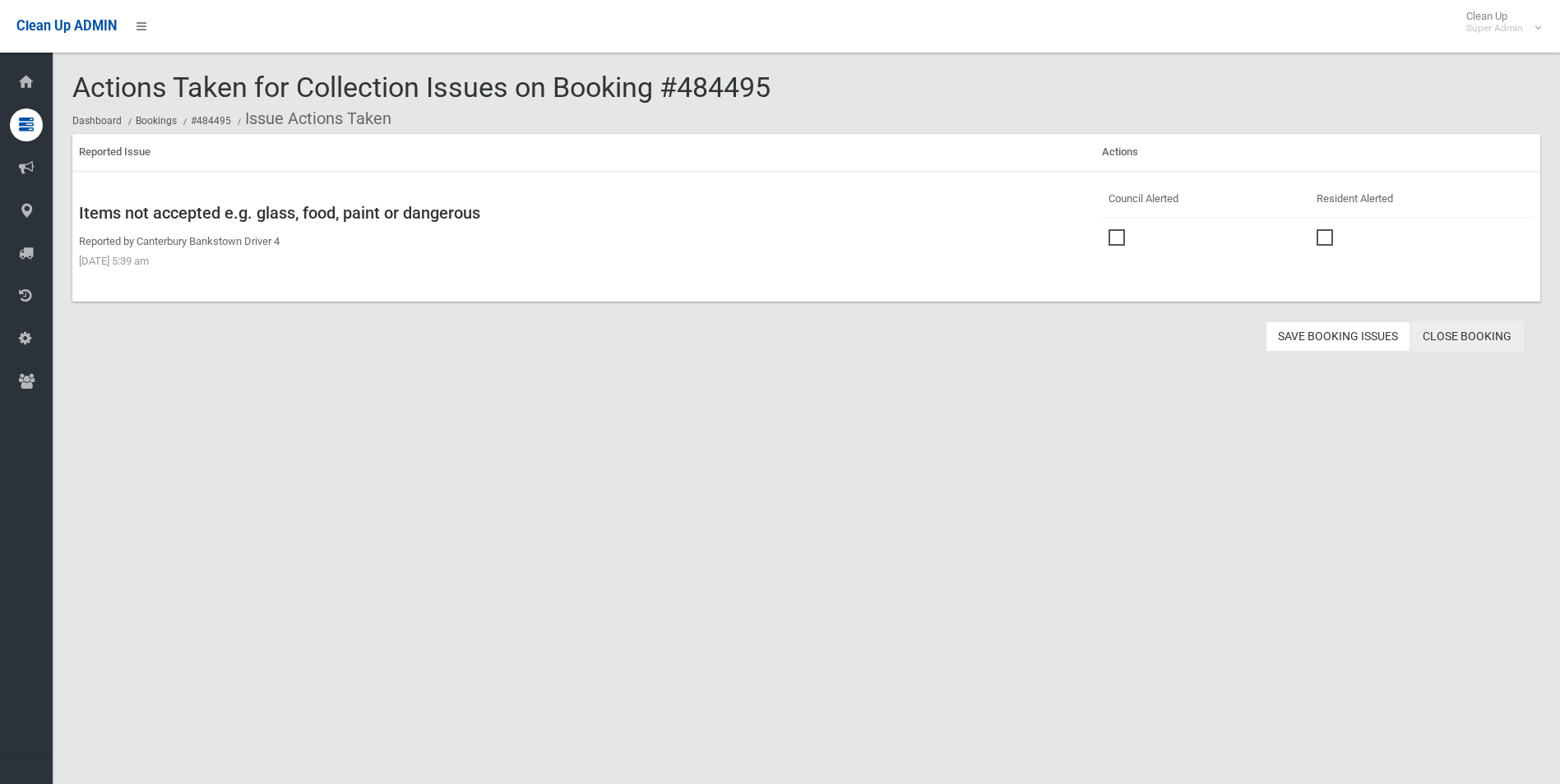
click at [1466, 339] on link "Close Booking" at bounding box center [1467, 336] width 113 height 31
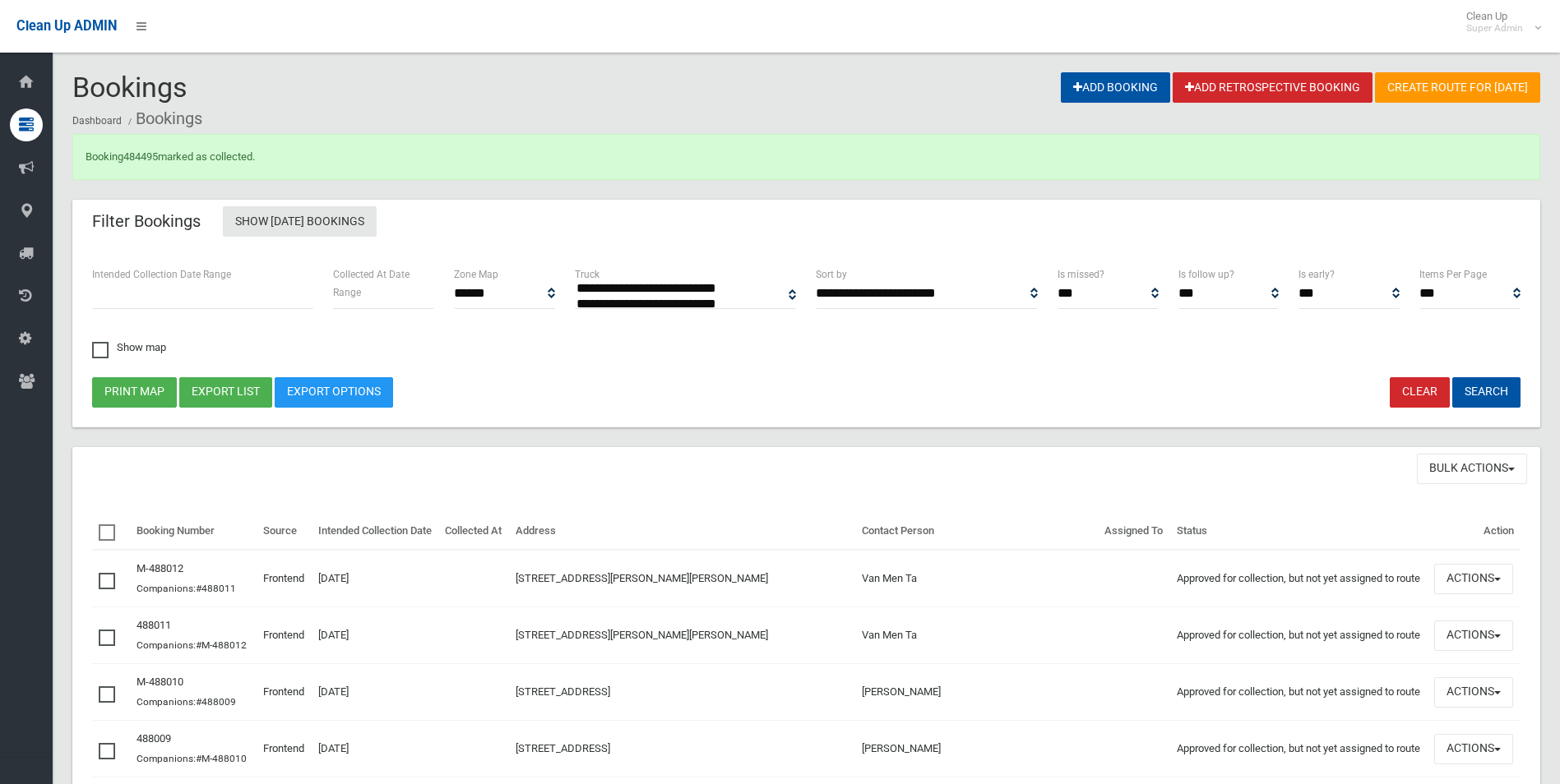
select select
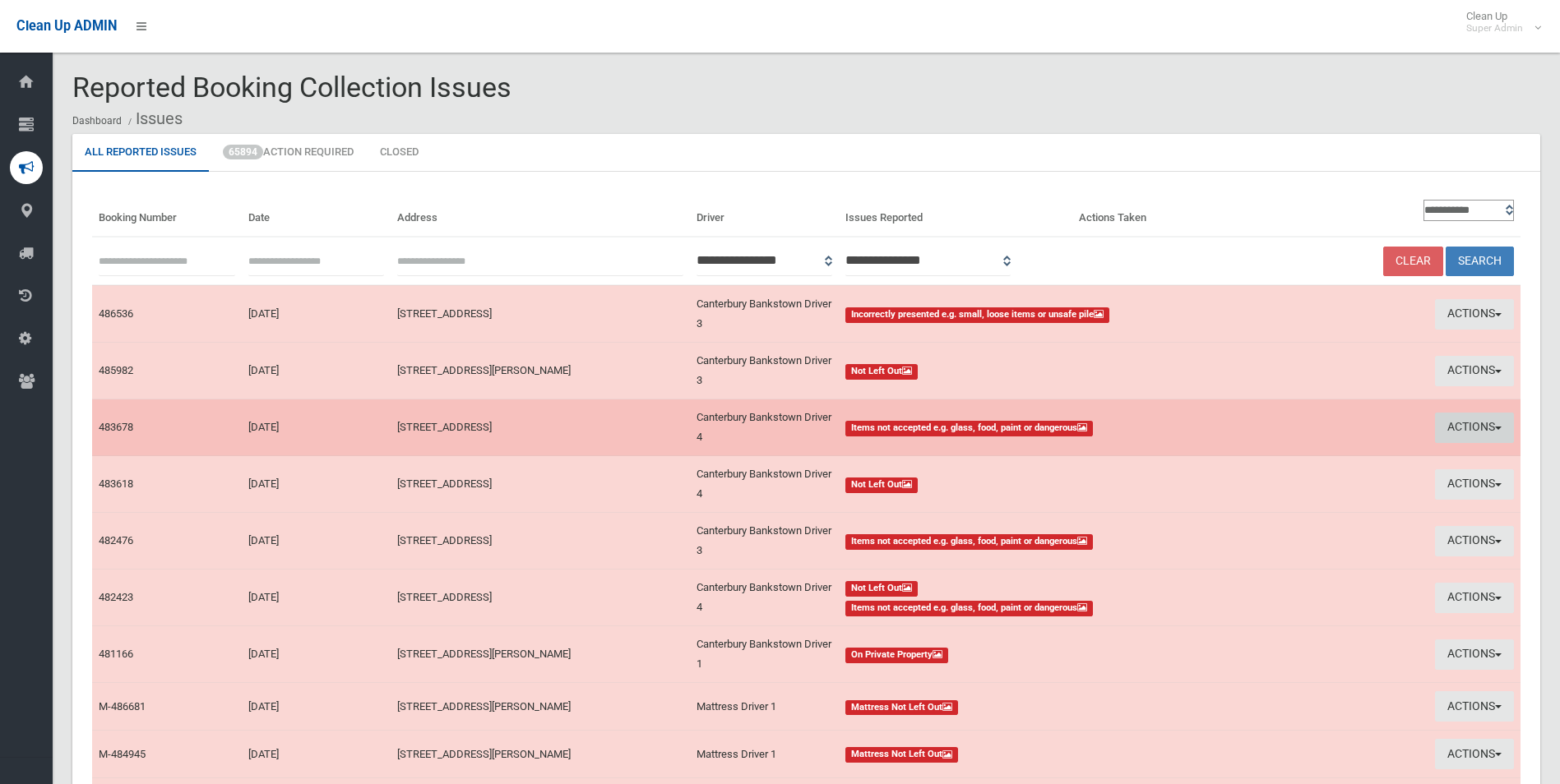
click at [1465, 418] on button "Actions" at bounding box center [1474, 427] width 79 height 31
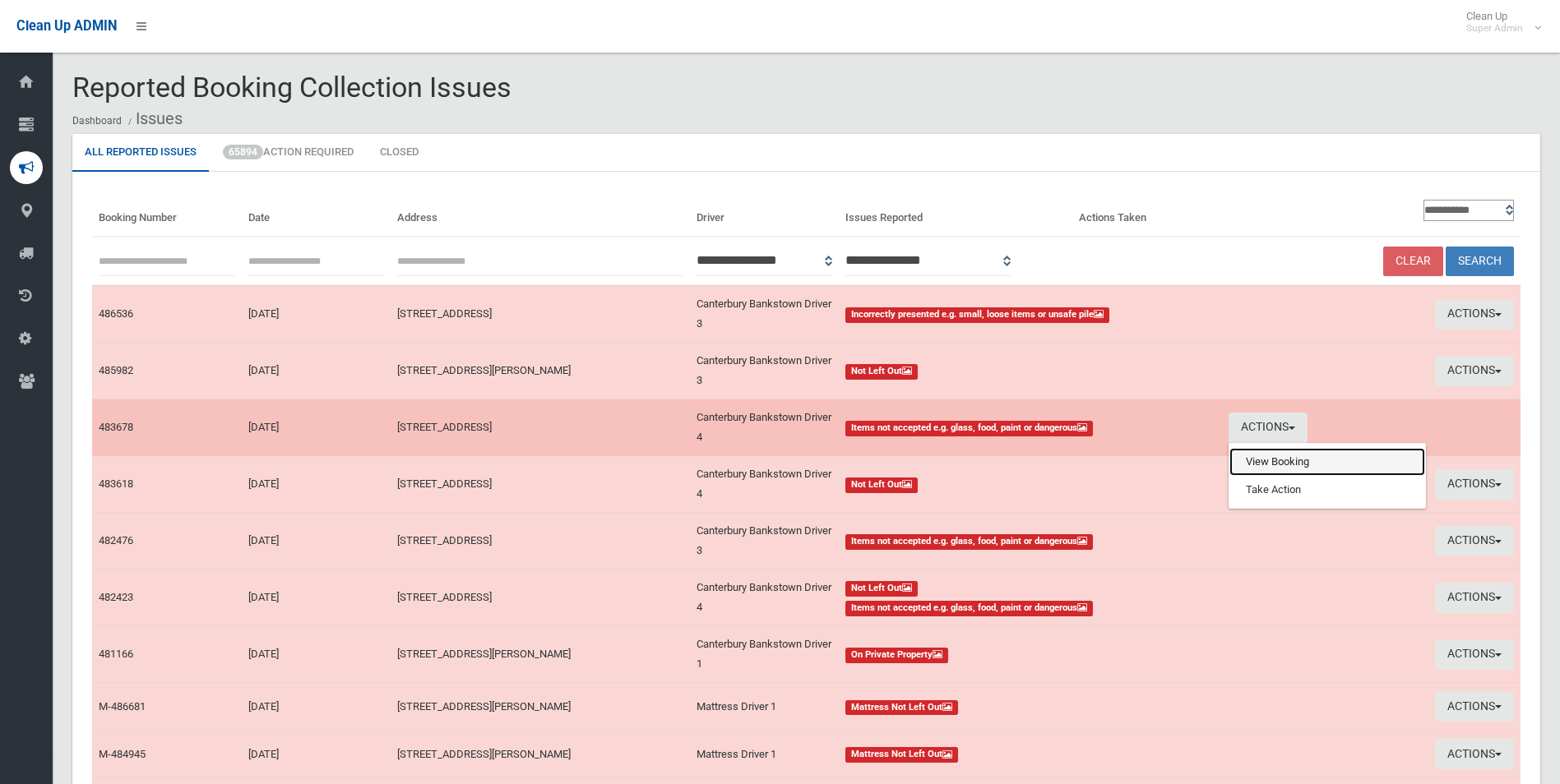
click at [1276, 453] on link "View Booking" at bounding box center [1326, 462] width 196 height 28
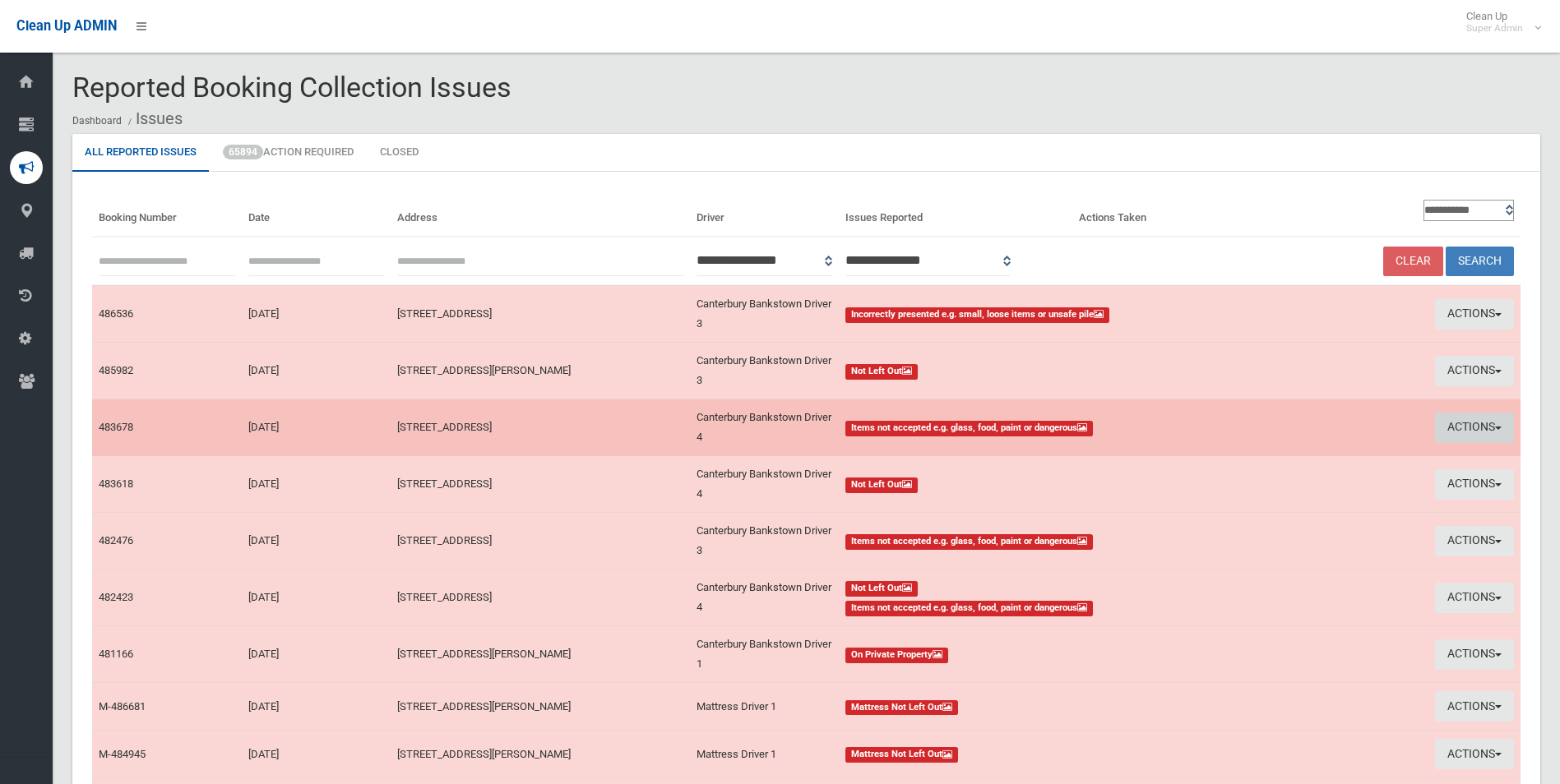
click at [1472, 430] on button "Actions" at bounding box center [1474, 427] width 79 height 31
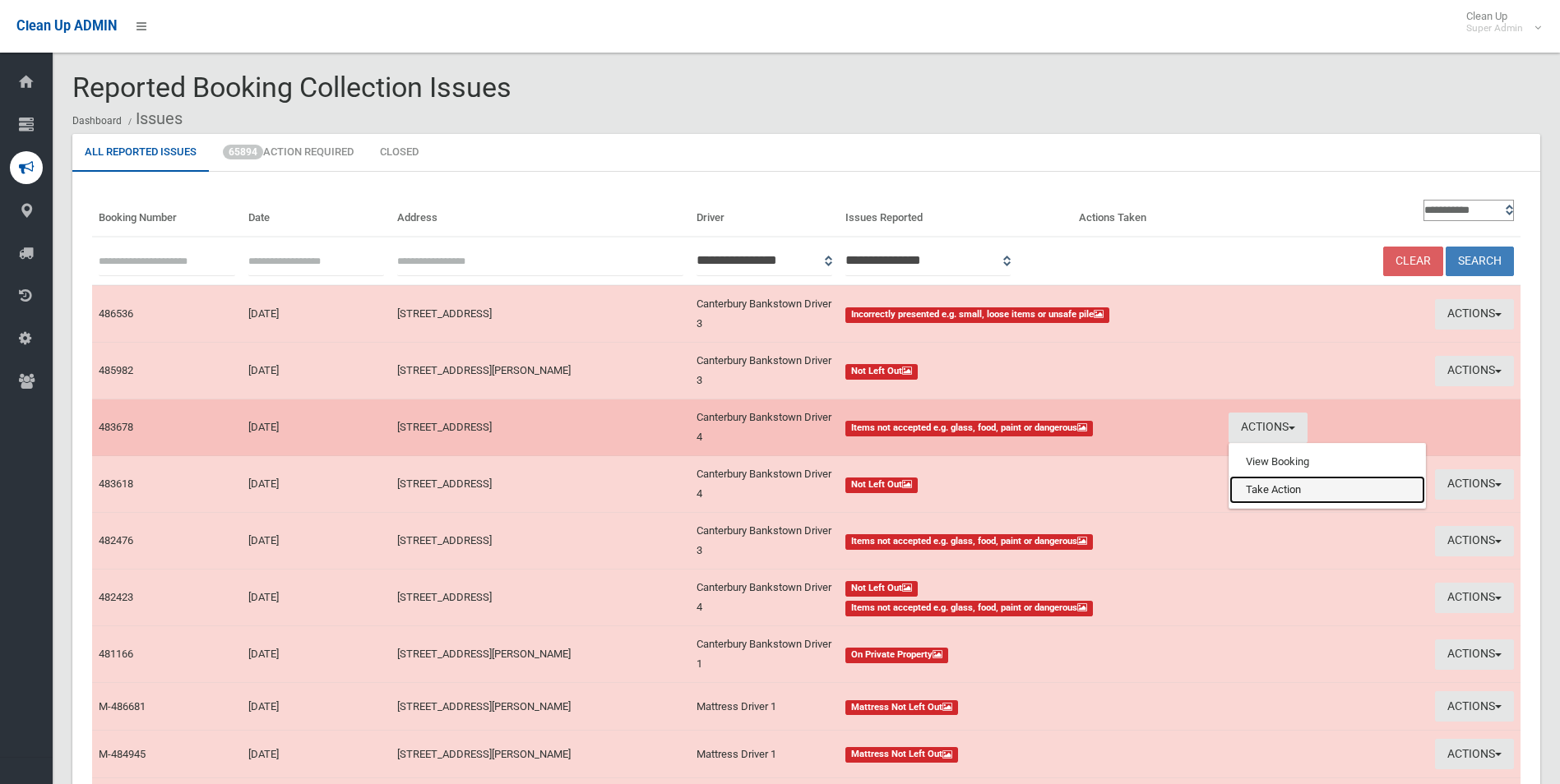
click at [1313, 492] on link "Take Action" at bounding box center [1326, 490] width 196 height 28
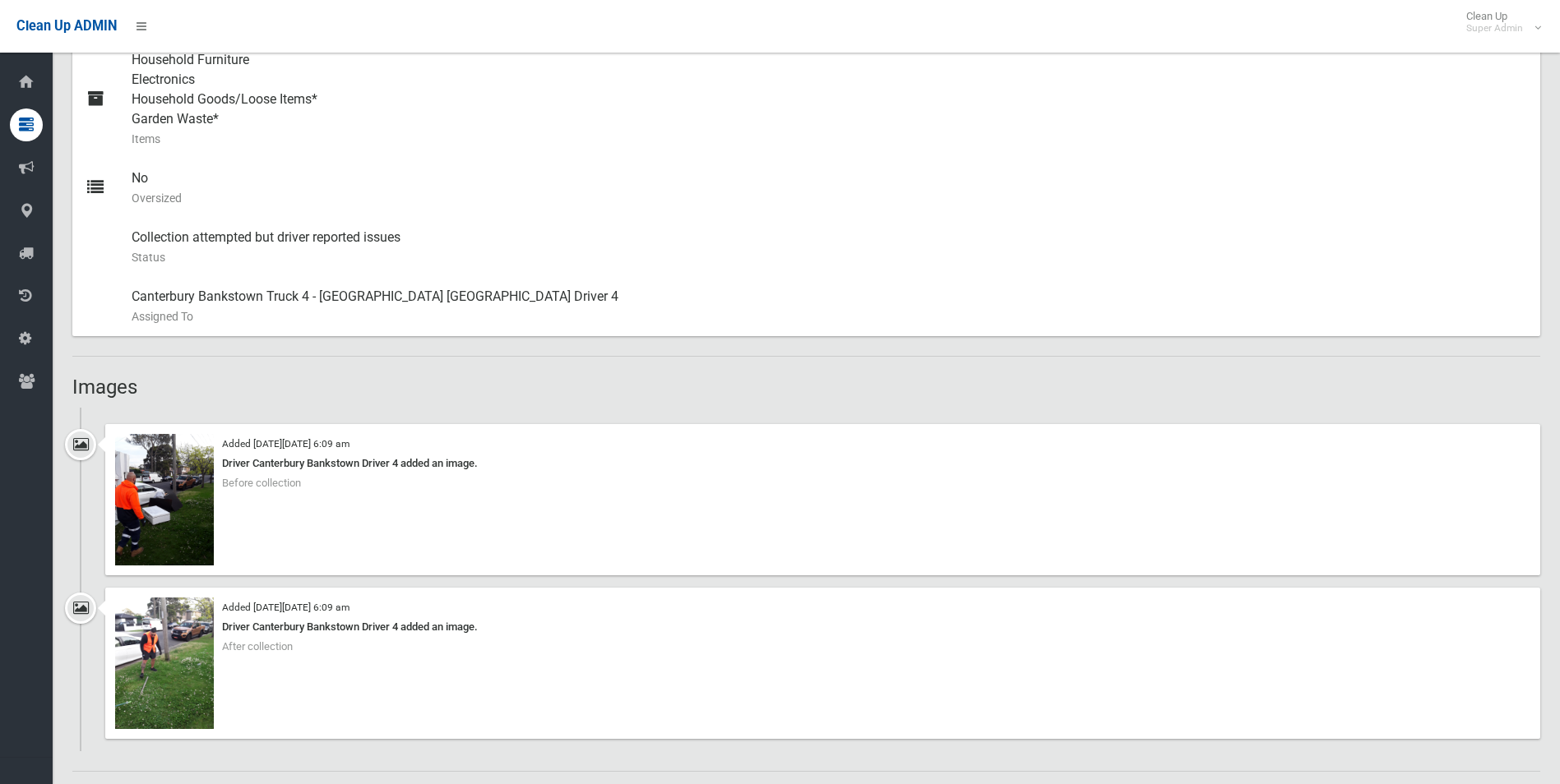
scroll to position [740, 0]
click at [199, 519] on img at bounding box center [164, 503] width 98 height 132
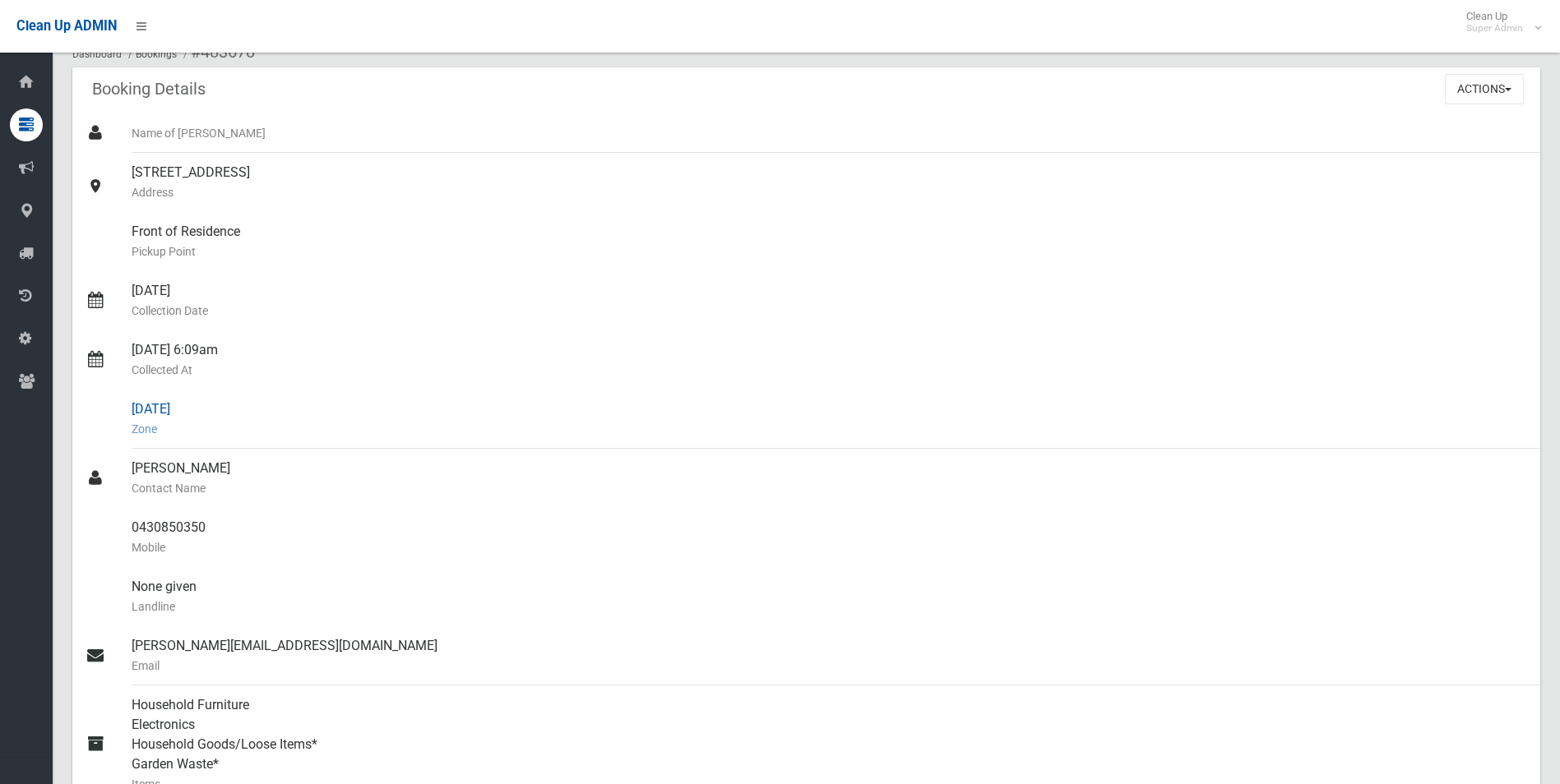
scroll to position [82, 0]
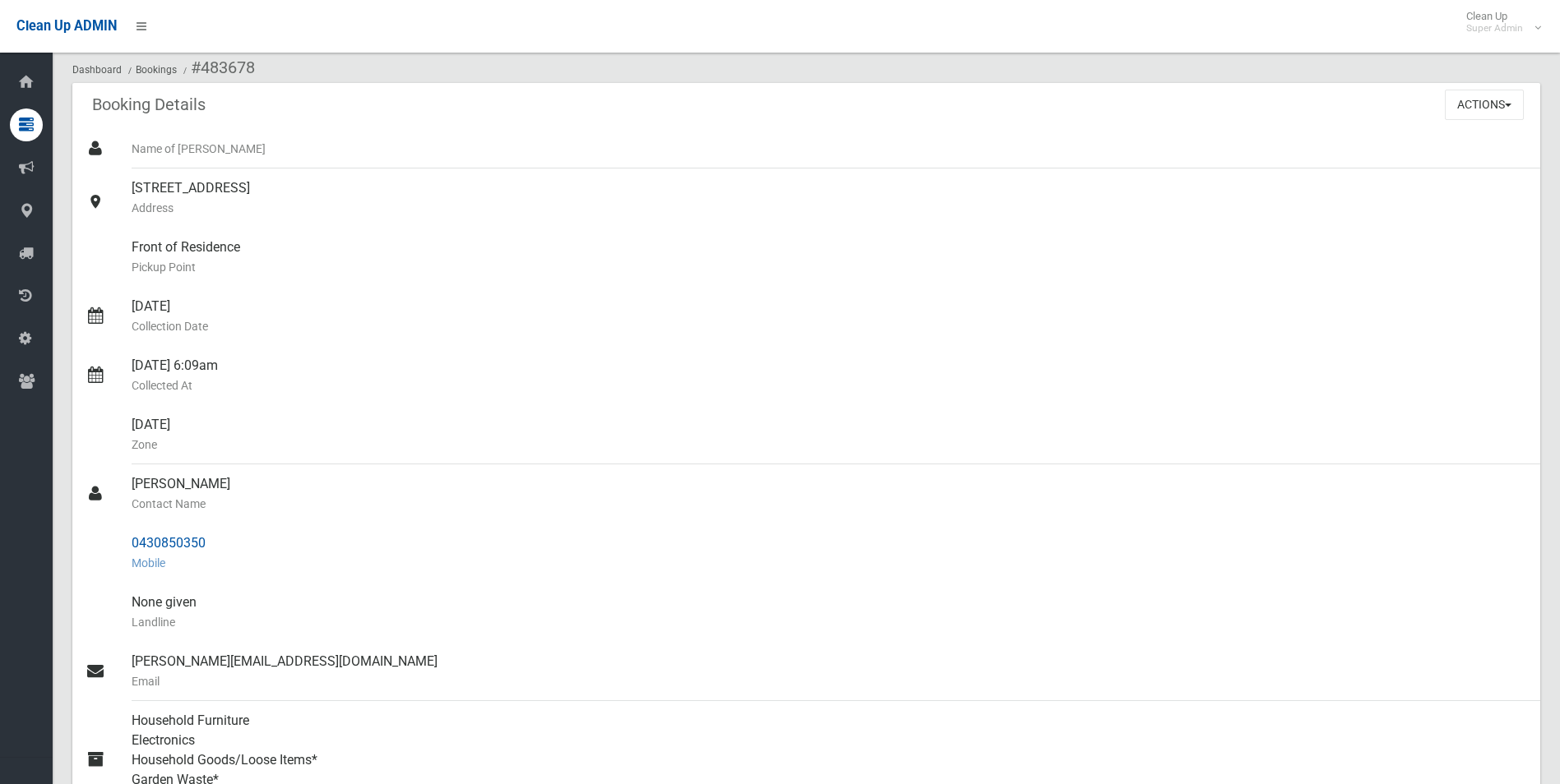
drag, startPoint x: 128, startPoint y: 543, endPoint x: 210, endPoint y: 545, distance: 82.0
click at [210, 545] on link "0430850350 Mobile" at bounding box center [806, 553] width 1468 height 59
drag, startPoint x: 210, startPoint y: 545, endPoint x: 184, endPoint y: 545, distance: 26.0
copy link "0430850350"
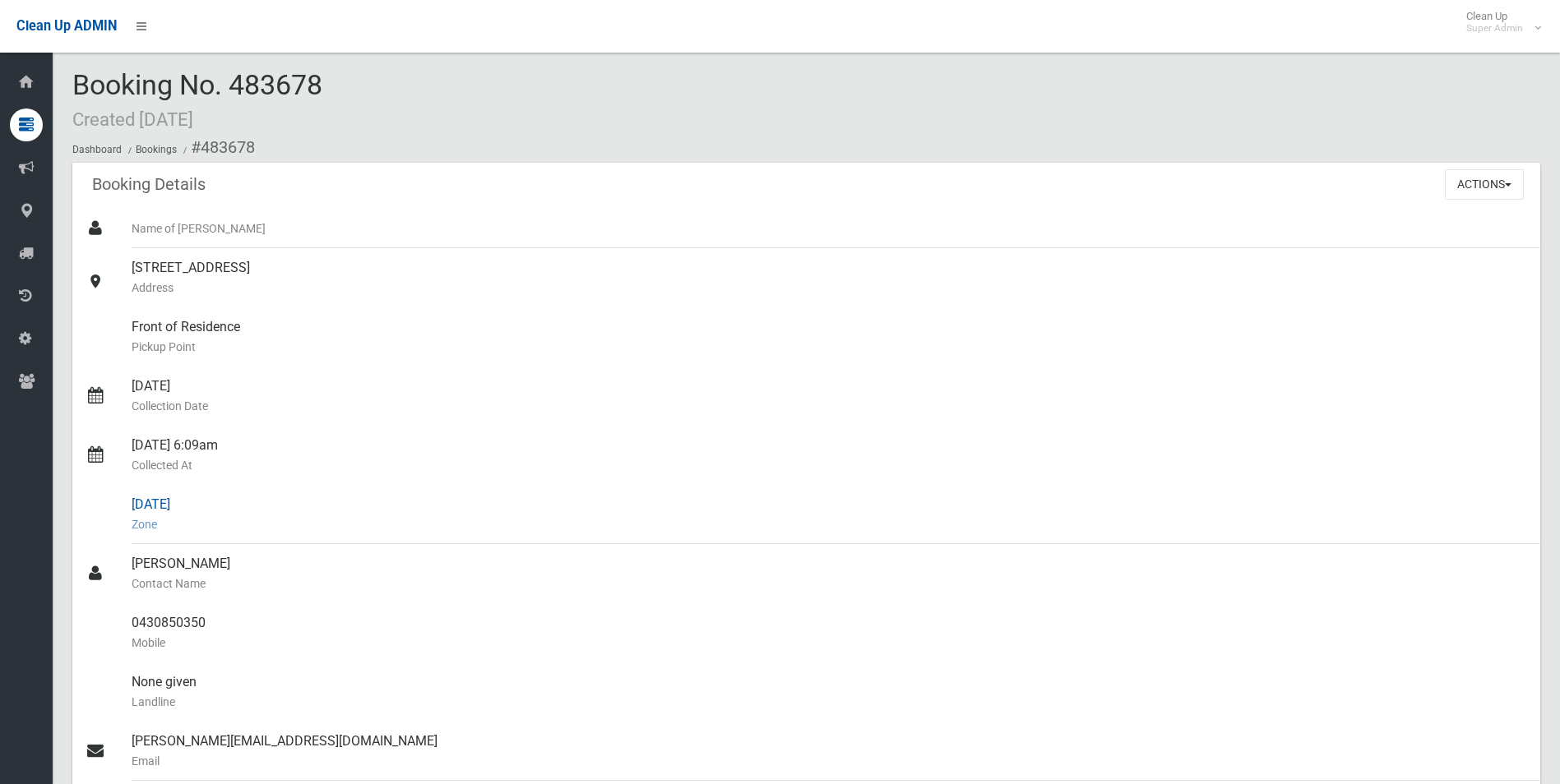
scroll to position [0, 0]
drag, startPoint x: 202, startPoint y: 145, endPoint x: 209, endPoint y: 622, distance: 477.1
copy section "483678 Booking Details Actions View Booking Edit Booking Clone Booking Add Book…"
click at [551, 281] on small "Address" at bounding box center [830, 290] width 1396 height 19
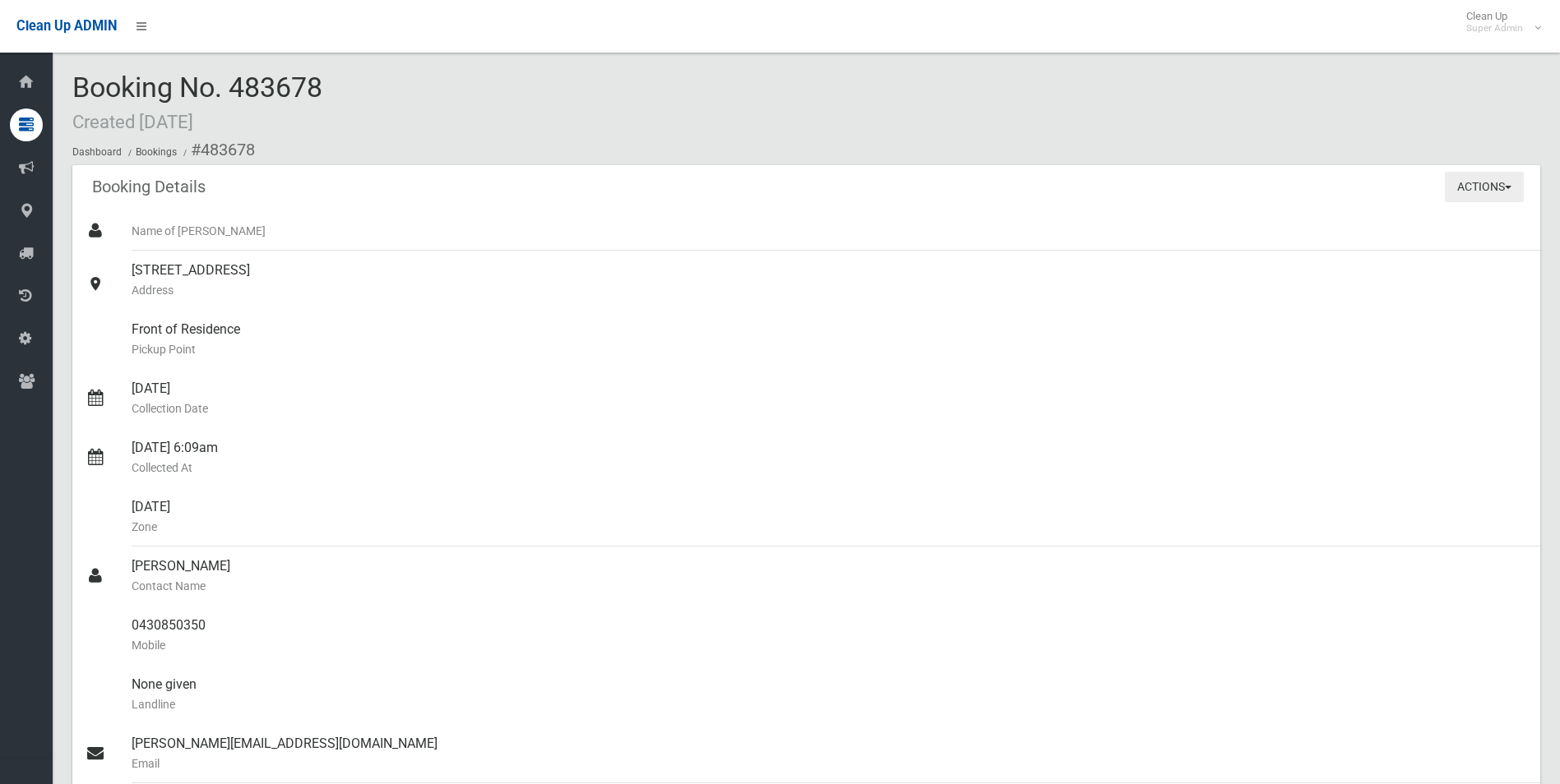
click at [1461, 183] on button "Actions" at bounding box center [1484, 186] width 79 height 31
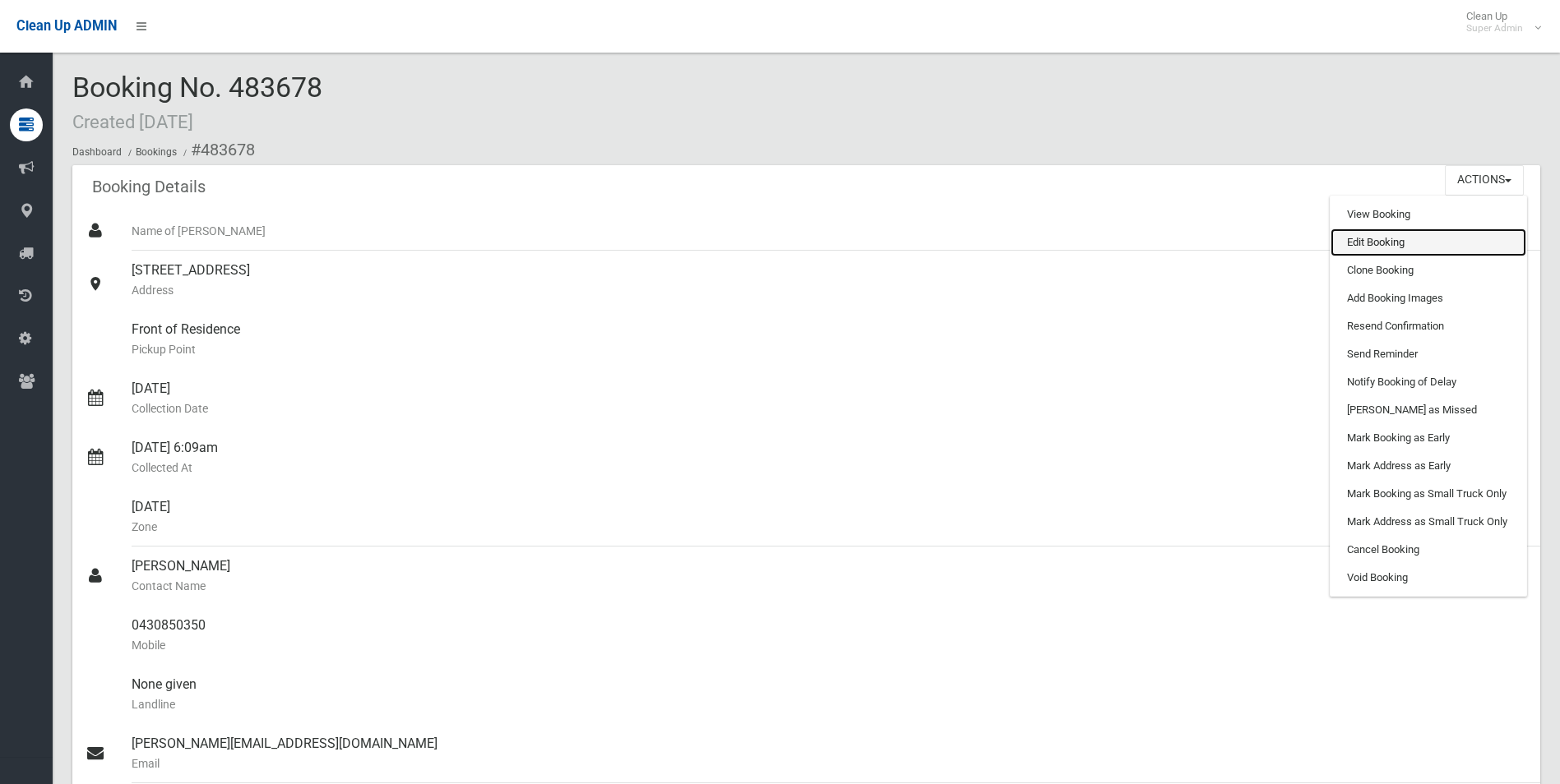
click at [1368, 242] on link "Edit Booking" at bounding box center [1428, 243] width 196 height 28
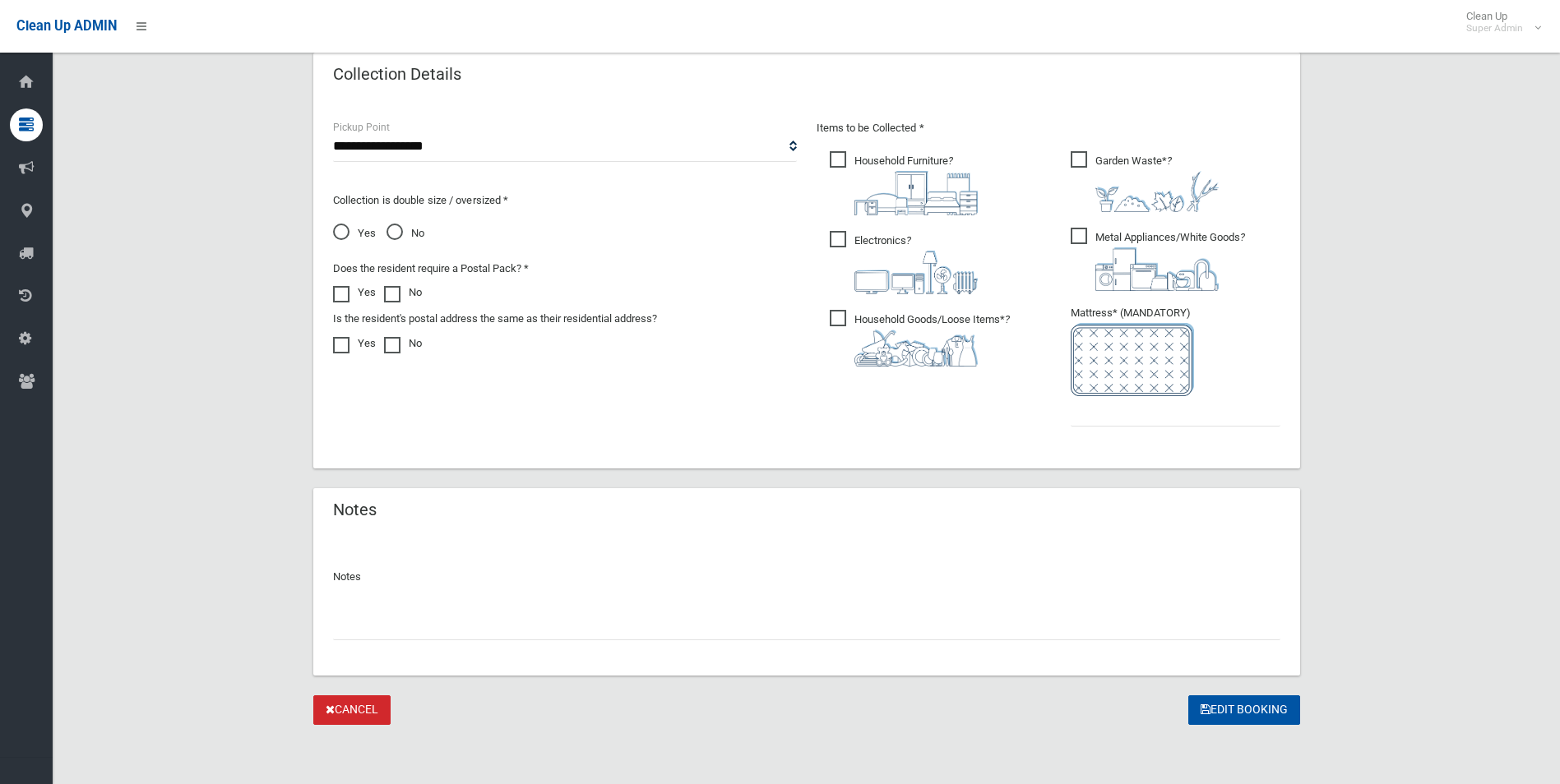
scroll to position [835, 0]
click at [396, 631] on input "text" at bounding box center [806, 625] width 947 height 31
paste input "********"
type input "**********"
click at [1140, 412] on input "text" at bounding box center [1175, 411] width 209 height 31
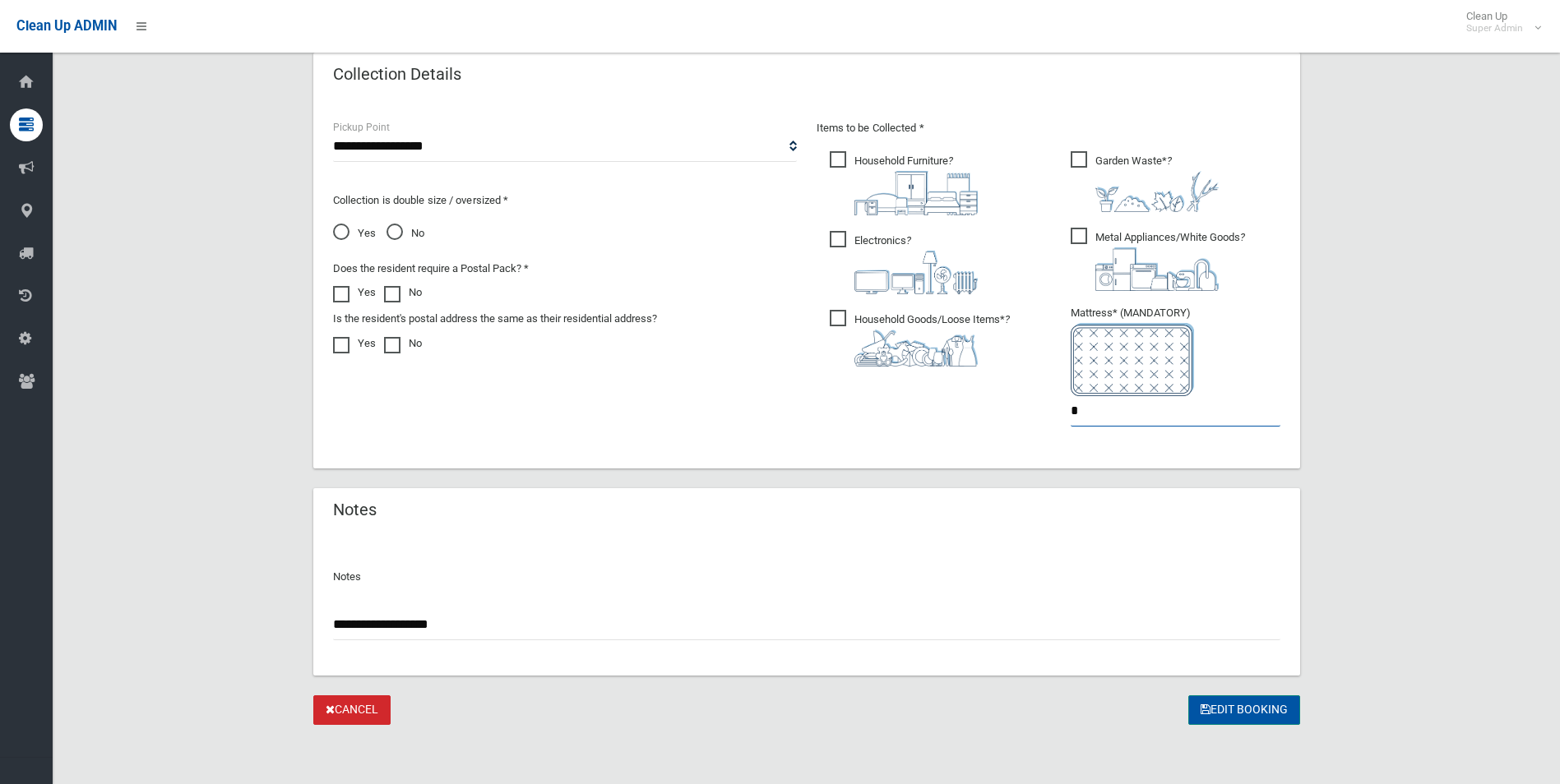
type input "*"
click at [1240, 708] on button "Edit Booking" at bounding box center [1244, 711] width 112 height 31
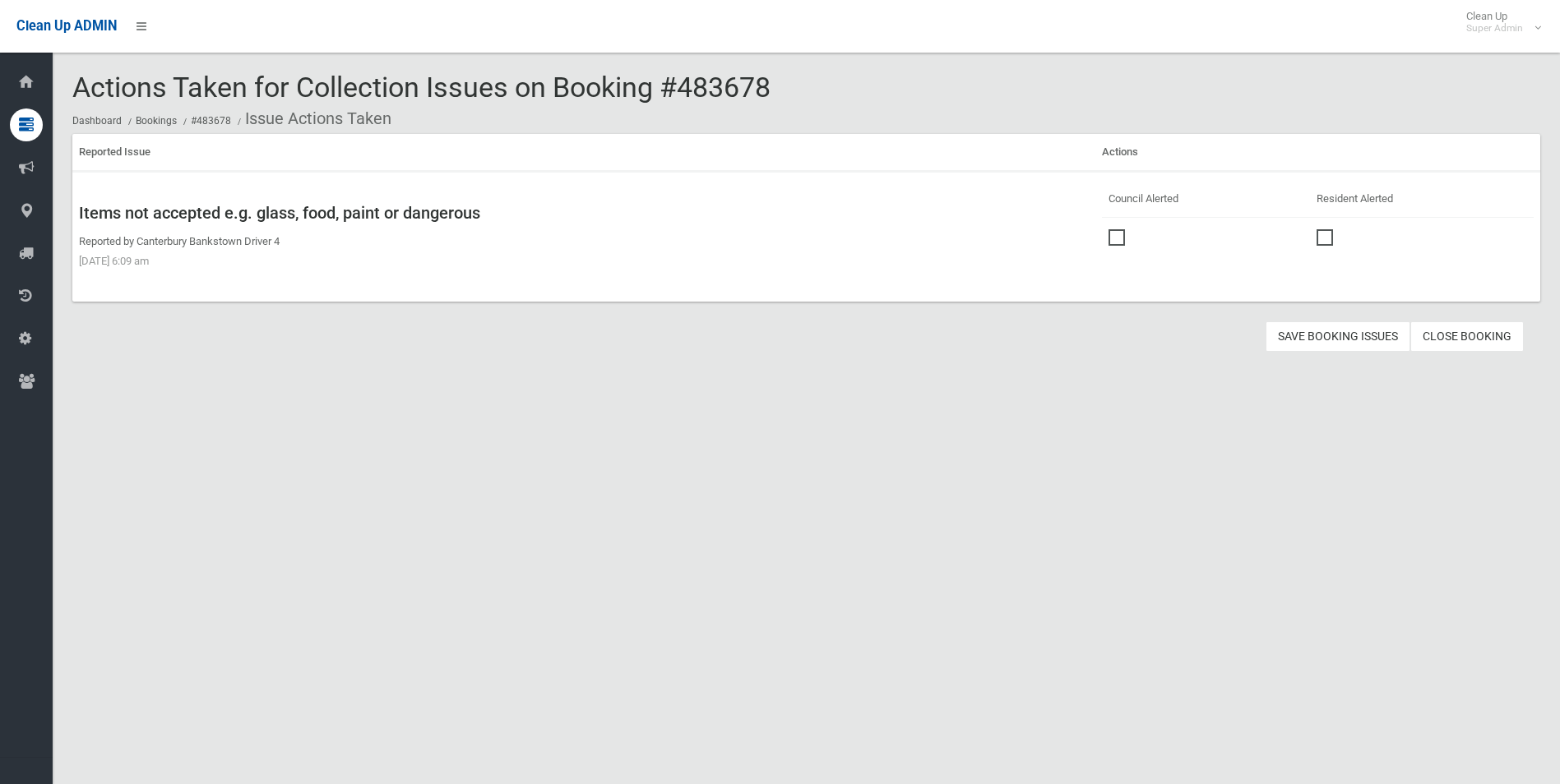
click at [1112, 230] on span at bounding box center [1121, 230] width 25 height 0
click at [1358, 334] on button "Save Booking Issues" at bounding box center [1338, 336] width 145 height 31
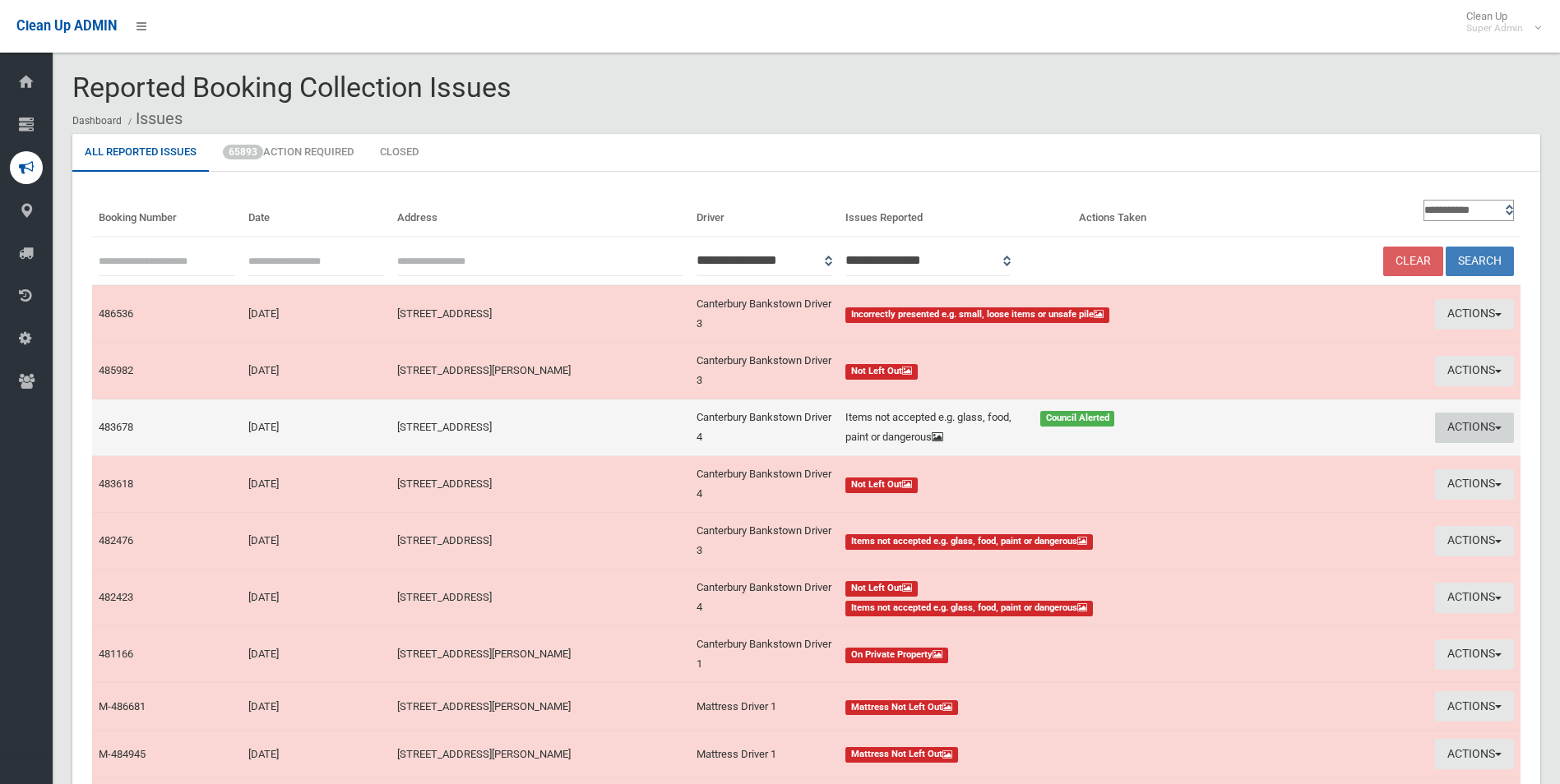
click at [1458, 426] on button "Actions" at bounding box center [1474, 427] width 79 height 31
click at [1273, 496] on link "Edit Actions Taken" at bounding box center [1326, 490] width 196 height 28
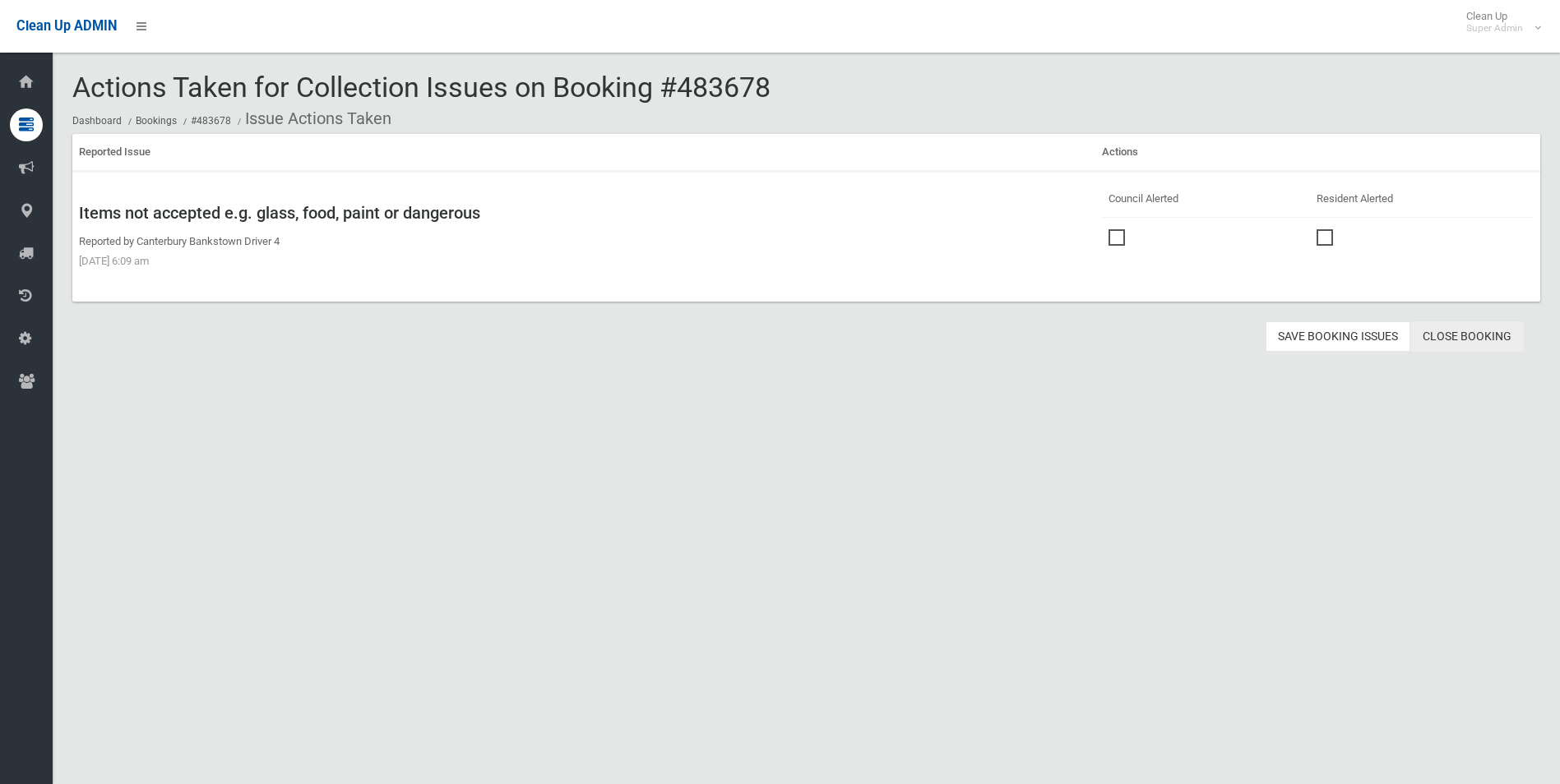
click at [1463, 336] on link "Close Booking" at bounding box center [1467, 336] width 113 height 31
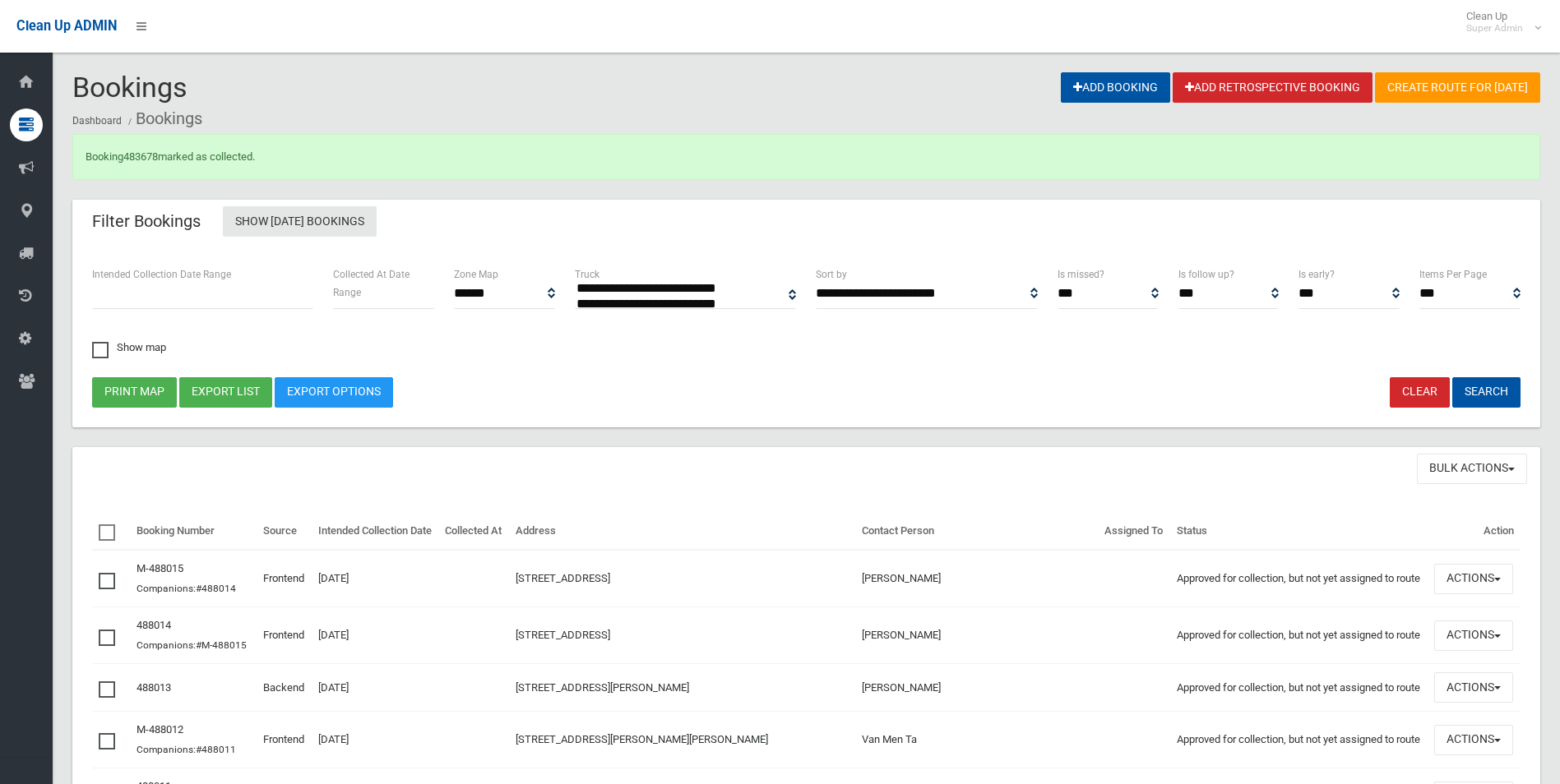
select select
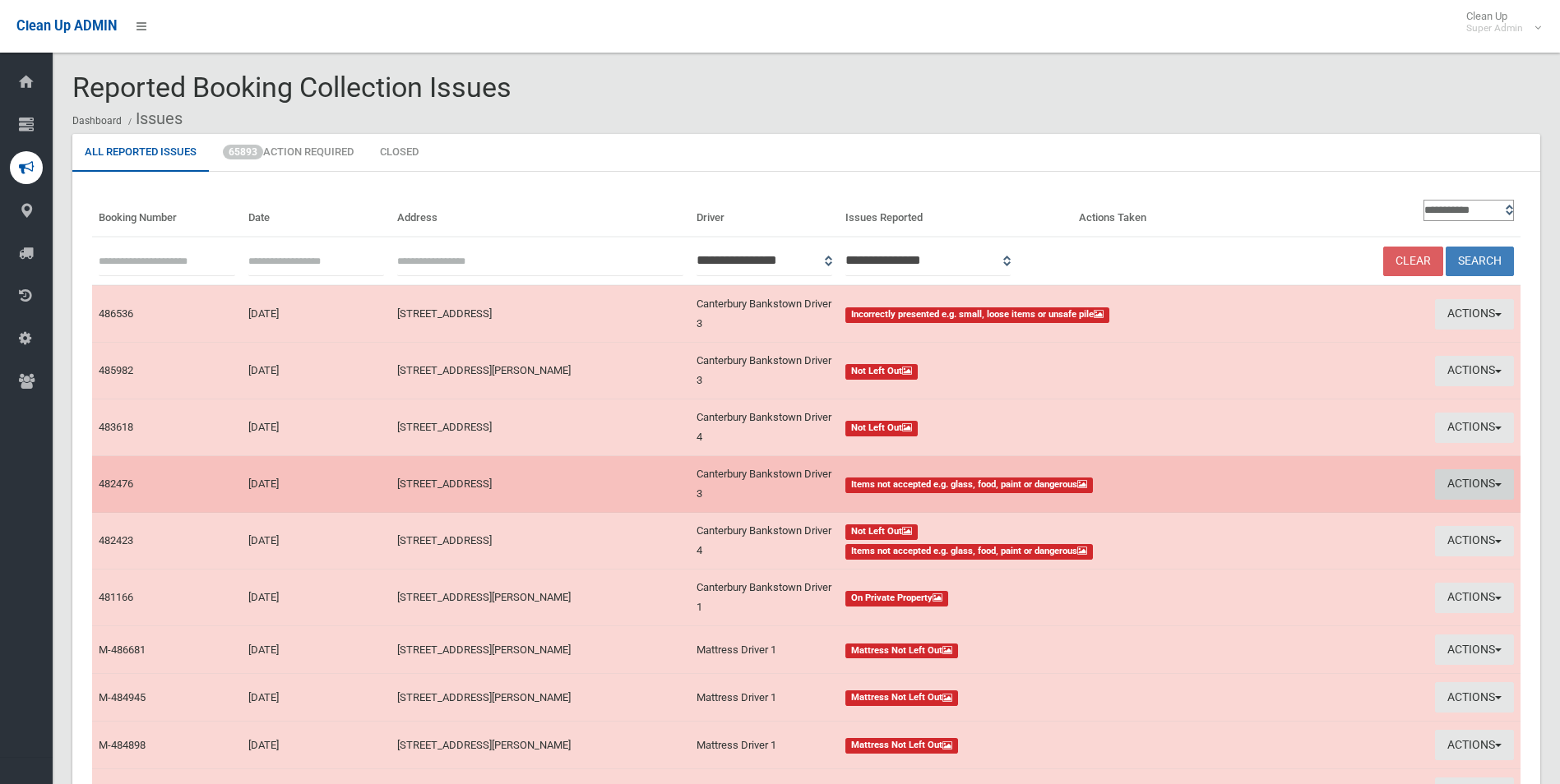
click at [1464, 476] on button "Actions" at bounding box center [1474, 485] width 79 height 31
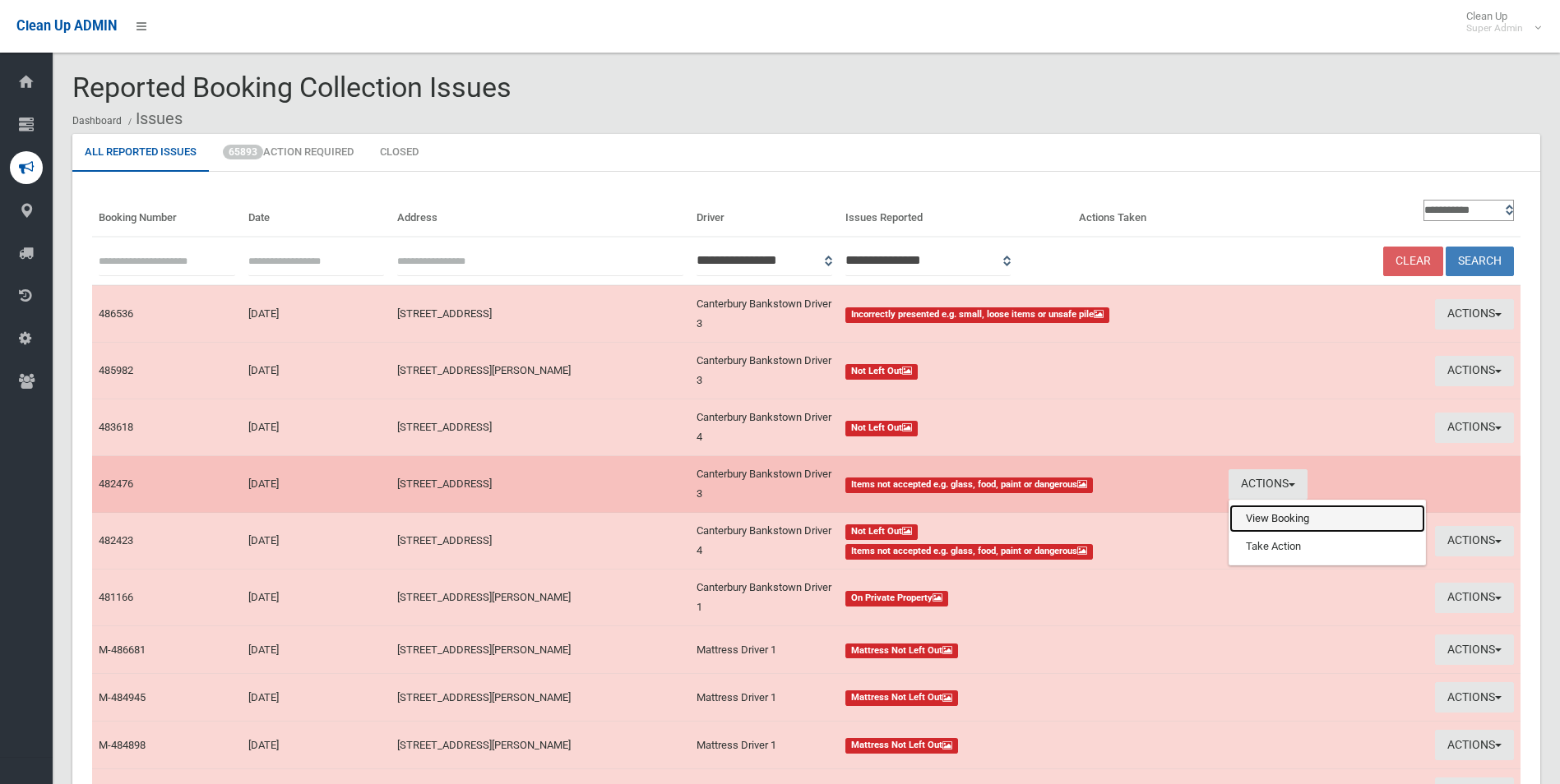
click at [1257, 520] on link "View Booking" at bounding box center [1326, 519] width 196 height 28
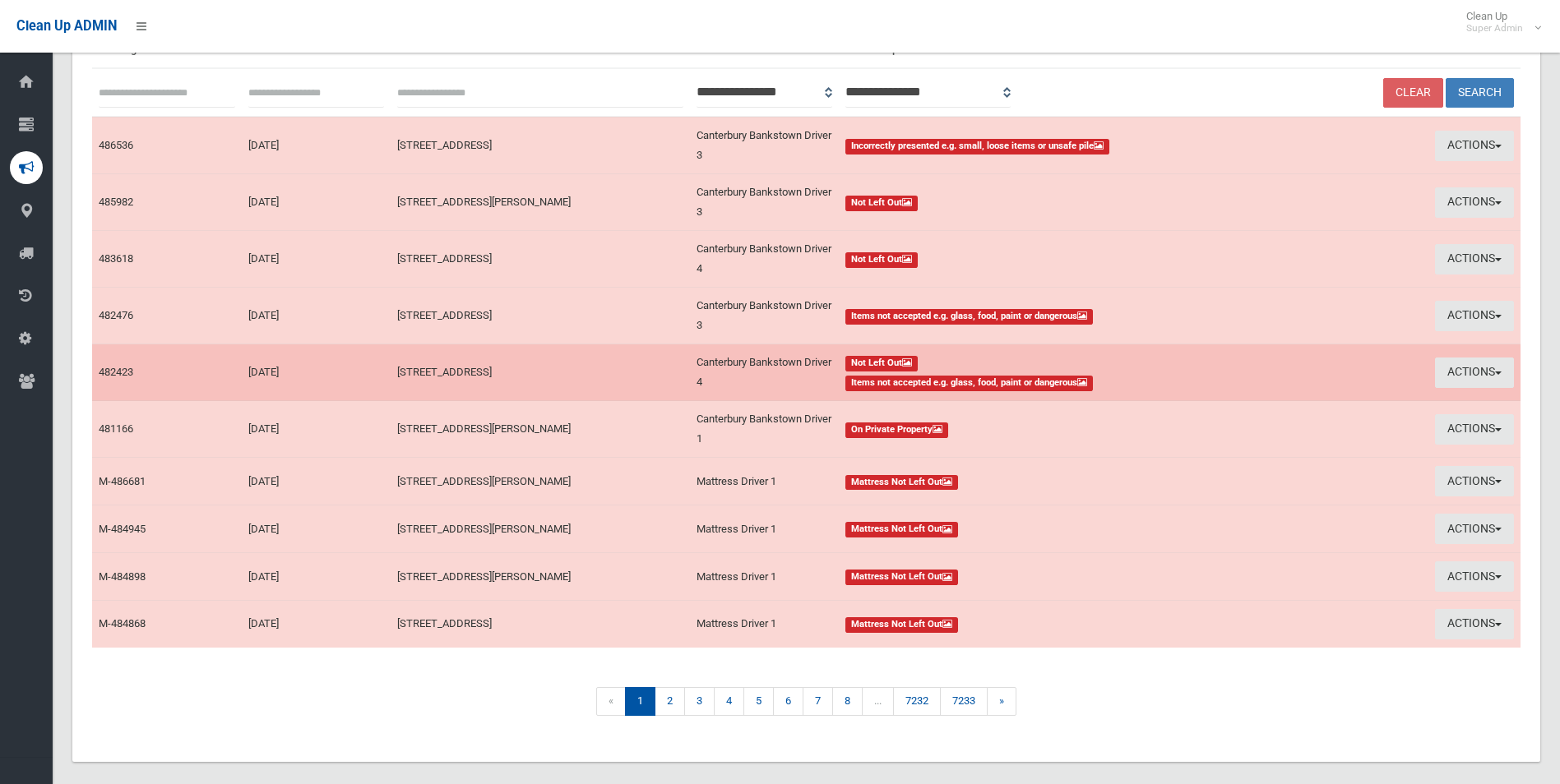
scroll to position [186, 0]
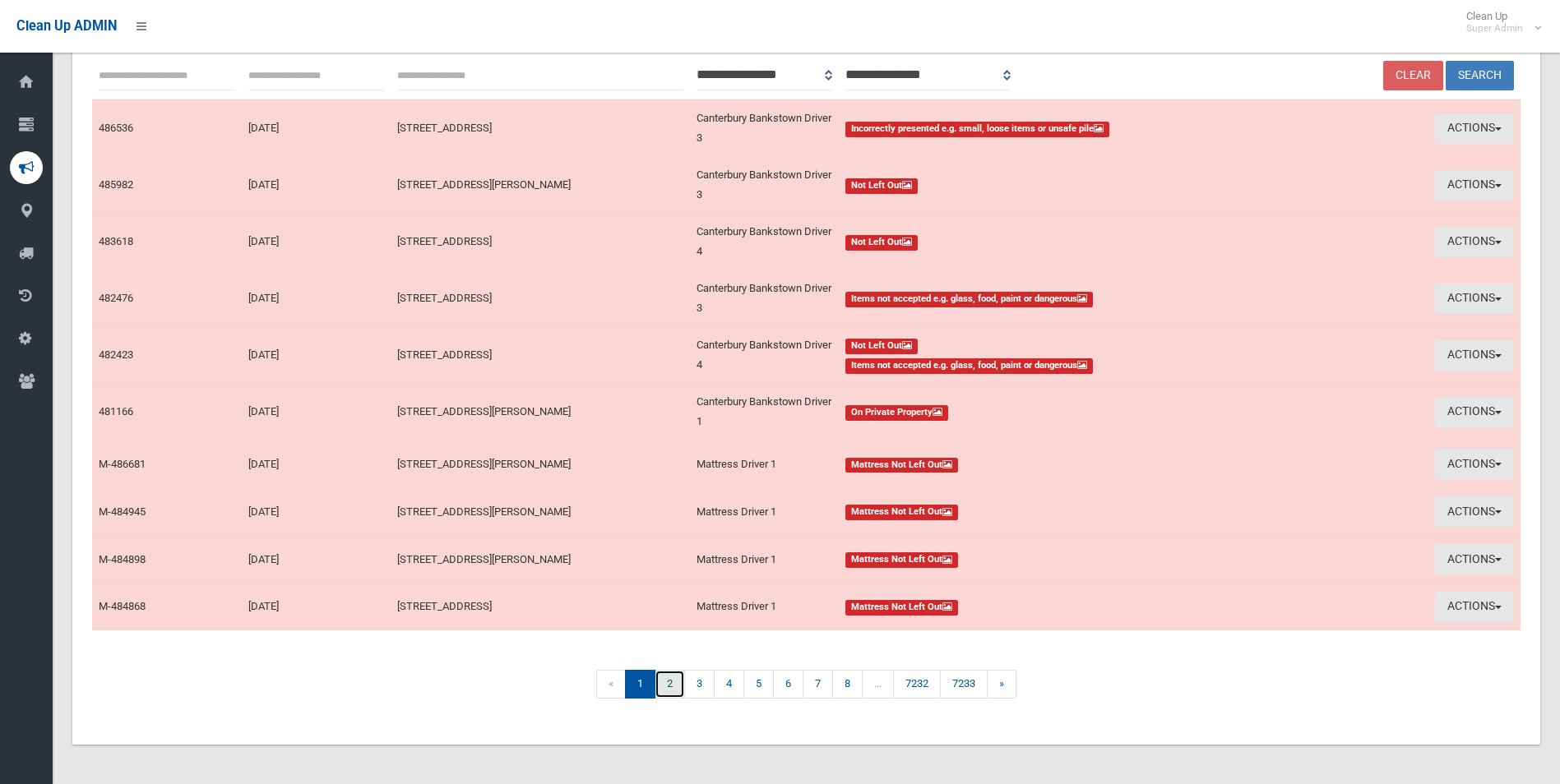
drag, startPoint x: 667, startPoint y: 687, endPoint x: 668, endPoint y: 671, distance: 16.0
click at [667, 687] on link "2" at bounding box center [669, 684] width 31 height 29
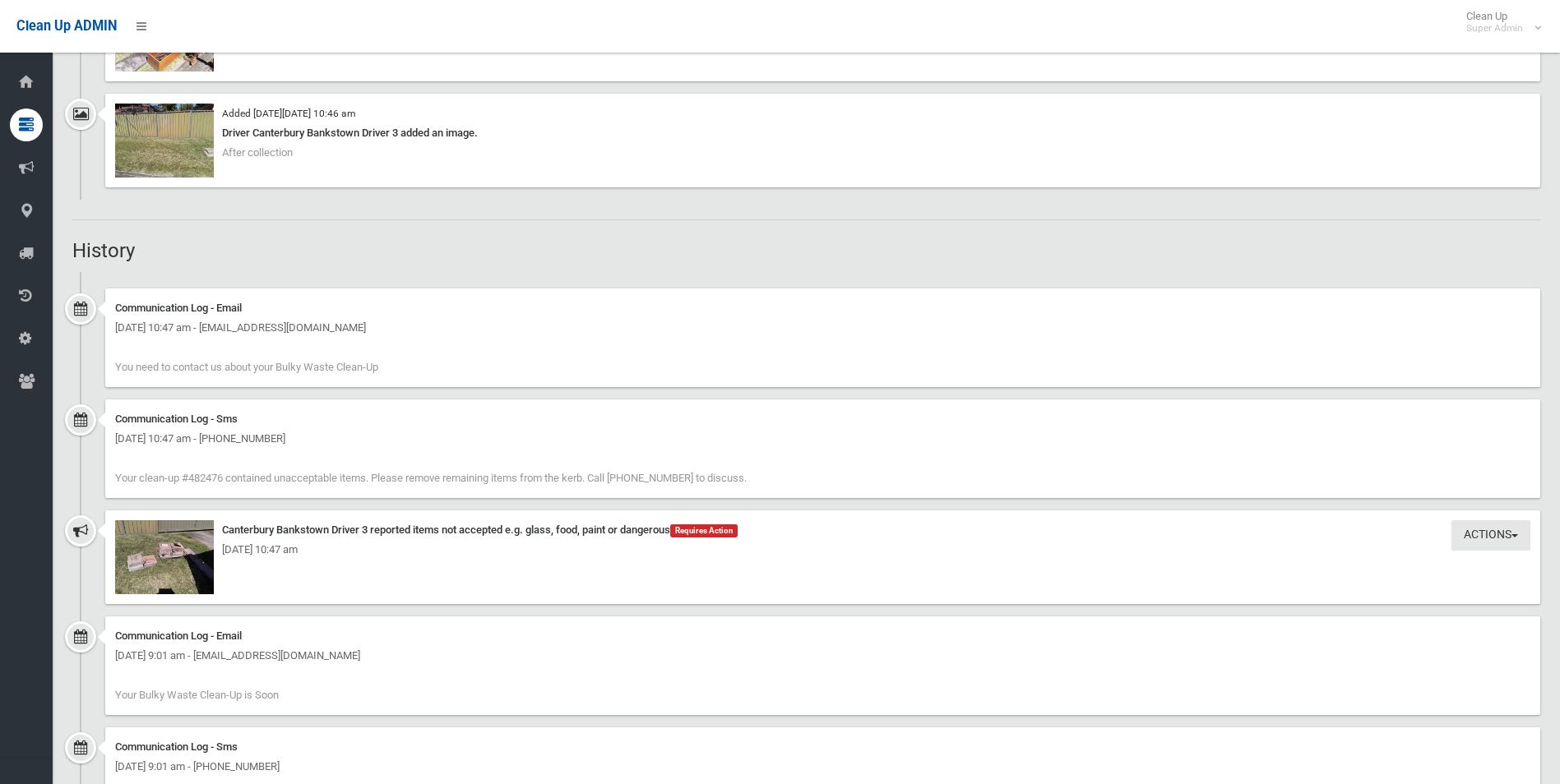
scroll to position [1316, 0]
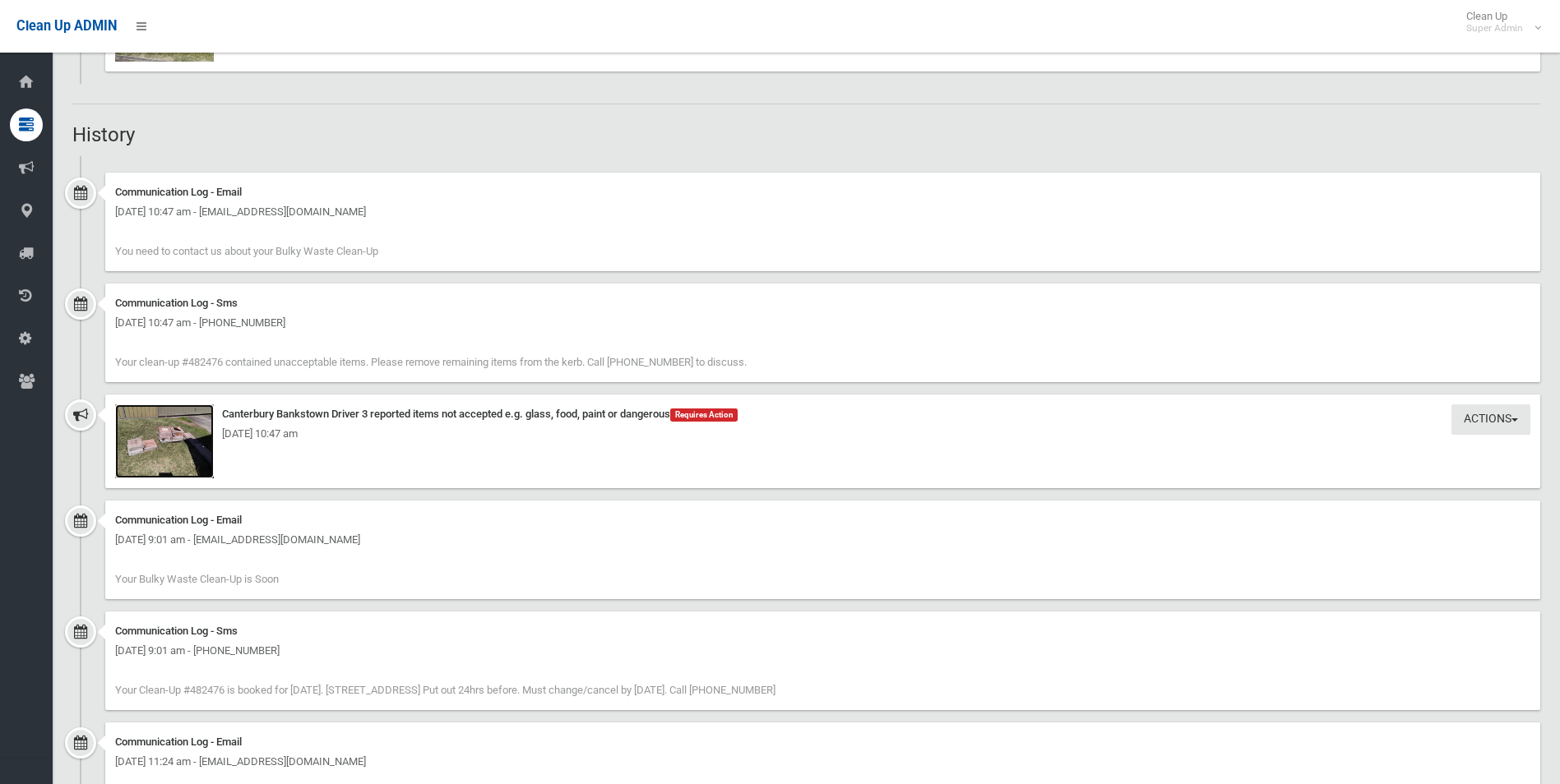
click at [171, 449] on img at bounding box center [164, 442] width 98 height 74
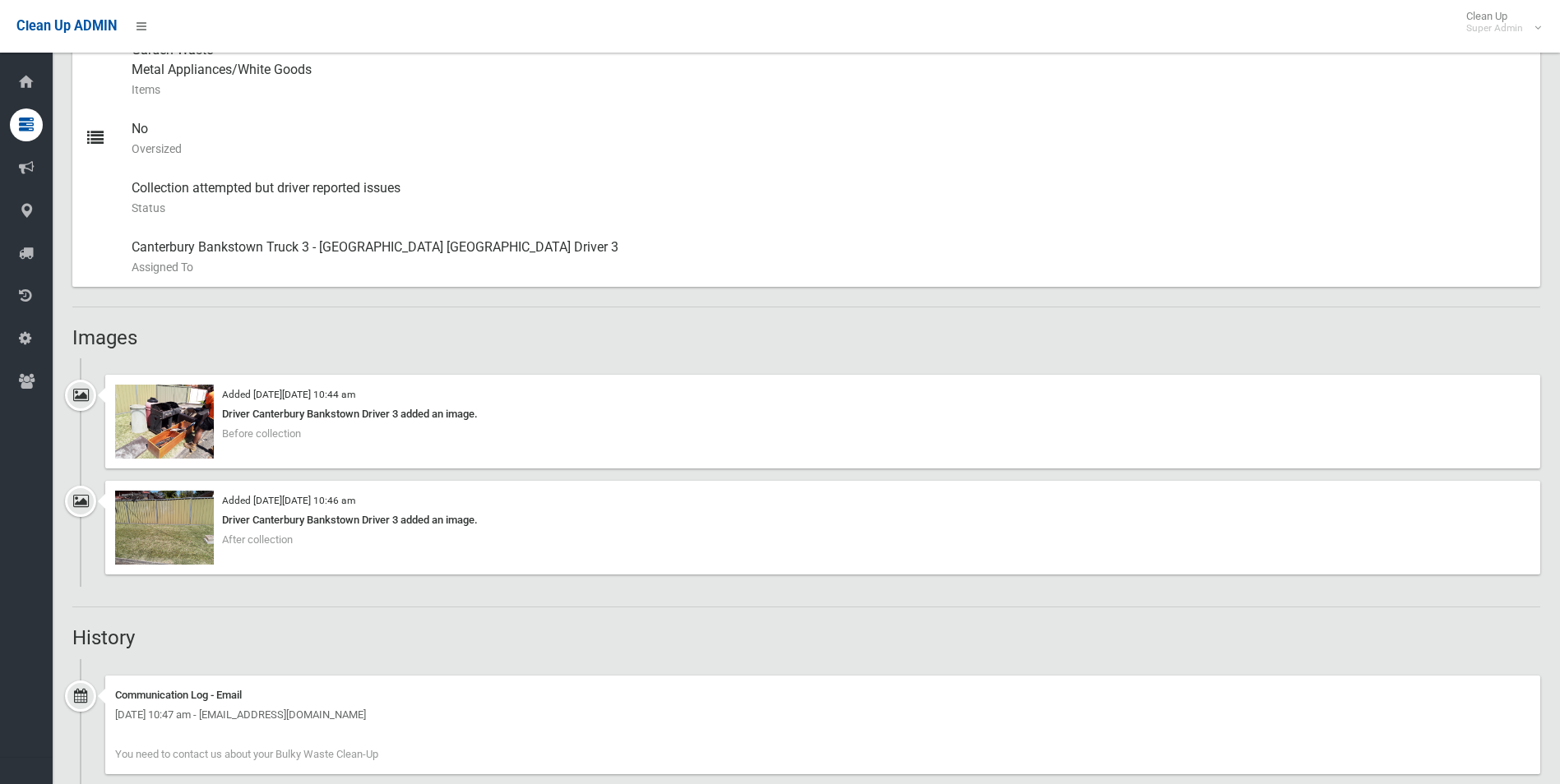
scroll to position [740, 0]
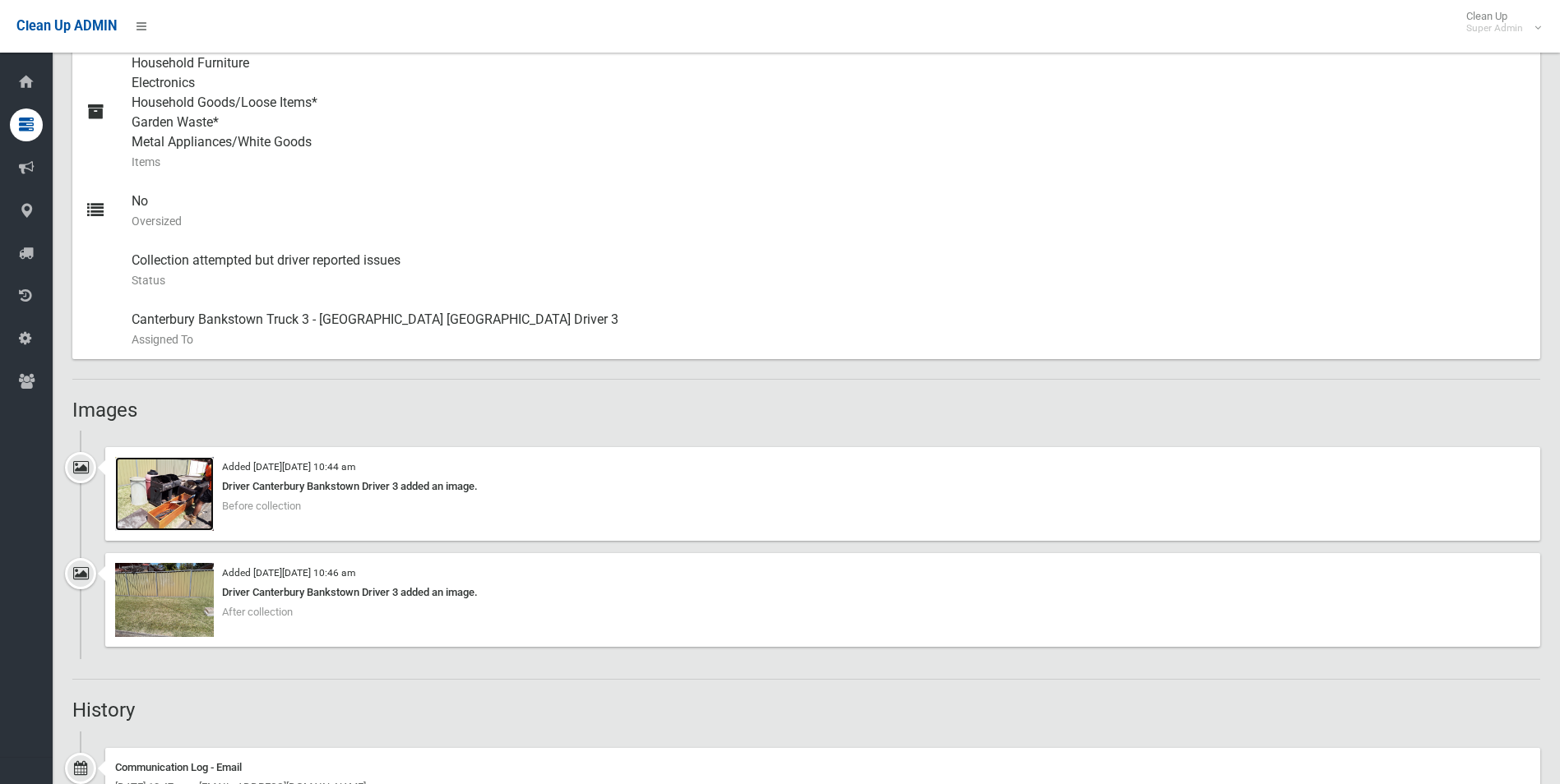
click at [179, 497] on img at bounding box center [164, 494] width 98 height 74
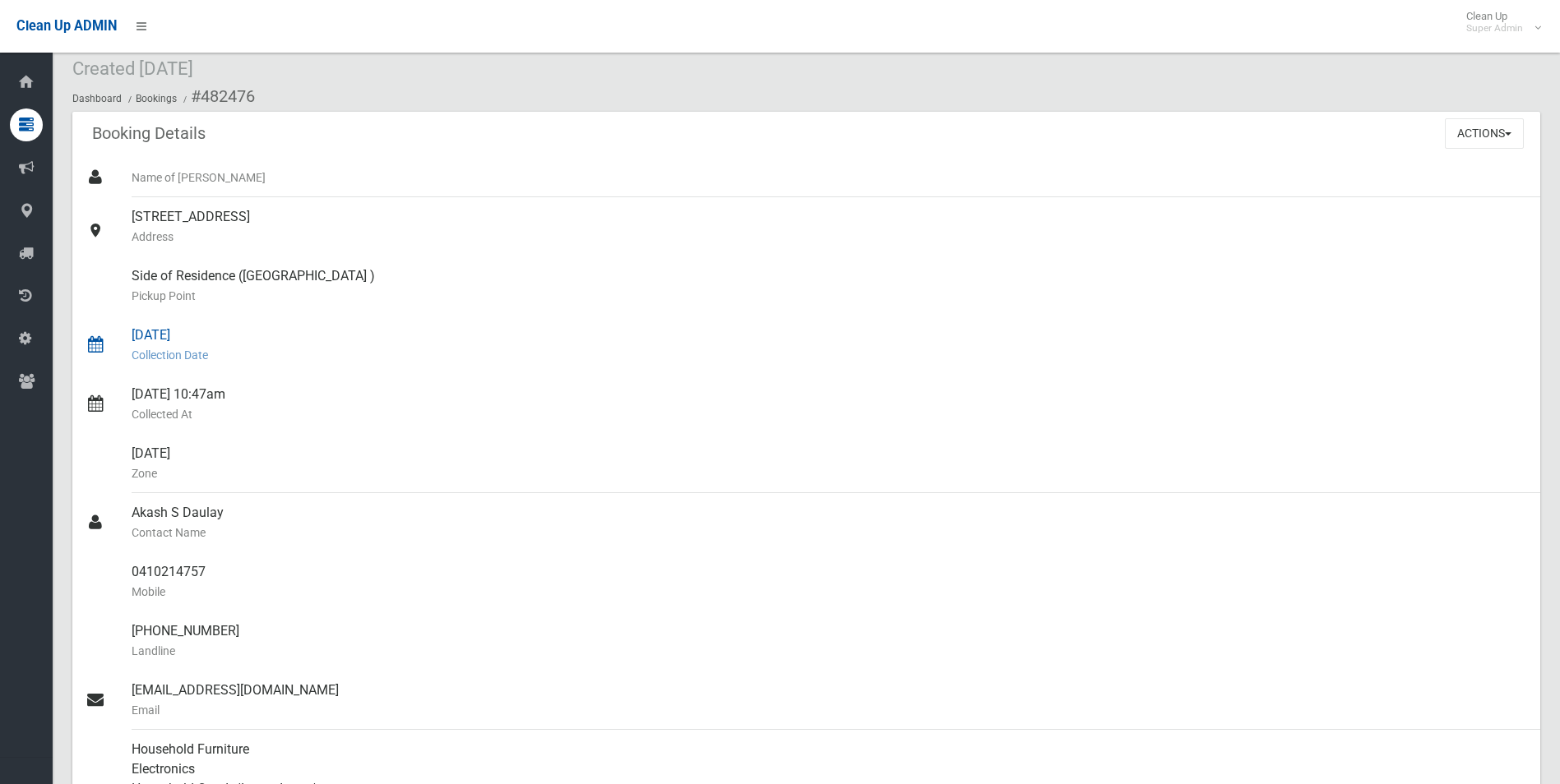
scroll to position [82, 0]
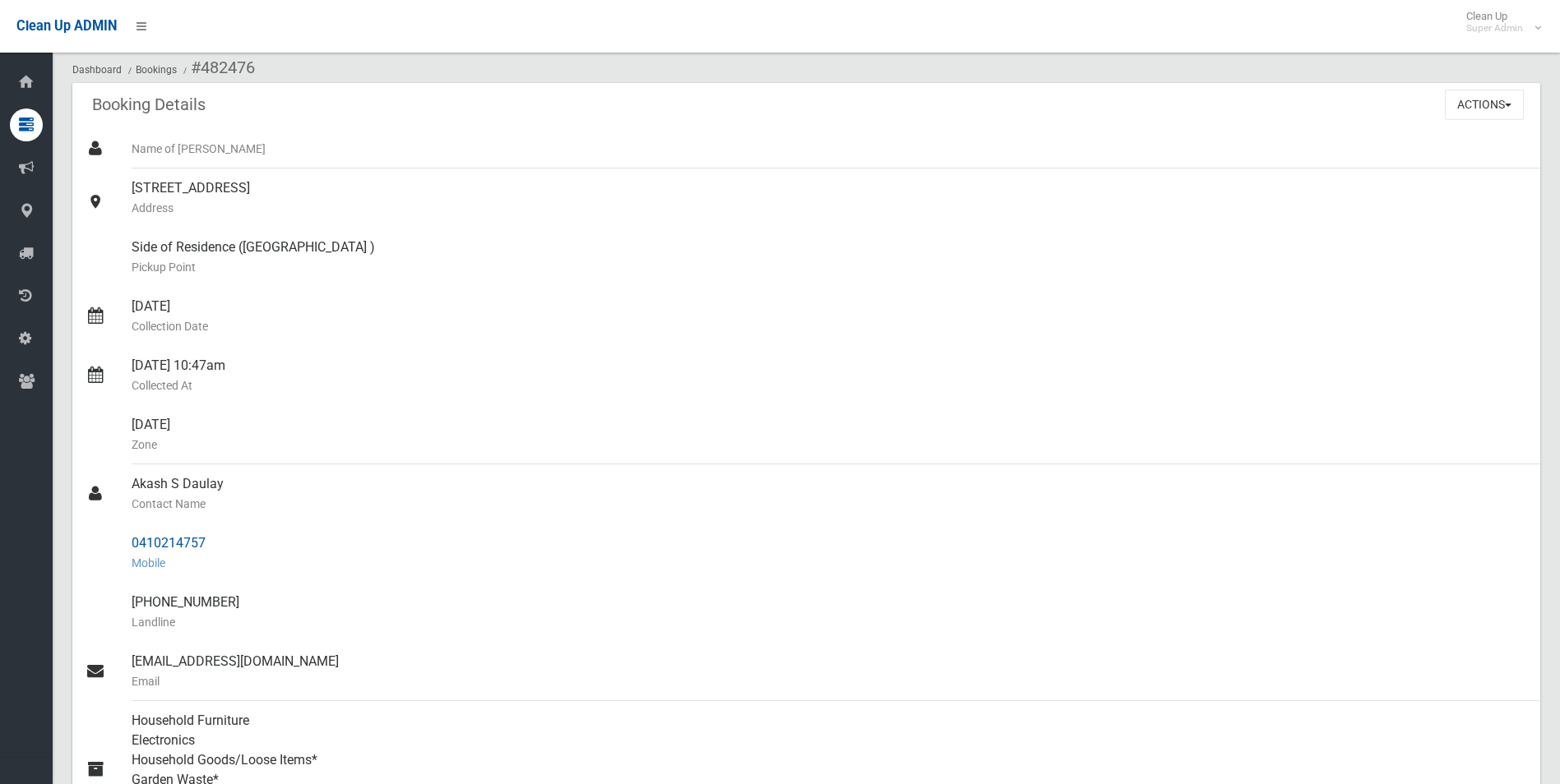
drag, startPoint x: 133, startPoint y: 539, endPoint x: 209, endPoint y: 540, distance: 76.0
click at [209, 540] on div "0410214757 Mobile" at bounding box center [830, 553] width 1396 height 59
drag, startPoint x: 209, startPoint y: 540, endPoint x: 197, endPoint y: 538, distance: 12.2
copy div "0410214757"
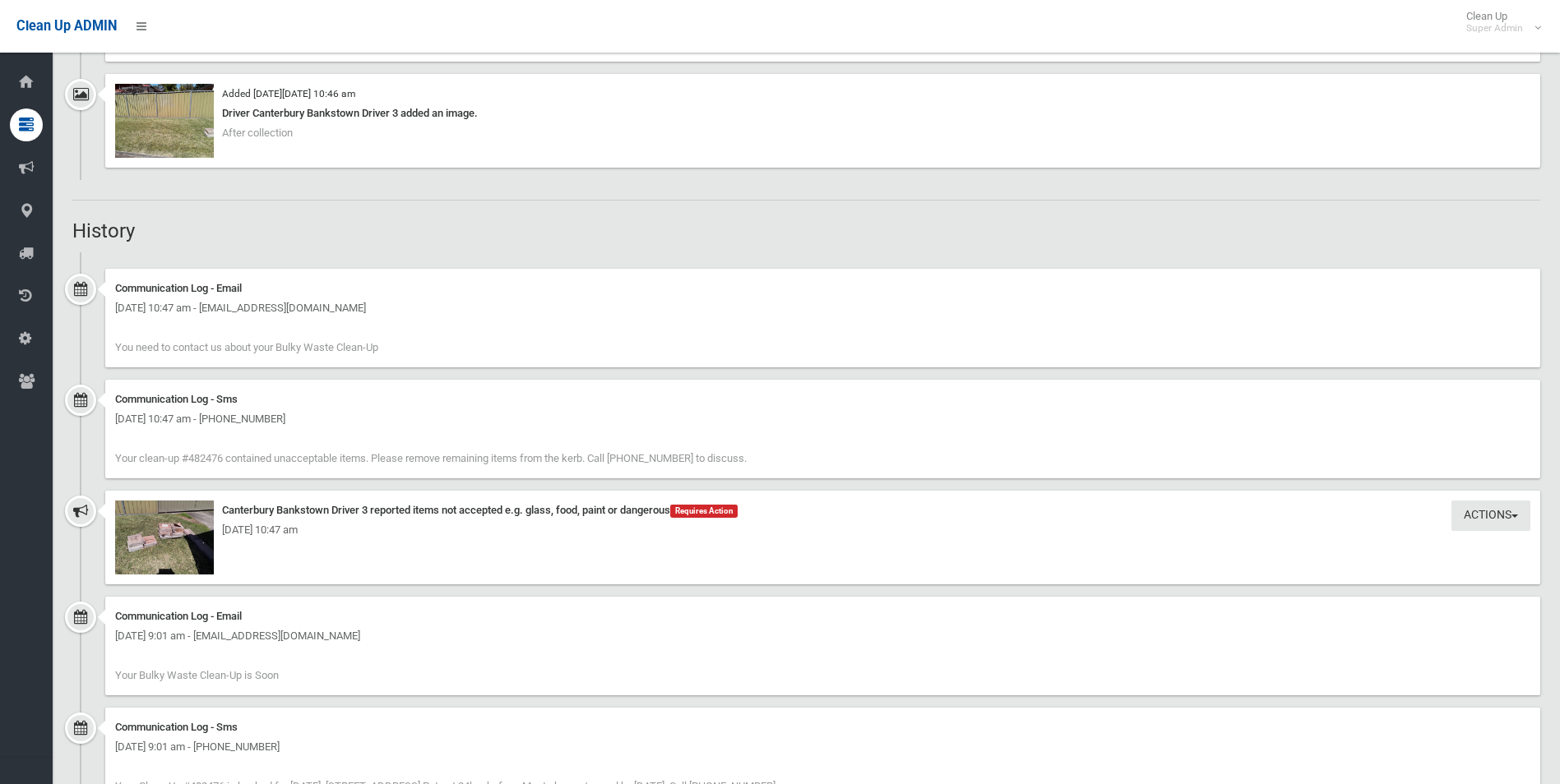
scroll to position [1233, 0]
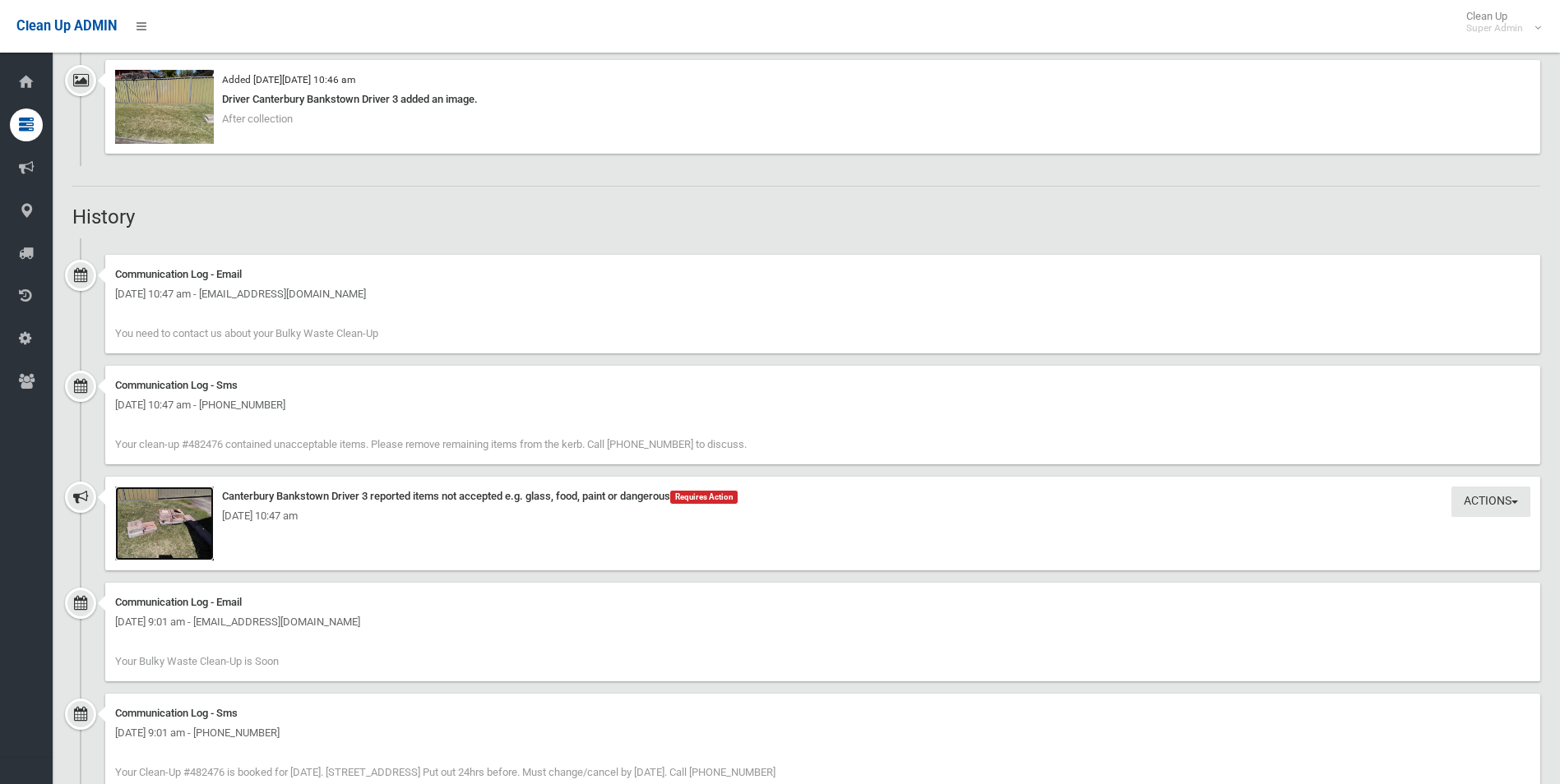
click at [191, 548] on img at bounding box center [164, 524] width 98 height 74
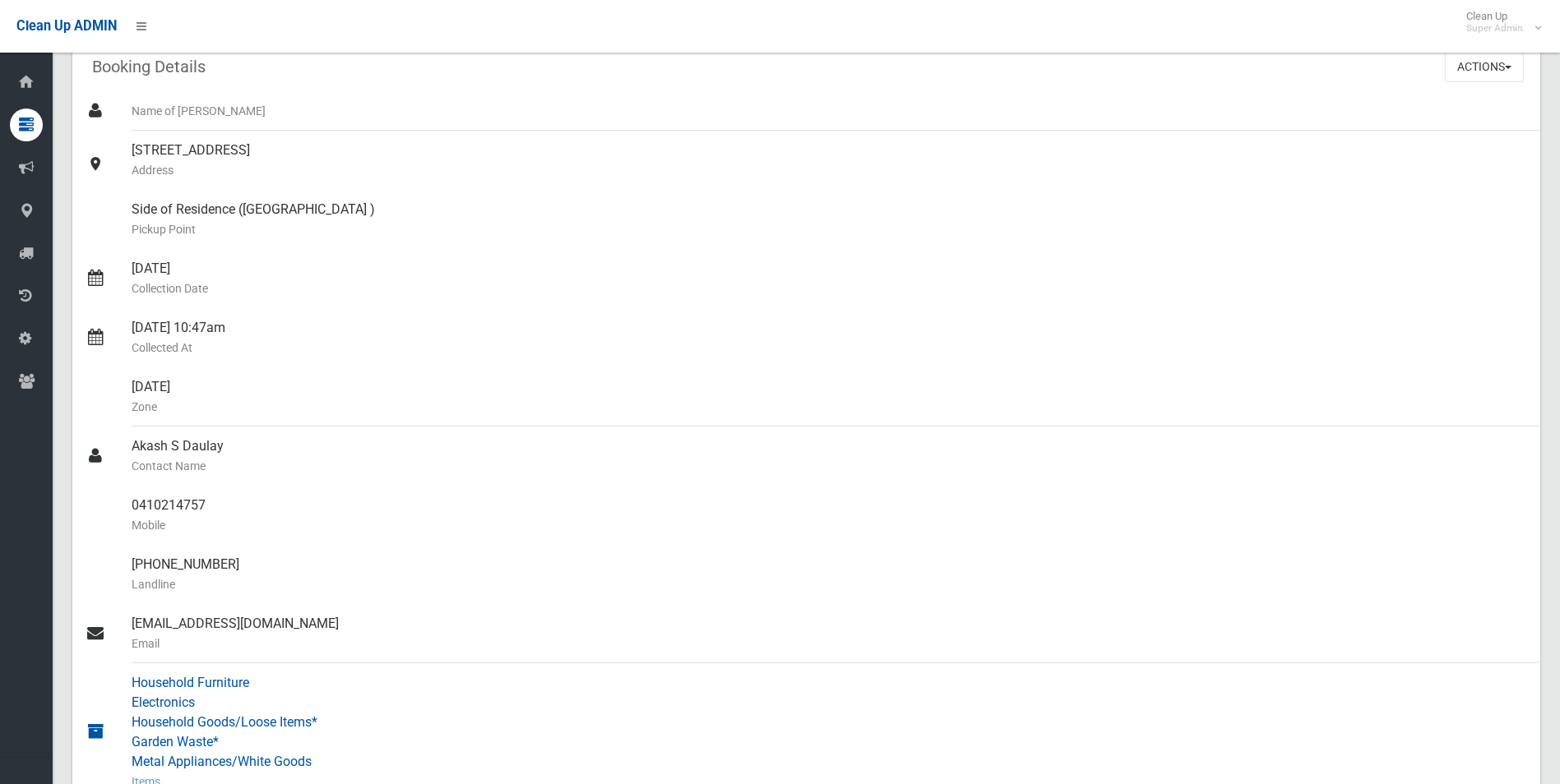
scroll to position [0, 0]
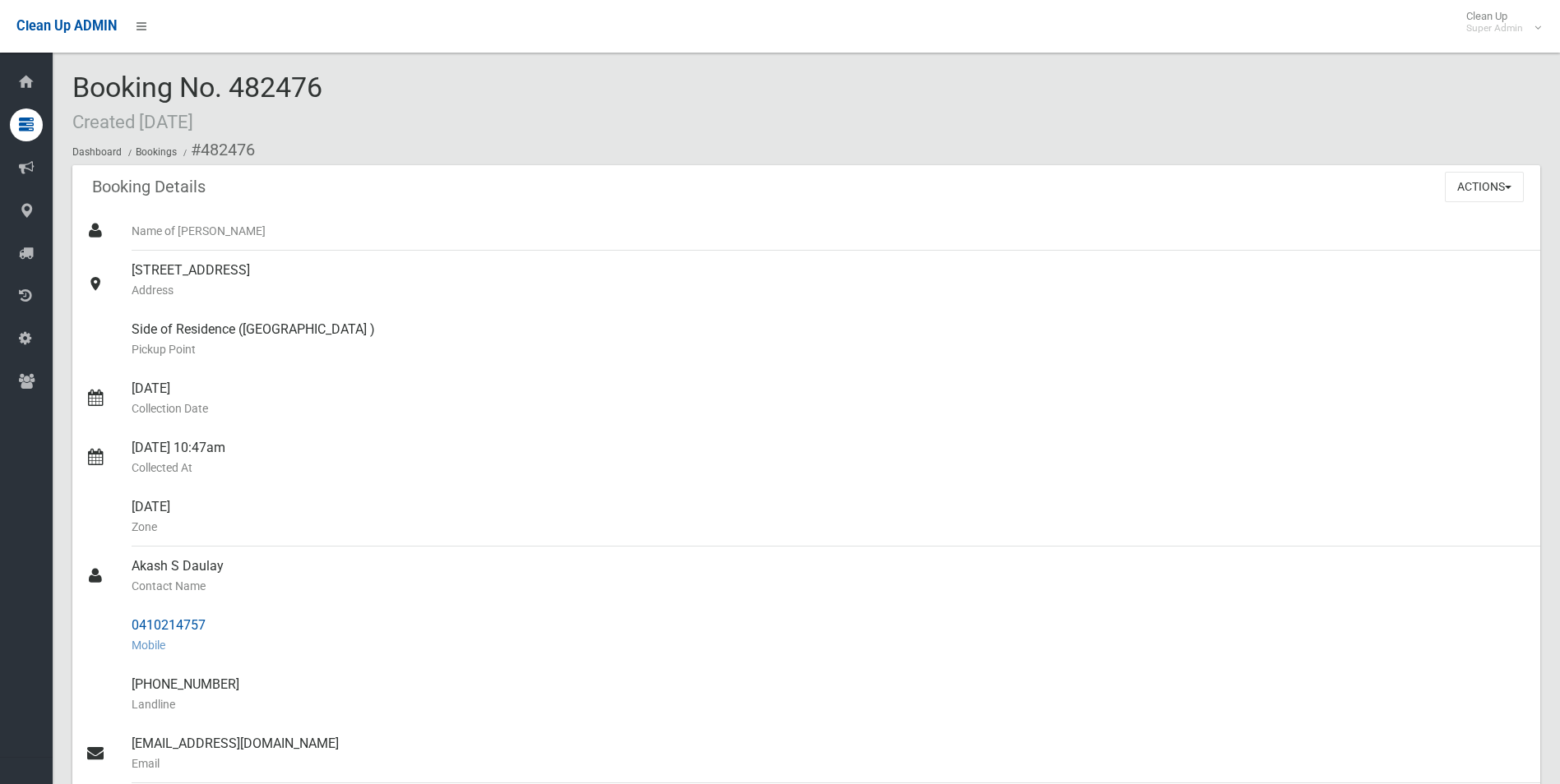
drag, startPoint x: 200, startPoint y: 144, endPoint x: 220, endPoint y: 624, distance: 480.4
copy section "482476 Booking Details Actions View Booking Edit Booking Clone Booking Add Book…"
click at [717, 337] on div "Side of Residence (Hazelglen AVE ) Pickup Point" at bounding box center [830, 340] width 1396 height 59
click at [1470, 186] on button "Actions" at bounding box center [1484, 186] width 79 height 31
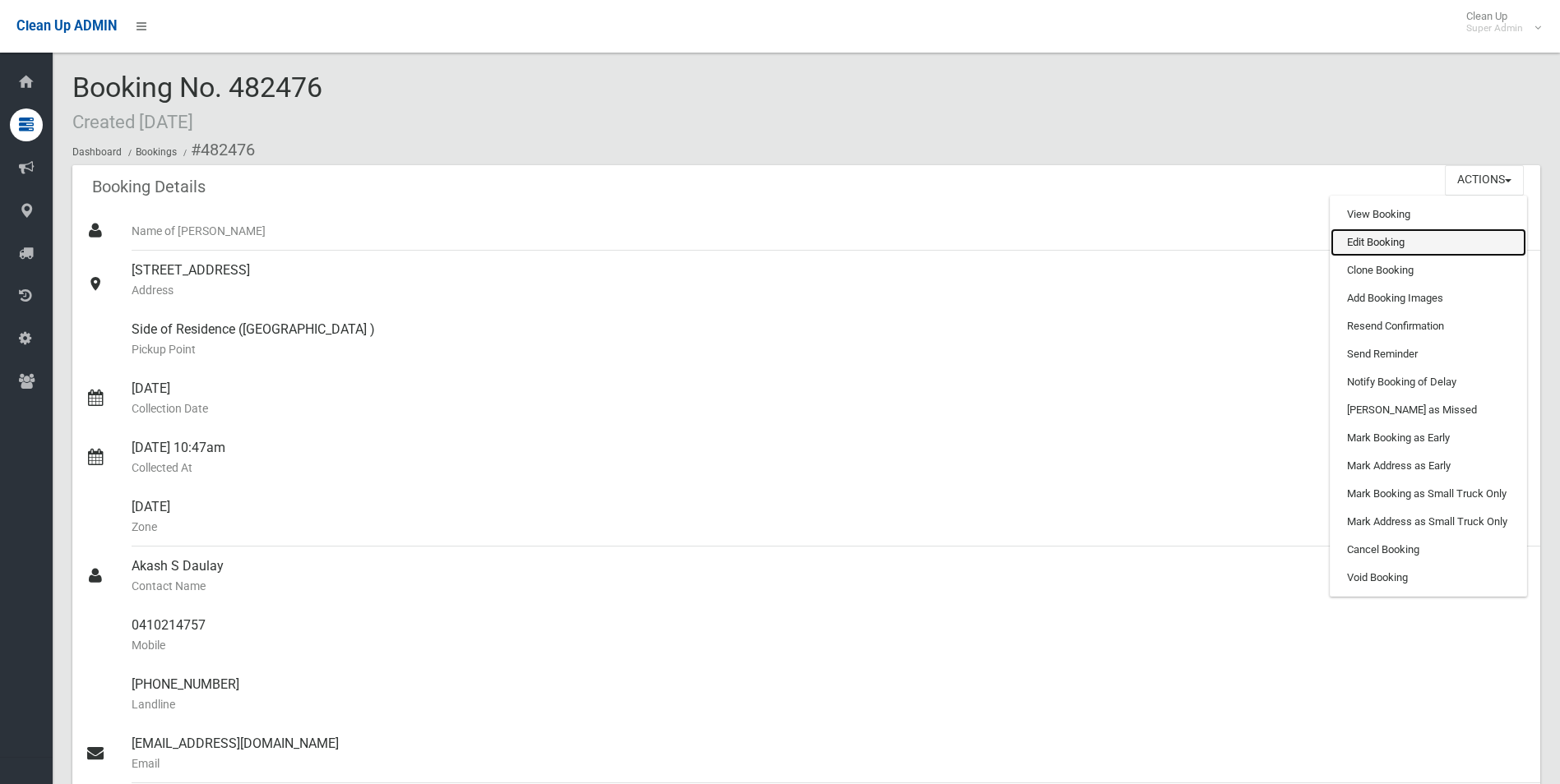
click at [1378, 234] on link "Edit Booking" at bounding box center [1428, 243] width 196 height 28
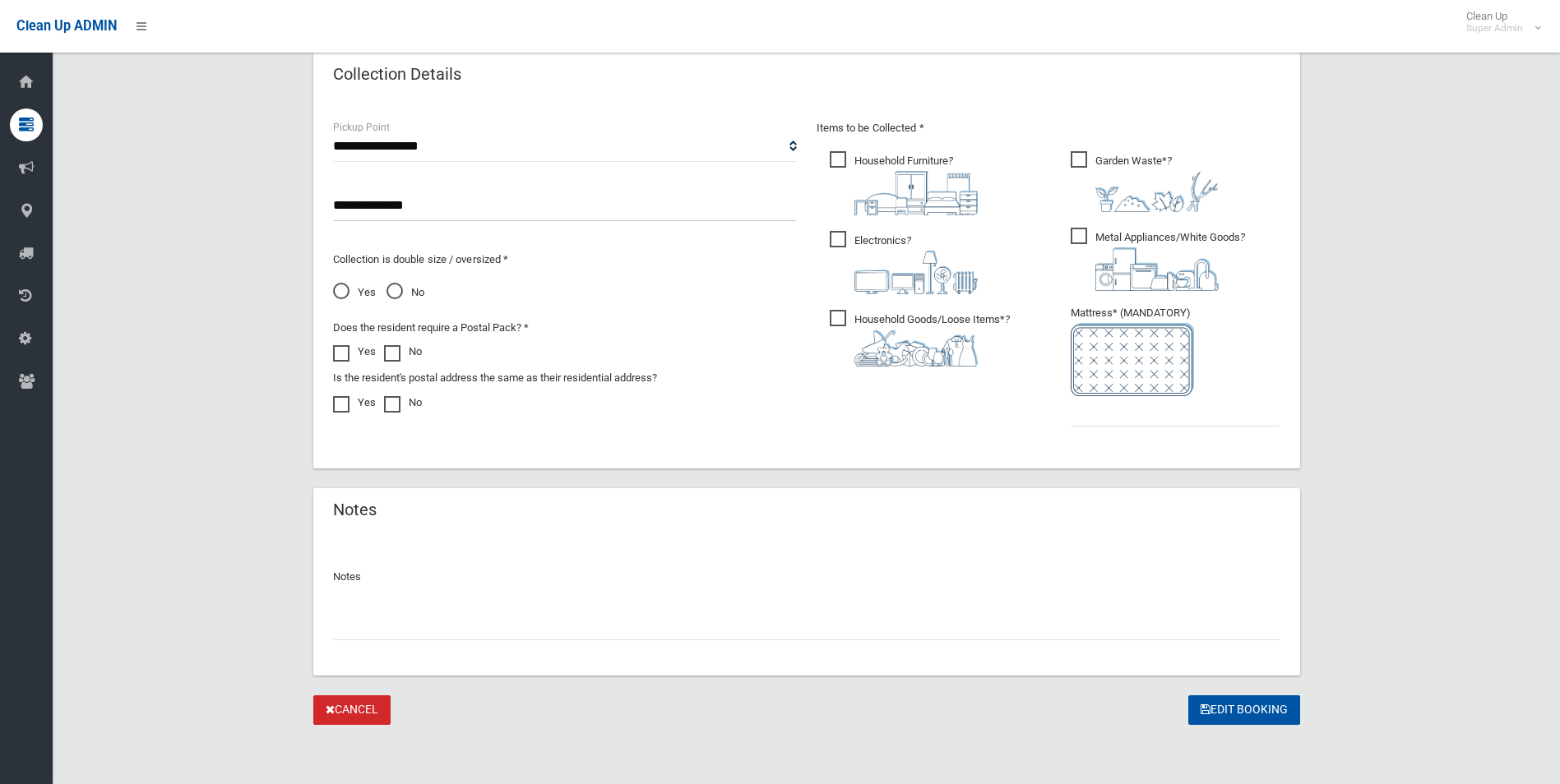
scroll to position [752, 0]
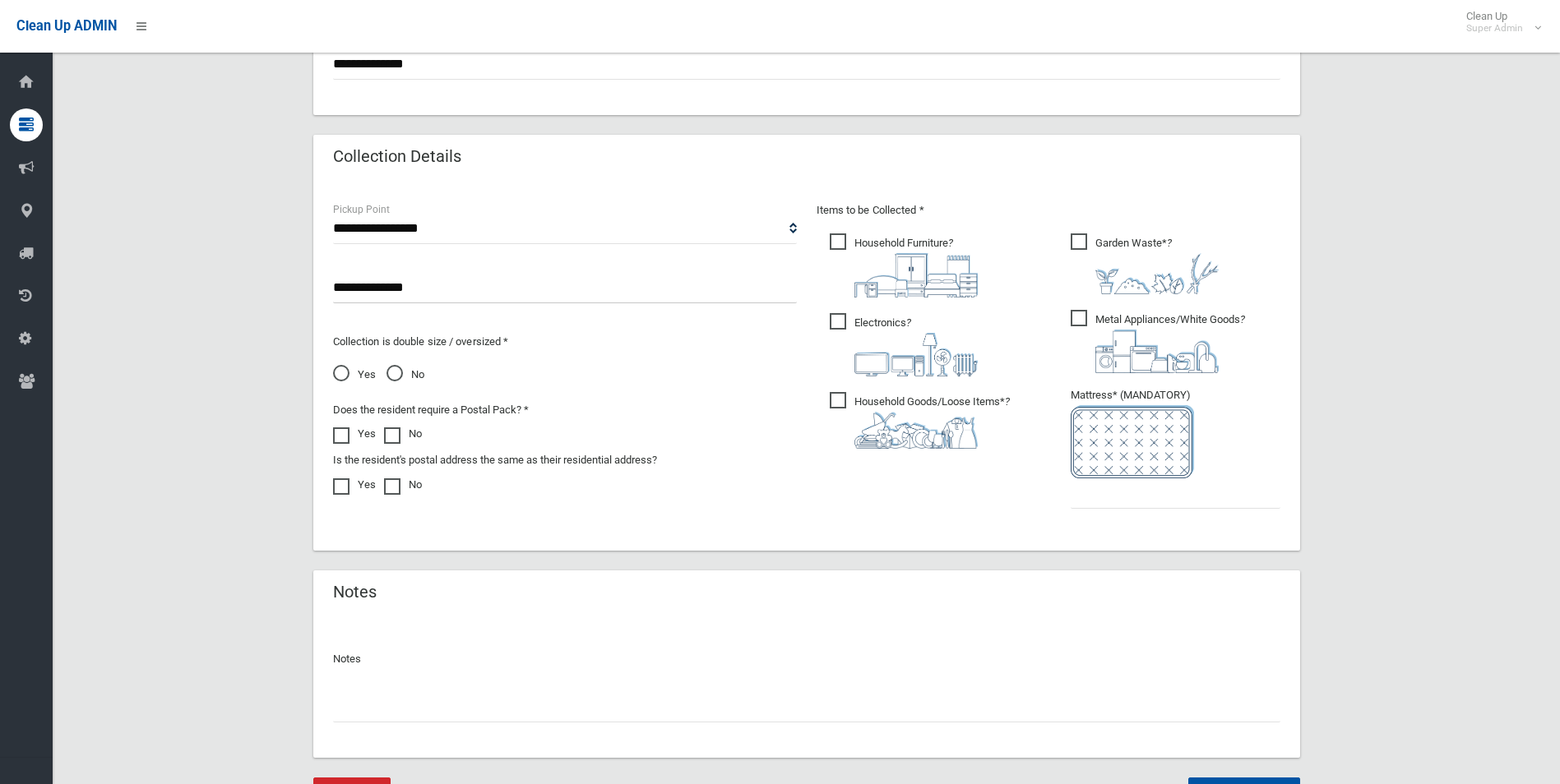
click at [373, 716] on input "text" at bounding box center [806, 707] width 947 height 31
paste input "********"
type input "**********"
click at [1118, 500] on input "text" at bounding box center [1175, 493] width 209 height 31
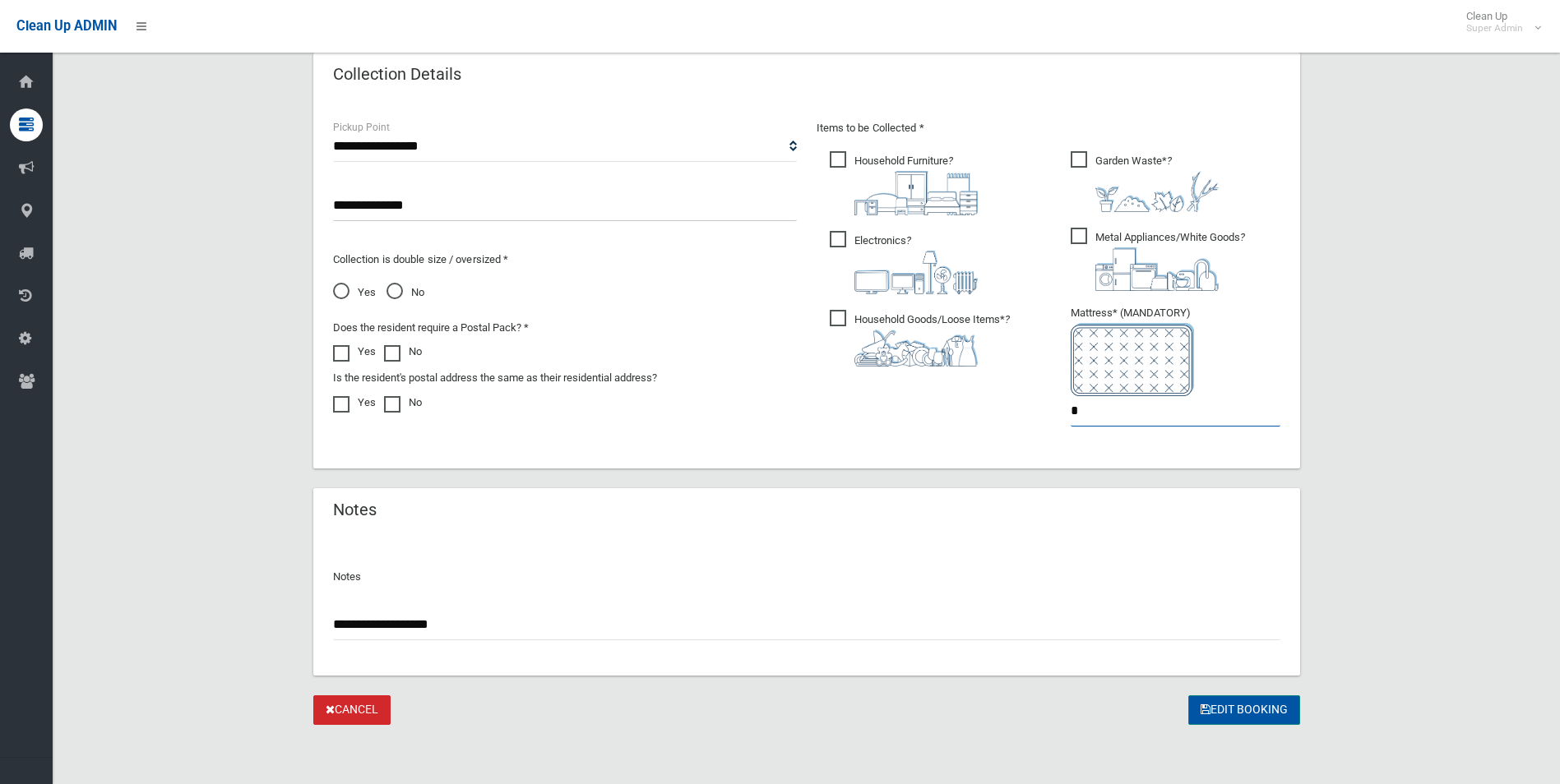
type input "*"
click at [1235, 710] on button "Edit Booking" at bounding box center [1244, 711] width 112 height 31
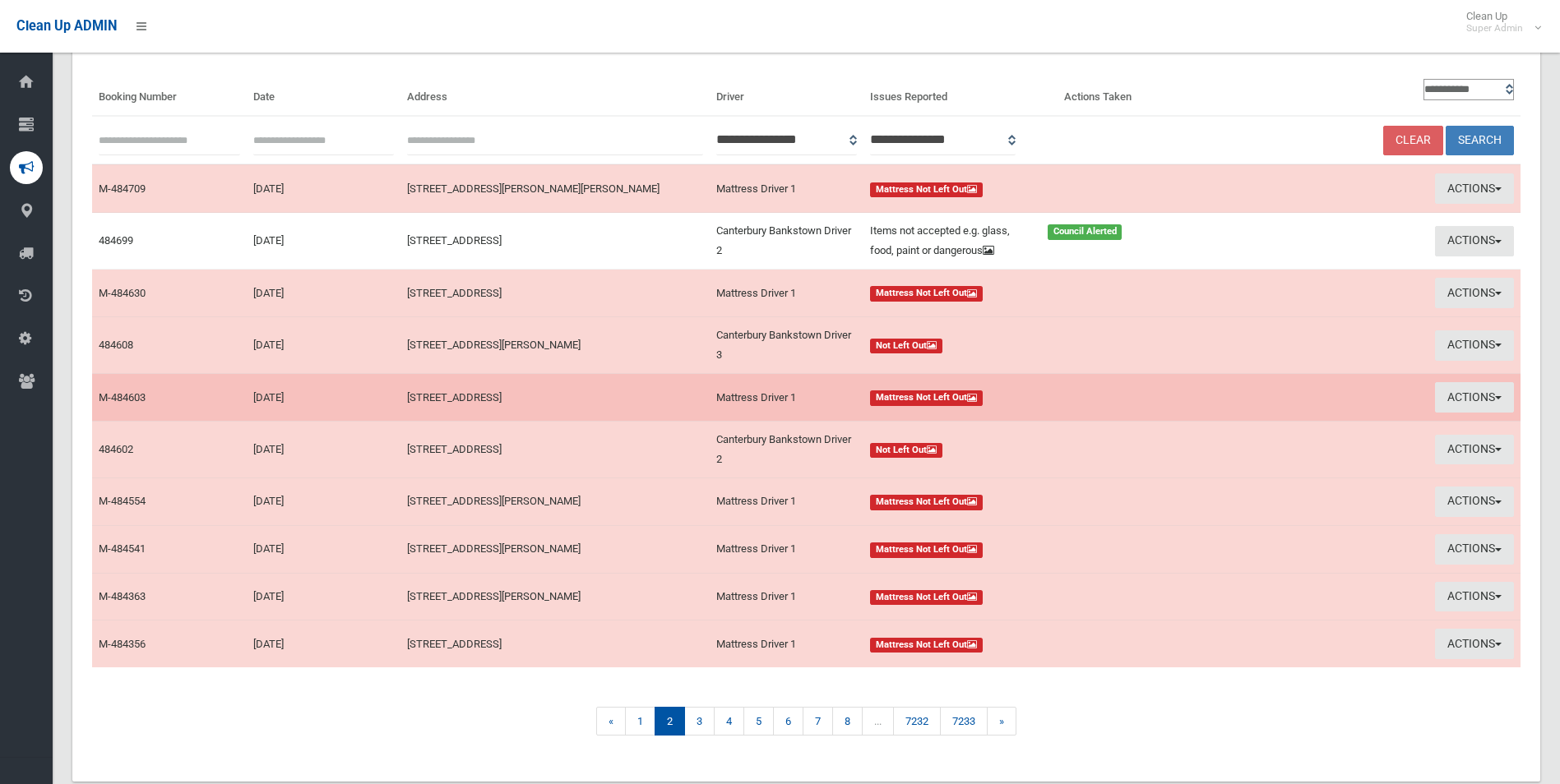
scroll to position [158, 0]
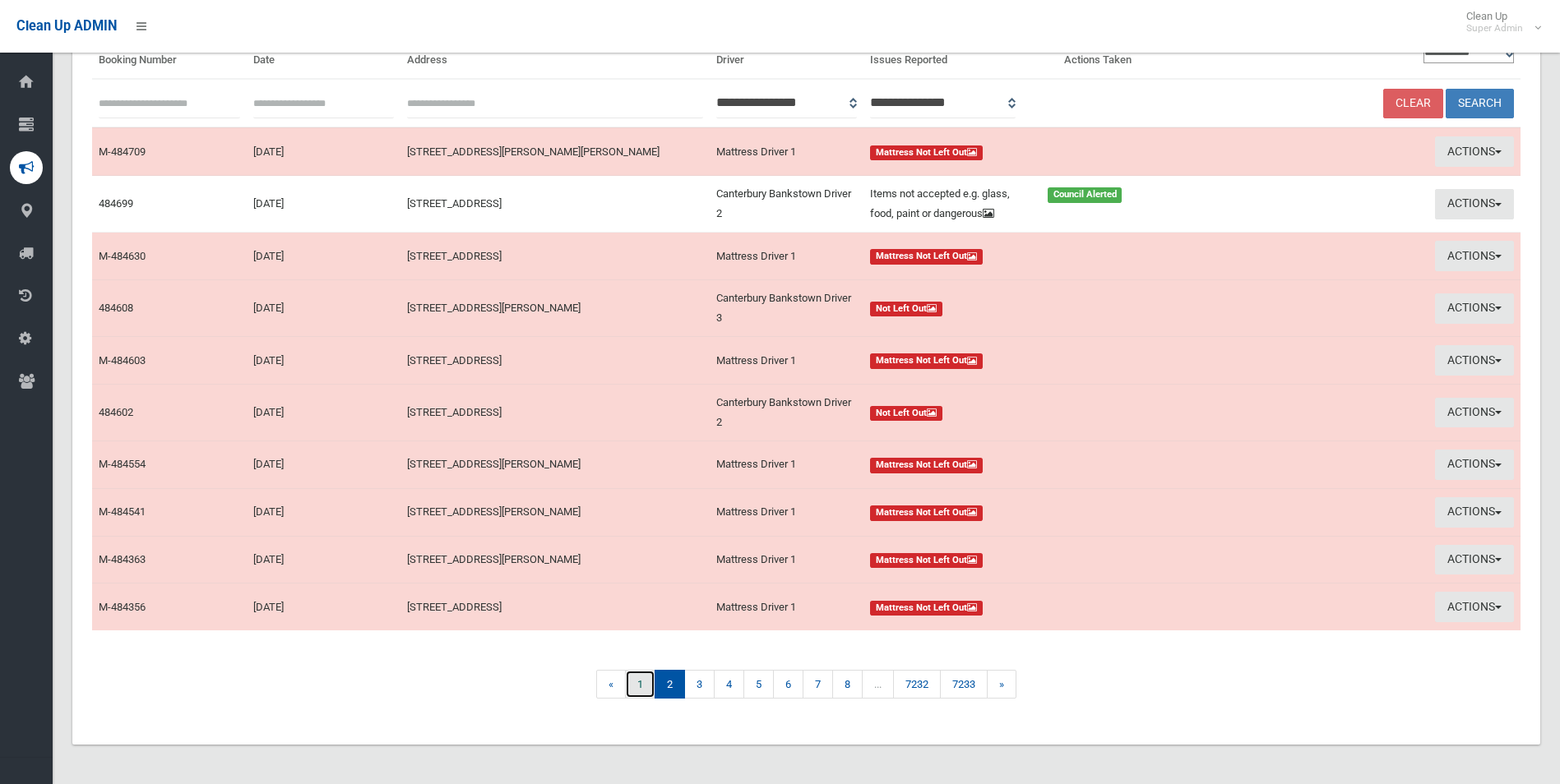
click at [637, 689] on link "1" at bounding box center [640, 684] width 31 height 29
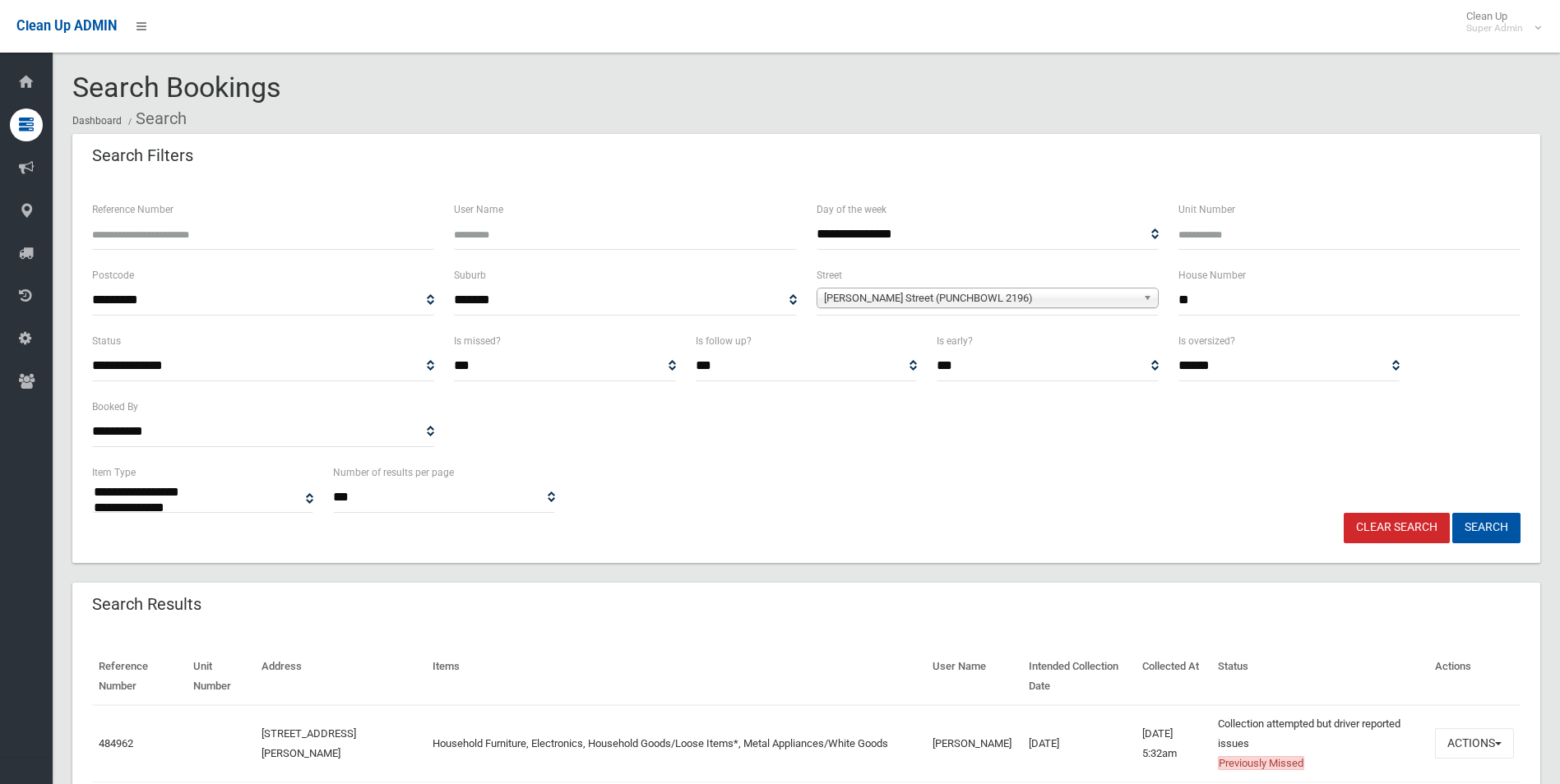
select select
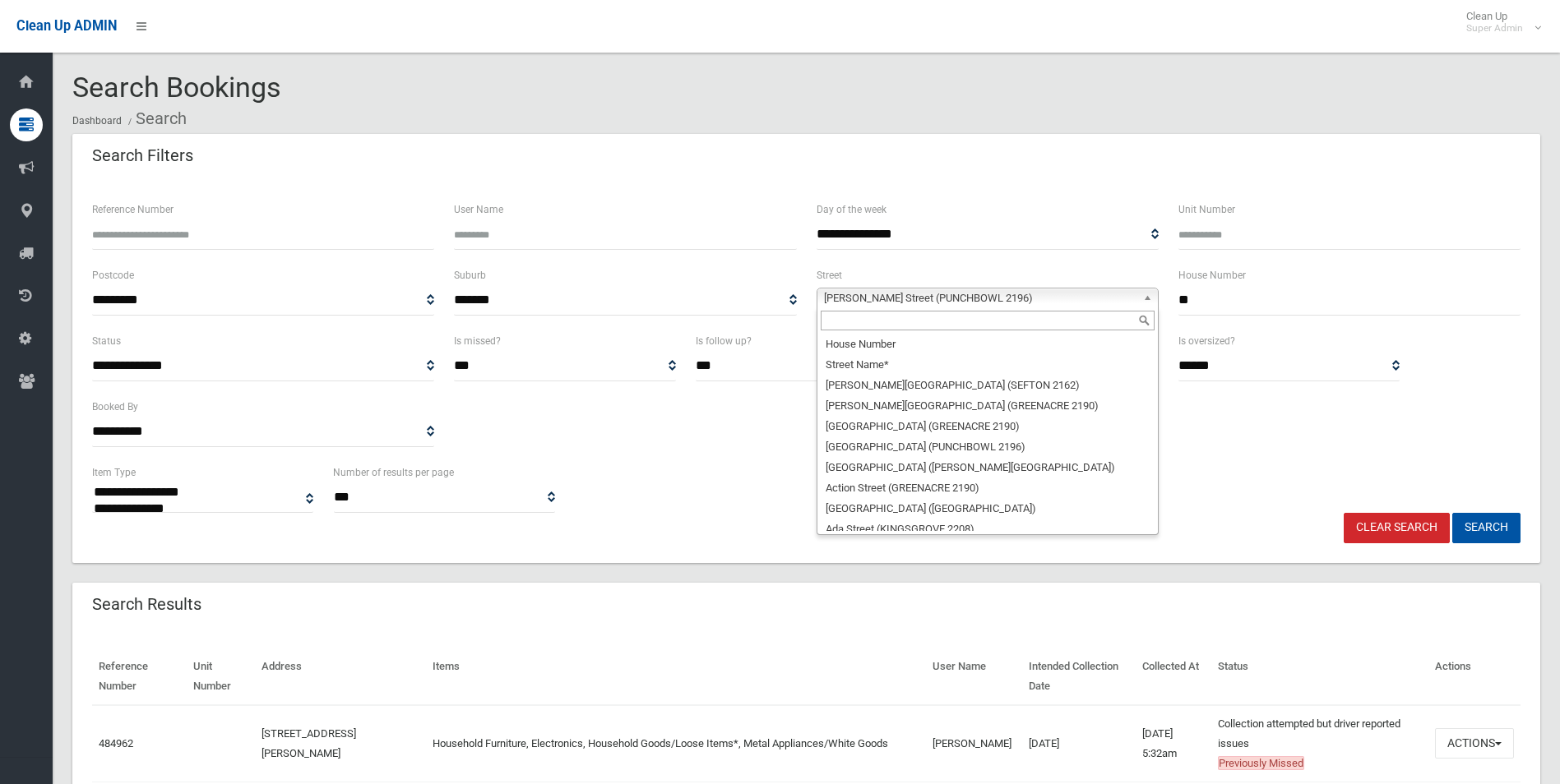
click at [920, 293] on span "Matthews Street (PUNCHBOWL 2196)" at bounding box center [980, 297] width 312 height 19
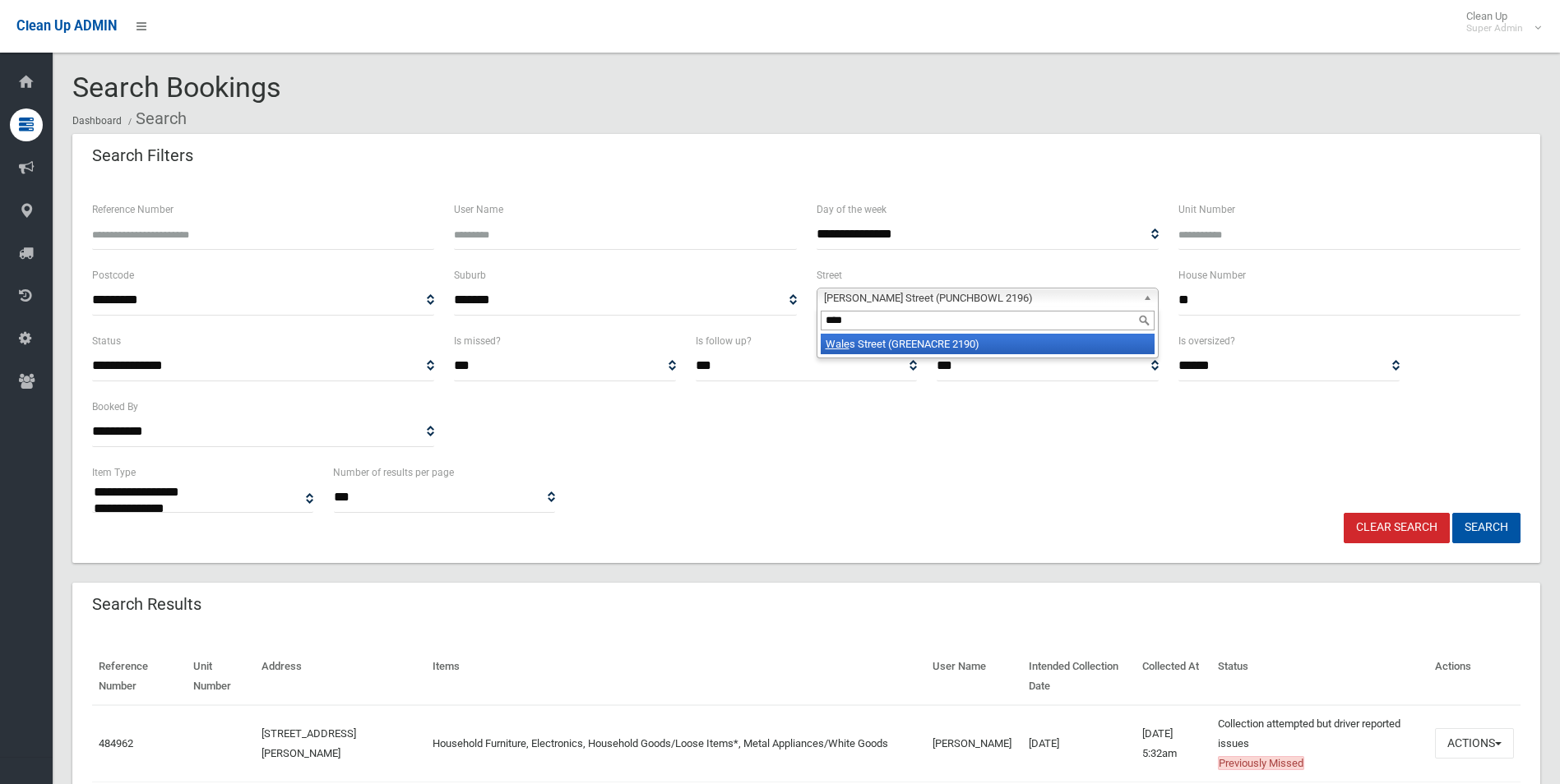
type input "*****"
type input "**"
click at [1452, 513] on button "Search" at bounding box center [1487, 528] width 69 height 31
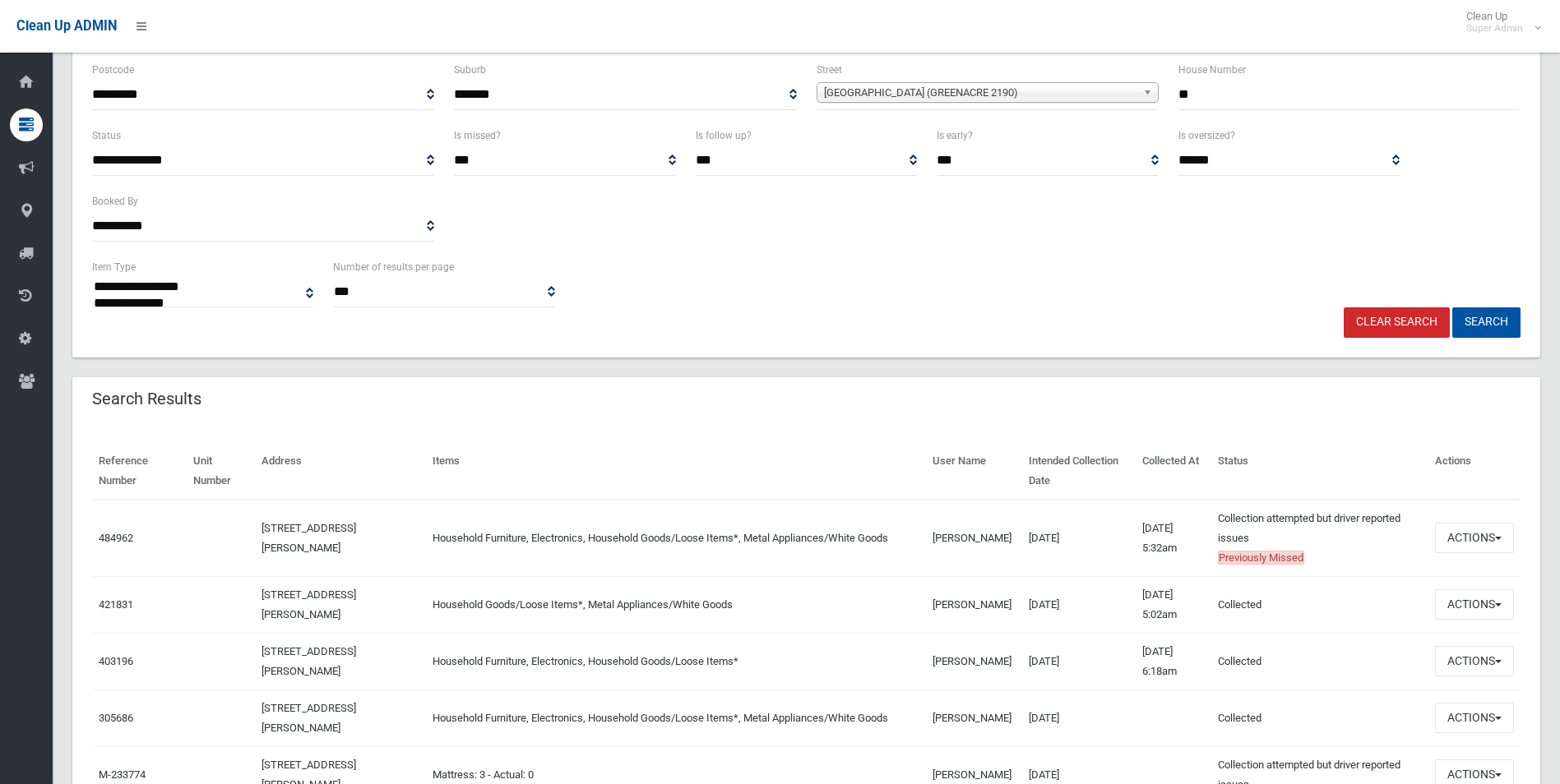
scroll to position [247, 0]
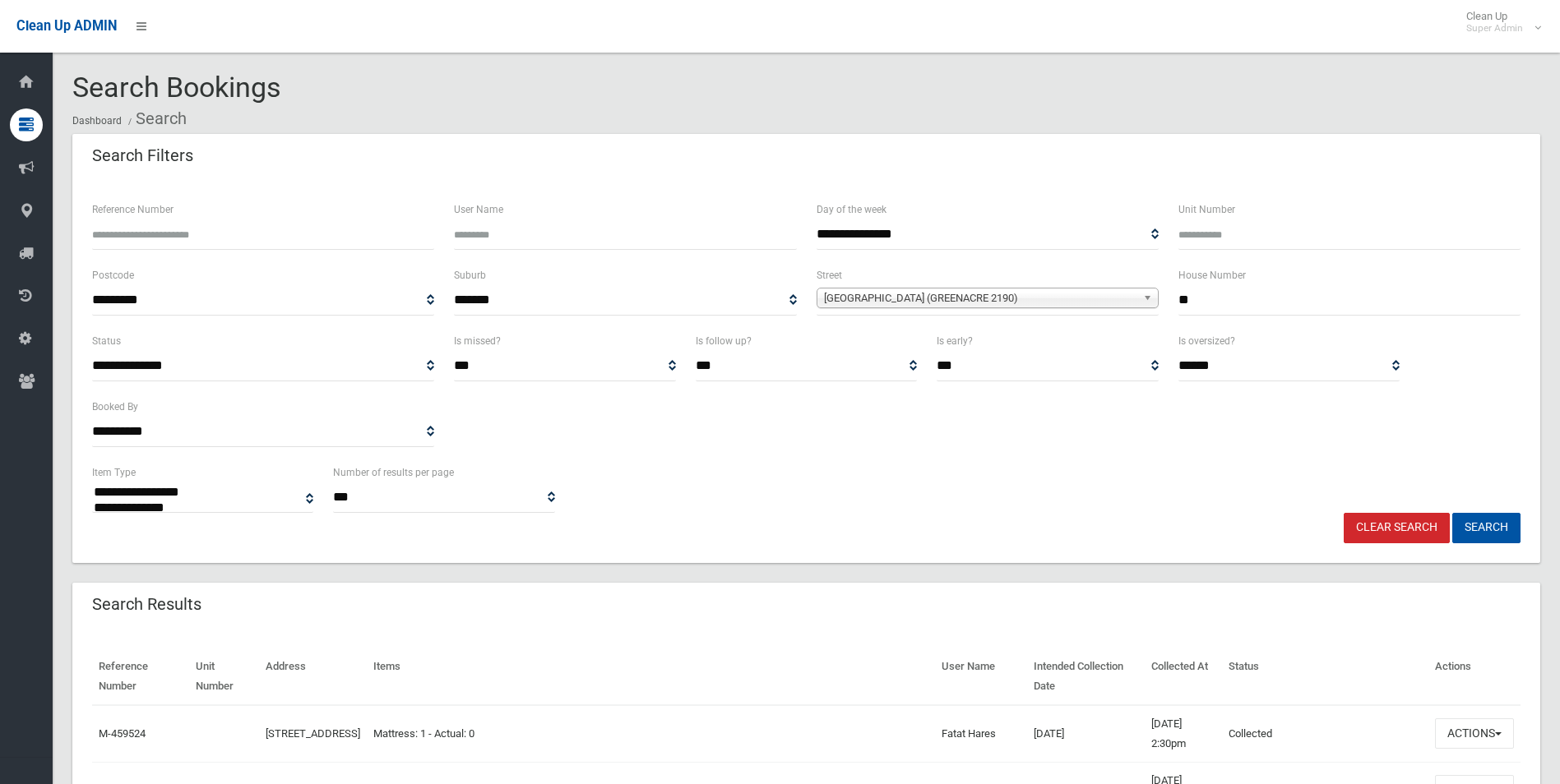
select select
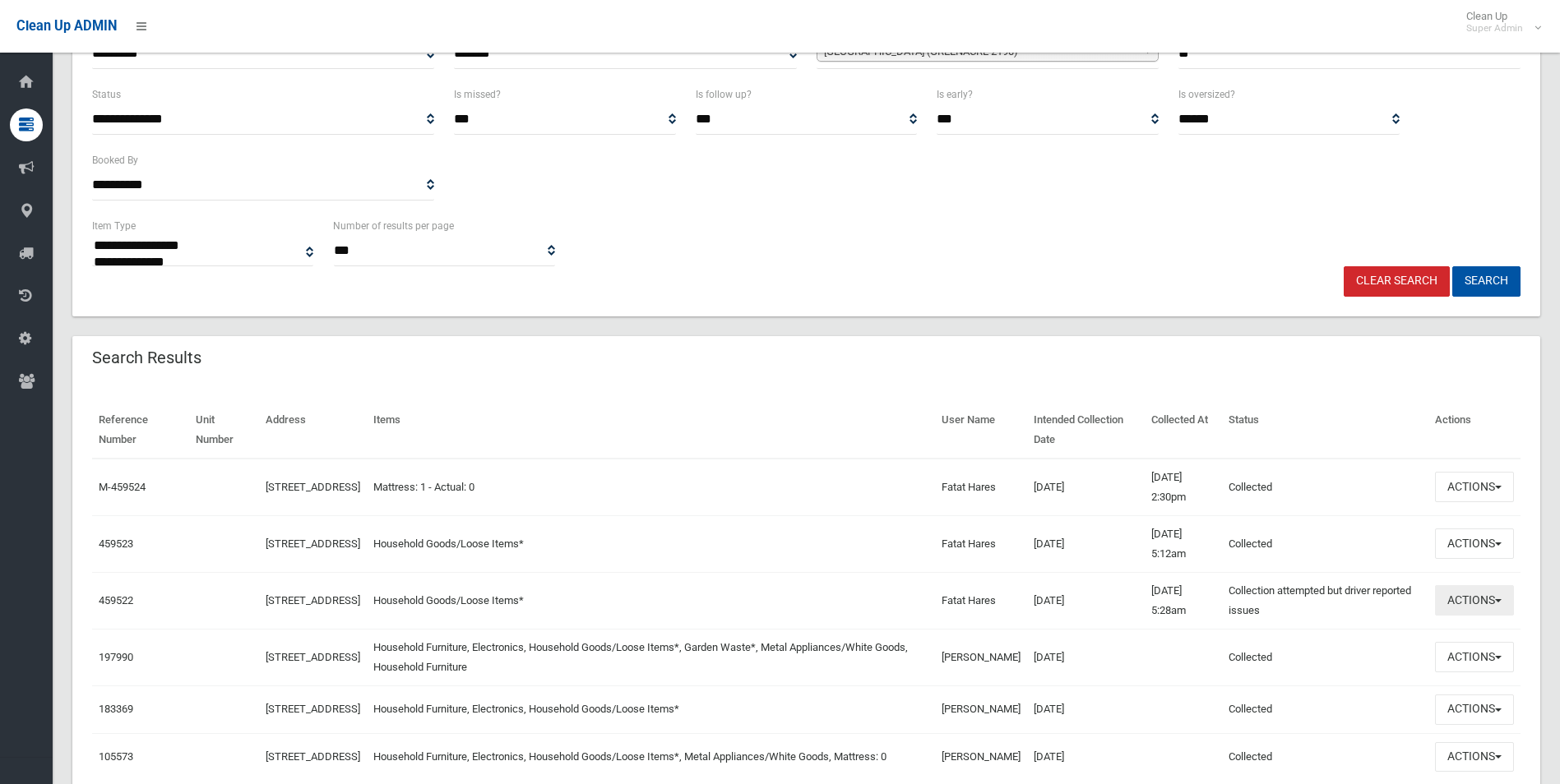
click at [1458, 594] on button "Actions" at bounding box center [1474, 601] width 79 height 31
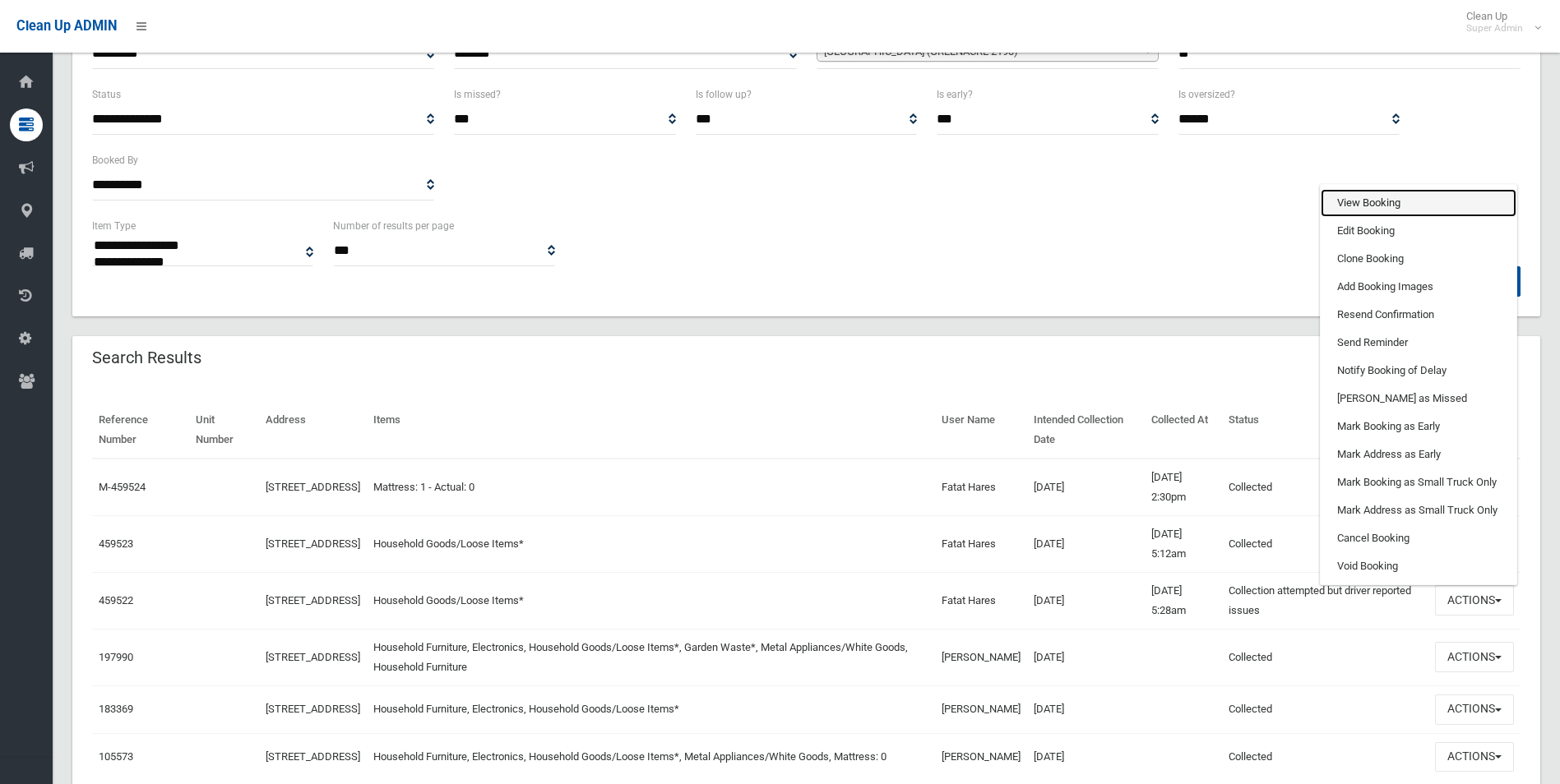
click at [1361, 200] on link "View Booking" at bounding box center [1418, 203] width 196 height 28
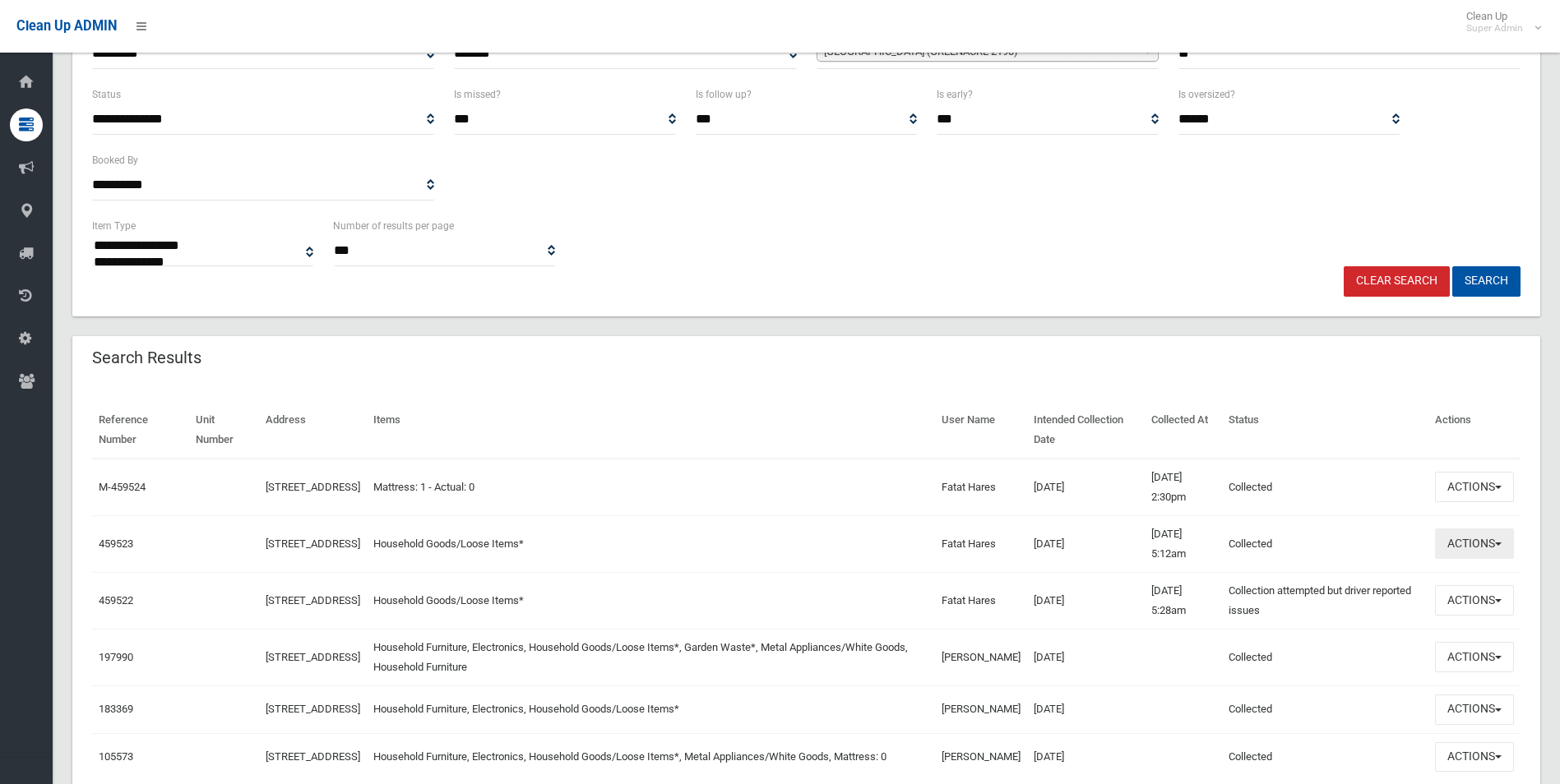
click at [1478, 544] on button "Actions" at bounding box center [1474, 544] width 79 height 31
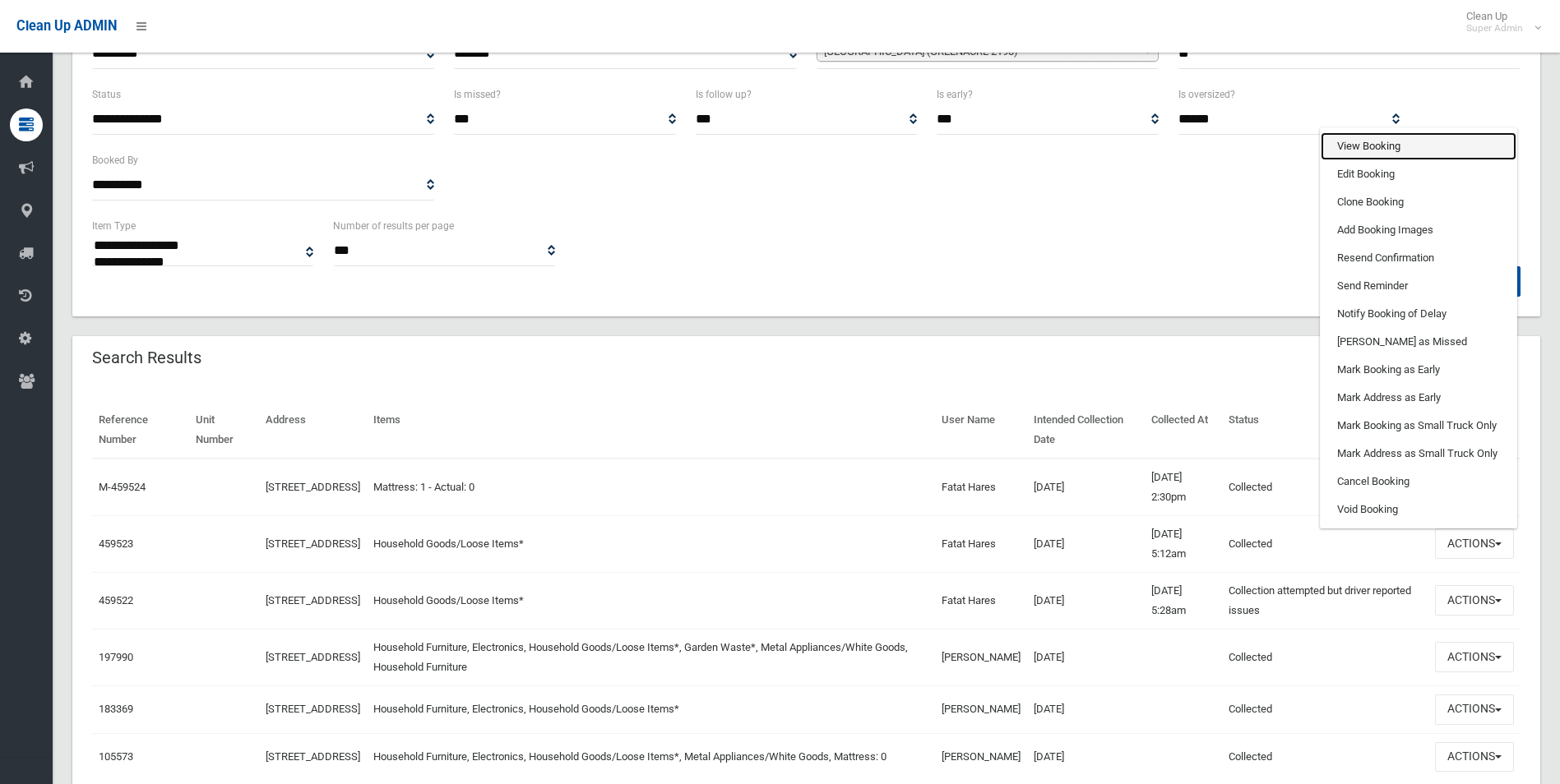
click at [1362, 140] on link "View Booking" at bounding box center [1418, 146] width 196 height 28
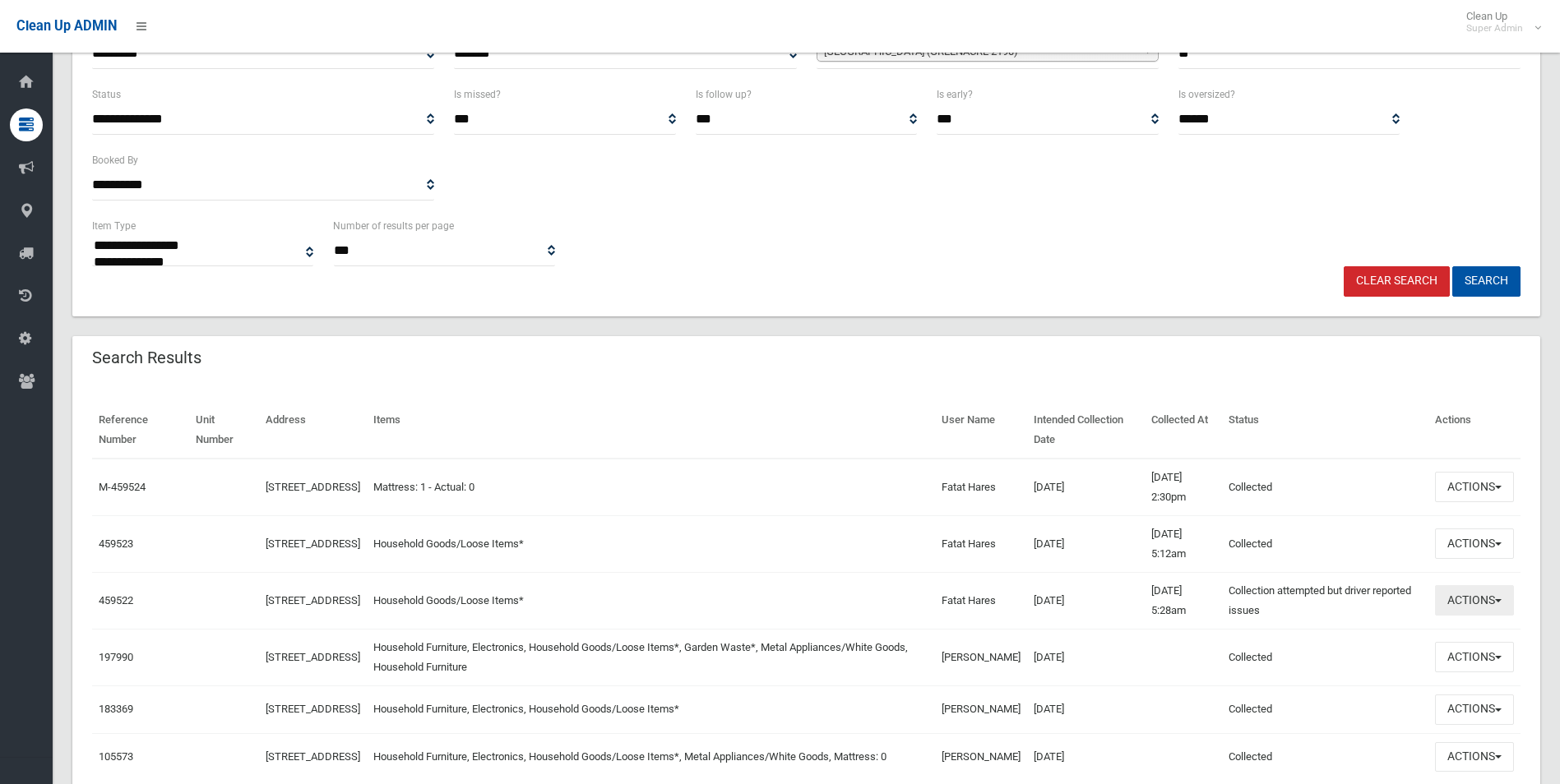
click at [1483, 599] on button "Actions" at bounding box center [1474, 601] width 79 height 31
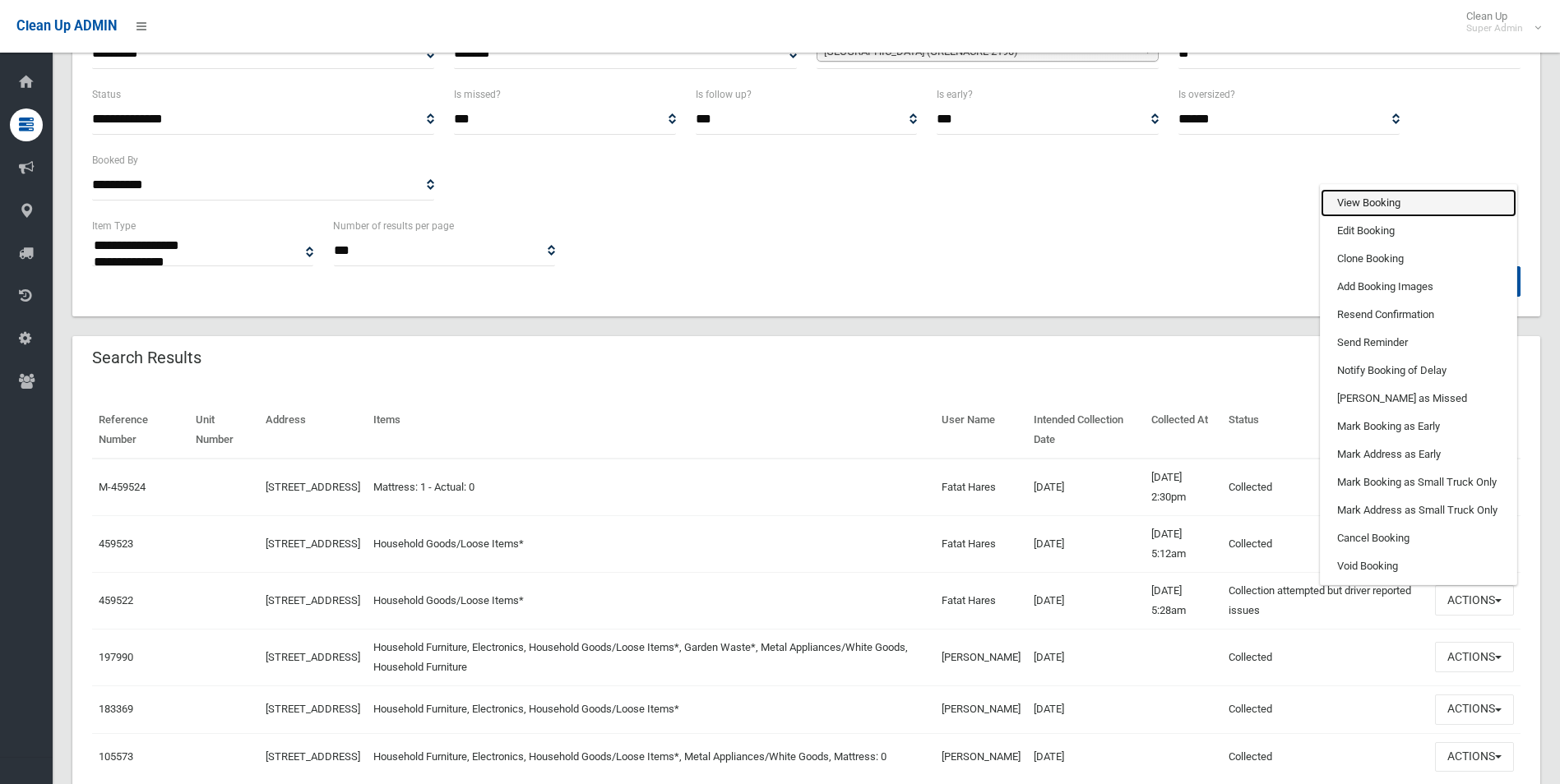
click at [1363, 198] on link "View Booking" at bounding box center [1418, 203] width 196 height 28
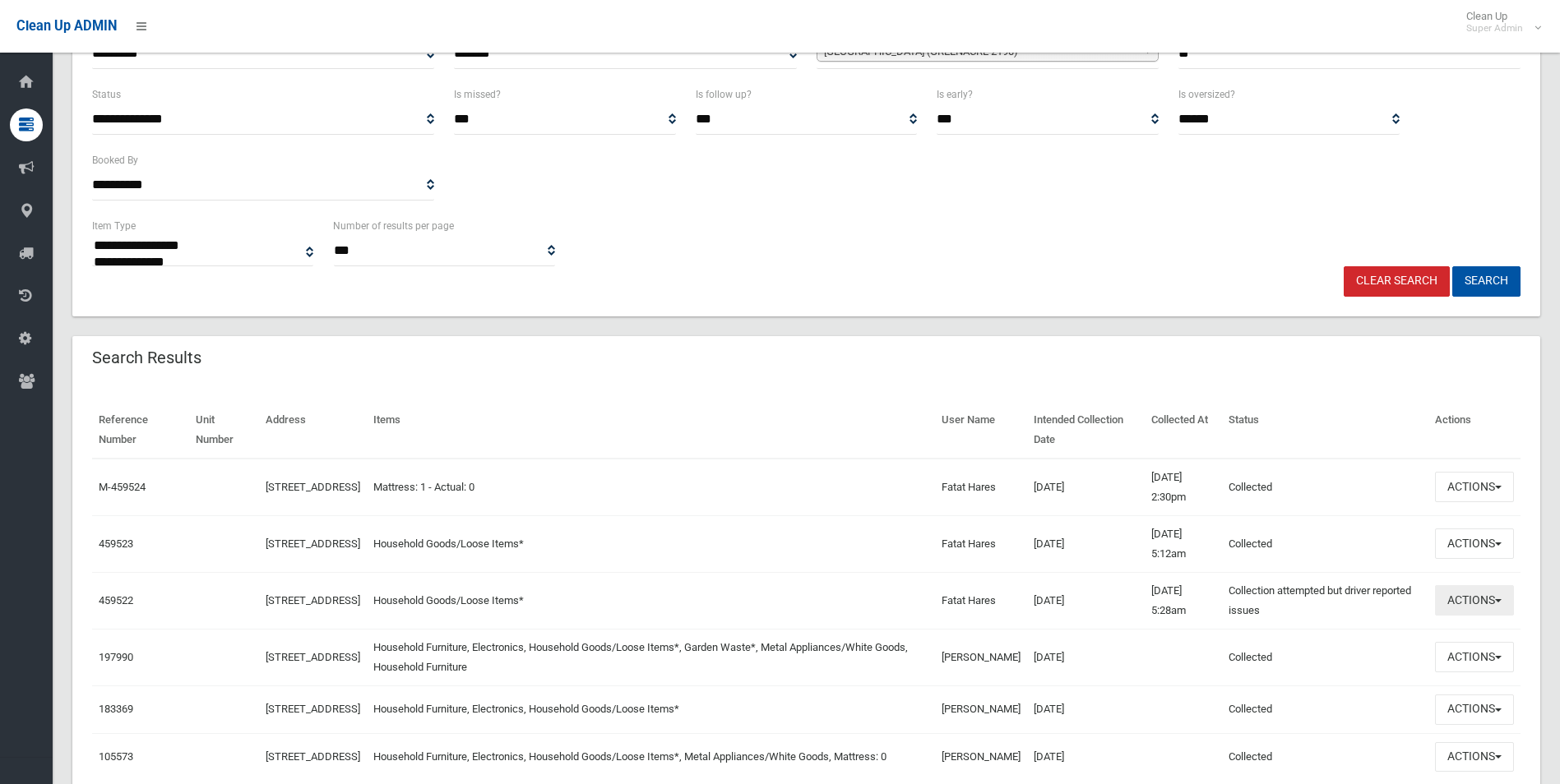
click at [1461, 592] on button "Actions" at bounding box center [1474, 601] width 79 height 31
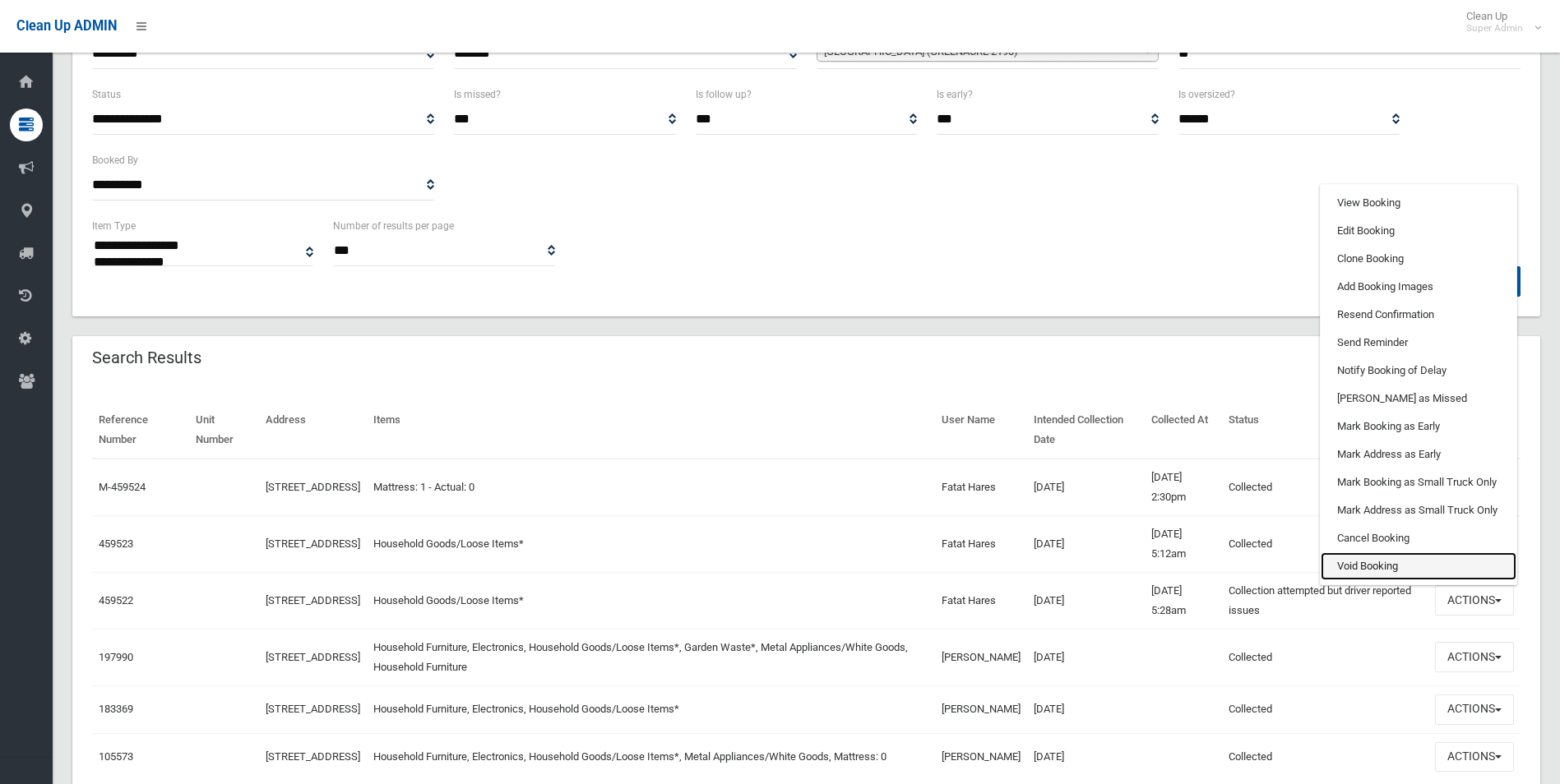
click at [1380, 563] on link "Void Booking" at bounding box center [1418, 566] width 196 height 28
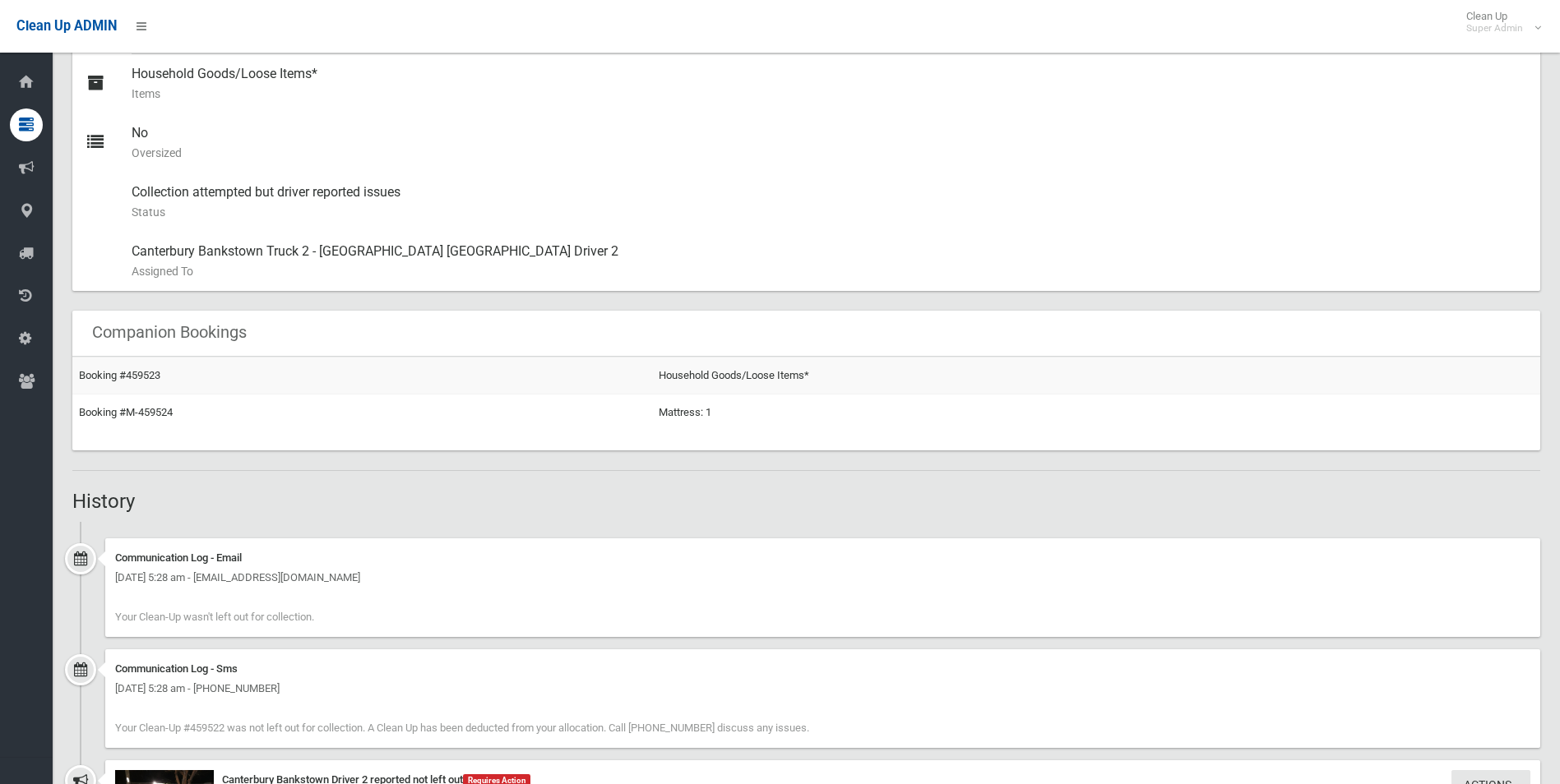
scroll to position [740, 0]
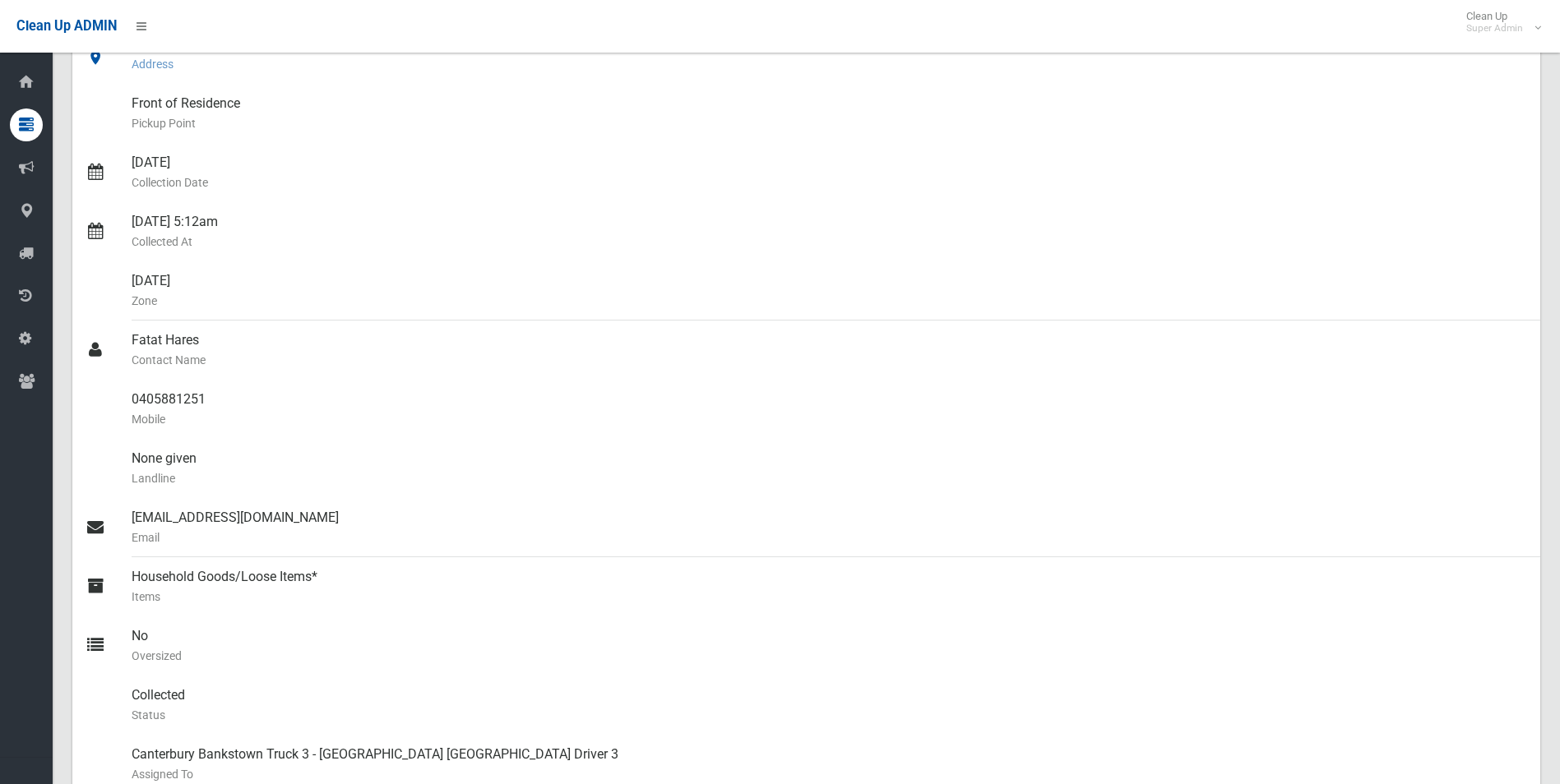
scroll to position [82, 0]
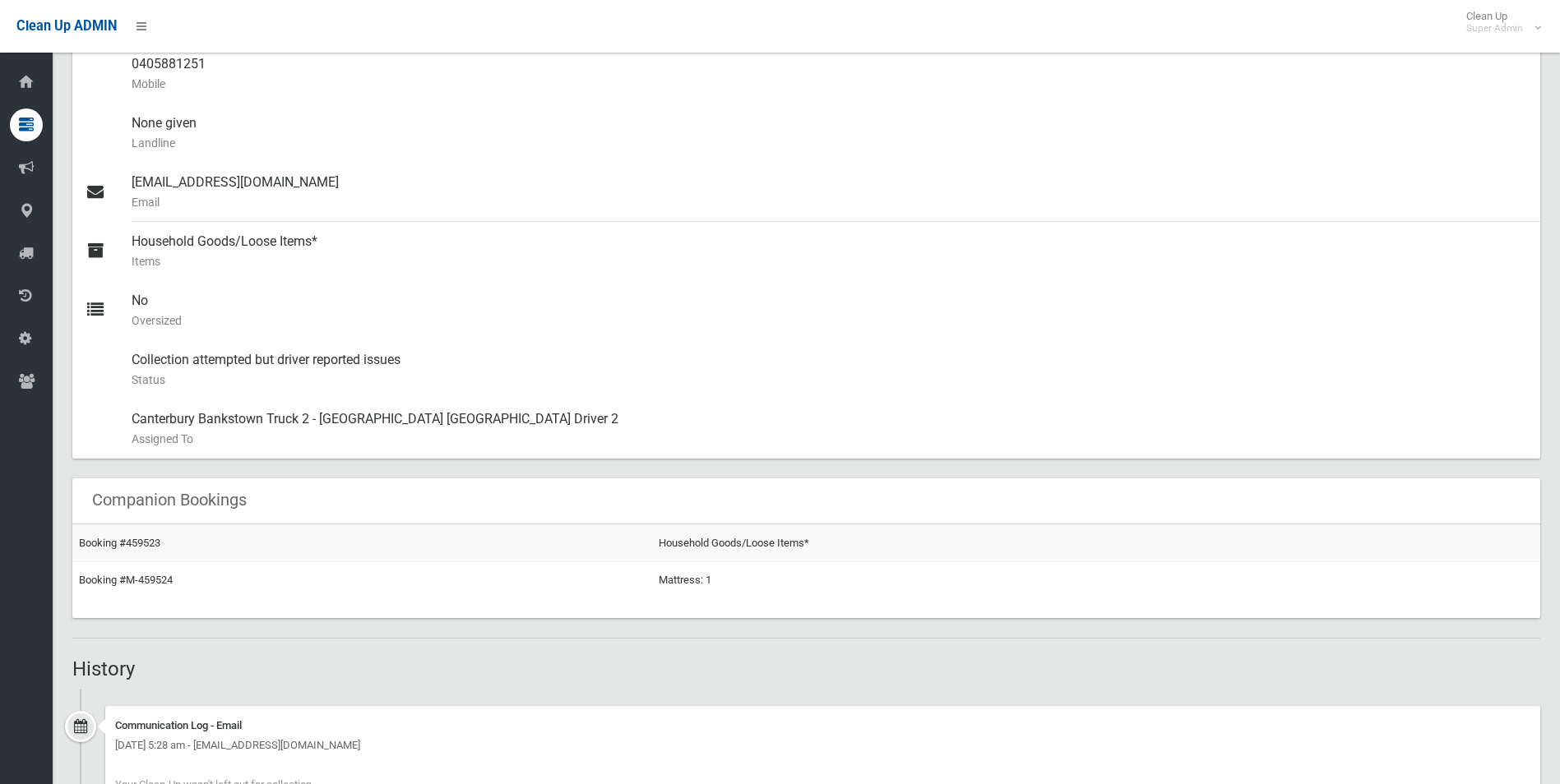
scroll to position [575, 0]
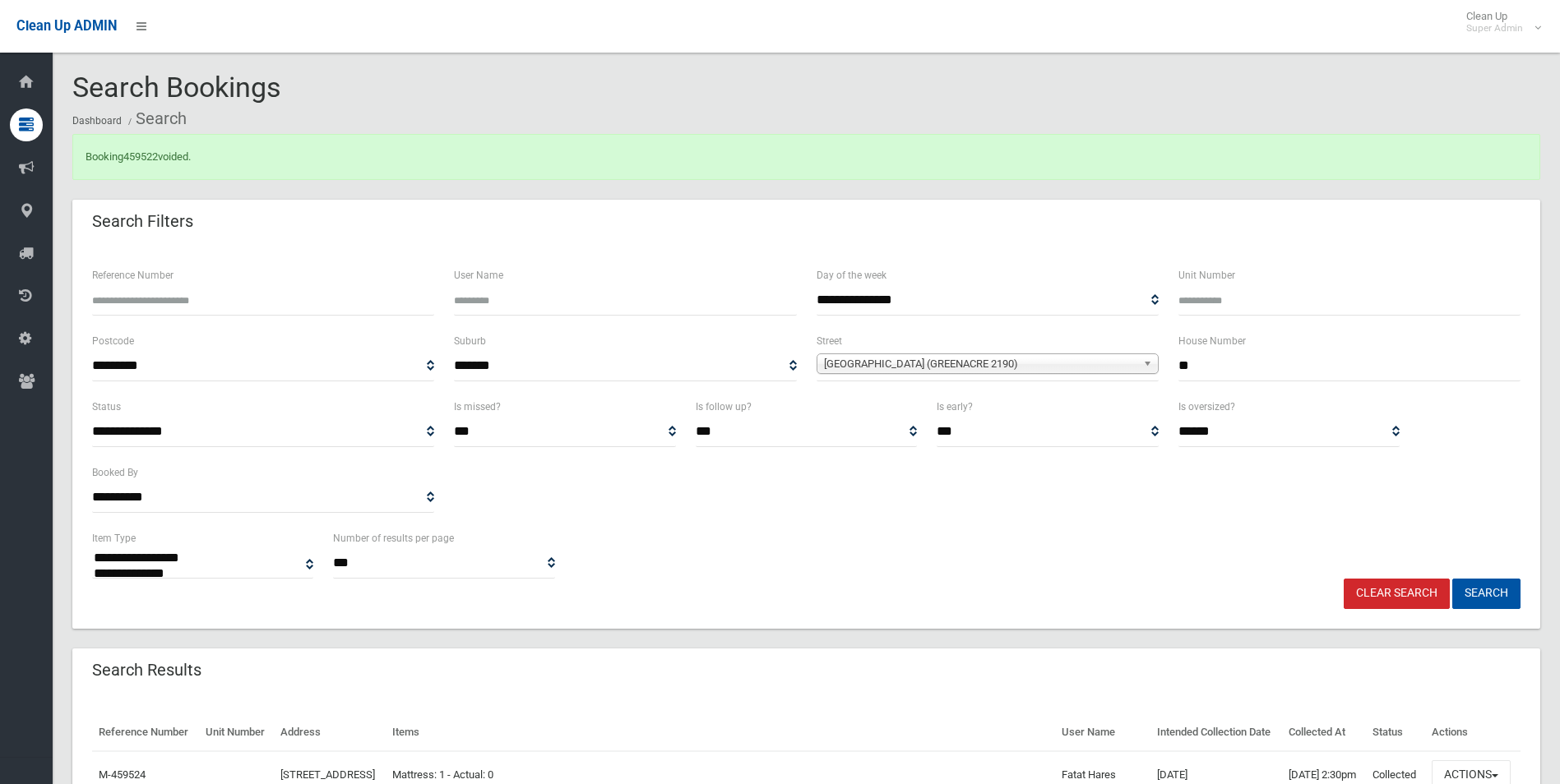
select select
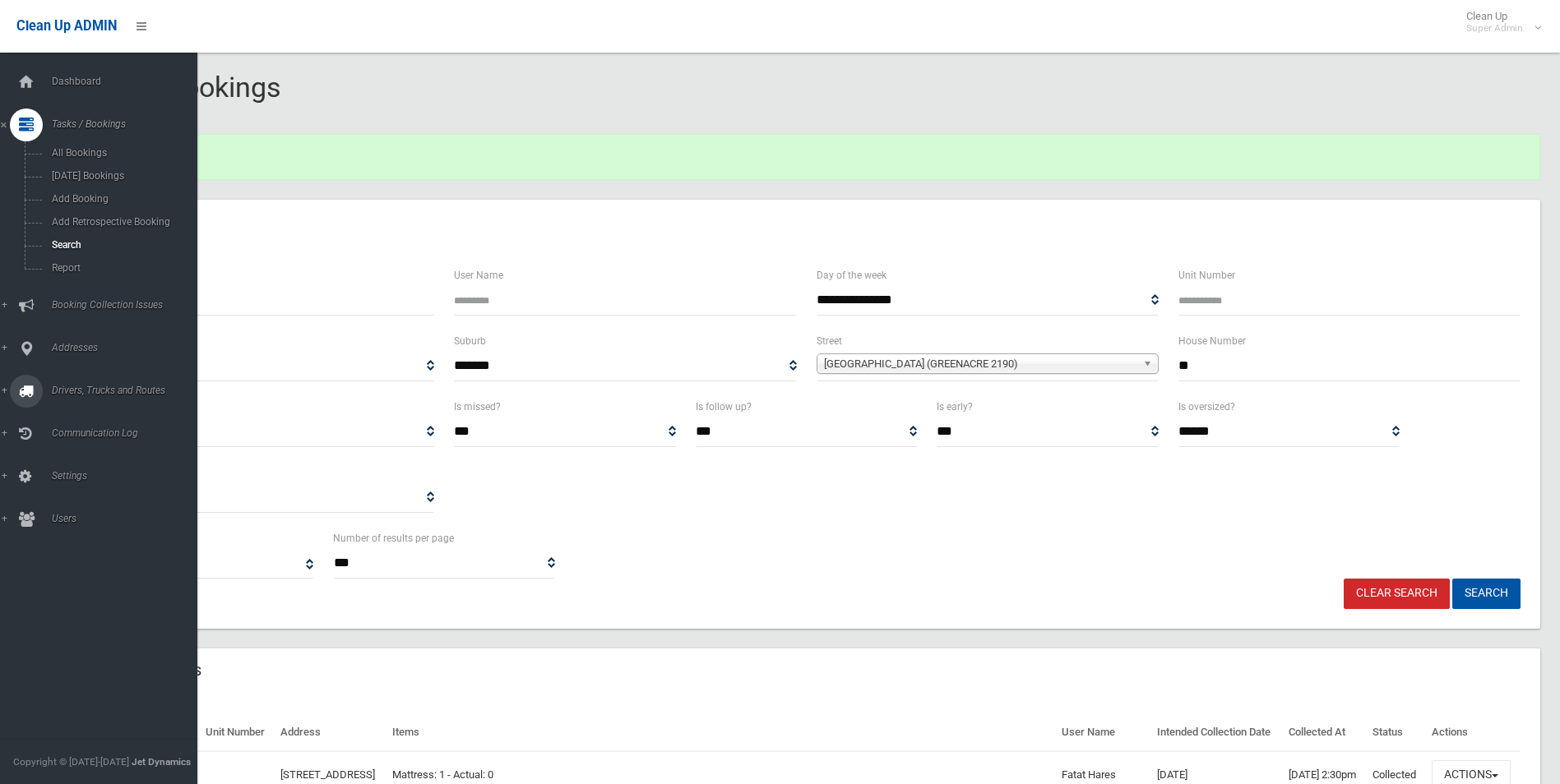
click at [72, 346] on span "Addresses" at bounding box center [129, 348] width 163 height 11
click at [93, 234] on span "All Addresses" at bounding box center [121, 238] width 149 height 11
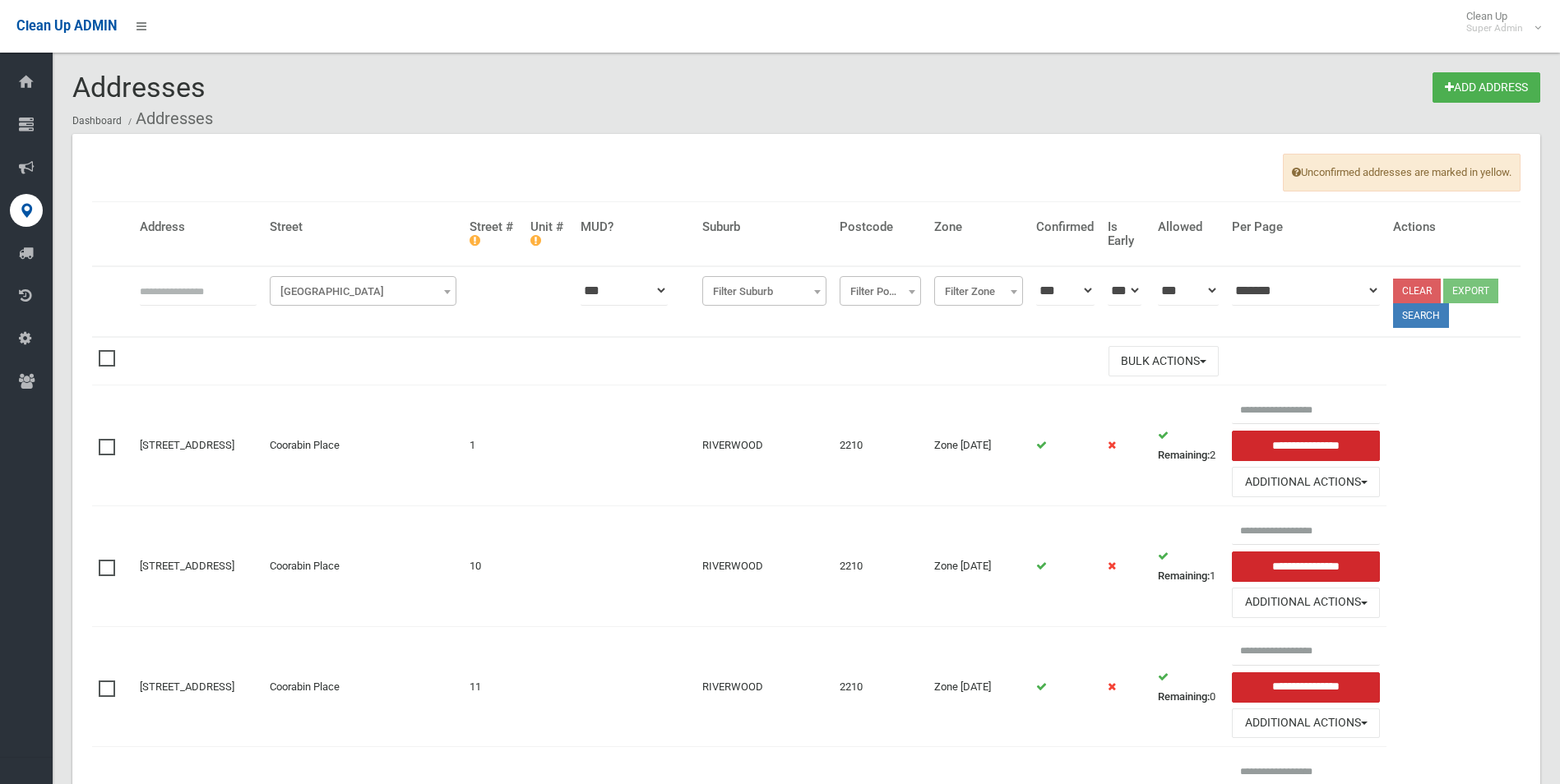
click at [187, 292] on input "text" at bounding box center [198, 290] width 117 height 31
type input "********"
click button at bounding box center [0, 0] width 0 height 0
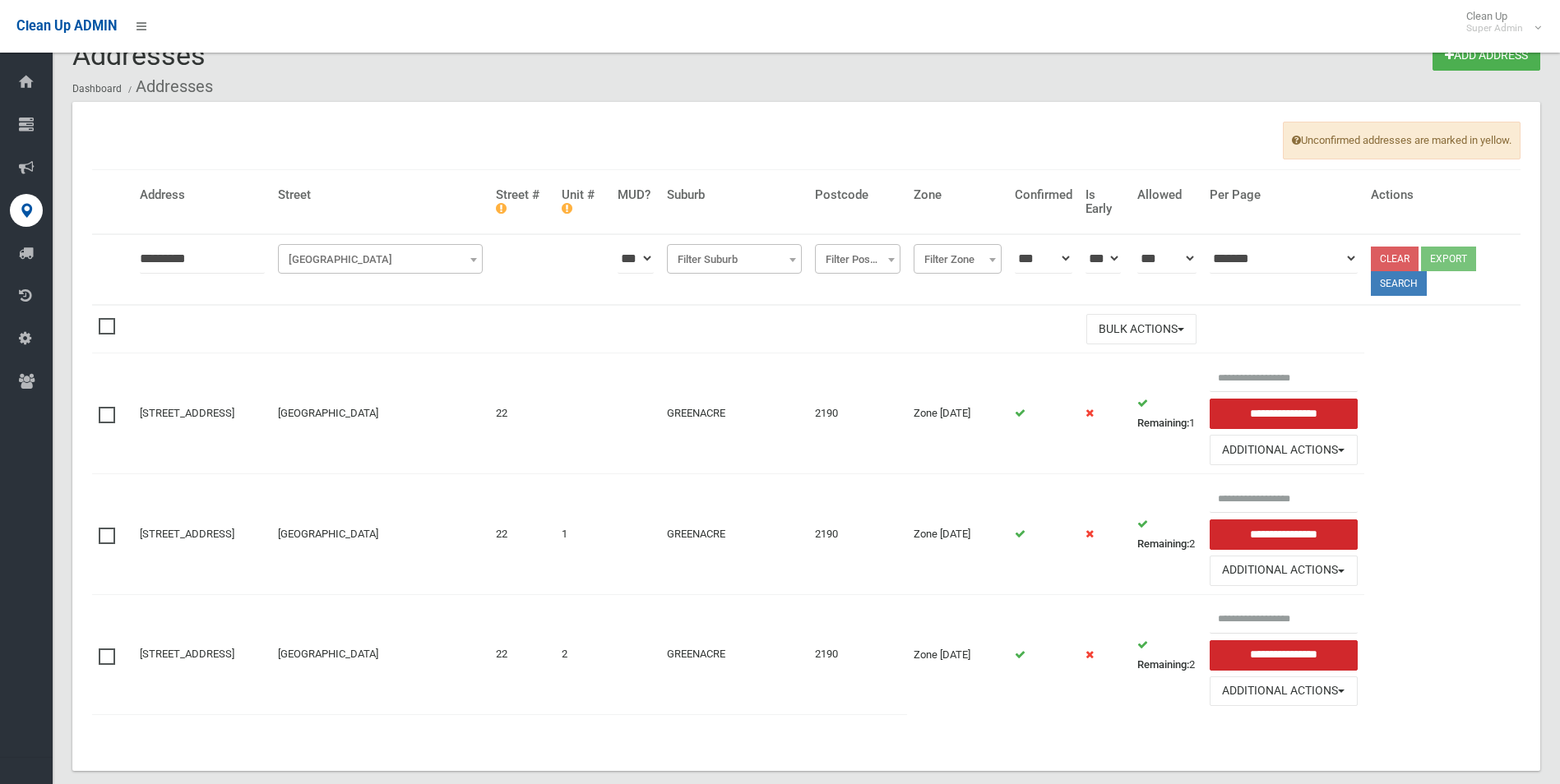
scroll to position [59, 0]
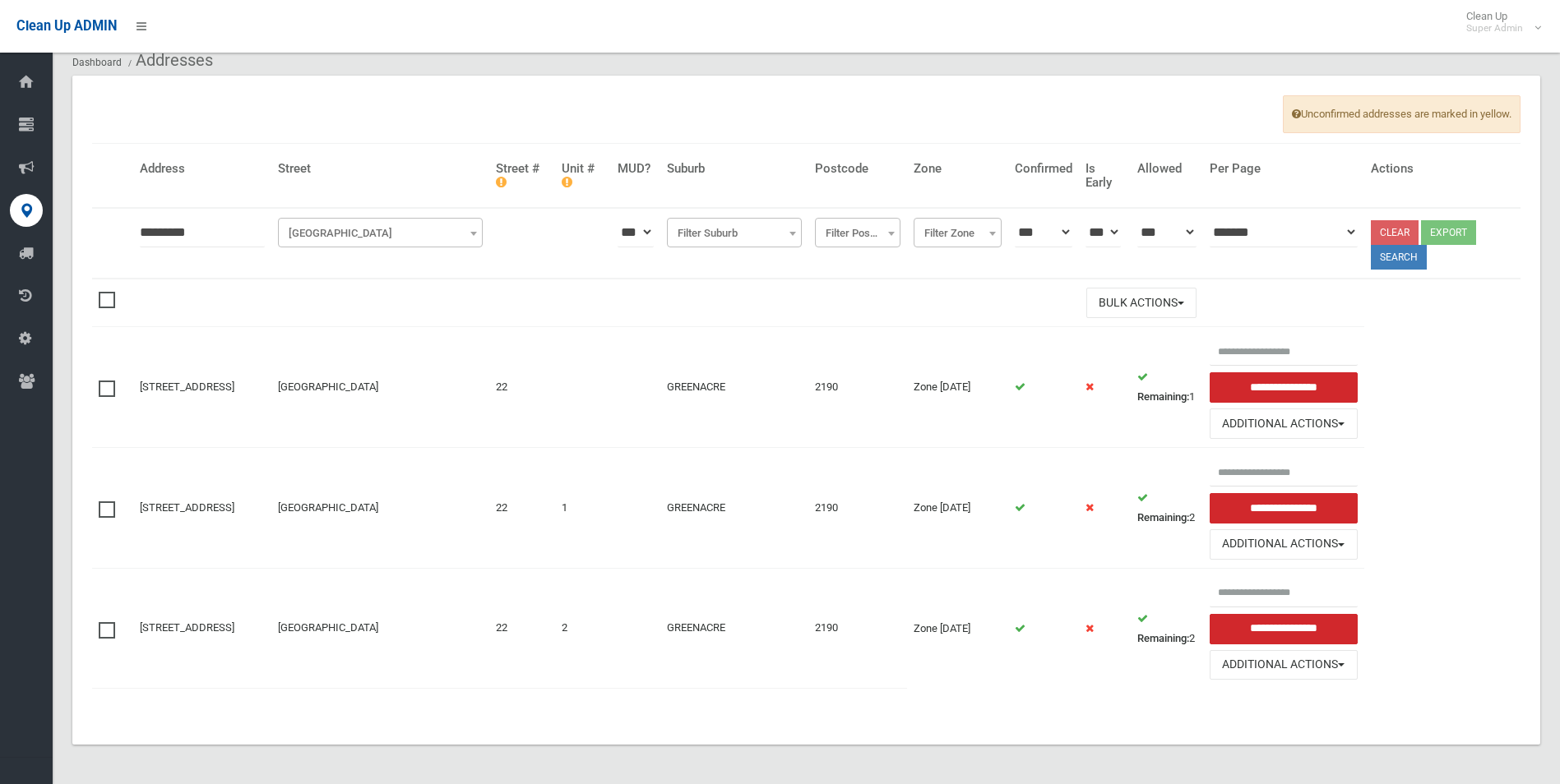
click at [108, 501] on span at bounding box center [110, 501] width 25 height 0
drag, startPoint x: 106, startPoint y: 628, endPoint x: 676, endPoint y: 630, distance: 570.0
click at [107, 623] on span at bounding box center [110, 623] width 25 height 0
click at [1141, 297] on button "Bulk Actions" at bounding box center [1141, 303] width 110 height 31
click at [1138, 335] on link "Delete Selected" at bounding box center [1185, 337] width 196 height 28
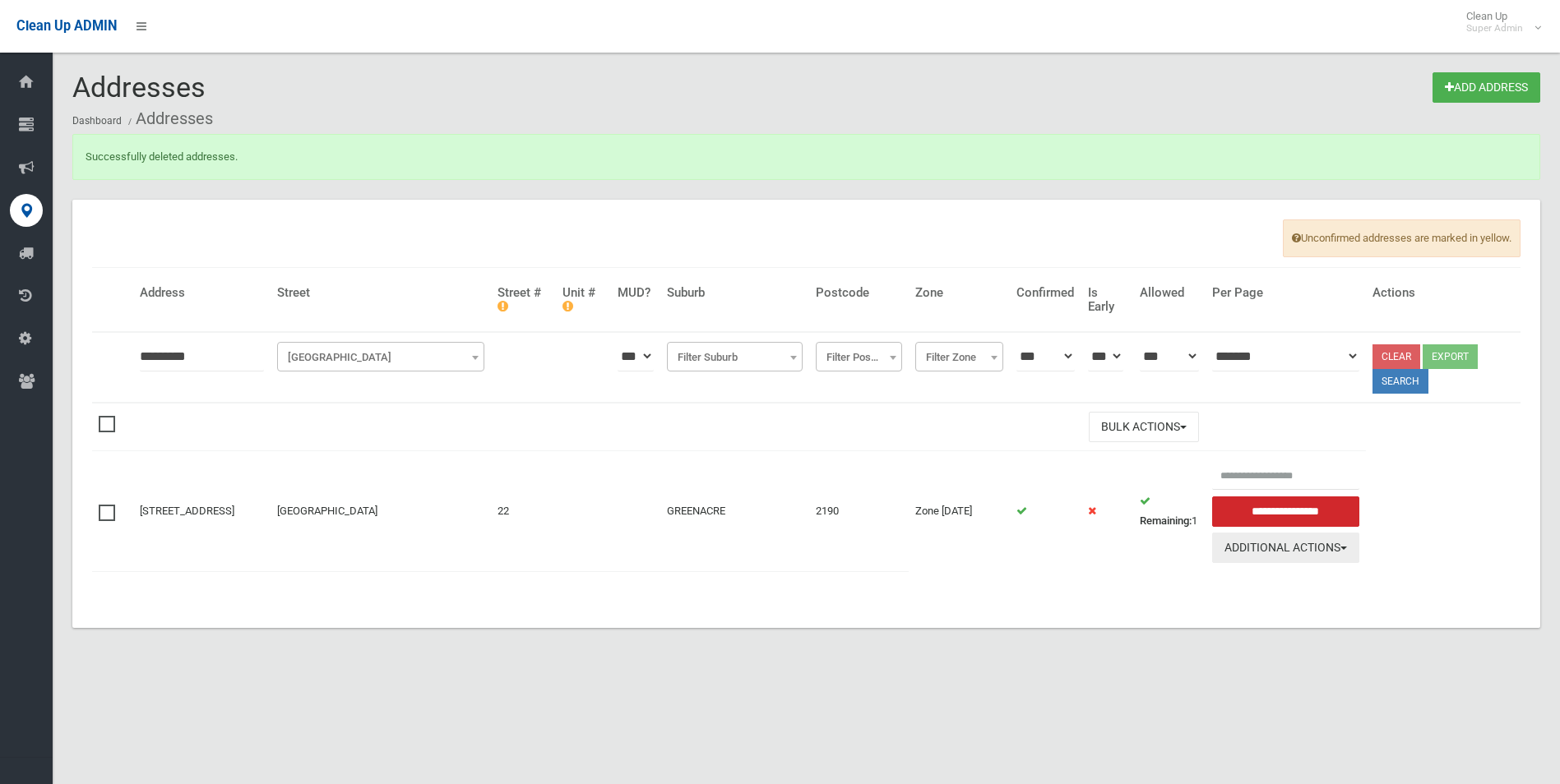
click at [1315, 545] on button "Additional Actions" at bounding box center [1287, 548] width 148 height 31
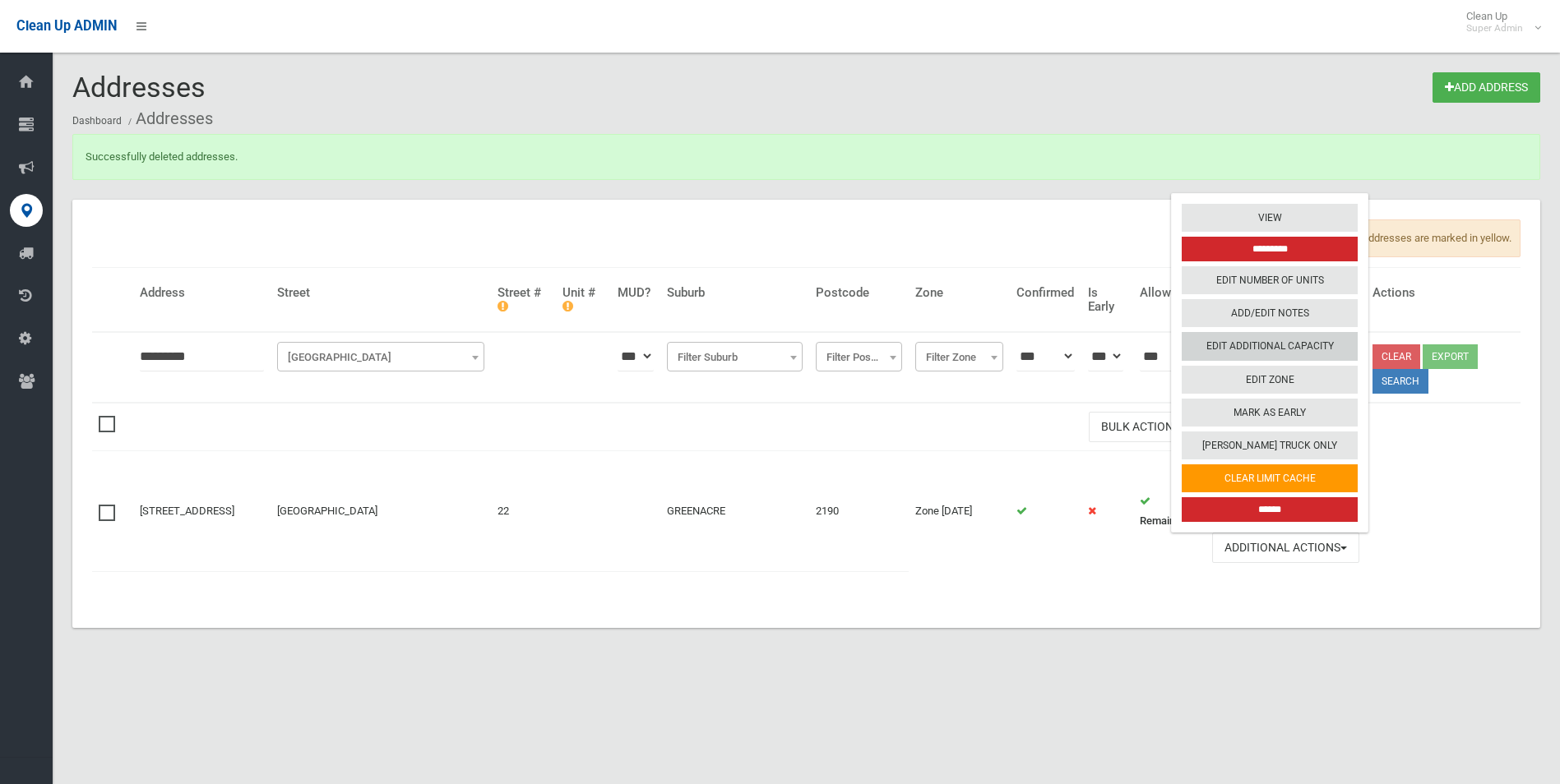
click at [1275, 346] on link "Edit Additional Capacity" at bounding box center [1270, 347] width 176 height 28
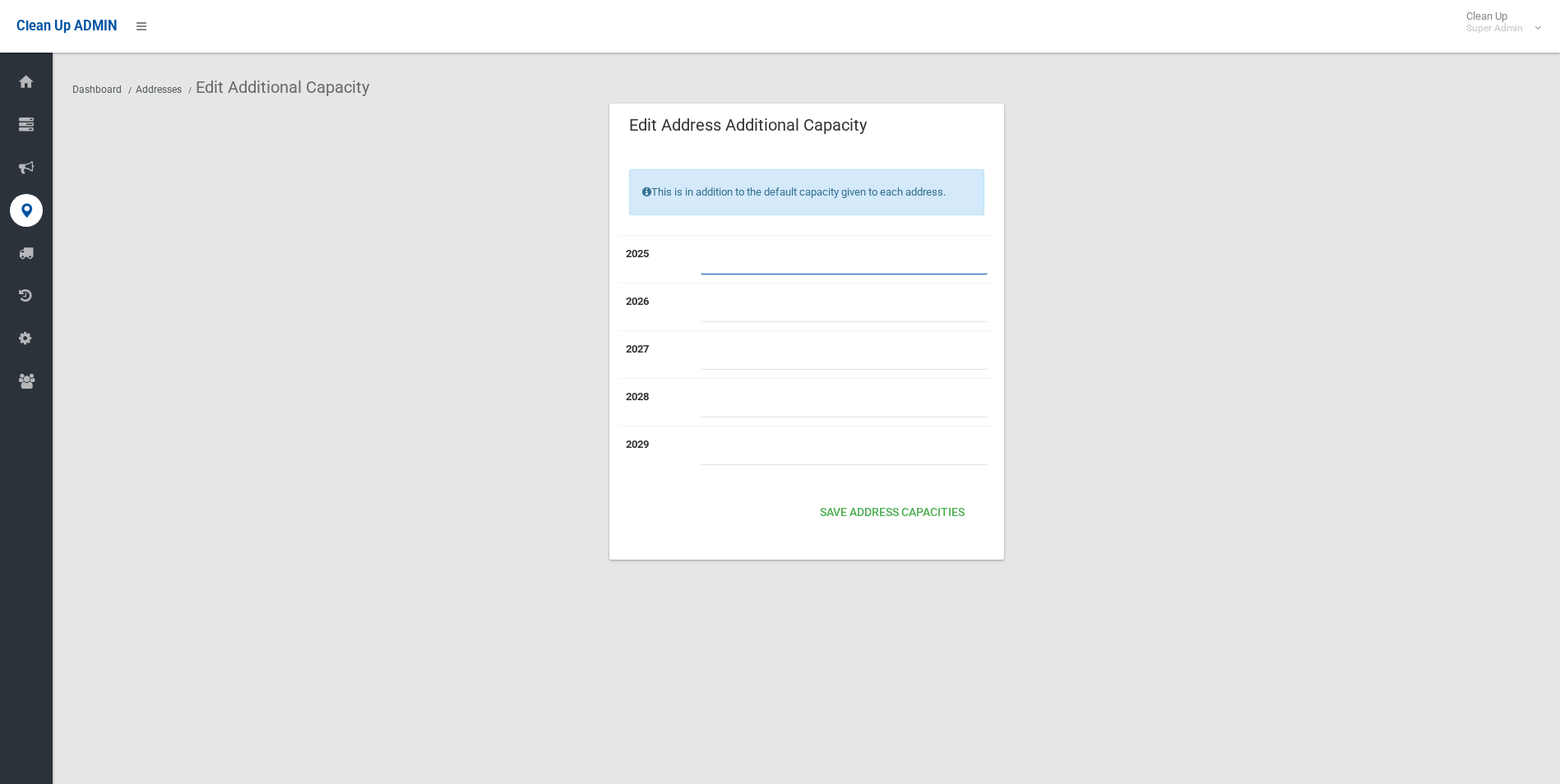
click at [718, 258] on input "number" at bounding box center [844, 259] width 287 height 31
type input "*"
click at [814, 314] on input "number" at bounding box center [844, 307] width 287 height 31
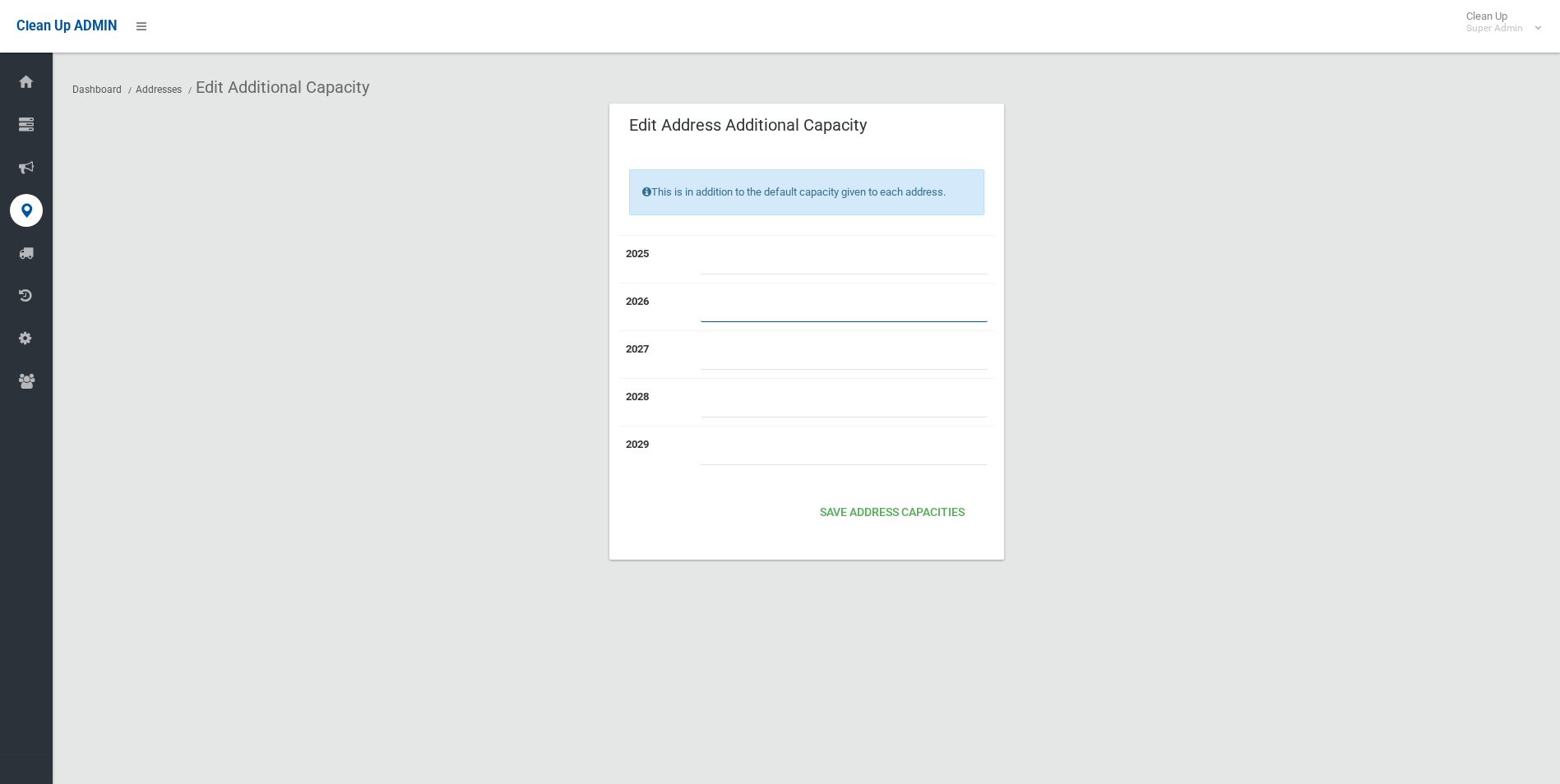
type input "*"
click at [747, 368] on input "number" at bounding box center [844, 354] width 287 height 31
type input "*"
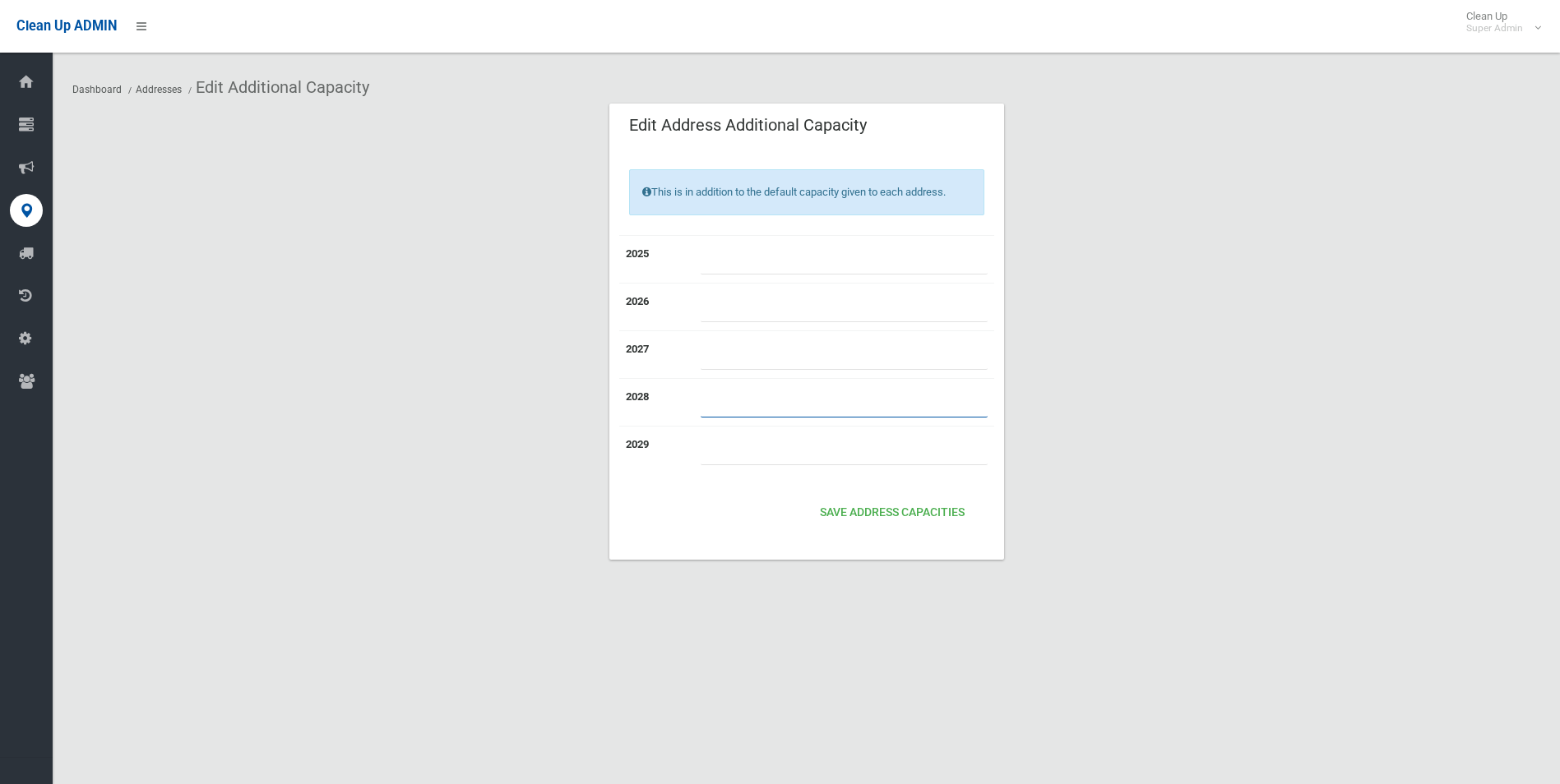
click at [720, 403] on input "number" at bounding box center [844, 402] width 287 height 31
type input "*"
click at [735, 449] on input "number" at bounding box center [844, 449] width 287 height 31
type input "*"
click at [917, 514] on button "Save Address capacities" at bounding box center [893, 513] width 158 height 31
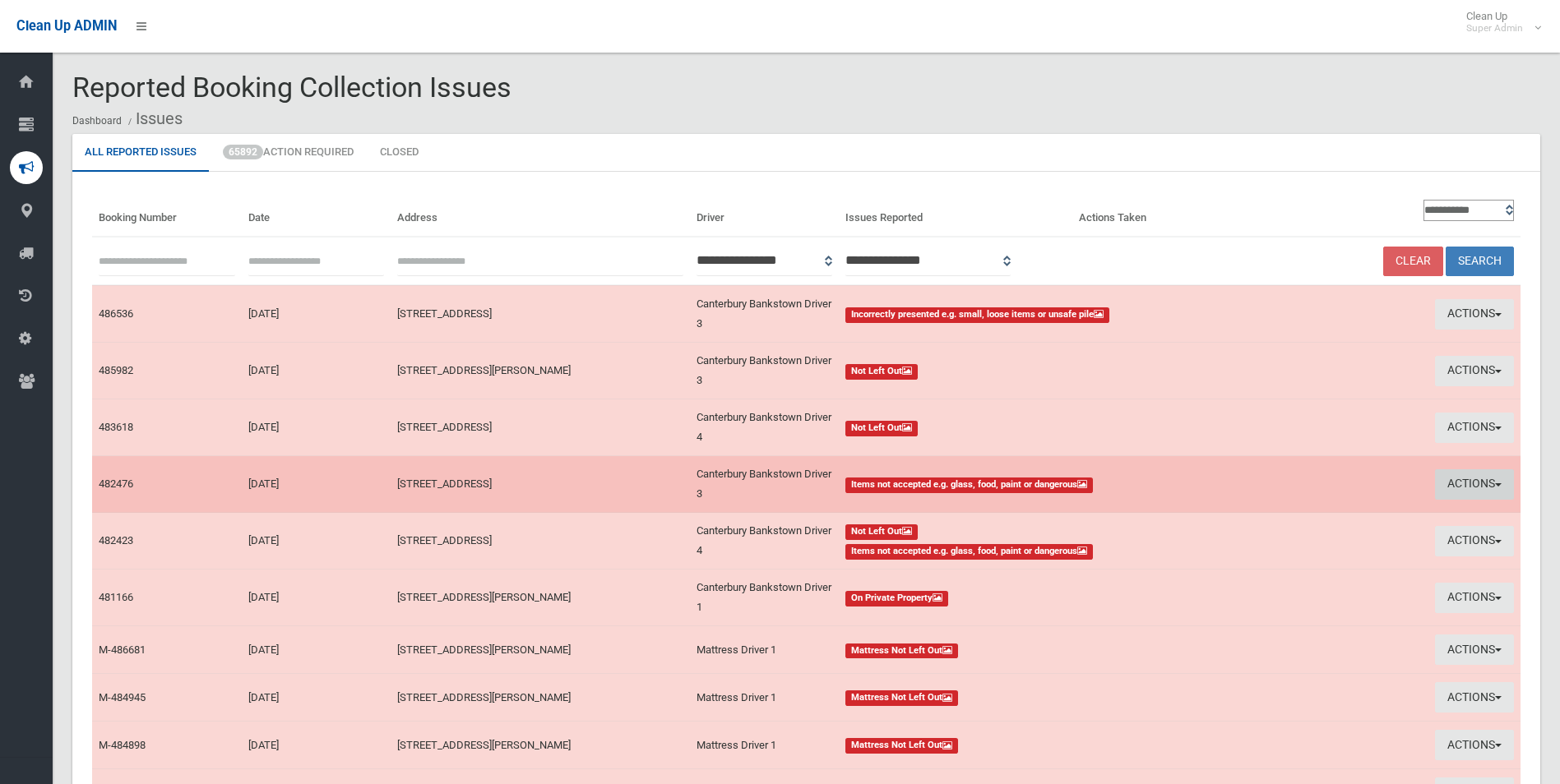
click at [1448, 479] on button "Actions" at bounding box center [1474, 485] width 79 height 31
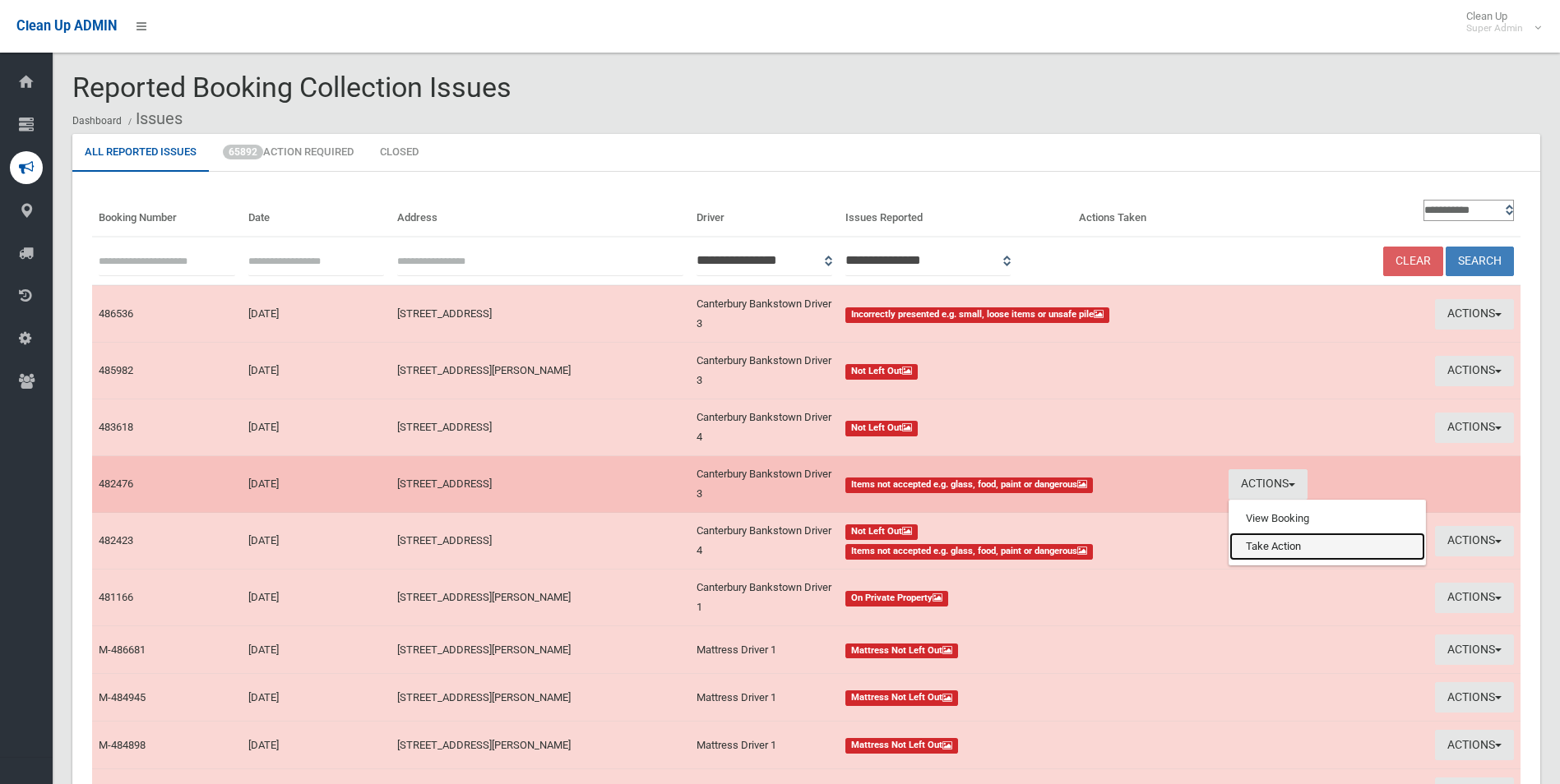
click at [1244, 551] on link "Take Action" at bounding box center [1326, 547] width 196 height 28
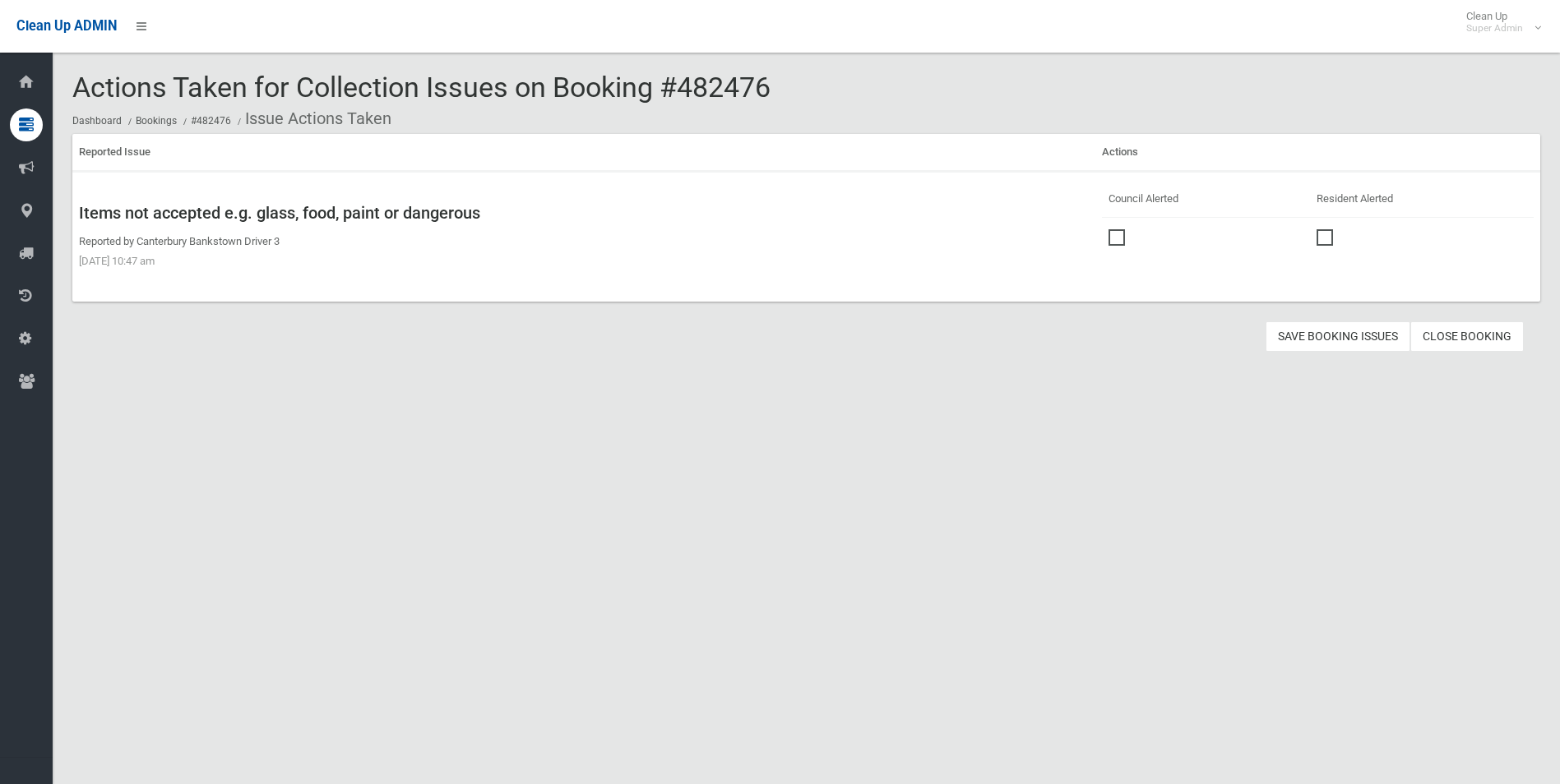
click at [1110, 230] on span at bounding box center [1121, 230] width 25 height 0
click at [1367, 336] on button "Save Booking Issues" at bounding box center [1338, 336] width 145 height 31
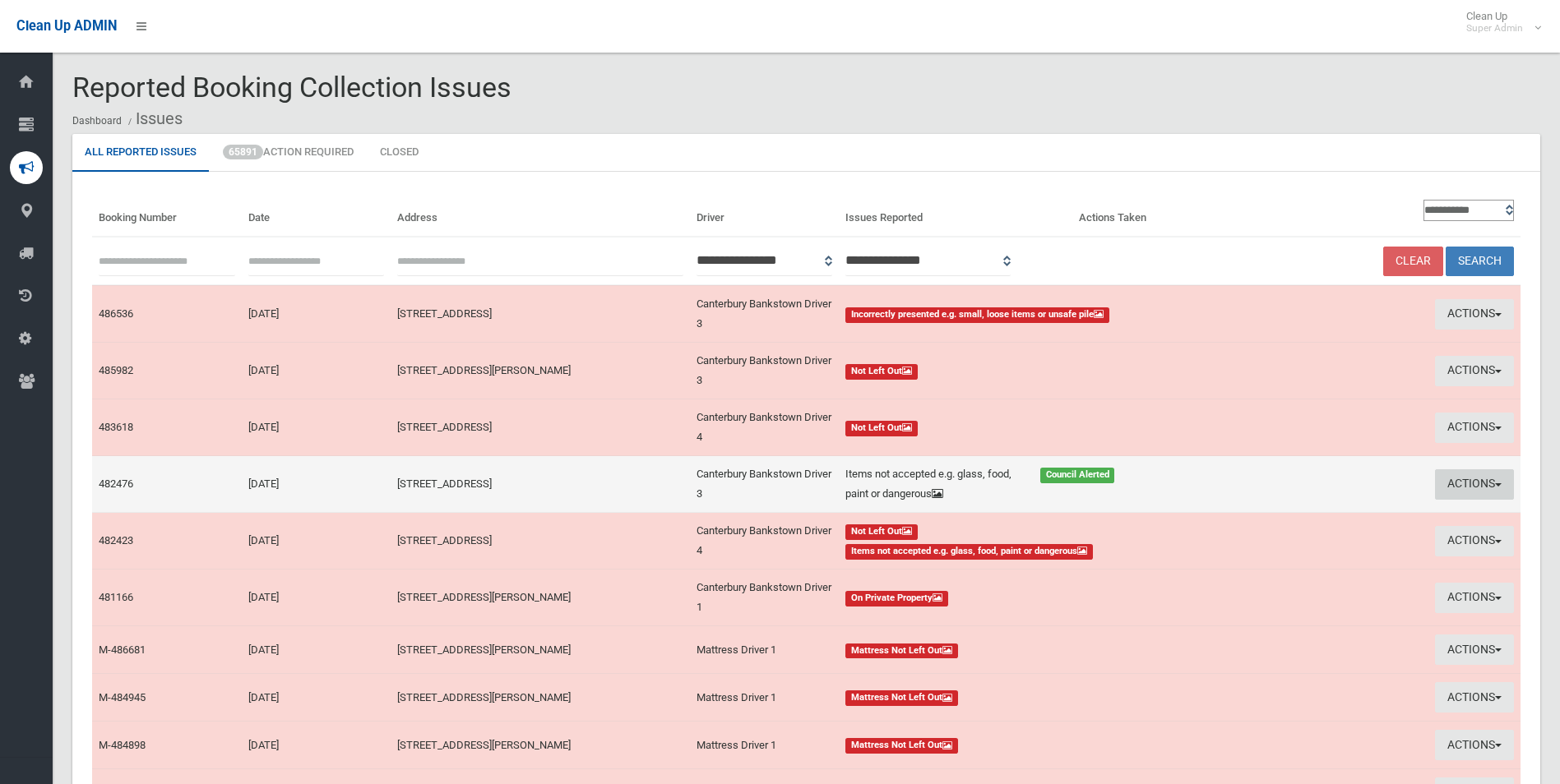
click at [1459, 485] on button "Actions" at bounding box center [1474, 485] width 79 height 31
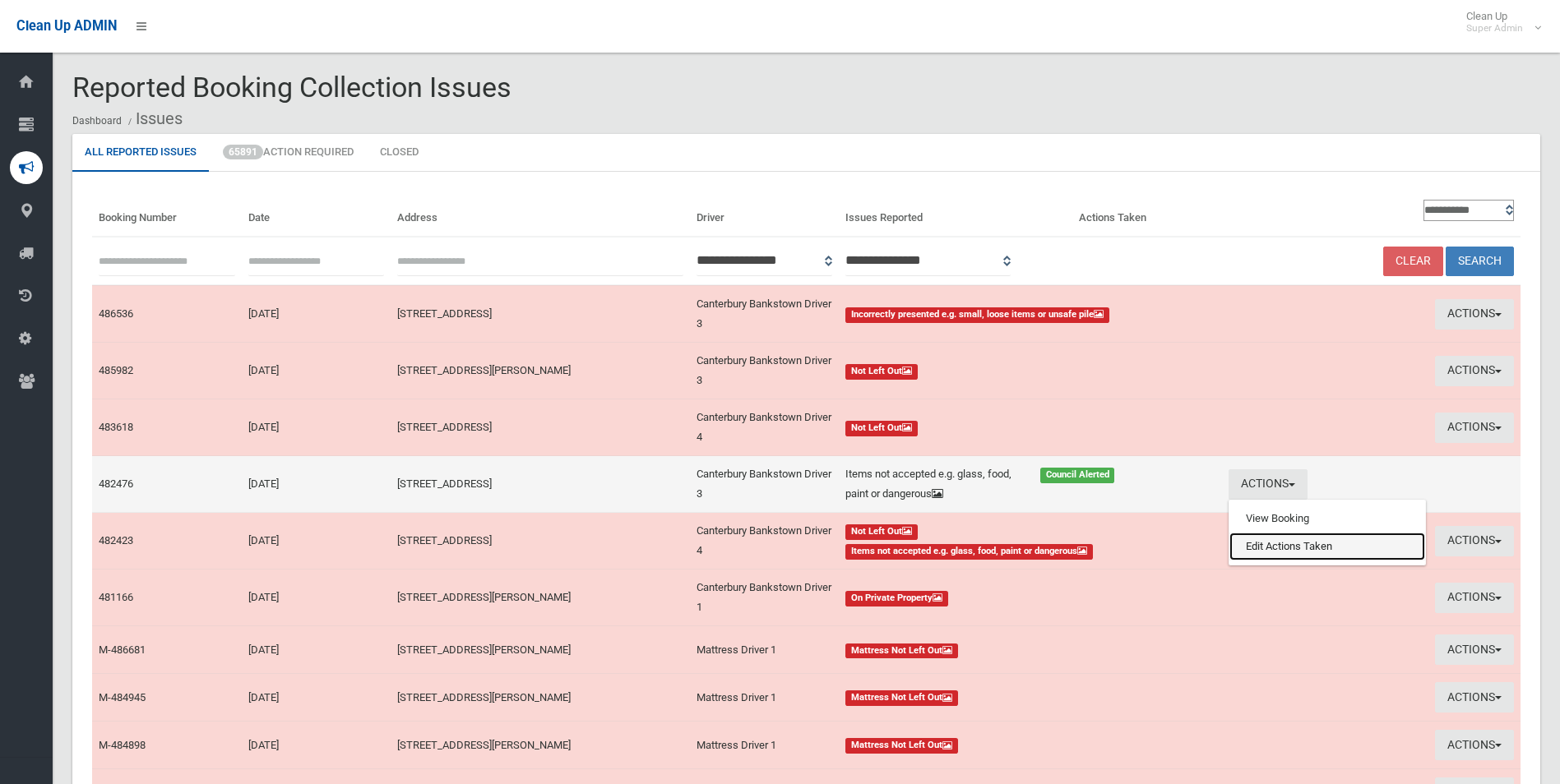
click at [1300, 544] on link "Edit Actions Taken" at bounding box center [1326, 547] width 196 height 28
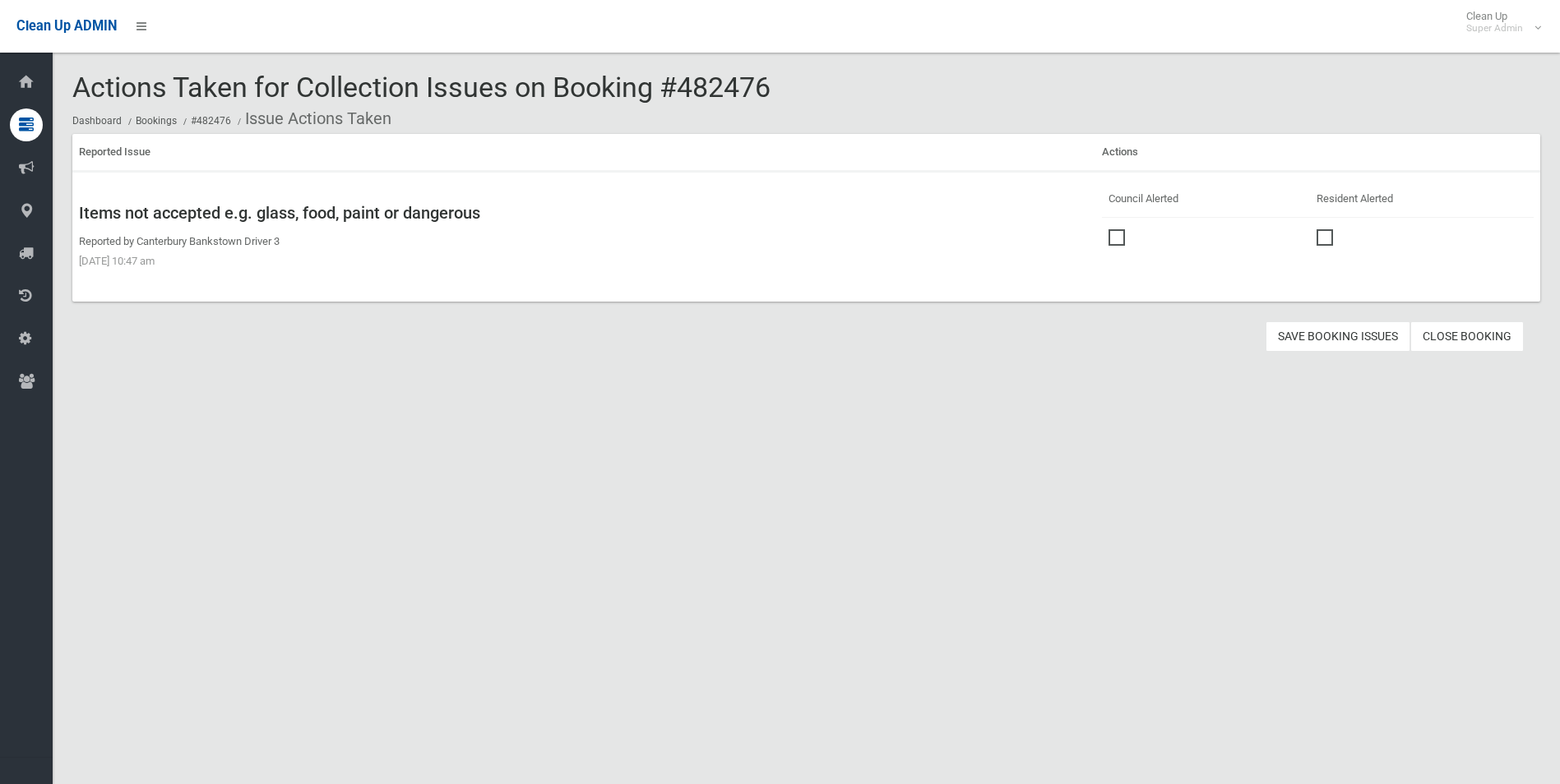
click at [1468, 335] on link "Close Booking" at bounding box center [1467, 336] width 113 height 31
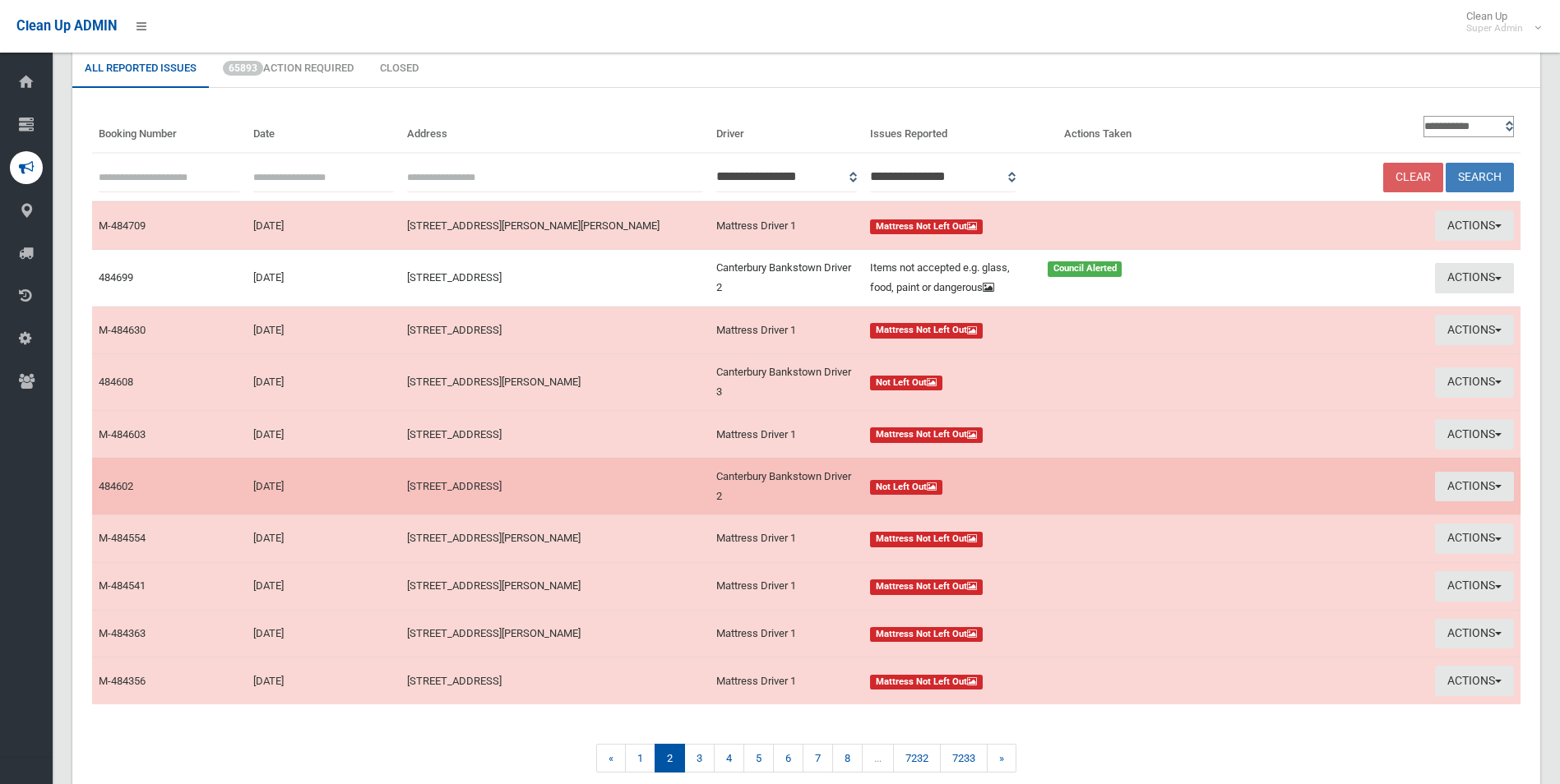
scroll to position [158, 0]
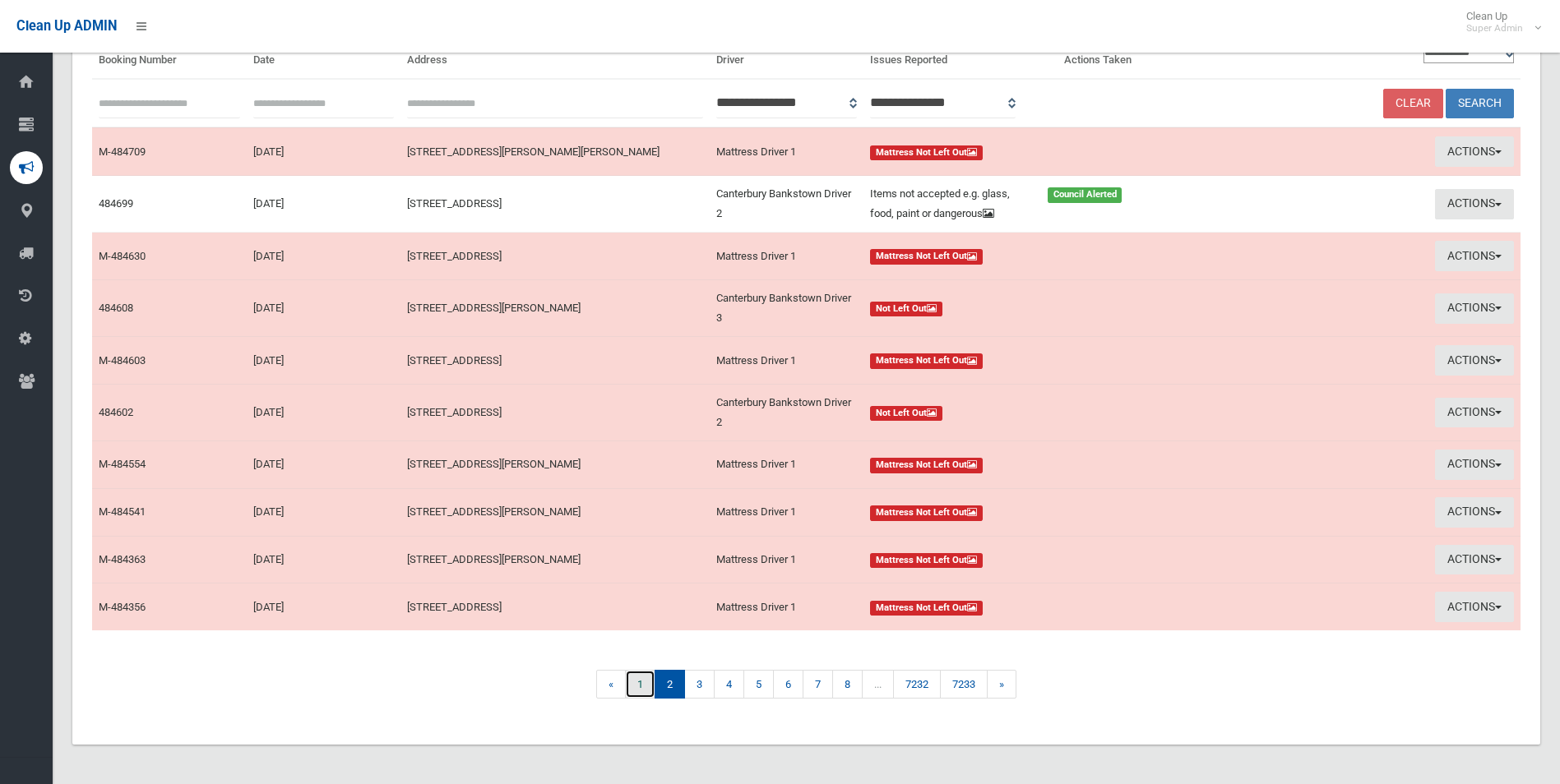
click at [635, 688] on link "1" at bounding box center [640, 684] width 31 height 29
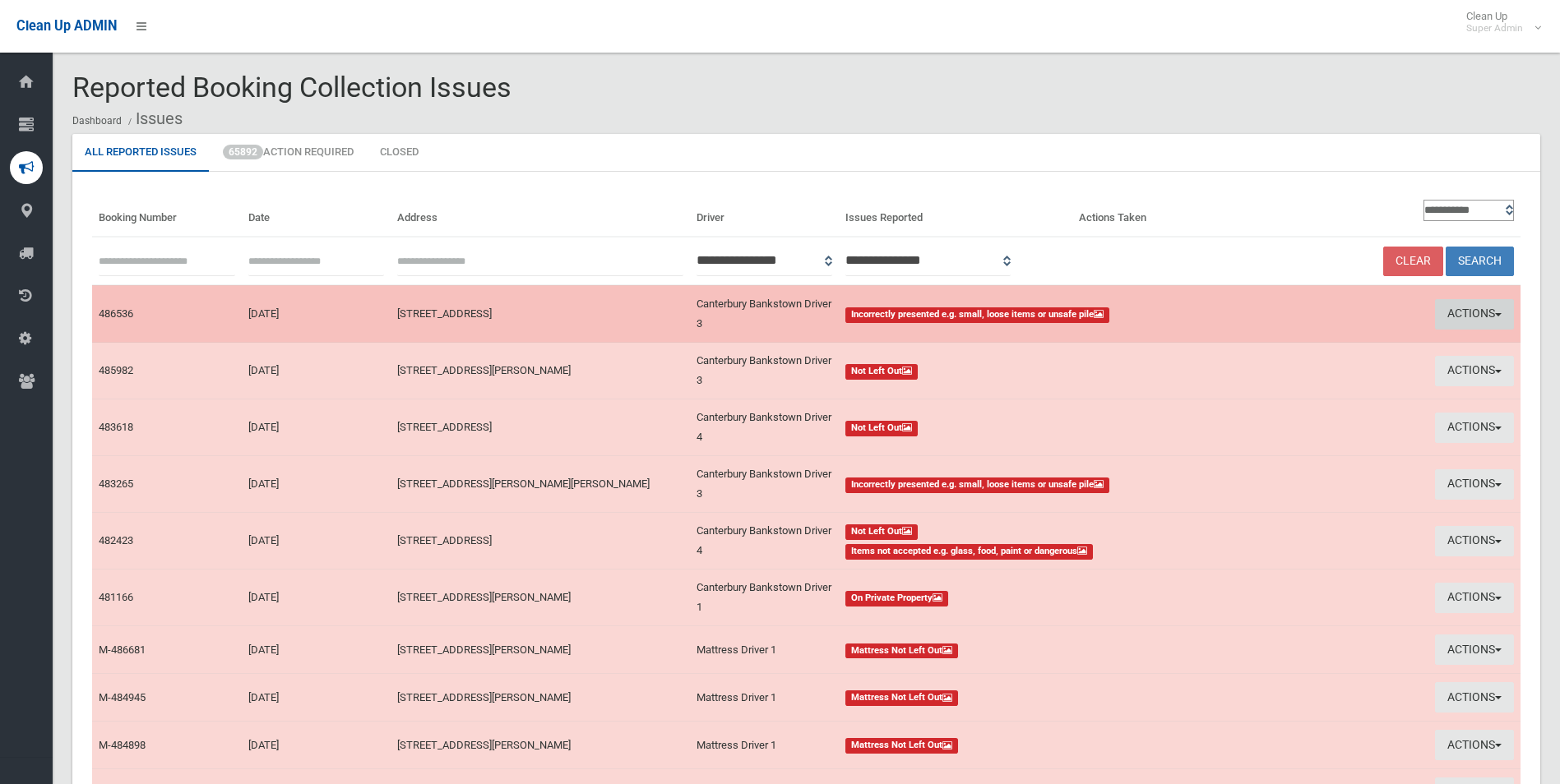
click at [1457, 312] on button "Actions" at bounding box center [1474, 314] width 79 height 31
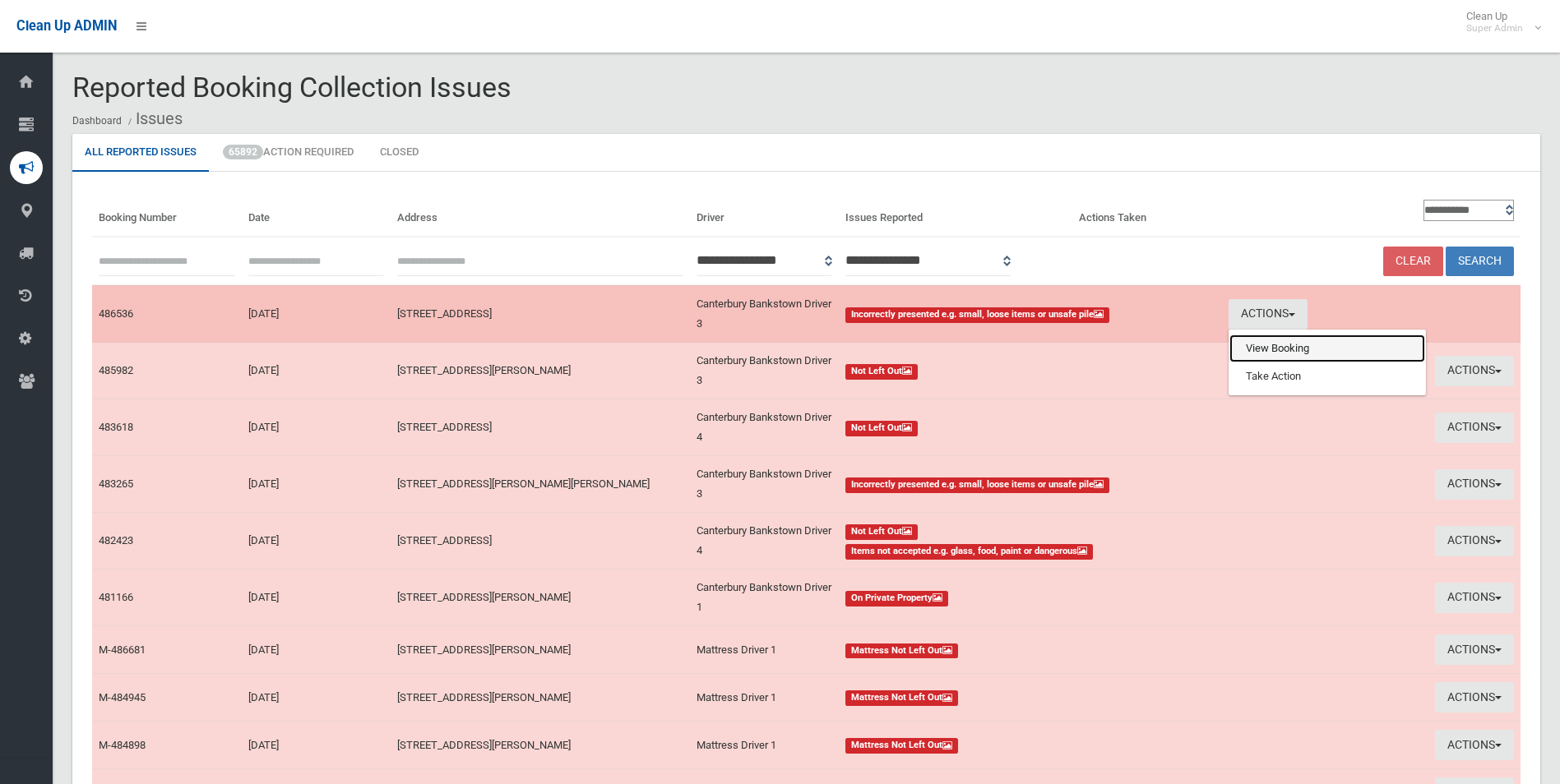
click at [1261, 349] on link "View Booking" at bounding box center [1326, 348] width 196 height 28
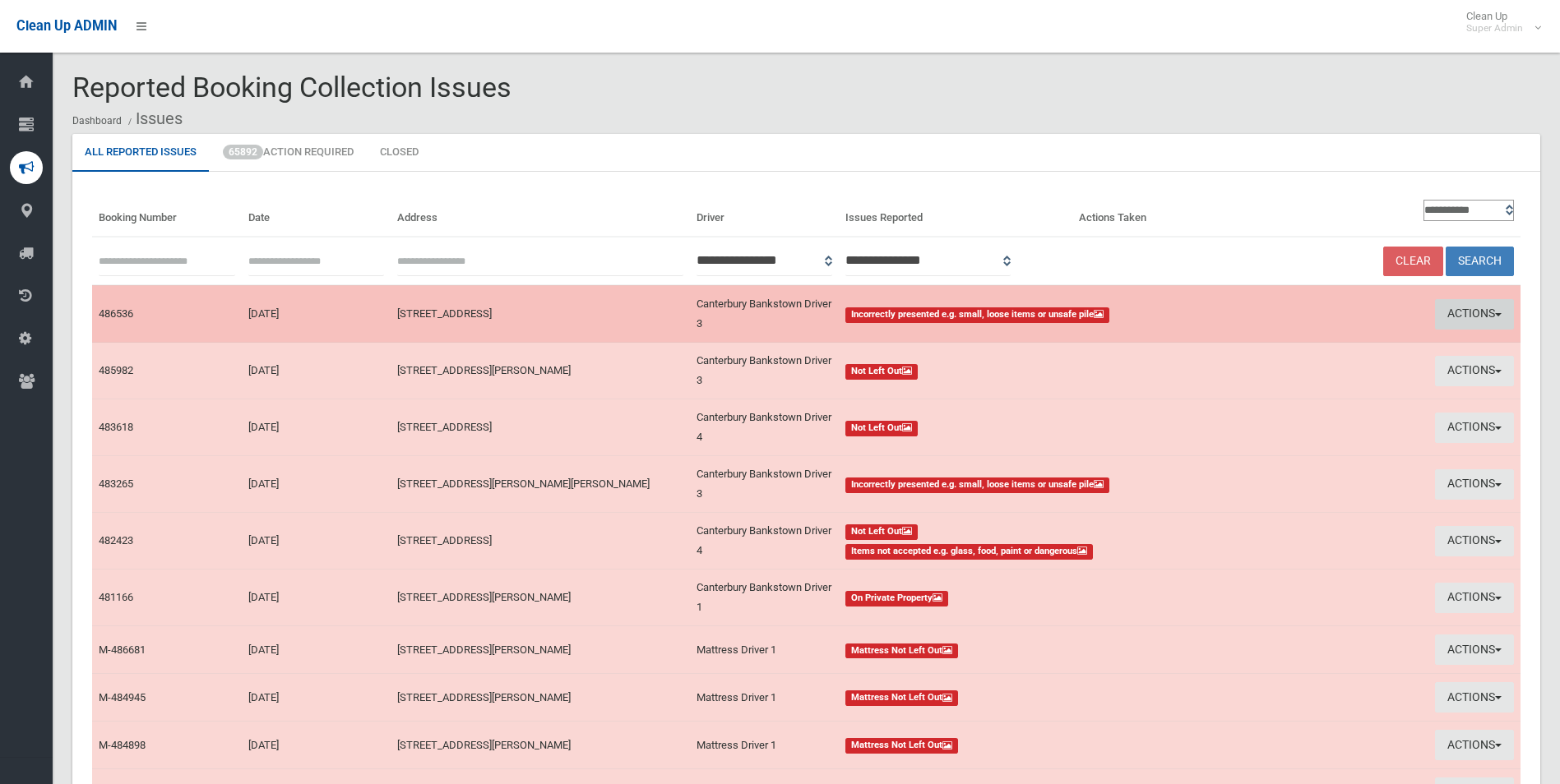
click at [1463, 314] on button "Actions" at bounding box center [1474, 314] width 79 height 31
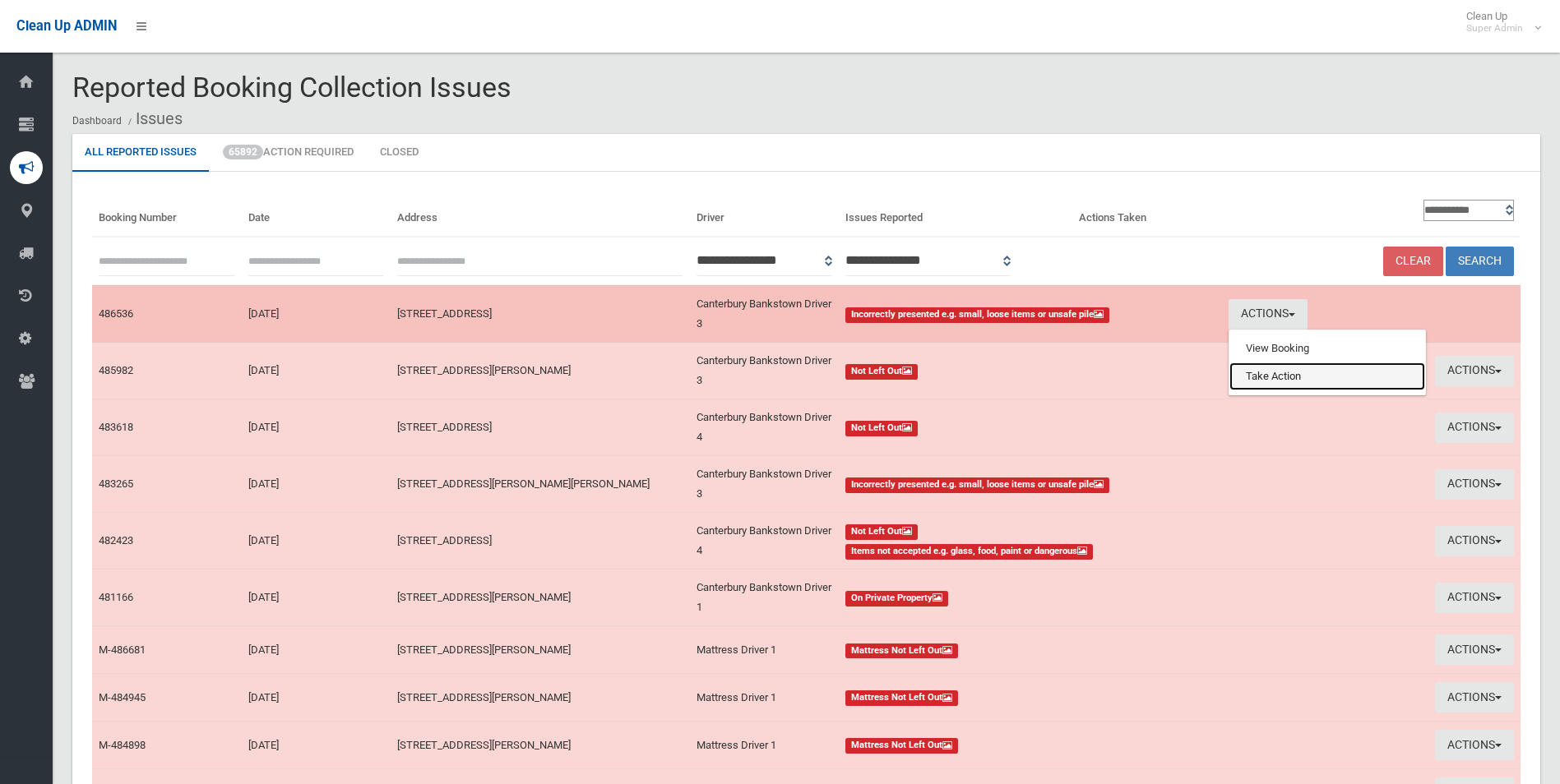
click at [1289, 374] on link "Take Action" at bounding box center [1326, 376] width 196 height 28
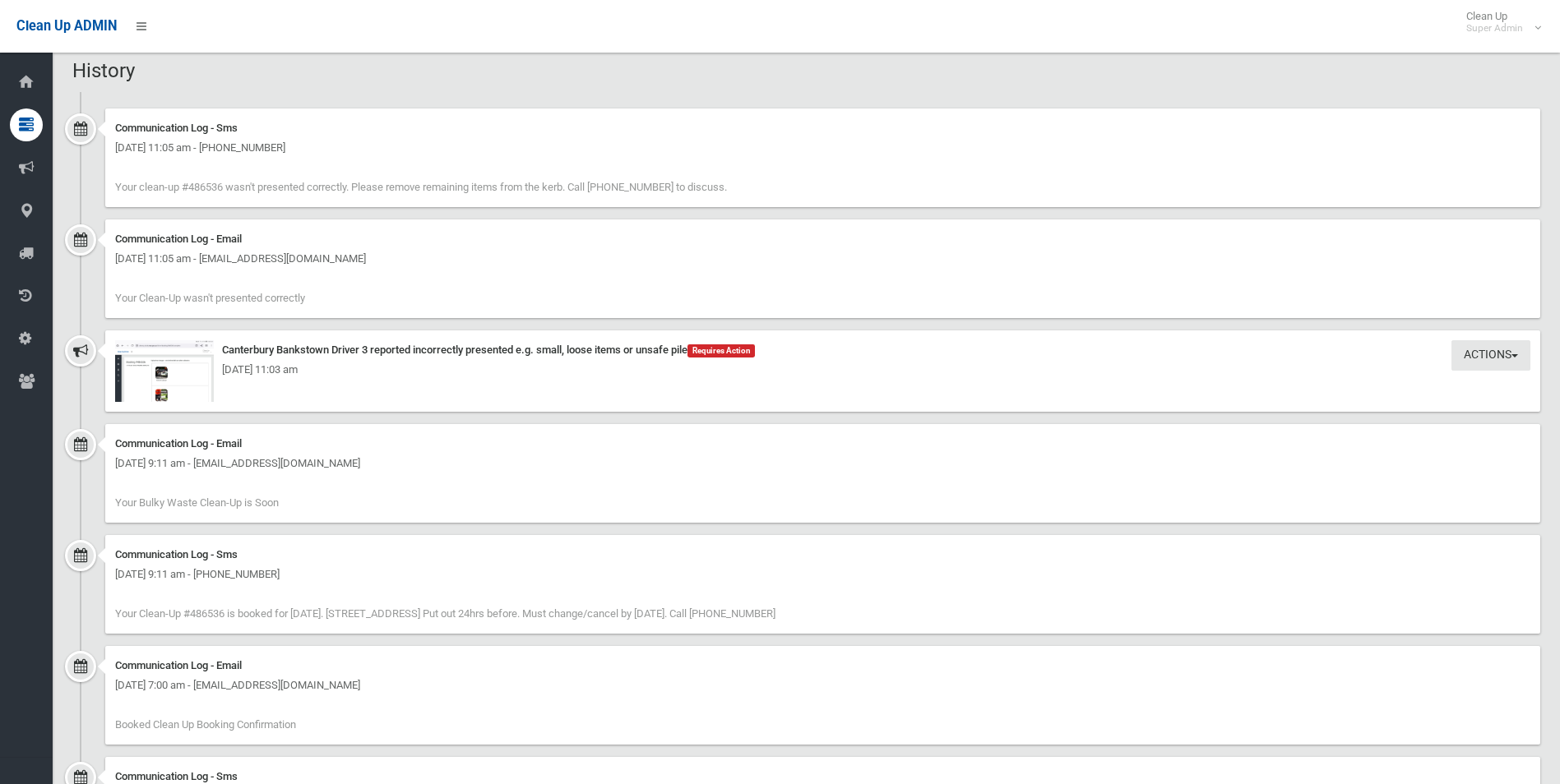
scroll to position [1265, 0]
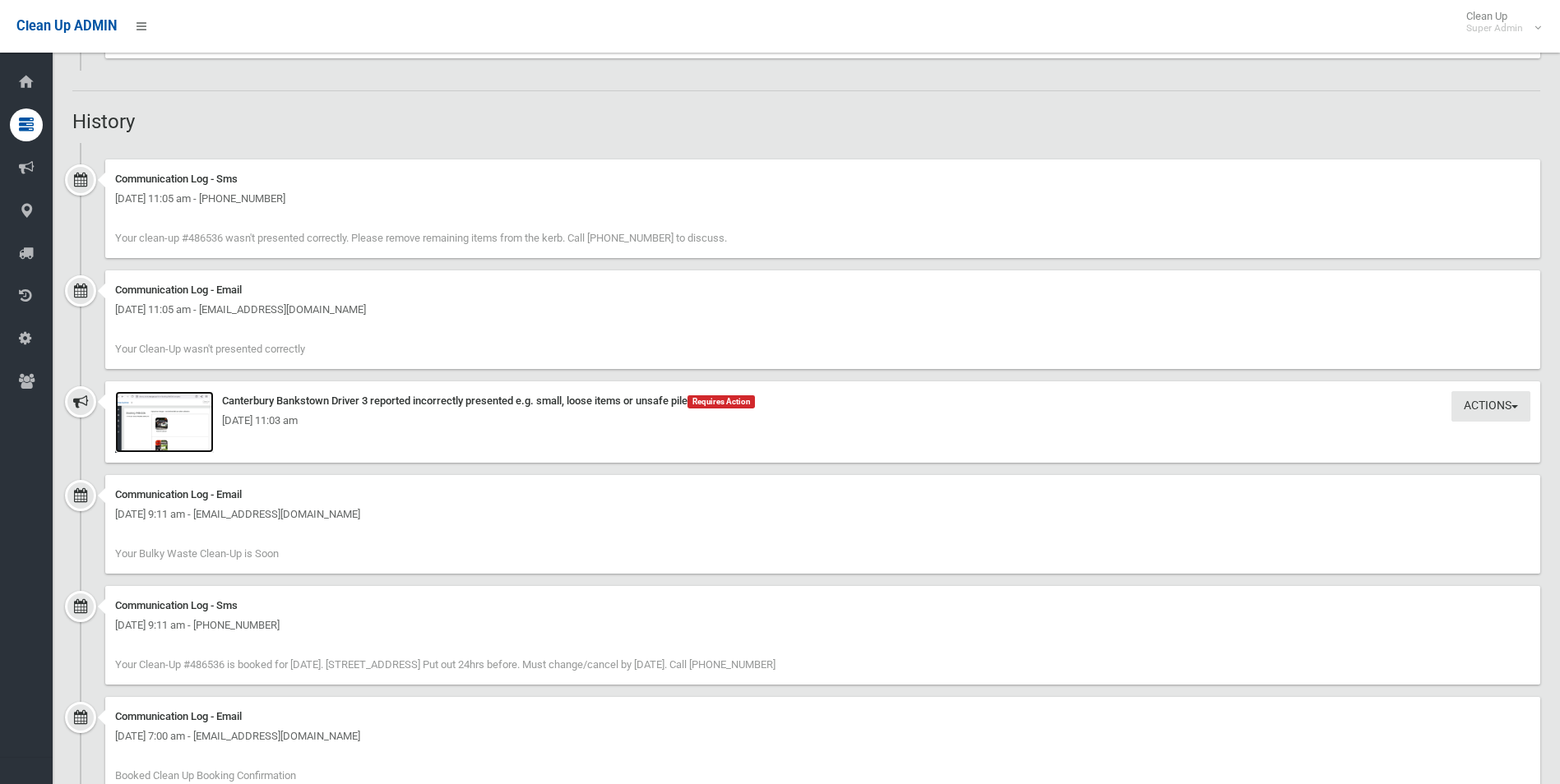
click at [173, 444] on img at bounding box center [164, 422] width 98 height 62
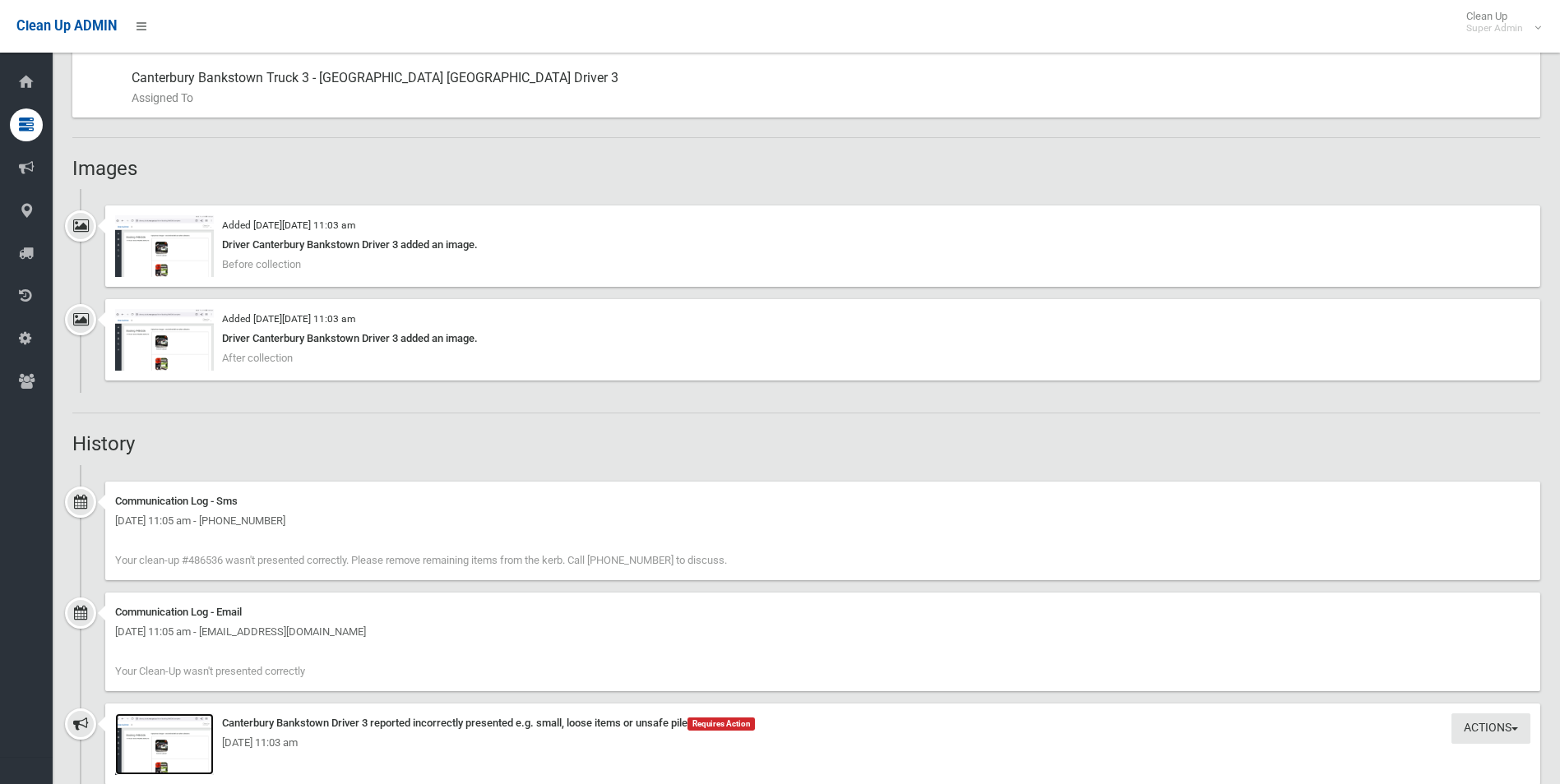
scroll to position [771, 0]
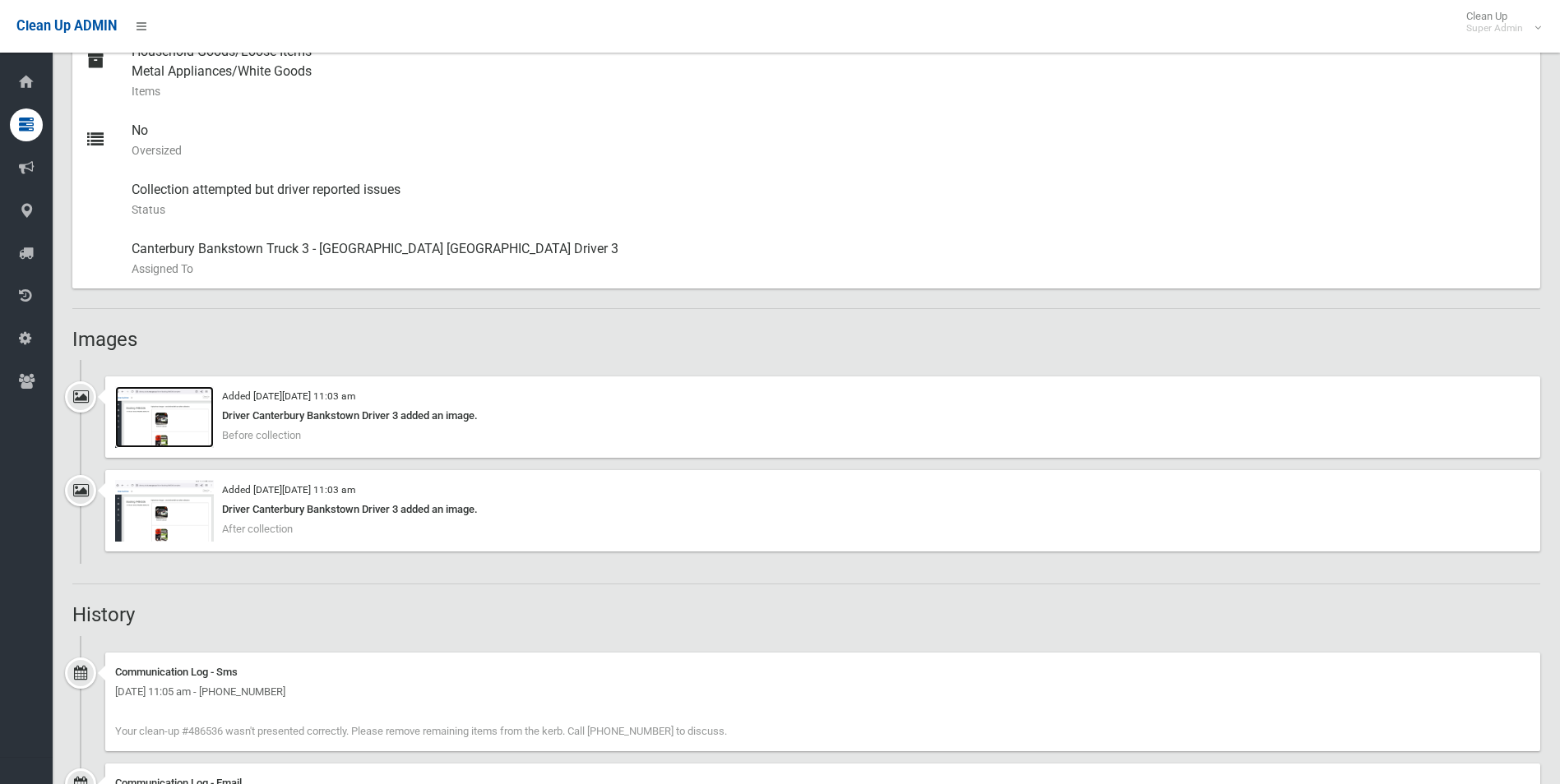
click at [186, 429] on img at bounding box center [164, 417] width 98 height 62
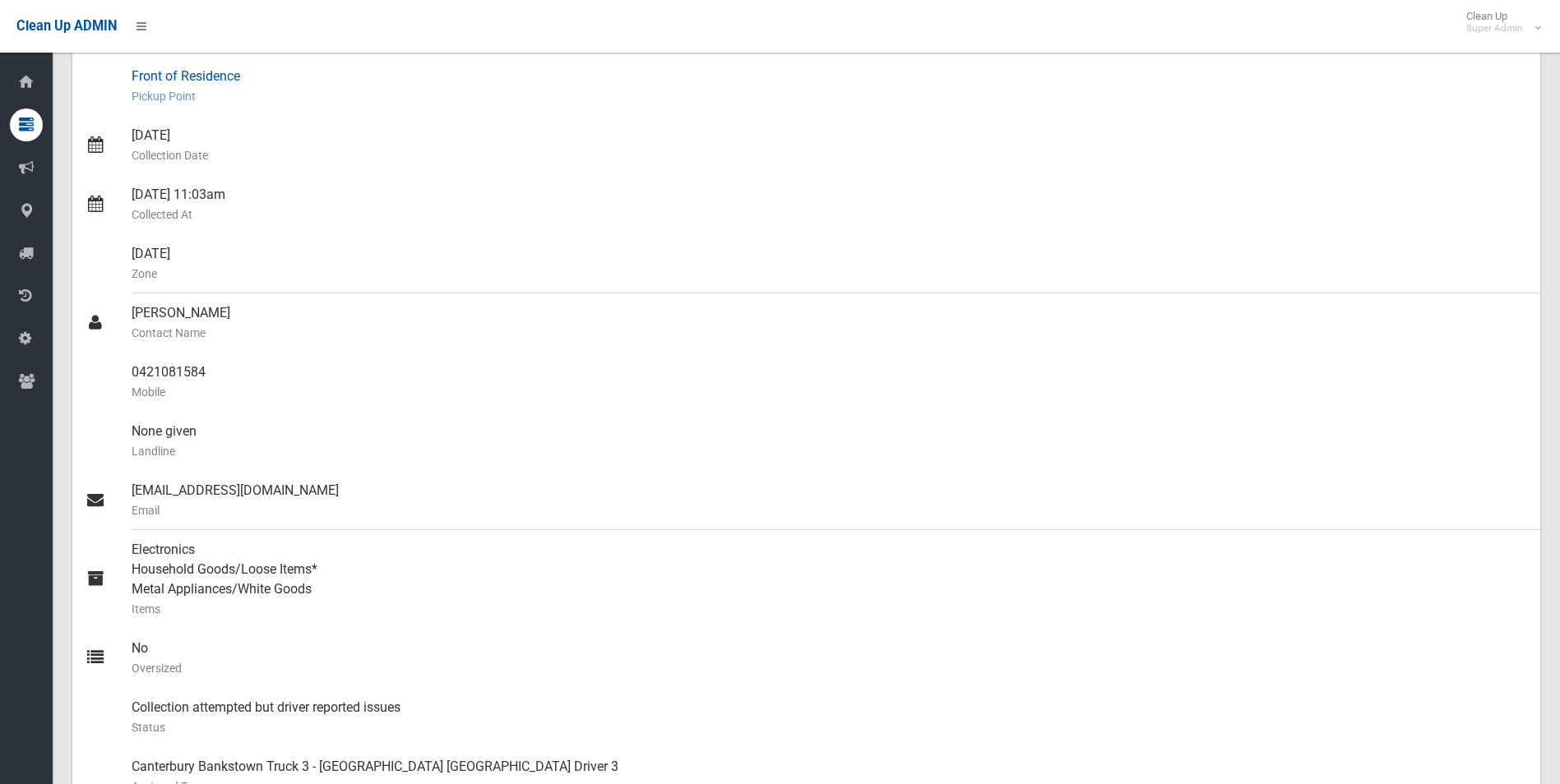
scroll to position [329, 0]
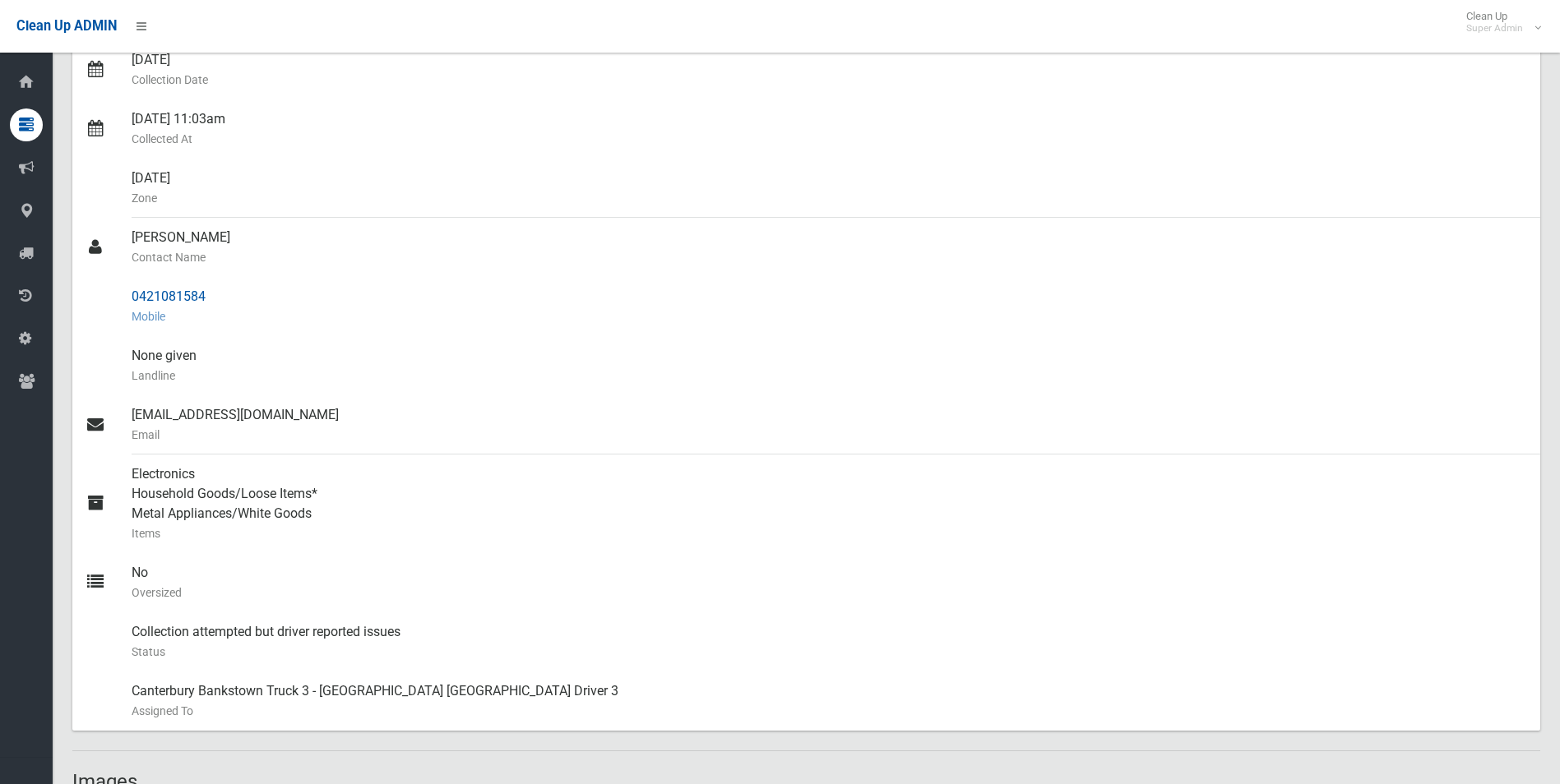
drag, startPoint x: 133, startPoint y: 294, endPoint x: 211, endPoint y: 291, distance: 78.1
click at [211, 291] on div "0421081584 Mobile" at bounding box center [830, 307] width 1396 height 59
drag, startPoint x: 211, startPoint y: 291, endPoint x: 166, endPoint y: 292, distance: 45.0
drag, startPoint x: 166, startPoint y: 292, endPoint x: 145, endPoint y: 298, distance: 21.8
copy div "0421081584"
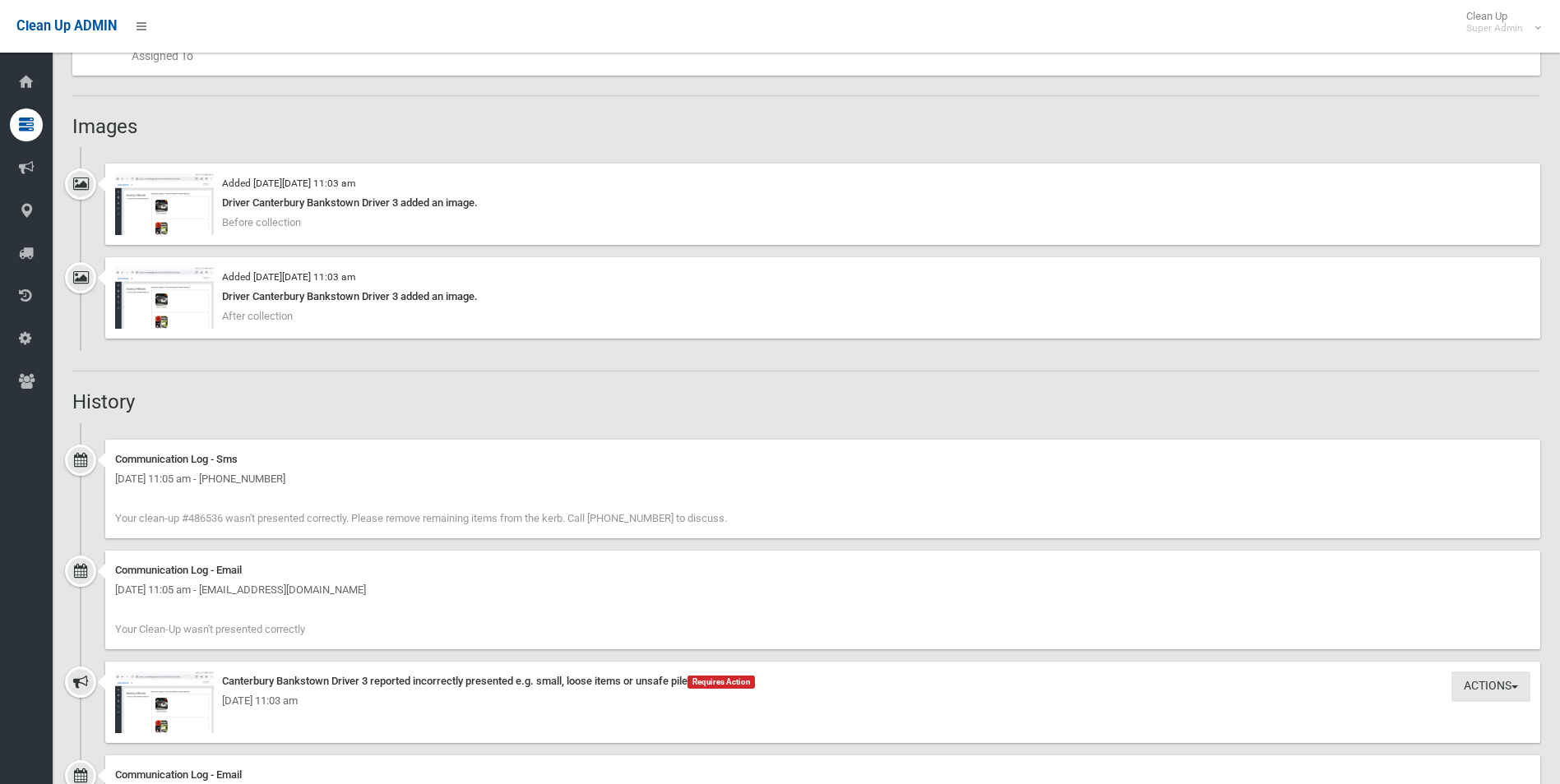
scroll to position [987, 0]
click at [174, 221] on img at bounding box center [164, 202] width 98 height 62
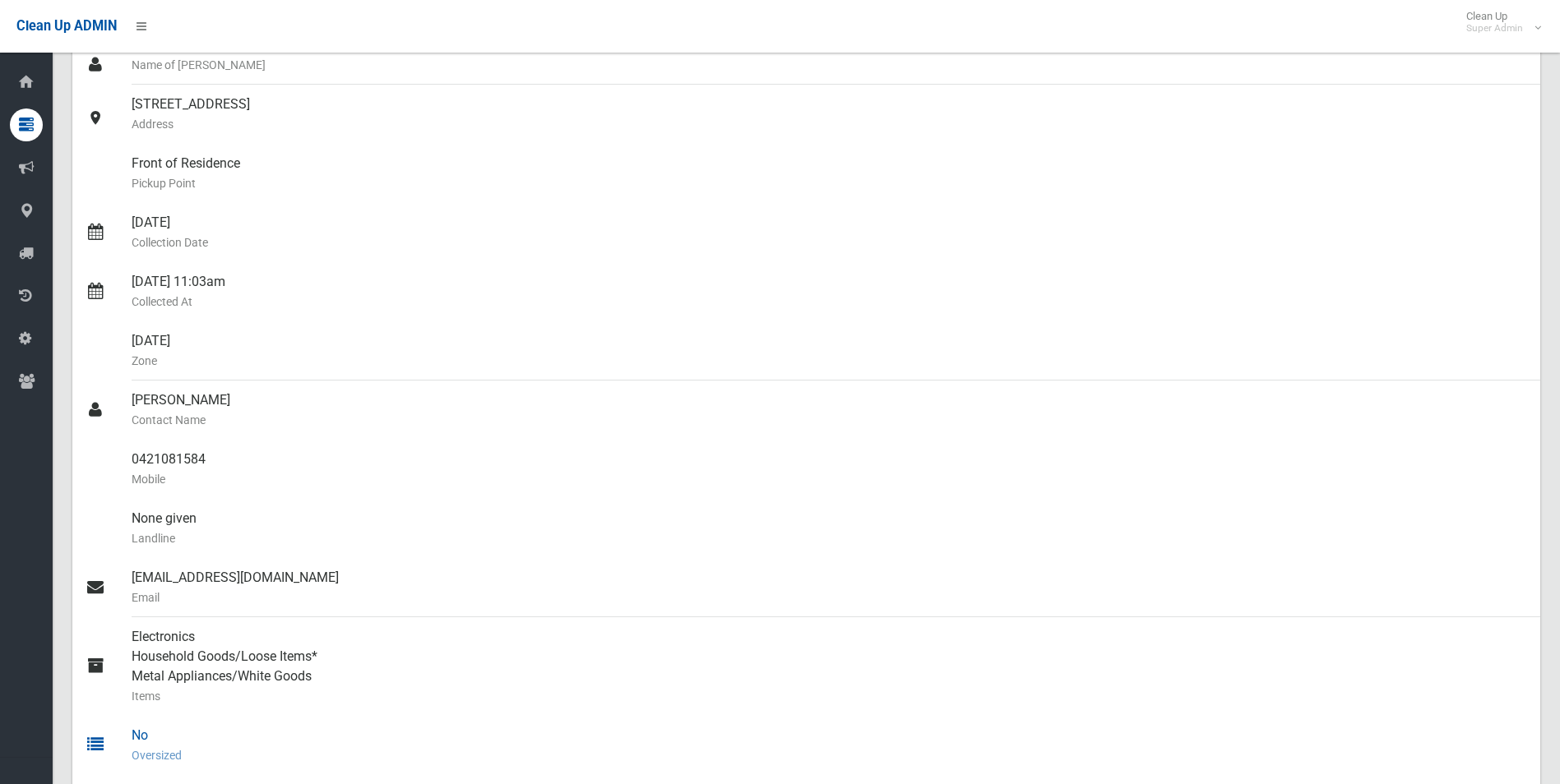
scroll to position [0, 0]
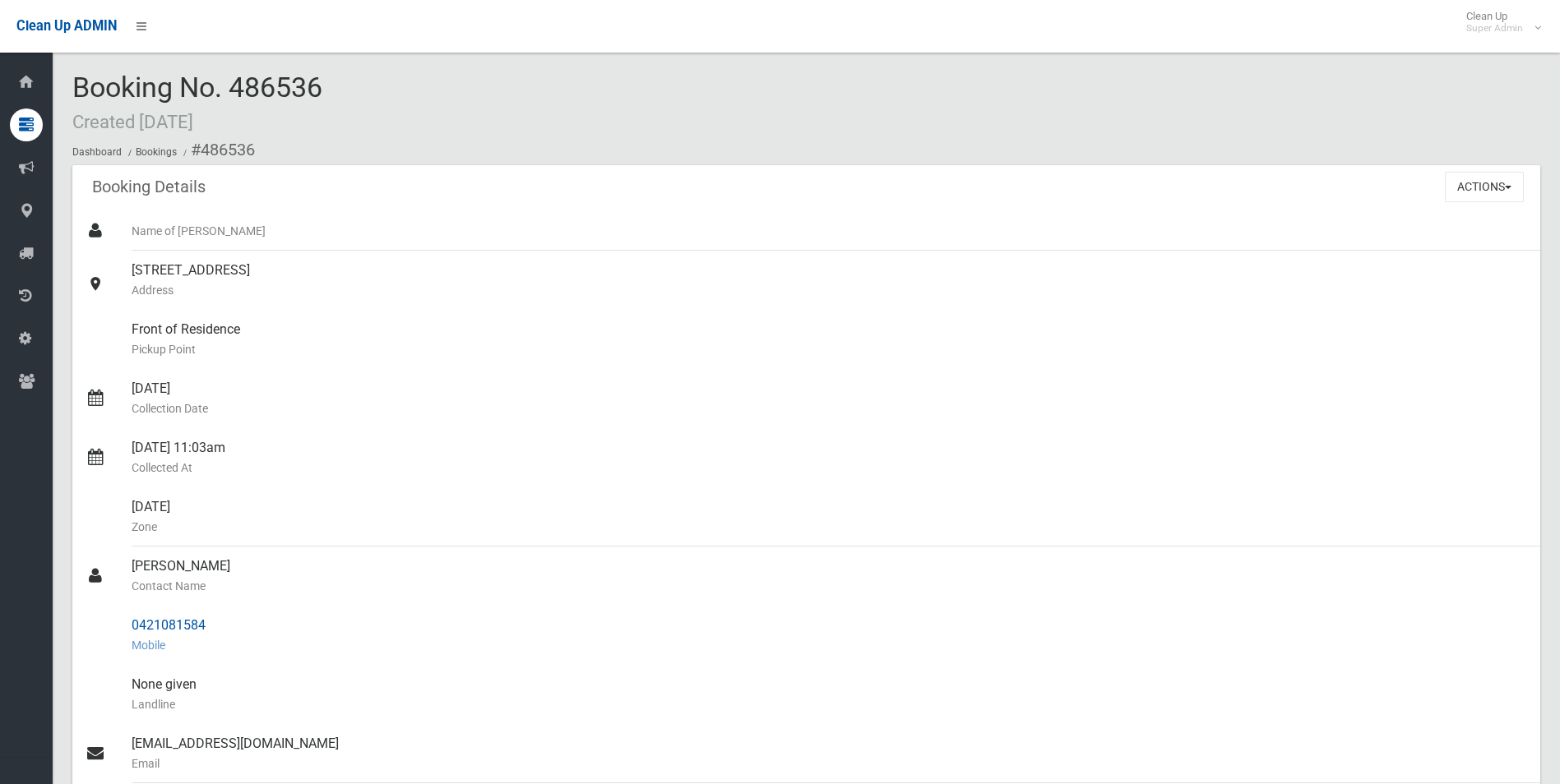
drag, startPoint x: 201, startPoint y: 149, endPoint x: 216, endPoint y: 622, distance: 473.2
copy section "486536 Booking Details Actions View Booking Edit Booking Clone Booking Add Book…"
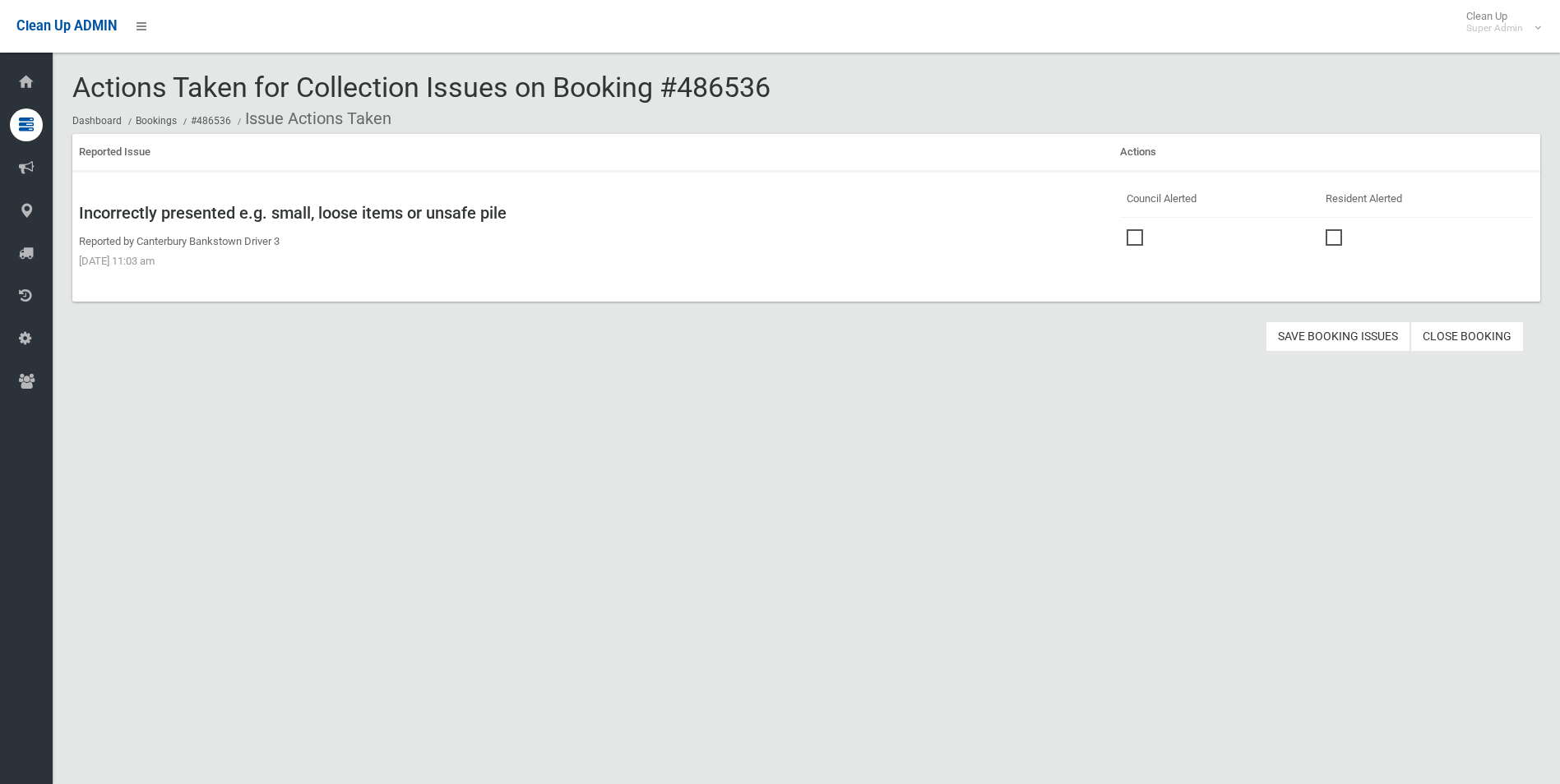
click at [1136, 230] on span at bounding box center [1139, 230] width 25 height 0
click at [1318, 325] on button "Save Booking Issues" at bounding box center [1338, 336] width 145 height 31
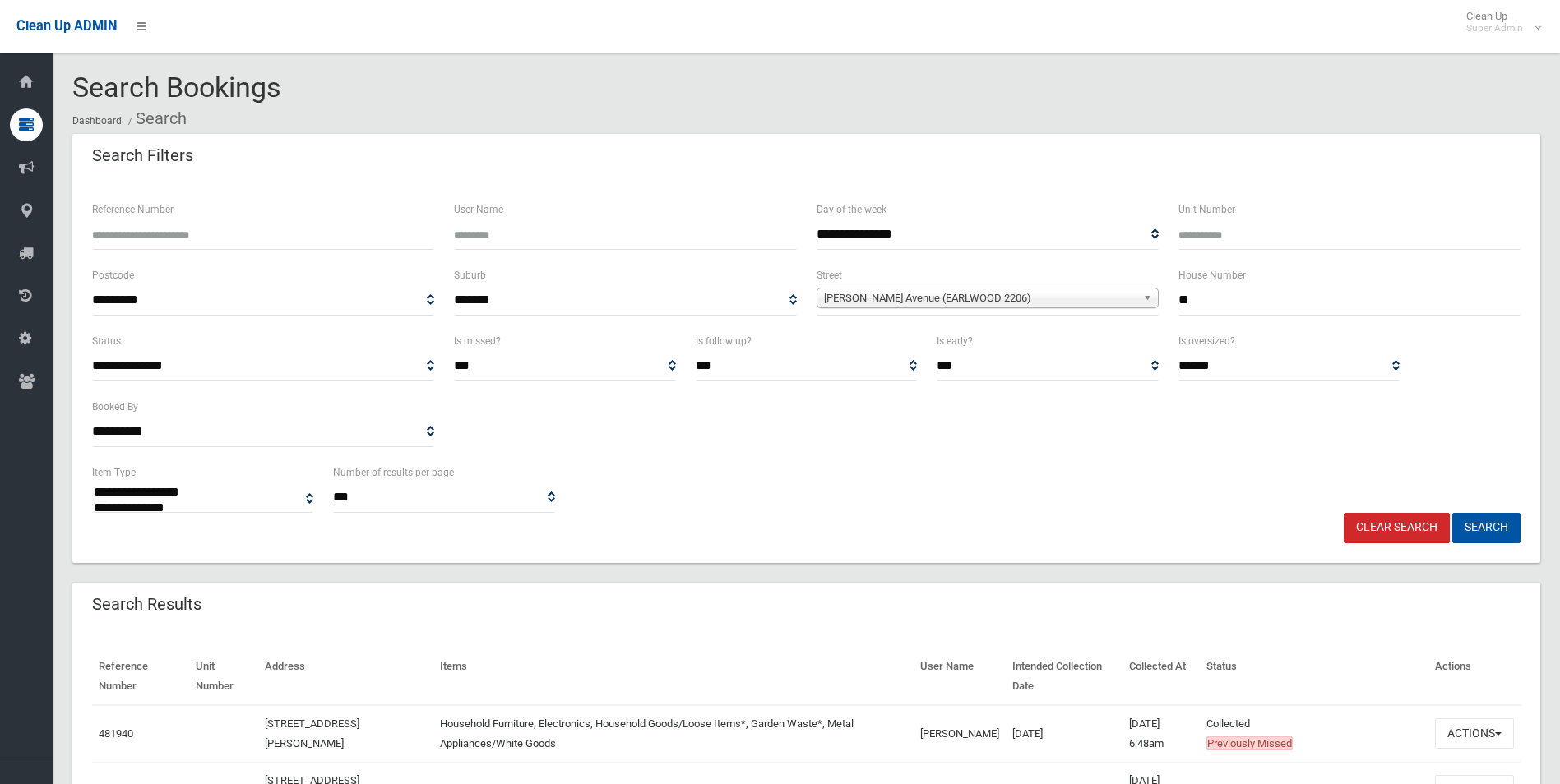
select select
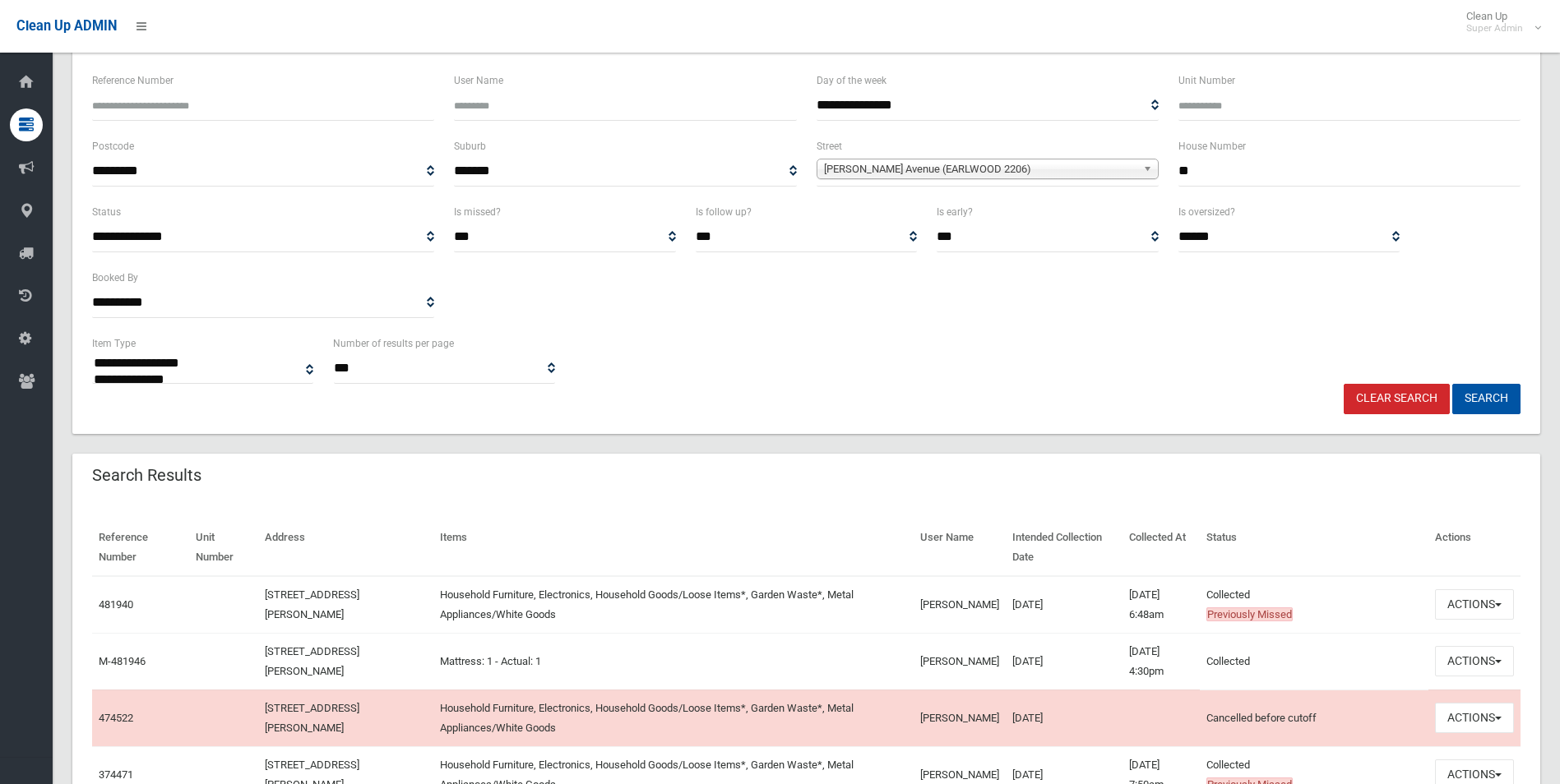
scroll to position [164, 0]
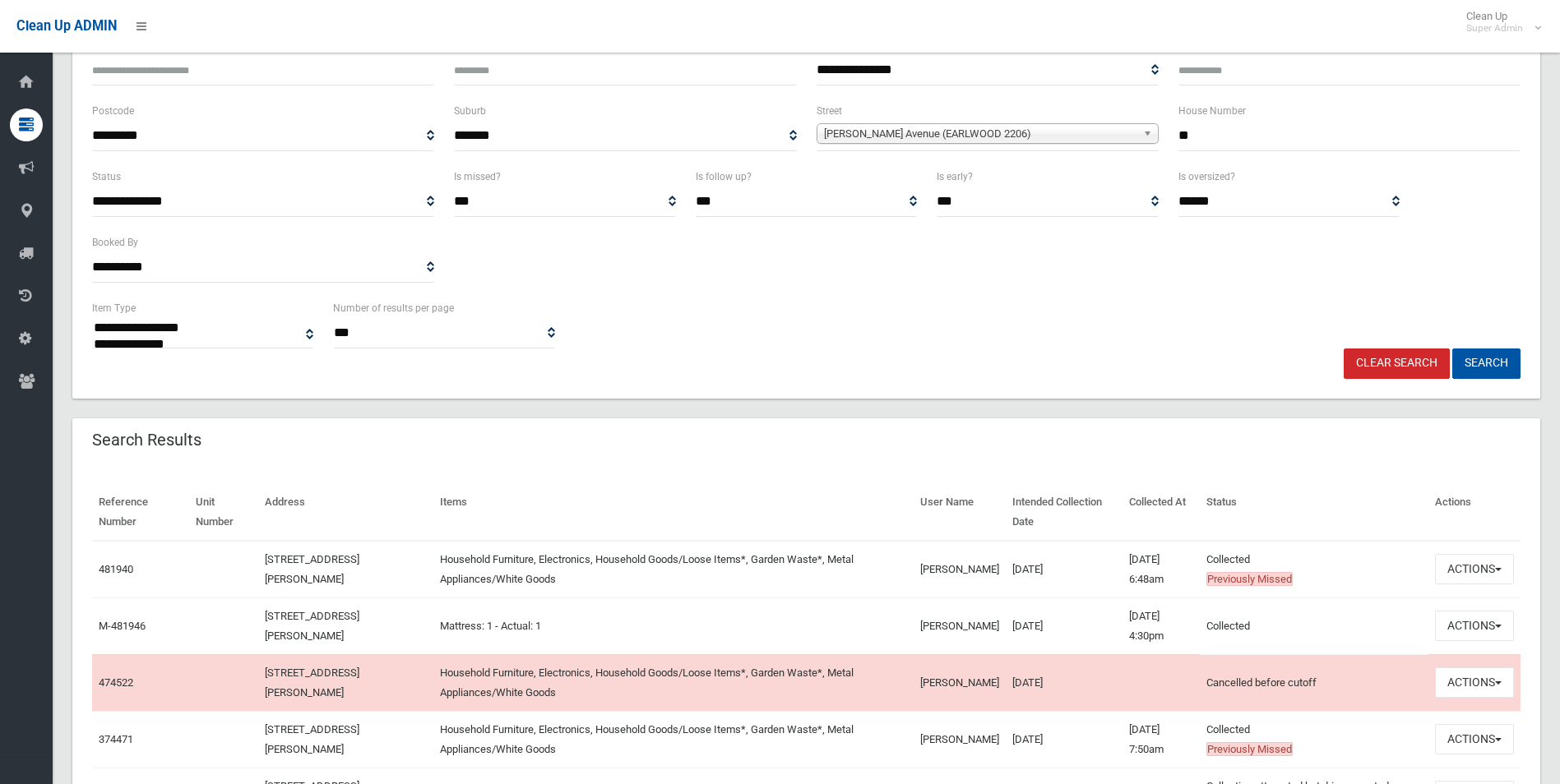
click at [1405, 365] on link "Clear Search" at bounding box center [1397, 363] width 106 height 31
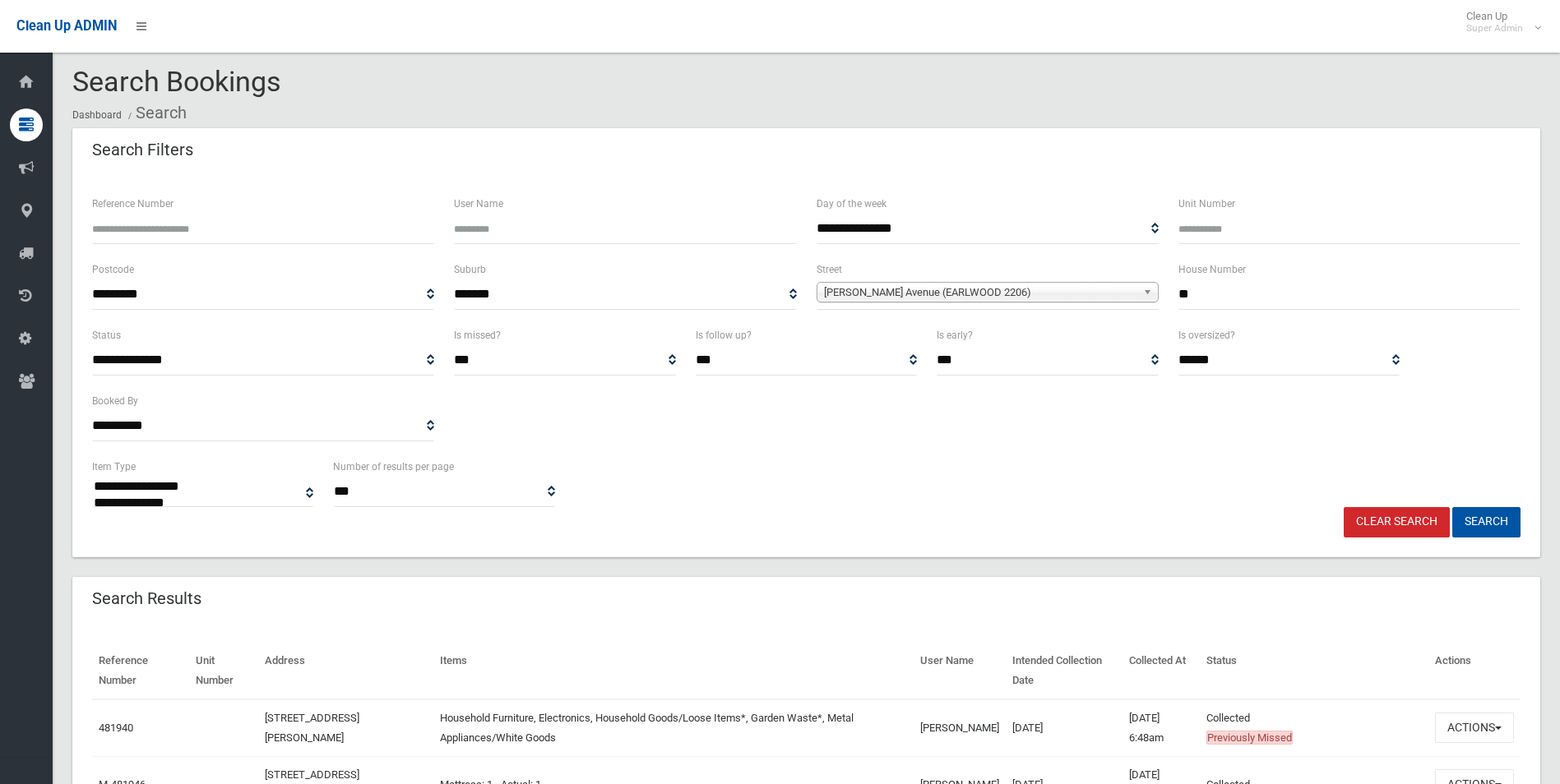
scroll to position [0, 0]
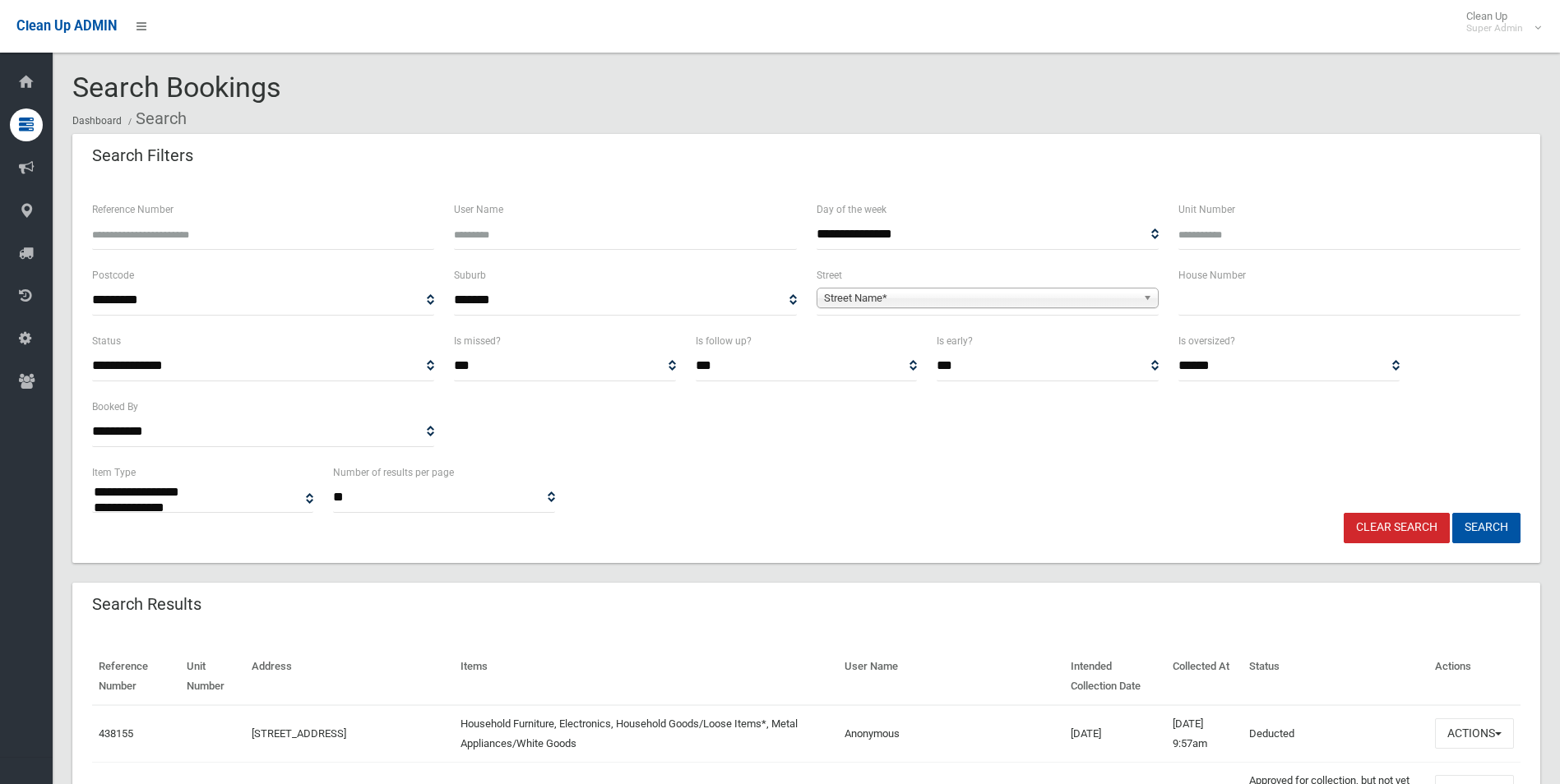
select select
click at [186, 232] on input "Reference Number" at bounding box center [262, 234] width 342 height 31
type input "*******"
click at [1452, 513] on button "Search" at bounding box center [1487, 528] width 69 height 31
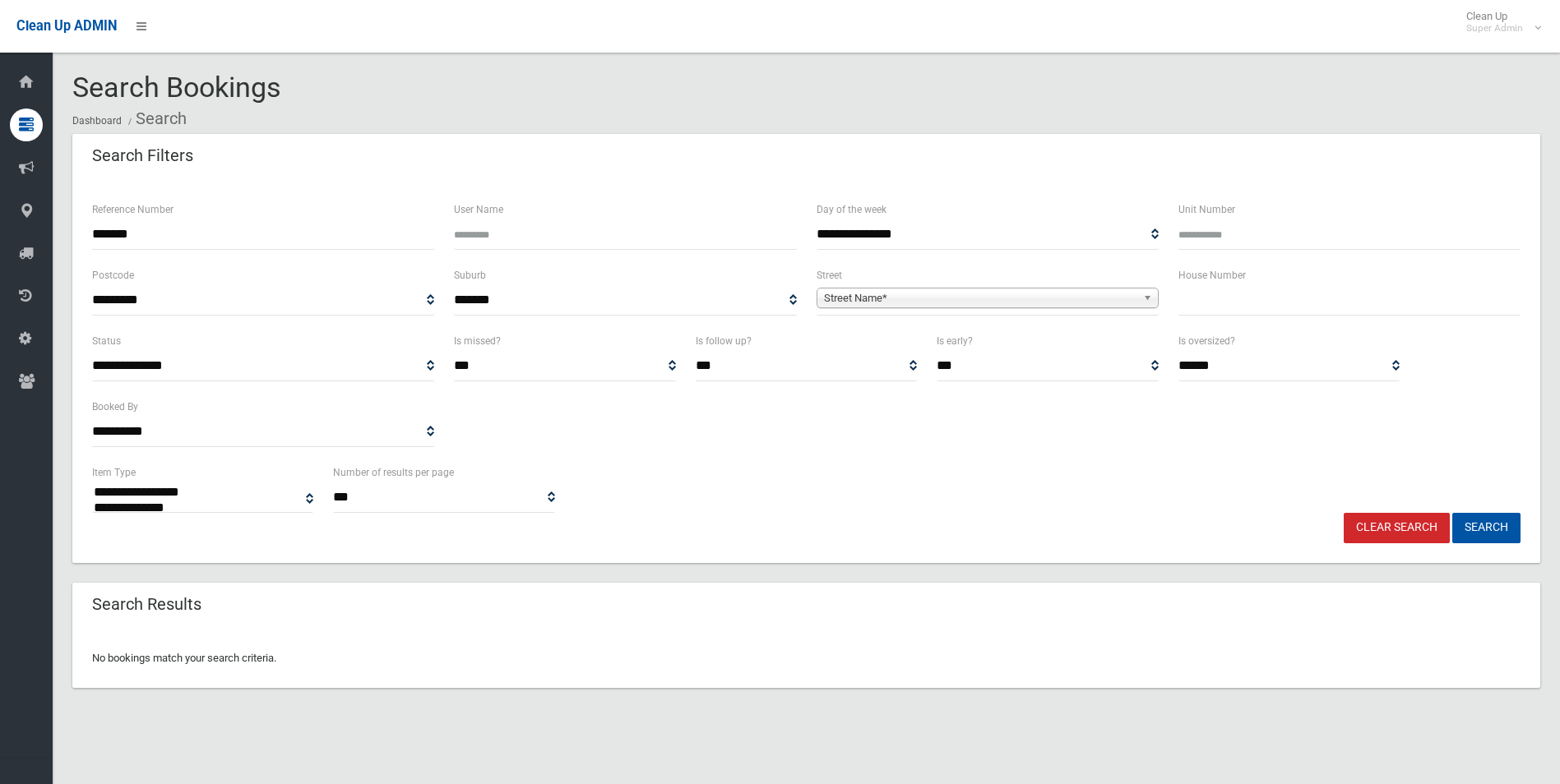
select select
click at [293, 240] on input "*******" at bounding box center [262, 234] width 342 height 31
type input "*"
click at [246, 228] on input "Reference Number" at bounding box center [262, 234] width 342 height 31
type input "******"
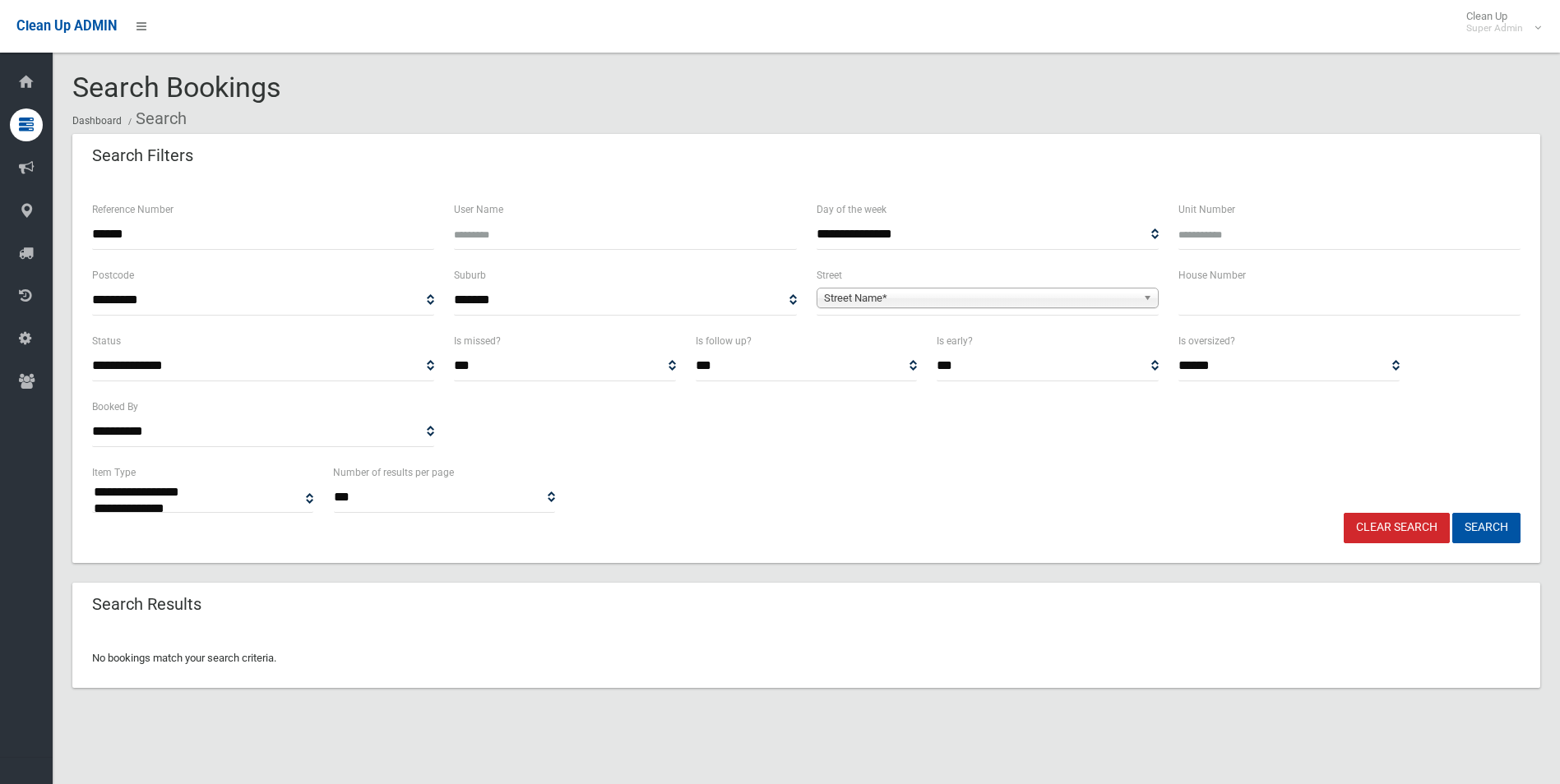
click at [1452, 513] on button "Search" at bounding box center [1487, 528] width 69 height 31
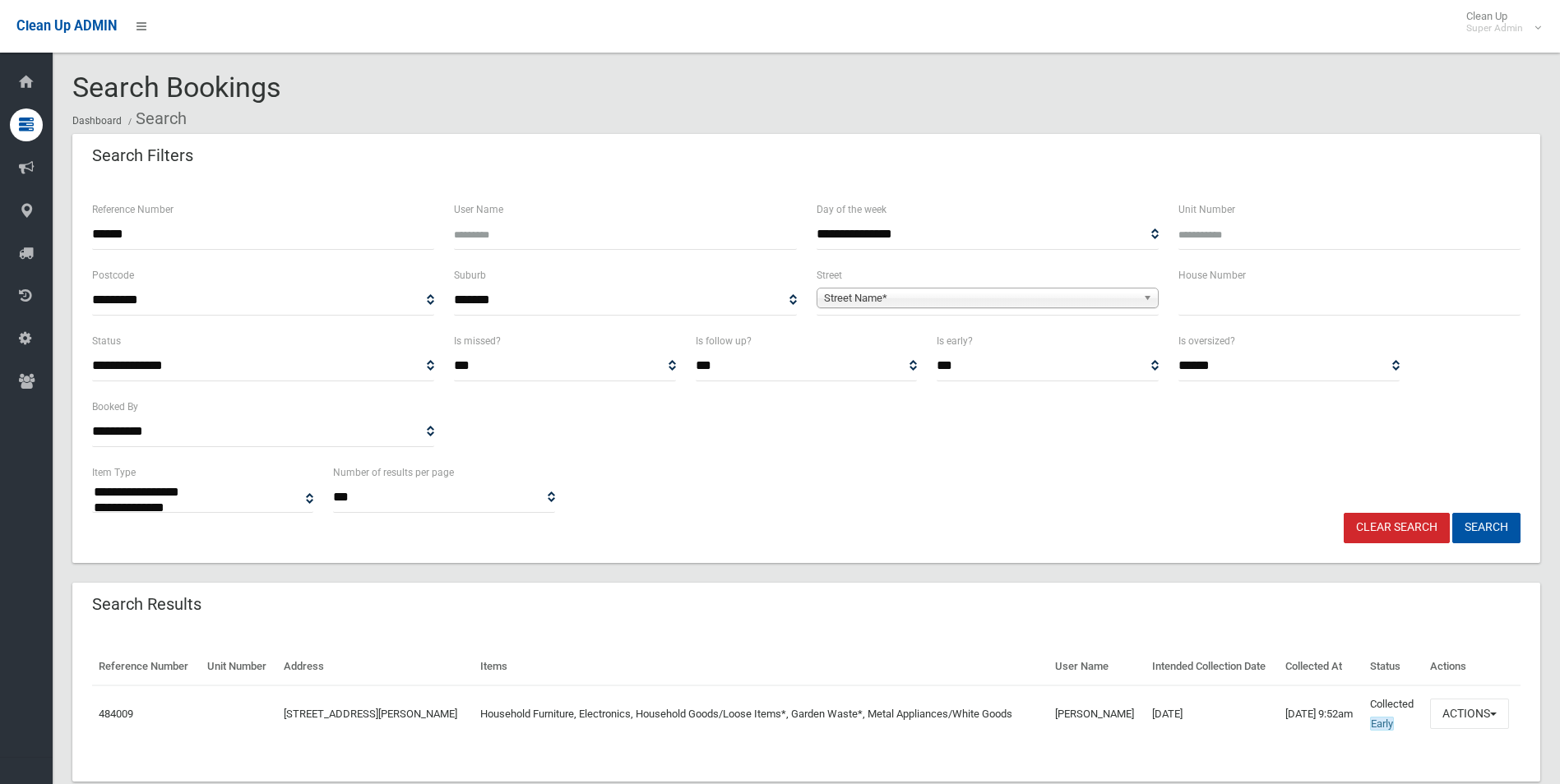
select select
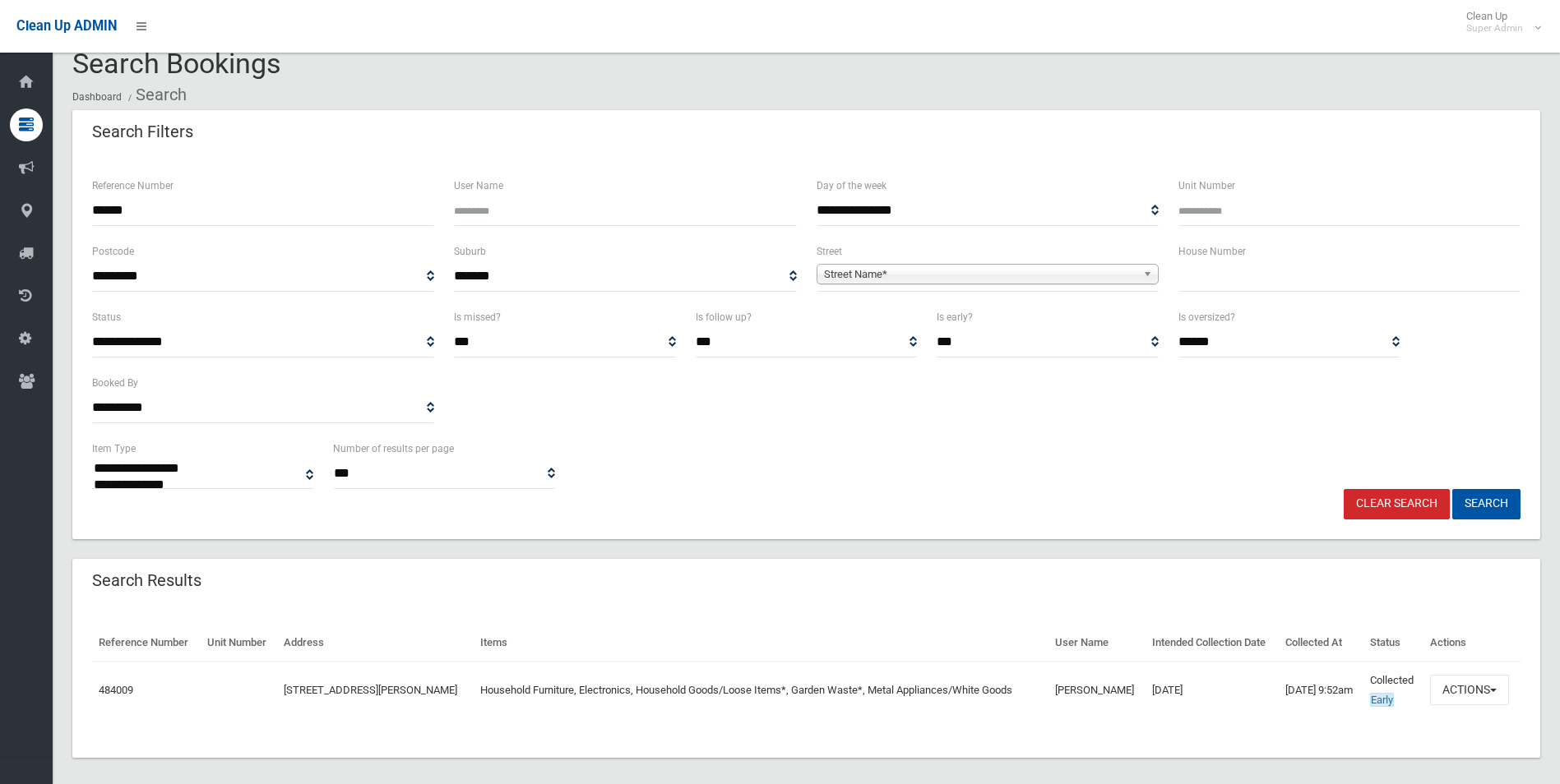
scroll to position [37, 0]
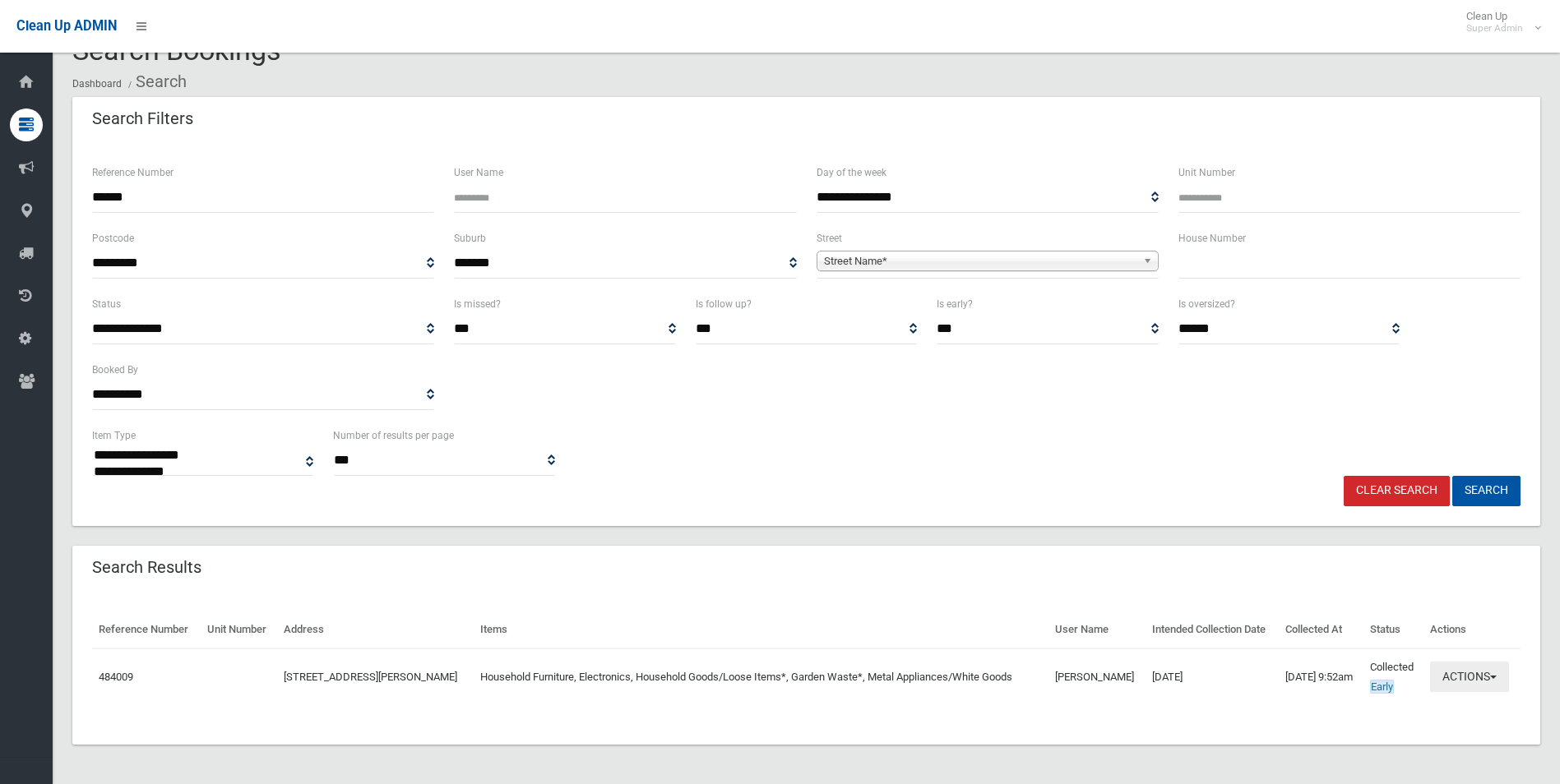
click at [1465, 677] on button "Actions" at bounding box center [1469, 677] width 79 height 31
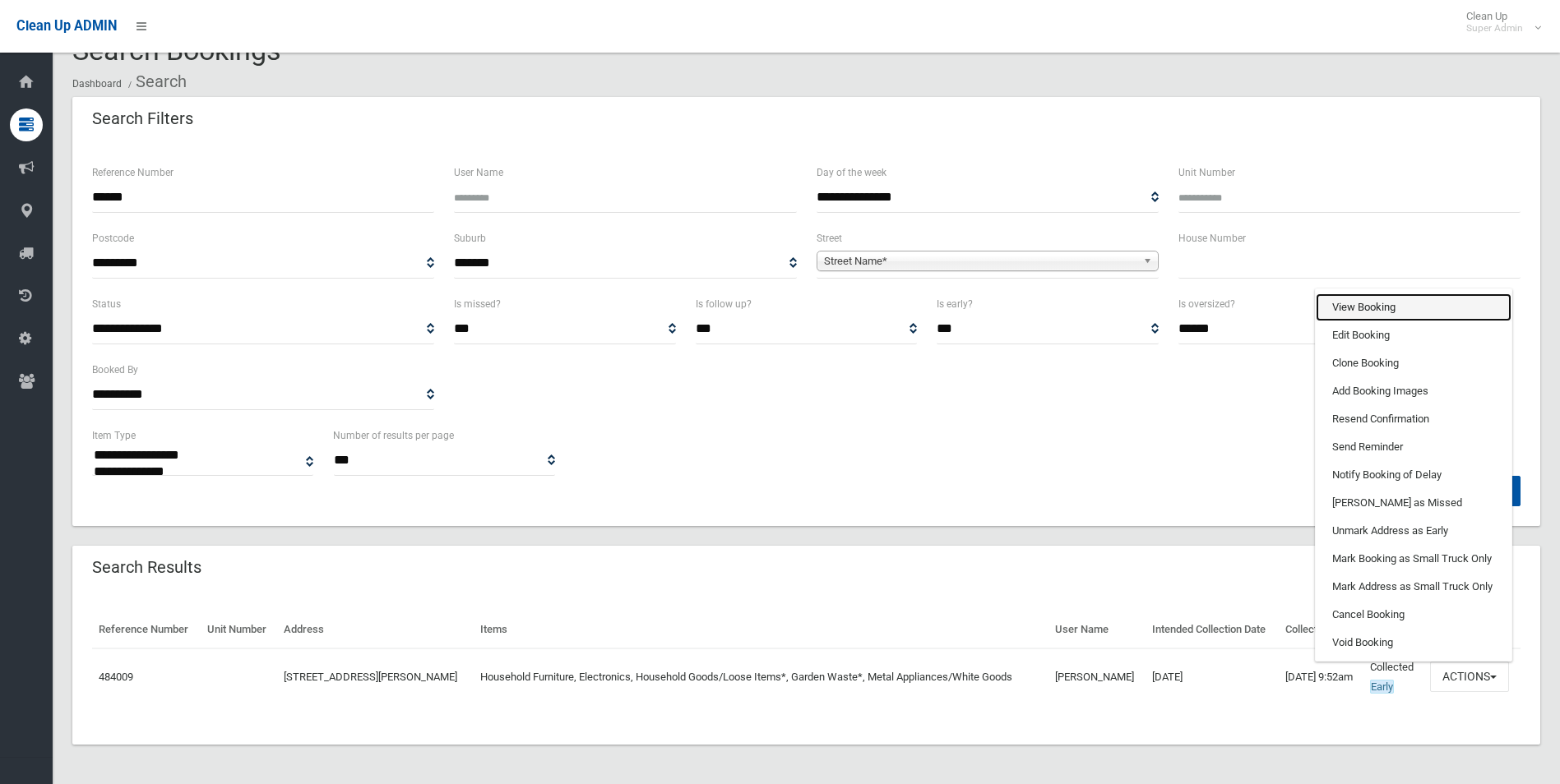
click at [1356, 309] on link "View Booking" at bounding box center [1414, 308] width 196 height 28
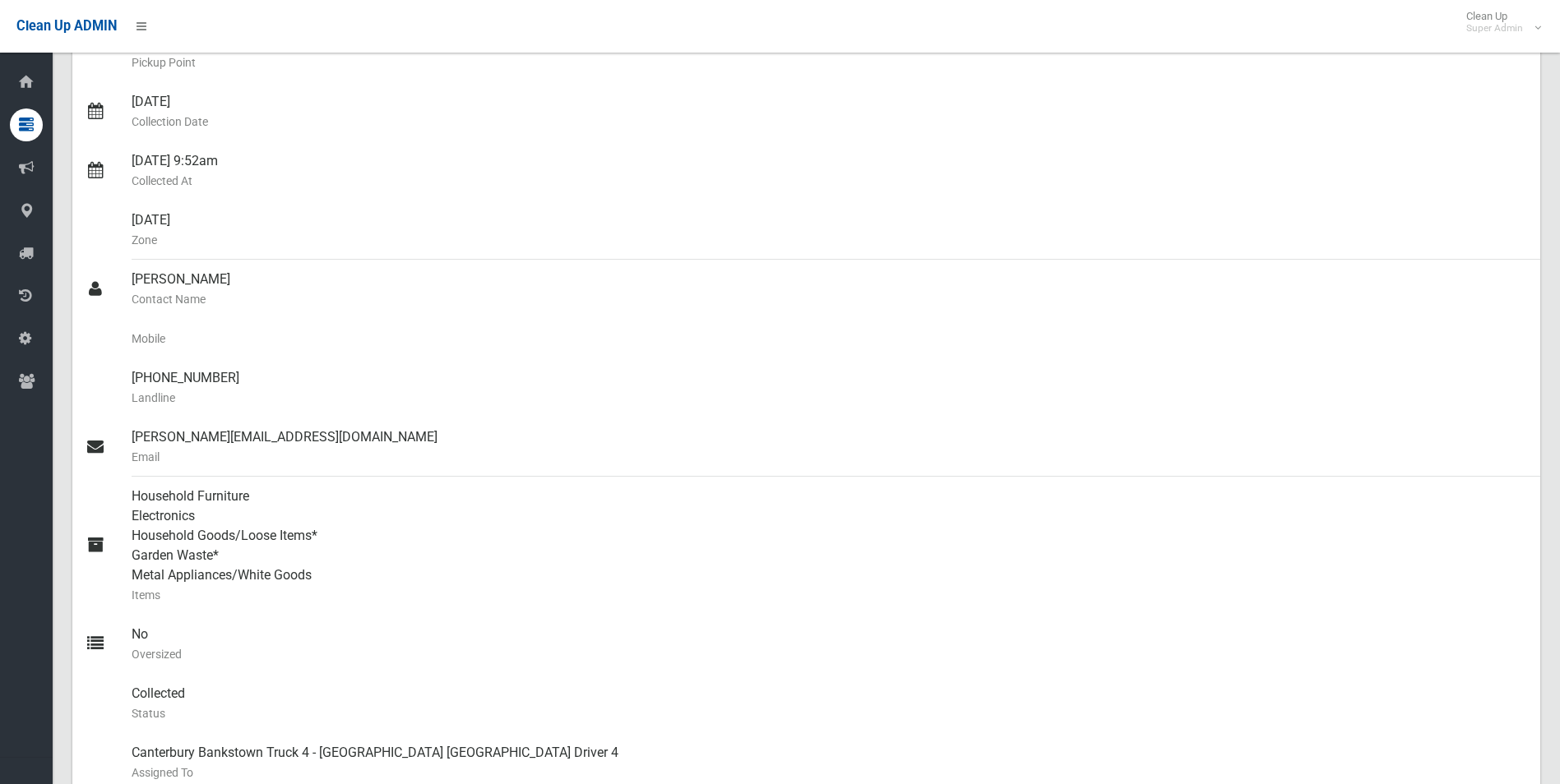
scroll to position [329, 0]
